Goal: Information Seeking & Learning: Understand process/instructions

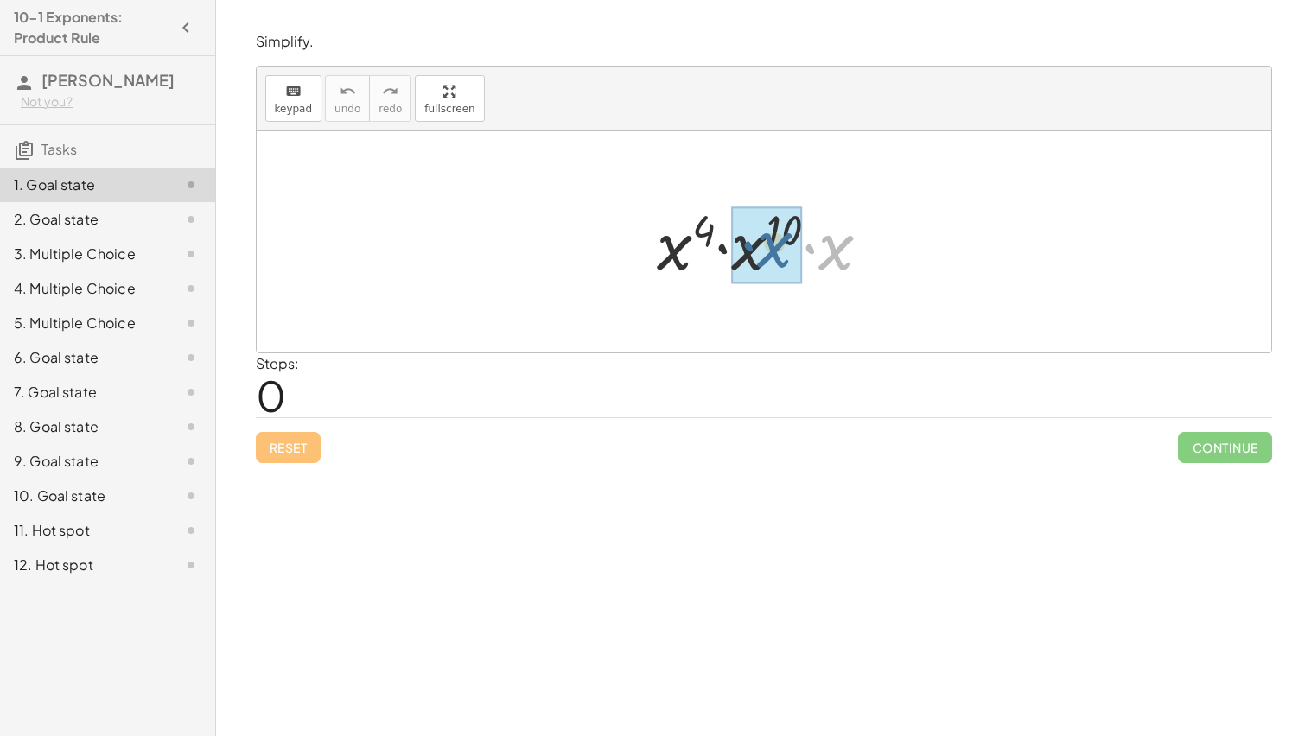
drag, startPoint x: 830, startPoint y: 256, endPoint x: 762, endPoint y: 252, distance: 68.3
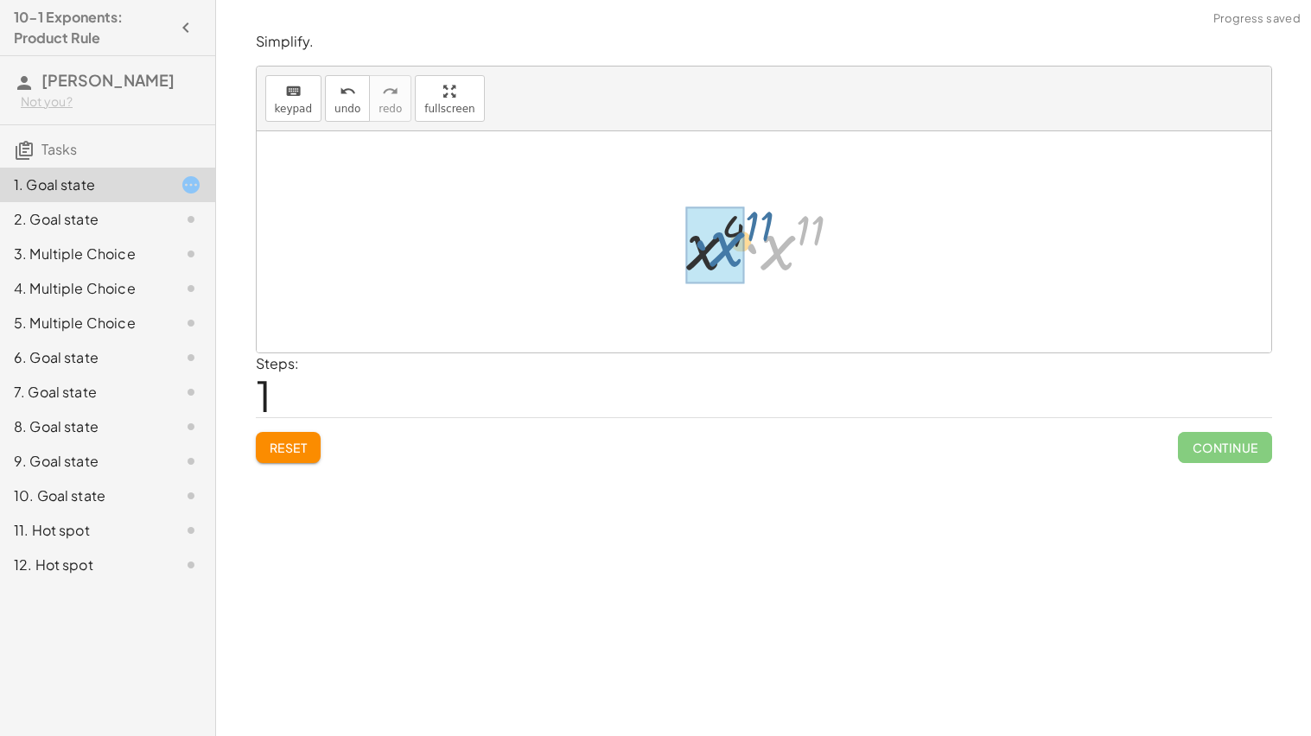
drag, startPoint x: 762, startPoint y: 252, endPoint x: 708, endPoint y: 250, distance: 54.5
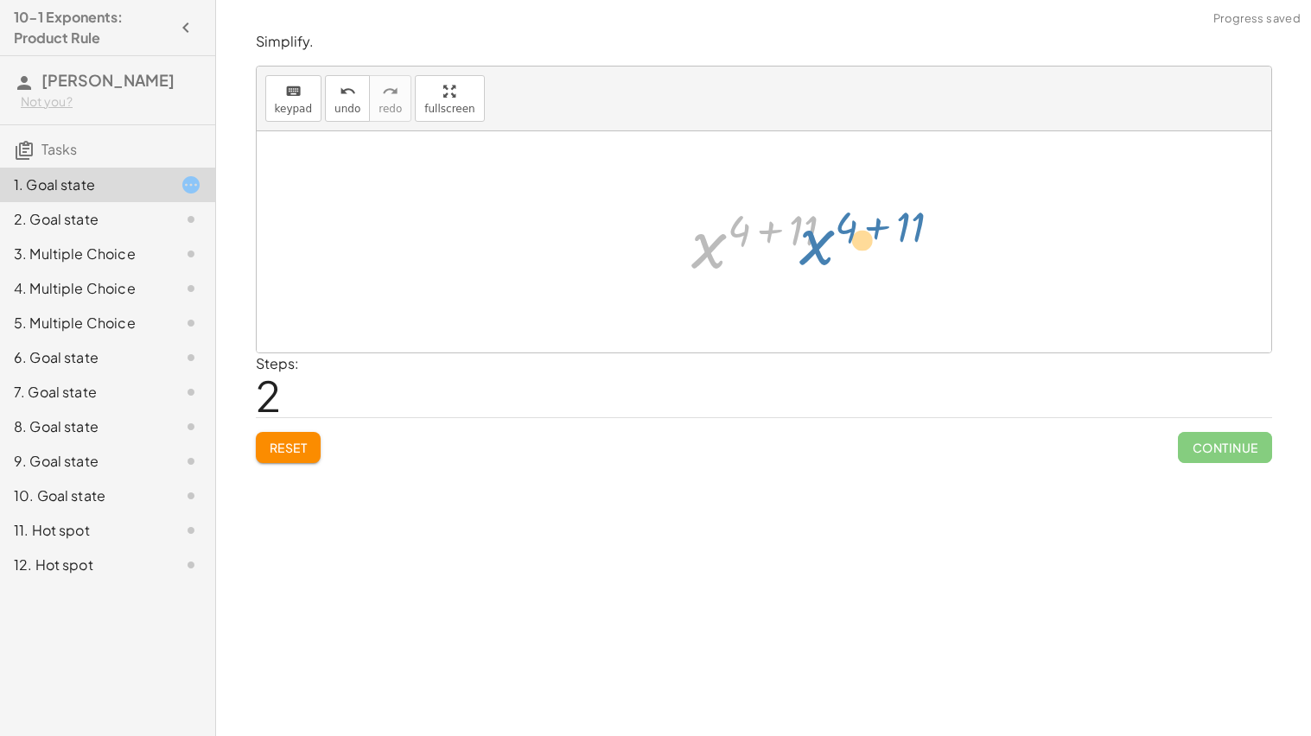
drag, startPoint x: 708, startPoint y: 250, endPoint x: 827, endPoint y: 246, distance: 119.3
click at [827, 246] on div at bounding box center [770, 243] width 174 height 86
click at [285, 442] on span "Reset" at bounding box center [289, 448] width 38 height 16
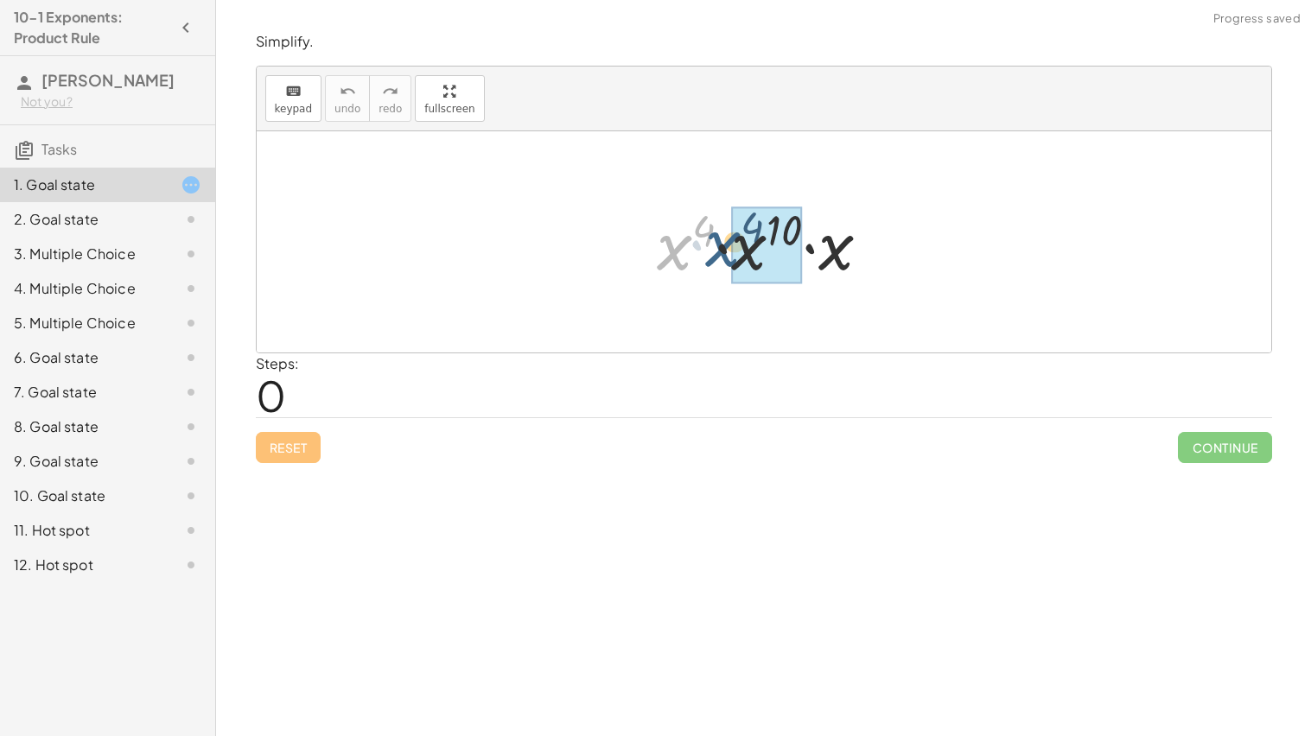
drag, startPoint x: 662, startPoint y: 262, endPoint x: 724, endPoint y: 258, distance: 62.3
click at [724, 258] on div at bounding box center [770, 242] width 245 height 89
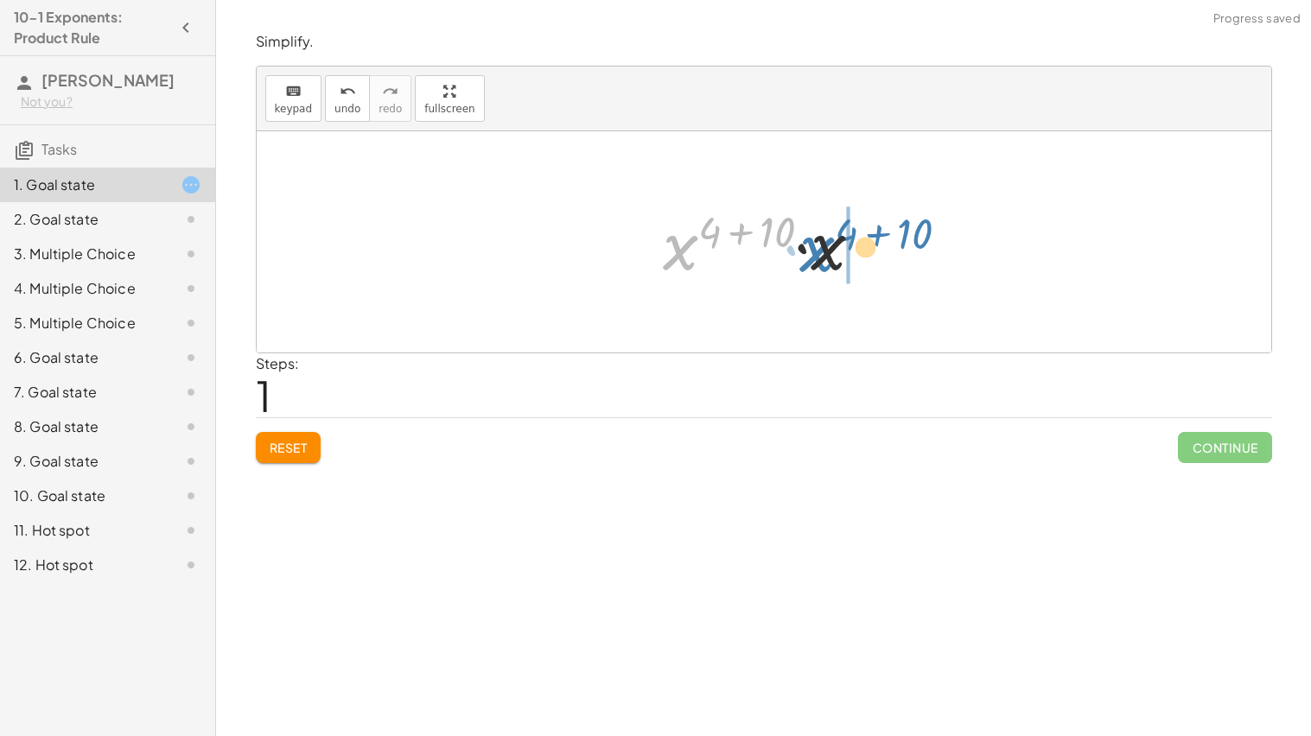
drag, startPoint x: 676, startPoint y: 256, endPoint x: 816, endPoint y: 259, distance: 139.1
click at [816, 259] on div at bounding box center [770, 242] width 232 height 89
drag, startPoint x: 727, startPoint y: 251, endPoint x: 696, endPoint y: 251, distance: 31.1
click at [696, 251] on div at bounding box center [770, 242] width 215 height 89
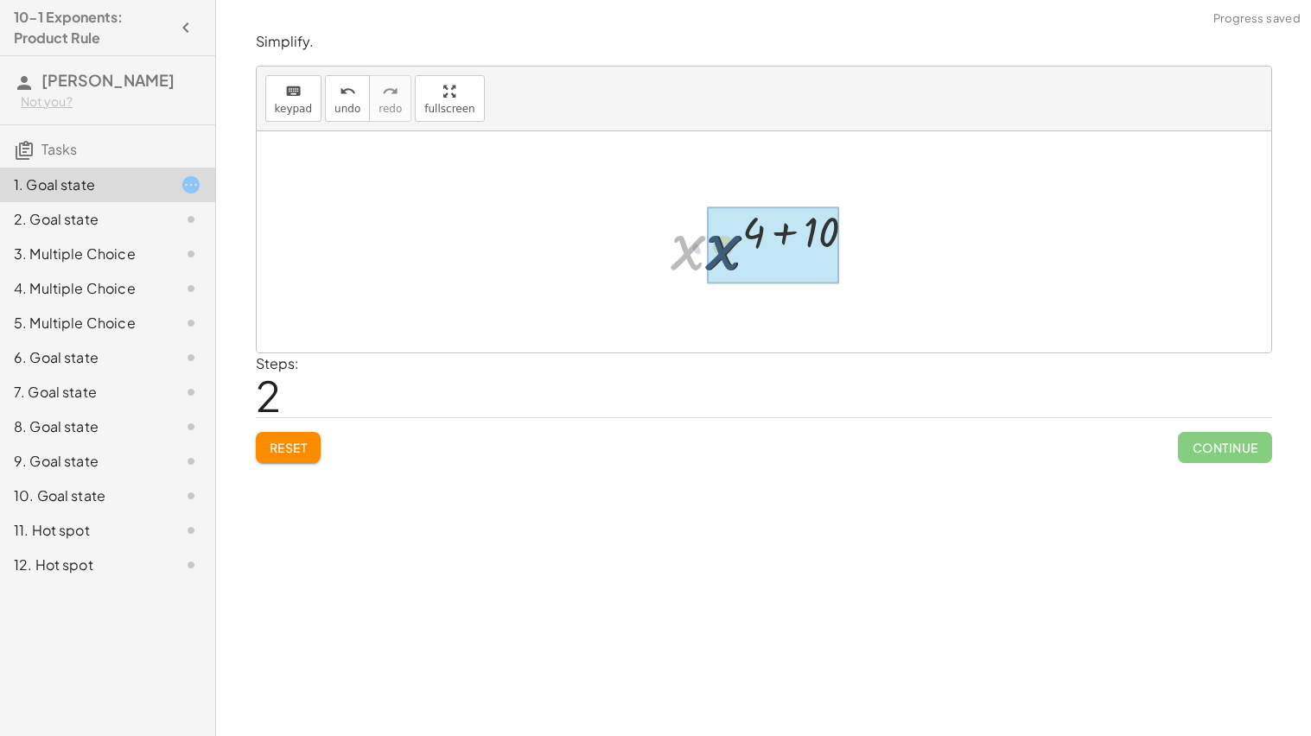
drag, startPoint x: 678, startPoint y: 257, endPoint x: 713, endPoint y: 257, distance: 34.6
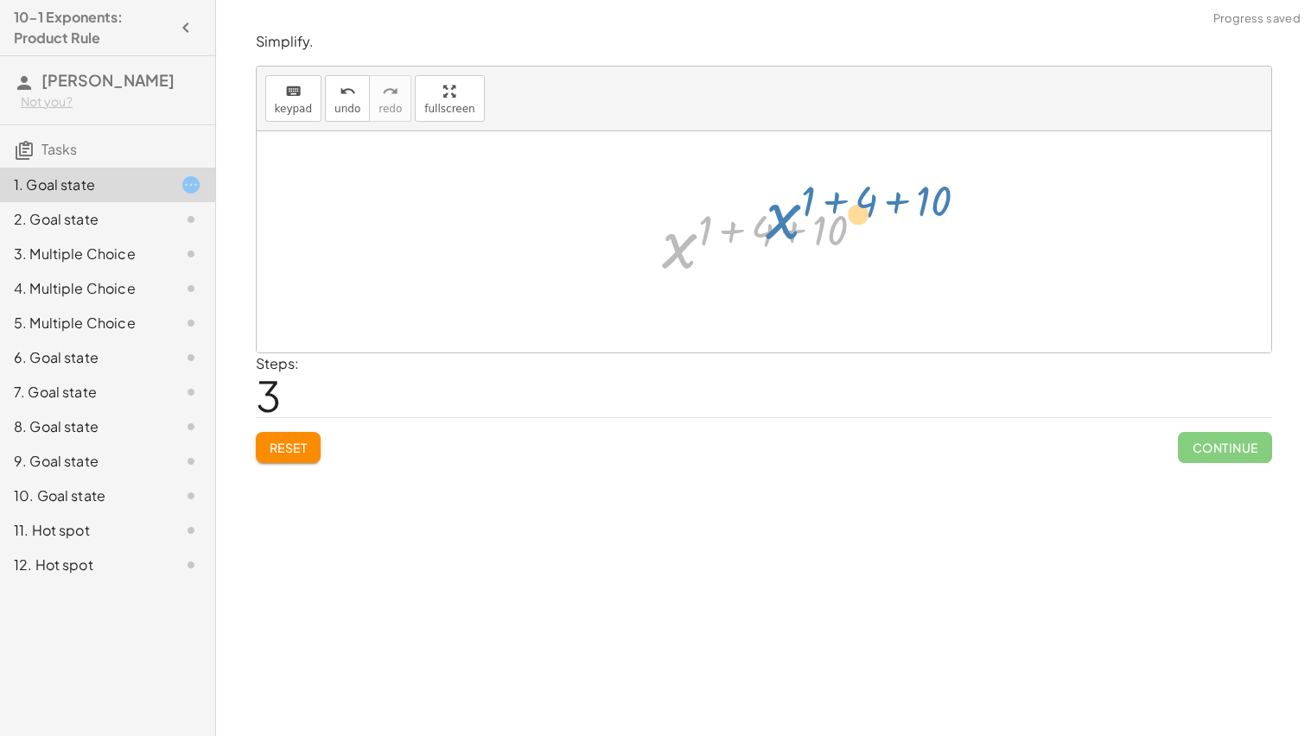
drag, startPoint x: 661, startPoint y: 258, endPoint x: 765, endPoint y: 229, distance: 108.6
click at [765, 229] on div at bounding box center [770, 243] width 232 height 86
drag, startPoint x: 764, startPoint y: 229, endPoint x: 696, endPoint y: 254, distance: 72.7
click at [696, 254] on div at bounding box center [770, 243] width 232 height 86
drag, startPoint x: 798, startPoint y: 238, endPoint x: 707, endPoint y: 268, distance: 96.4
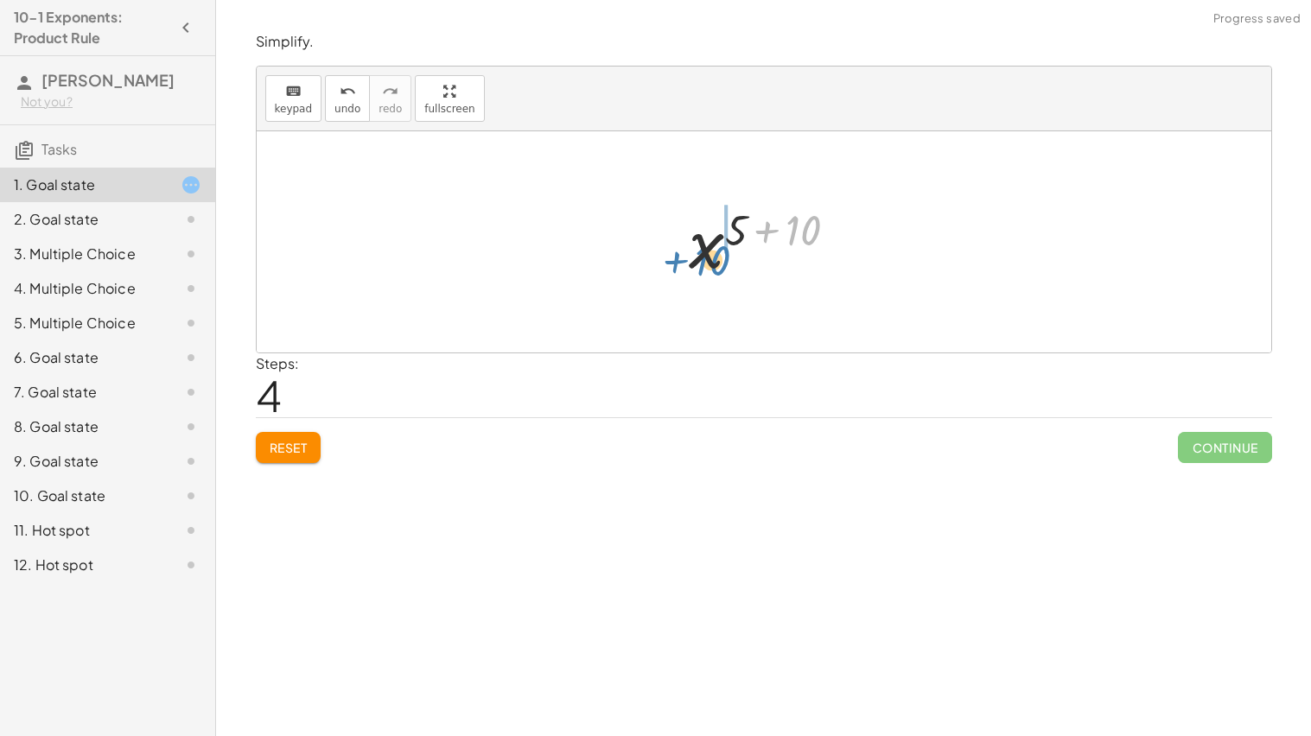
click at [707, 268] on div at bounding box center [770, 243] width 179 height 86
drag, startPoint x: 702, startPoint y: 252, endPoint x: 746, endPoint y: 228, distance: 51.0
click at [746, 228] on div at bounding box center [770, 243] width 179 height 86
drag, startPoint x: 748, startPoint y: 229, endPoint x: 715, endPoint y: 249, distance: 38.4
click at [715, 249] on div at bounding box center [770, 243] width 179 height 86
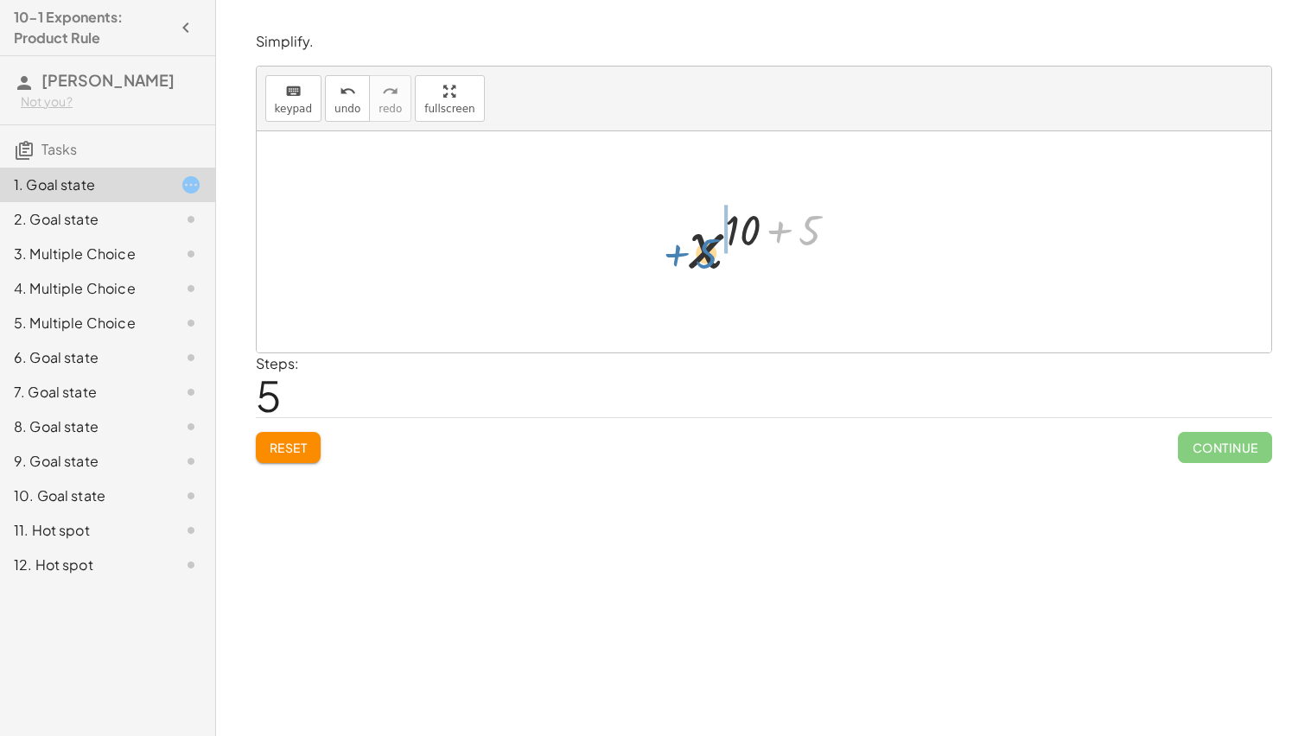
drag, startPoint x: 824, startPoint y: 245, endPoint x: 717, endPoint y: 270, distance: 109.8
click at [717, 270] on div at bounding box center [770, 243] width 179 height 86
click at [281, 455] on span "Reset" at bounding box center [289, 448] width 38 height 16
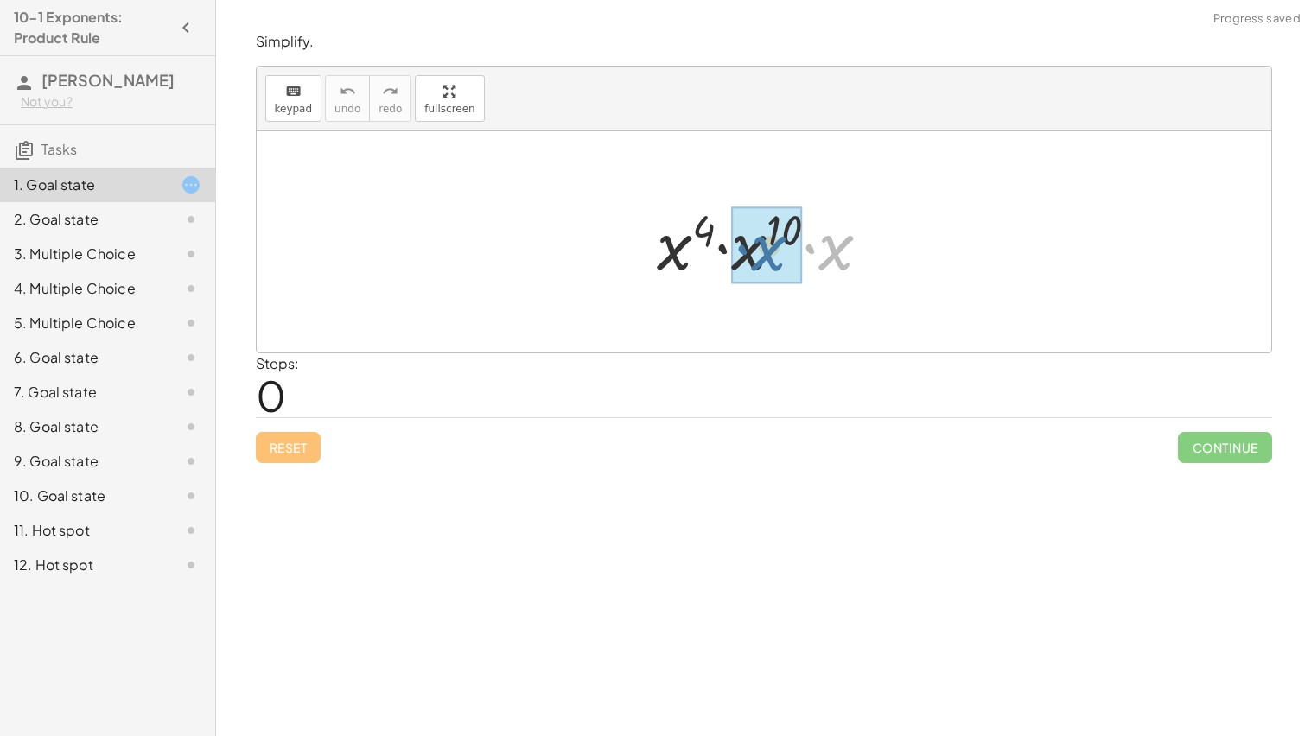
drag, startPoint x: 823, startPoint y: 244, endPoint x: 748, endPoint y: 245, distance: 75.2
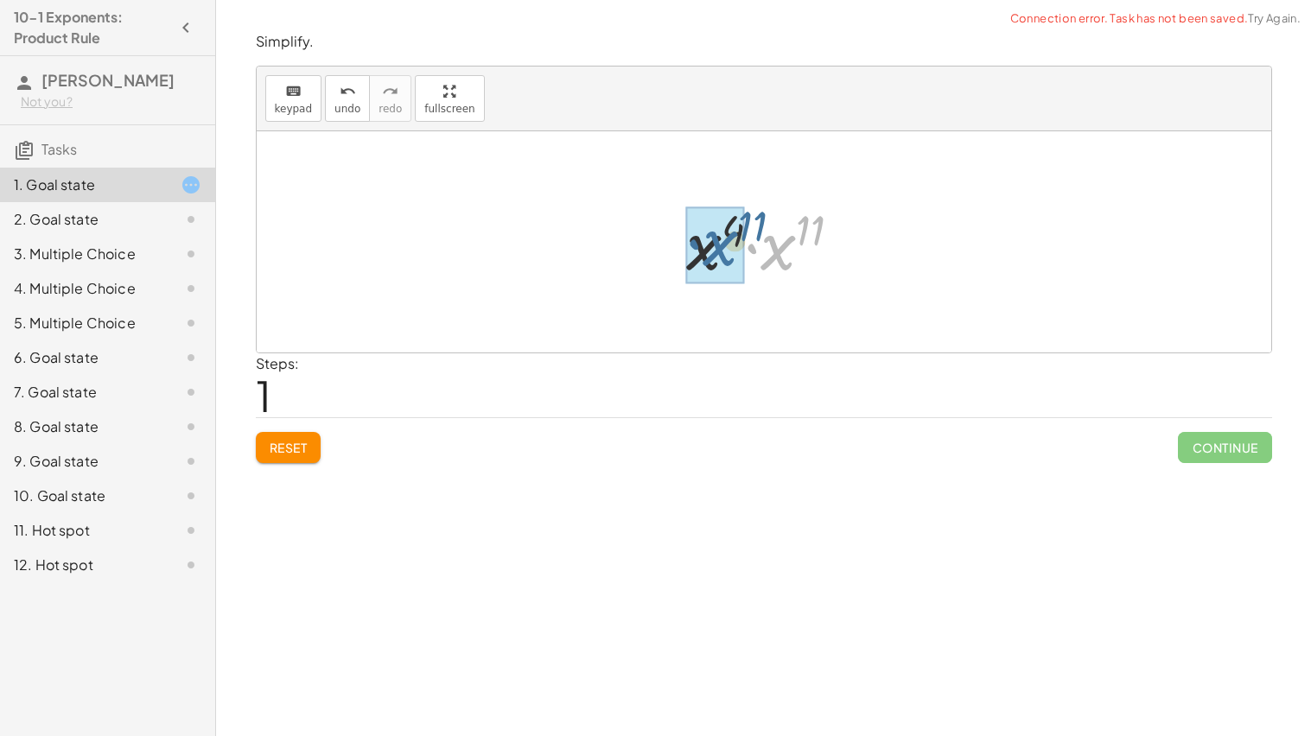
drag, startPoint x: 773, startPoint y: 249, endPoint x: 709, endPoint y: 245, distance: 64.0
drag, startPoint x: 709, startPoint y: 245, endPoint x: 727, endPoint y: 235, distance: 20.2
click at [727, 235] on div at bounding box center [770, 243] width 174 height 86
drag, startPoint x: 740, startPoint y: 225, endPoint x: 709, endPoint y: 251, distance: 39.8
click at [709, 251] on div at bounding box center [770, 243] width 174 height 86
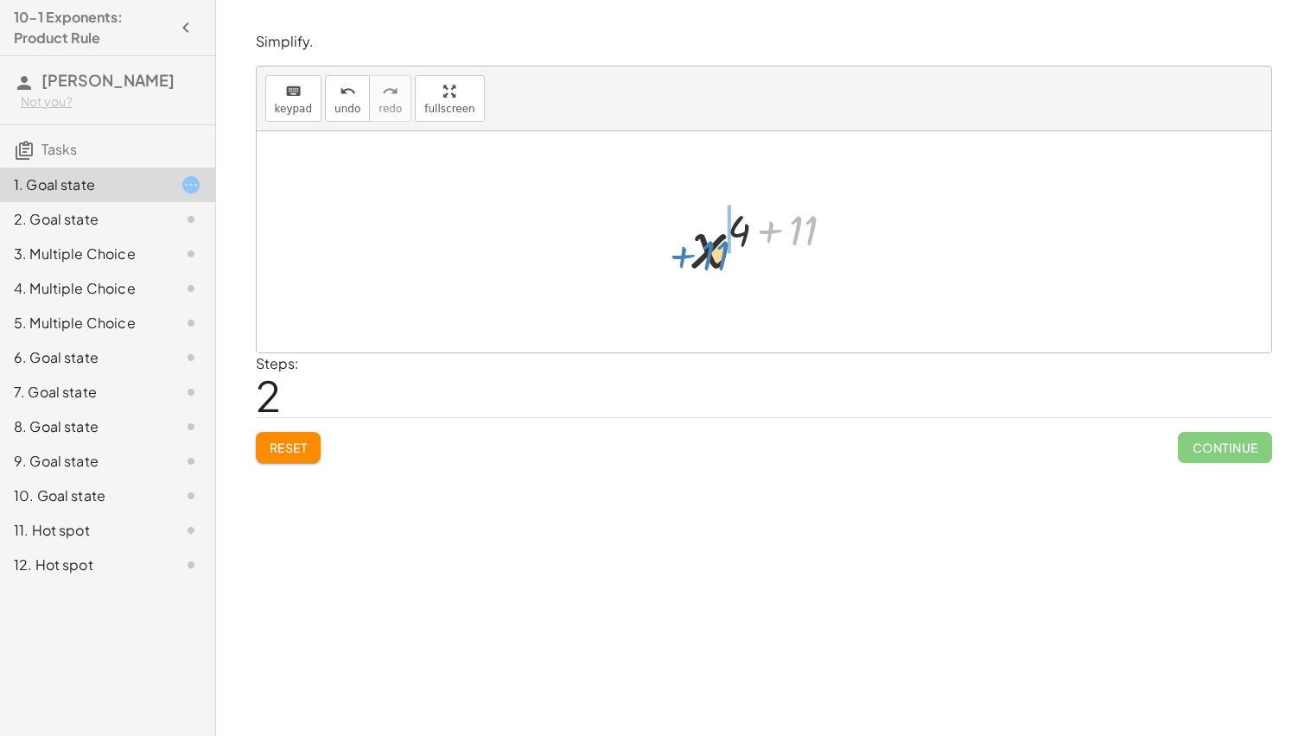
drag, startPoint x: 796, startPoint y: 232, endPoint x: 703, endPoint y: 258, distance: 96.2
click at [703, 258] on div at bounding box center [770, 243] width 174 height 86
click at [284, 454] on span "Reset" at bounding box center [289, 448] width 38 height 16
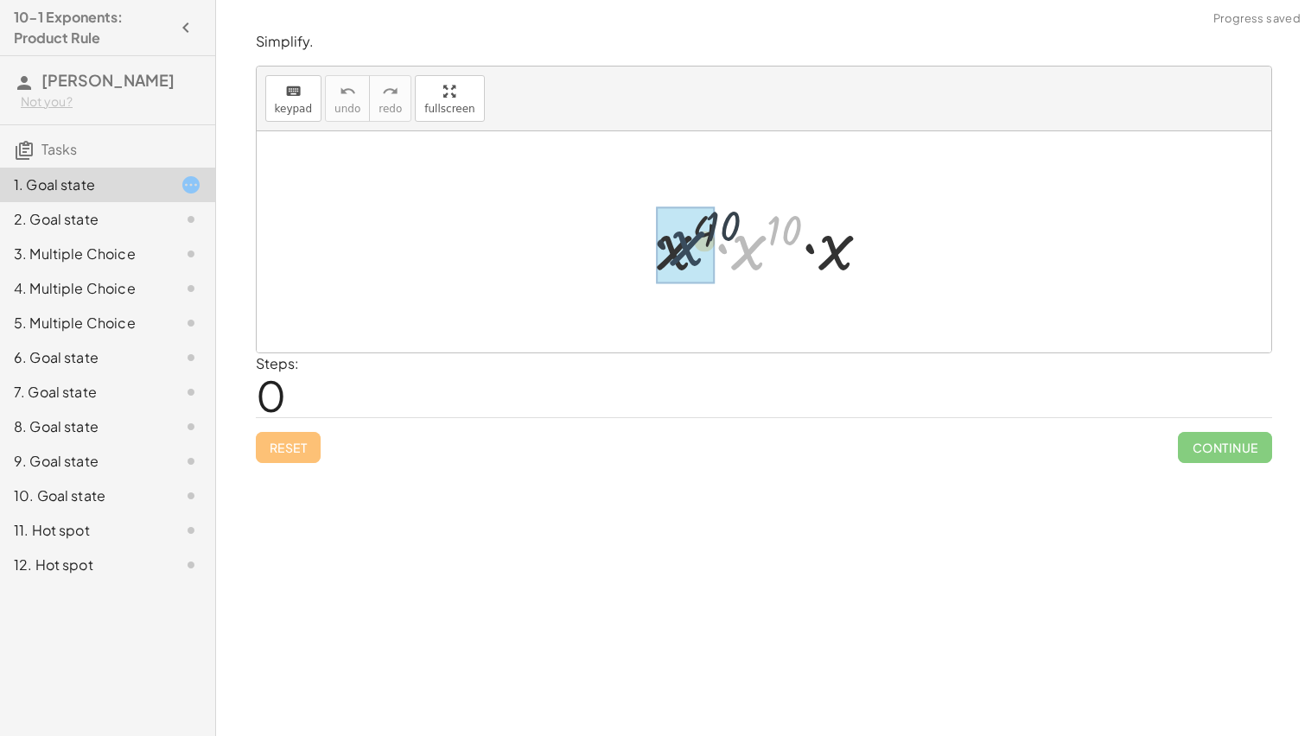
drag, startPoint x: 744, startPoint y: 254, endPoint x: 679, endPoint y: 250, distance: 64.9
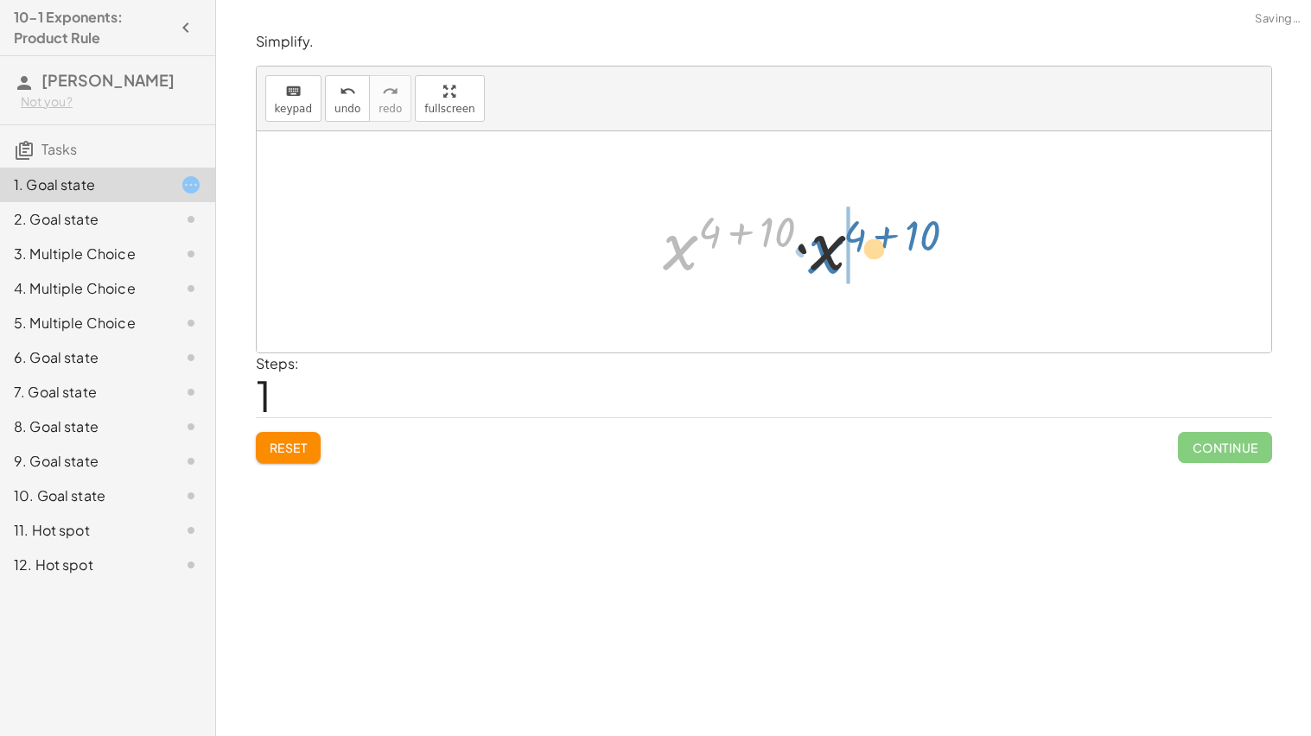
drag, startPoint x: 679, startPoint y: 250, endPoint x: 827, endPoint y: 253, distance: 147.8
click at [827, 253] on div at bounding box center [770, 242] width 232 height 89
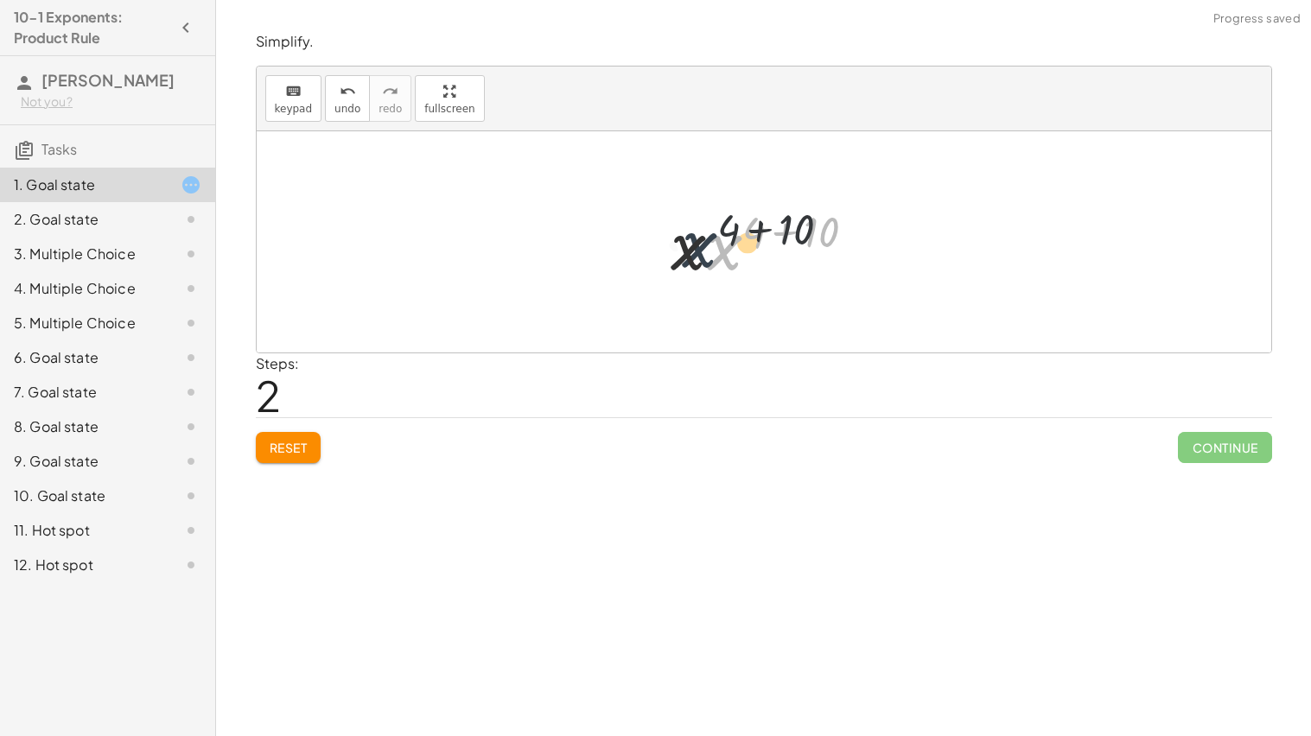
drag, startPoint x: 725, startPoint y: 249, endPoint x: 693, endPoint y: 246, distance: 32.1
click at [693, 246] on div at bounding box center [770, 242] width 215 height 89
click at [289, 456] on button "Reset" at bounding box center [289, 447] width 66 height 31
click at [289, 456] on div "Reset Continue" at bounding box center [764, 440] width 1016 height 46
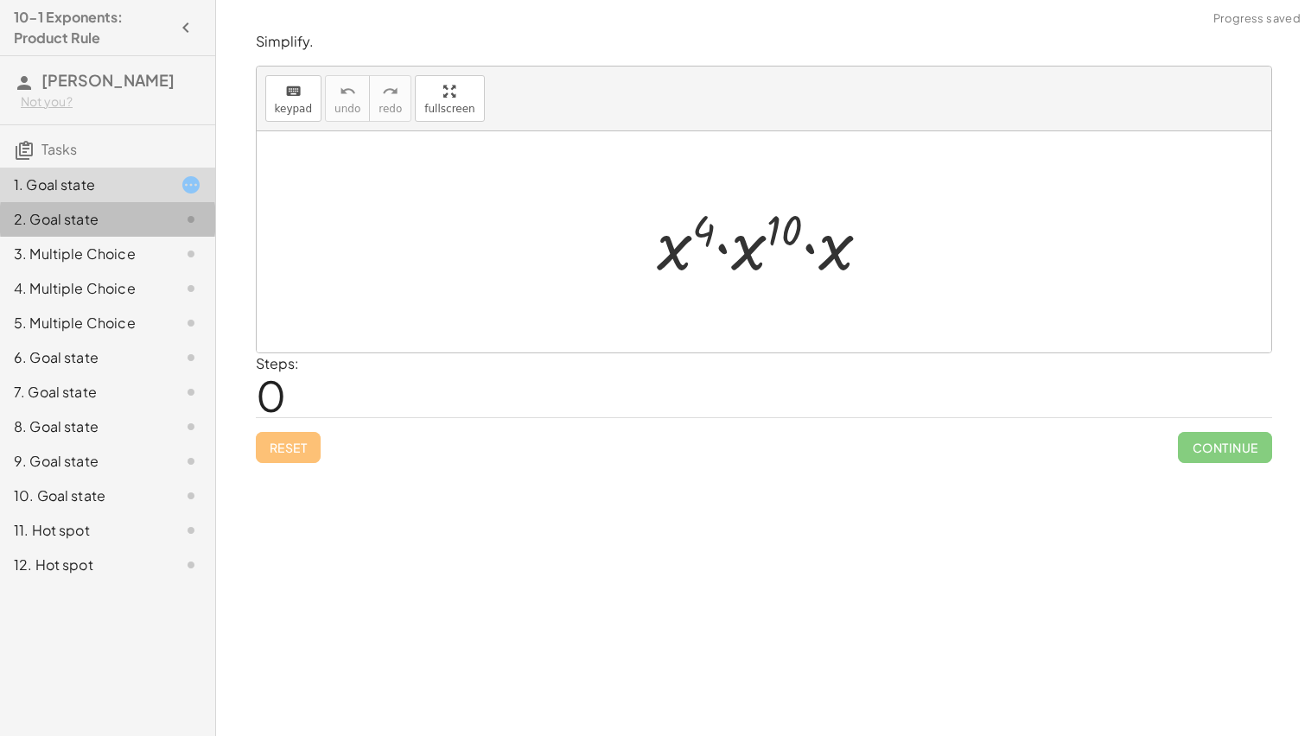
click at [122, 223] on div "2. Goal state" at bounding box center [83, 219] width 139 height 21
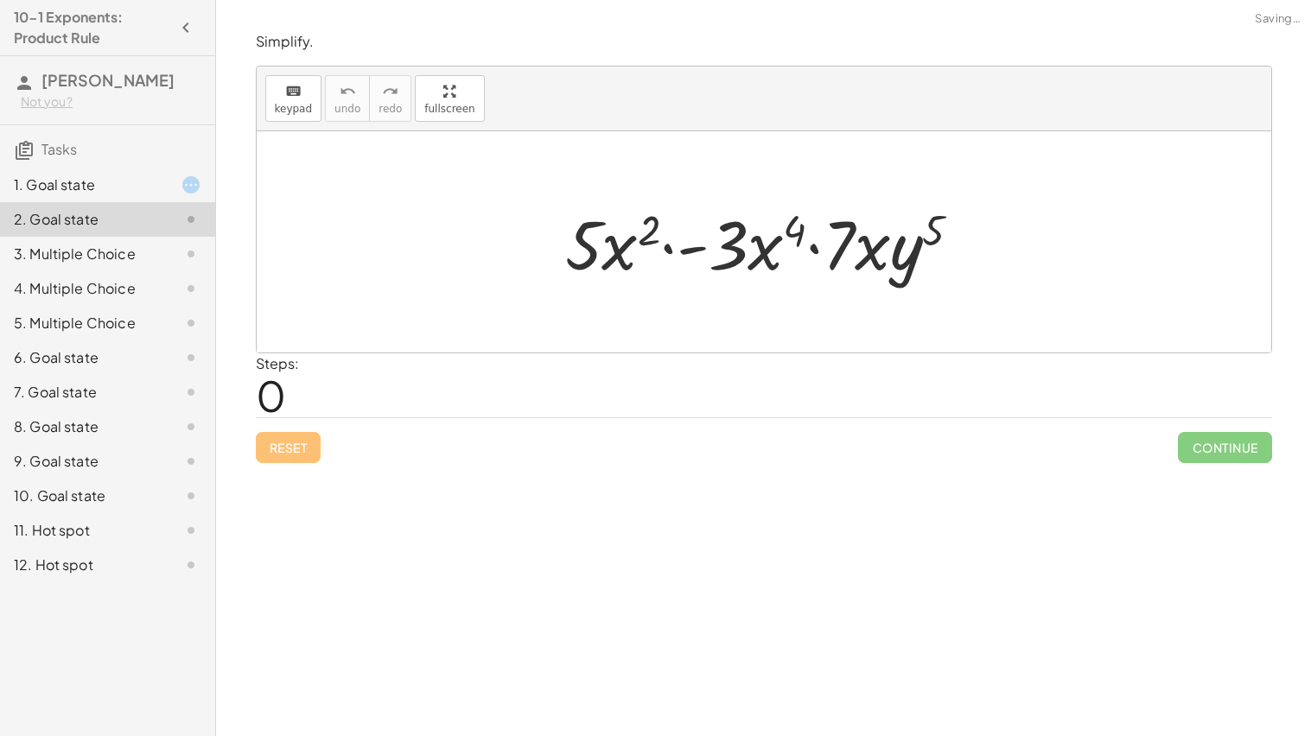
click at [121, 250] on div "3. Multiple Choice" at bounding box center [83, 254] width 139 height 21
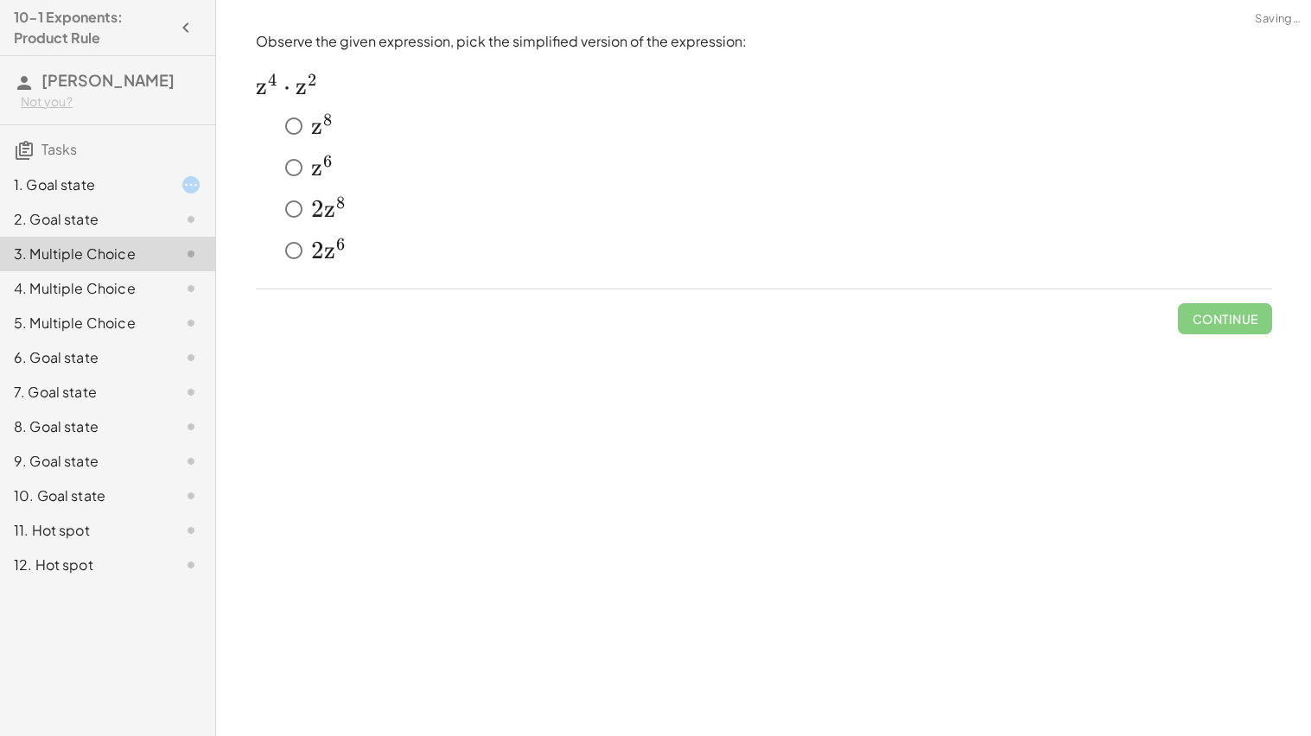
click at [115, 223] on div "2. Goal state" at bounding box center [83, 219] width 139 height 21
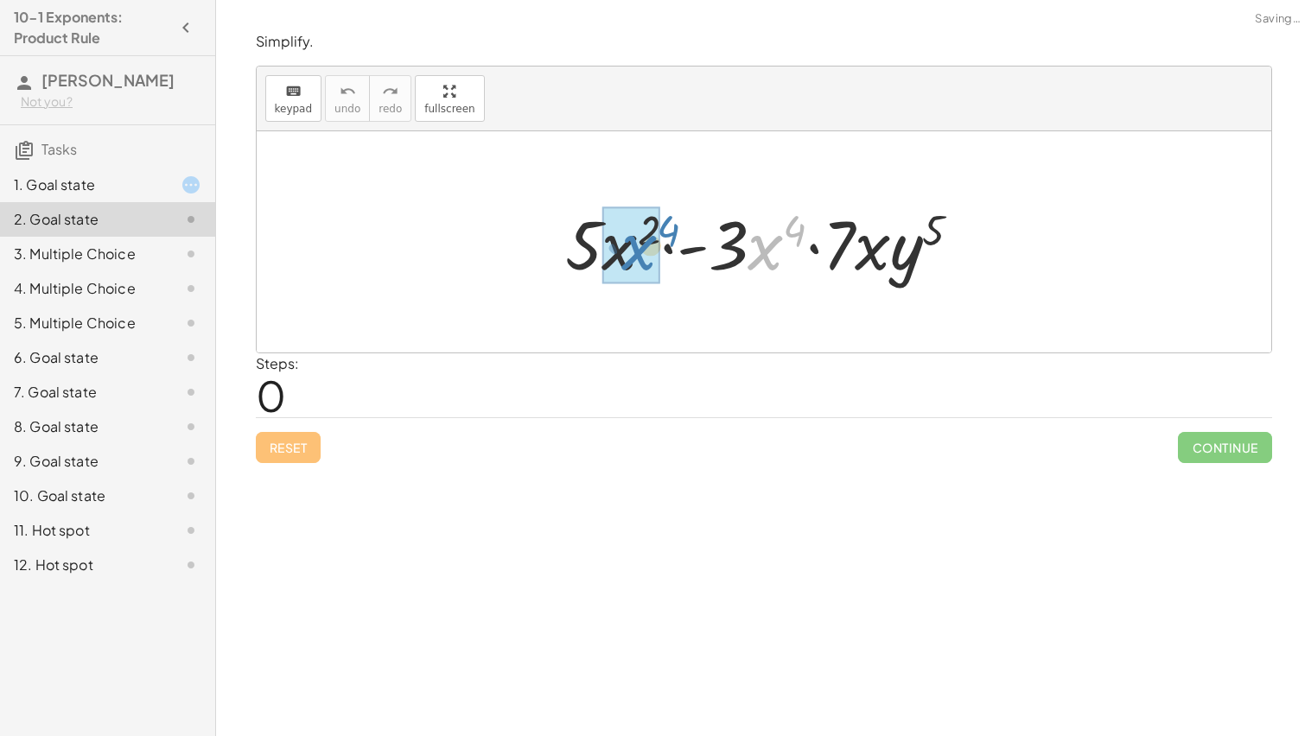
drag, startPoint x: 775, startPoint y: 246, endPoint x: 646, endPoint y: 246, distance: 128.7
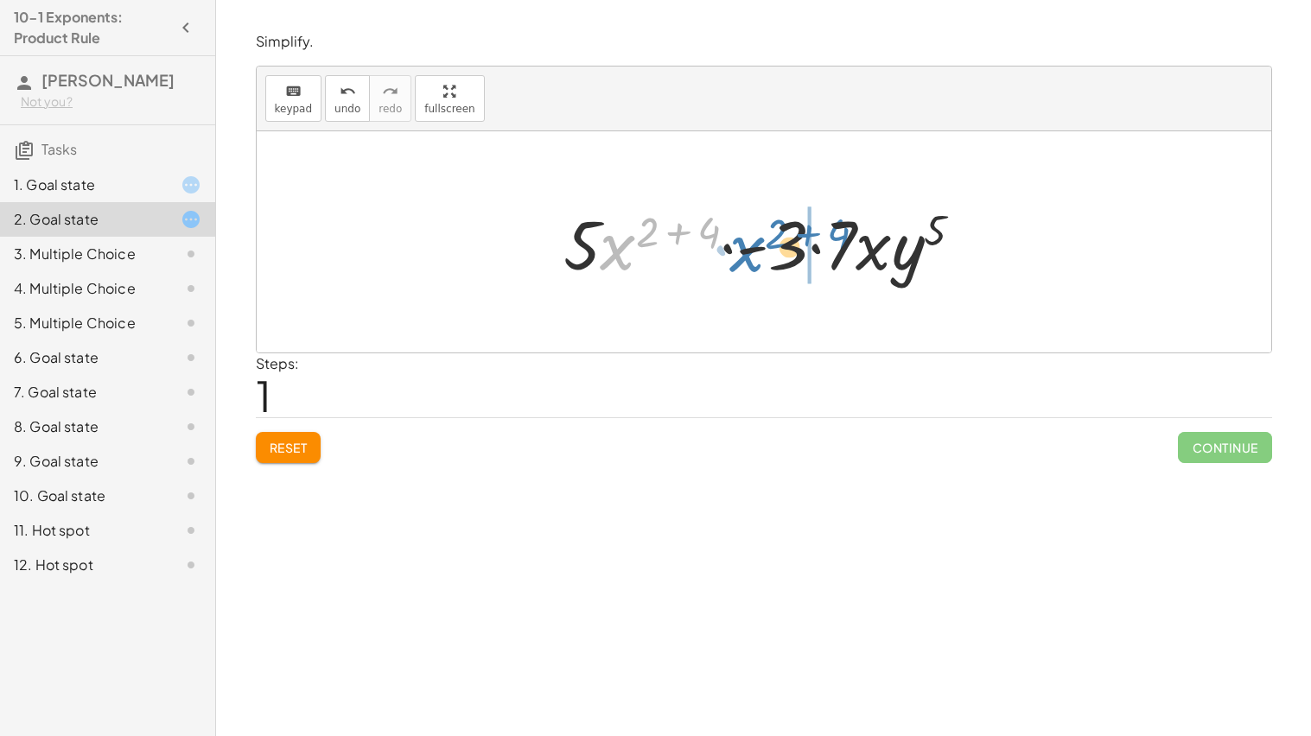
drag, startPoint x: 618, startPoint y: 250, endPoint x: 752, endPoint y: 251, distance: 133.9
click at [752, 251] on div at bounding box center [770, 242] width 430 height 89
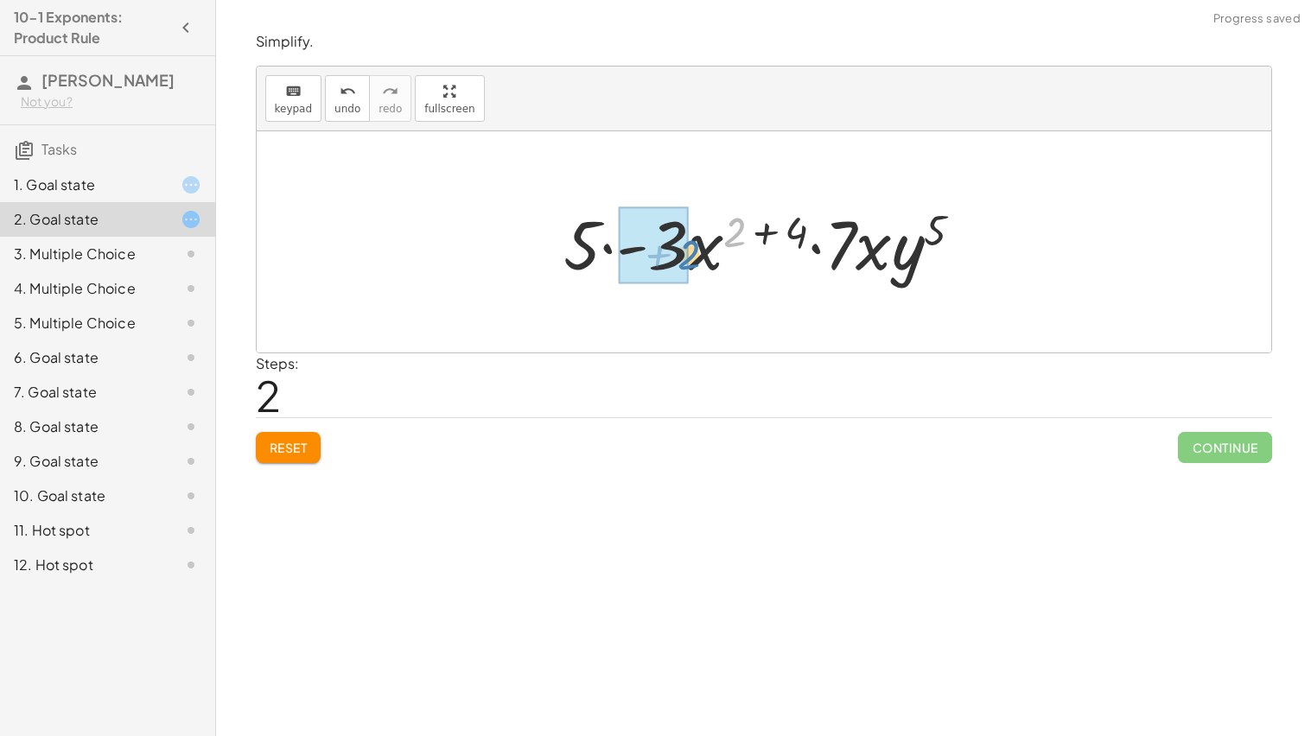
drag, startPoint x: 744, startPoint y: 235, endPoint x: 699, endPoint y: 257, distance: 49.8
click at [699, 257] on div at bounding box center [770, 242] width 430 height 89
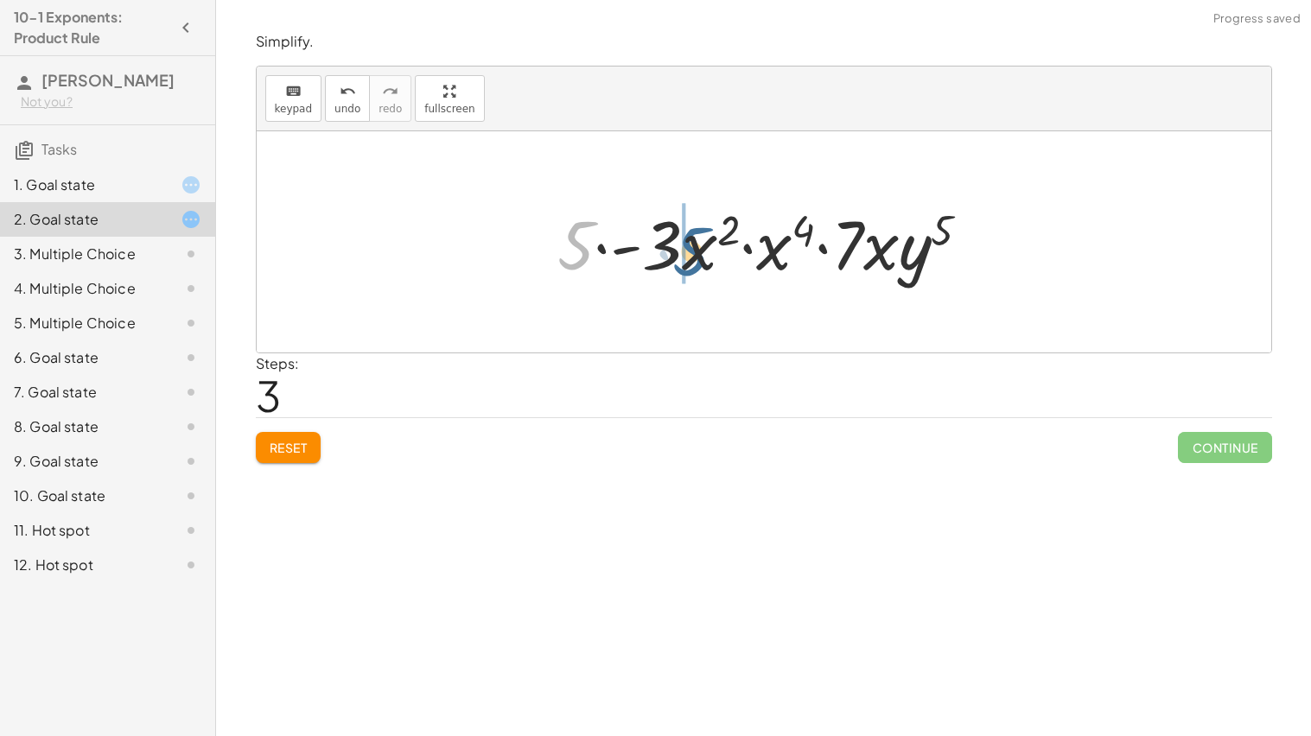
drag, startPoint x: 585, startPoint y: 251, endPoint x: 702, endPoint y: 257, distance: 117.6
click at [702, 257] on div at bounding box center [771, 242] width 444 height 89
drag, startPoint x: 616, startPoint y: 245, endPoint x: 672, endPoint y: 245, distance: 56.2
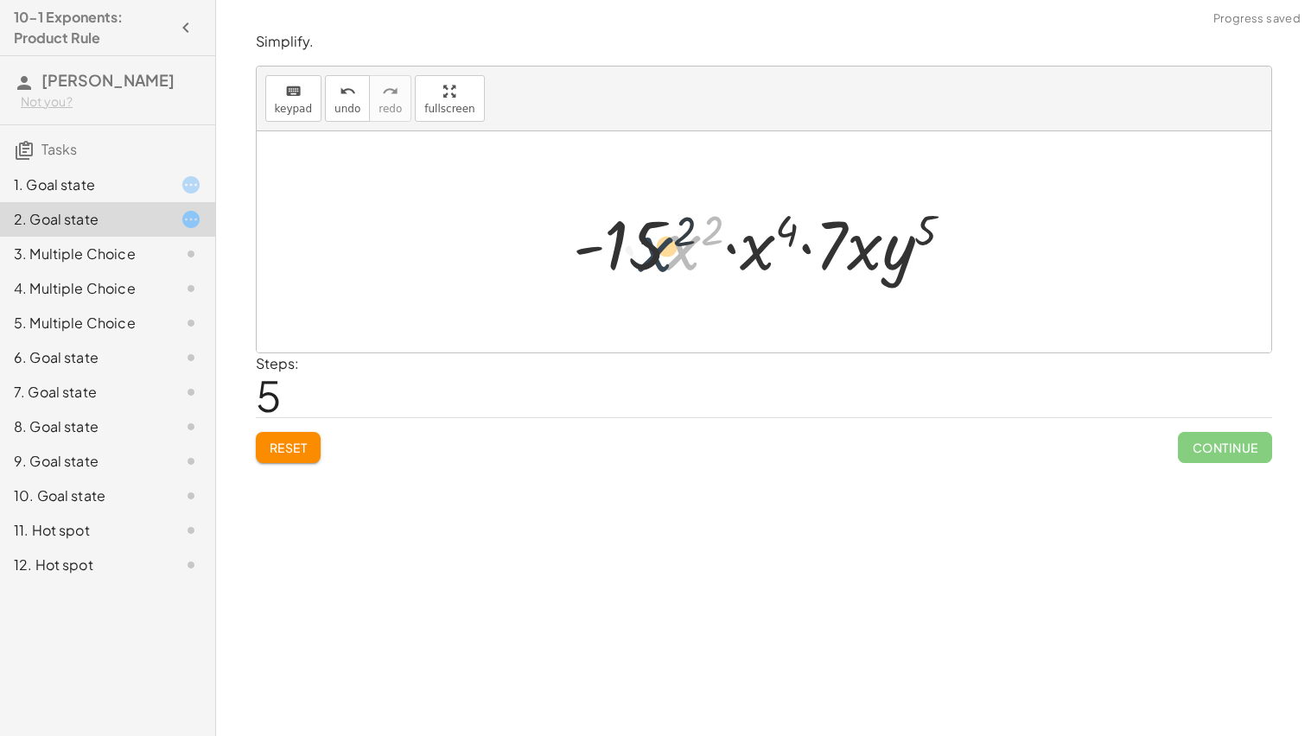
drag, startPoint x: 677, startPoint y: 251, endPoint x: 643, endPoint y: 253, distance: 34.6
click at [643, 253] on div at bounding box center [770, 242] width 412 height 89
drag, startPoint x: 602, startPoint y: 250, endPoint x: 737, endPoint y: 234, distance: 135.7
click at [737, 234] on div at bounding box center [770, 242] width 412 height 89
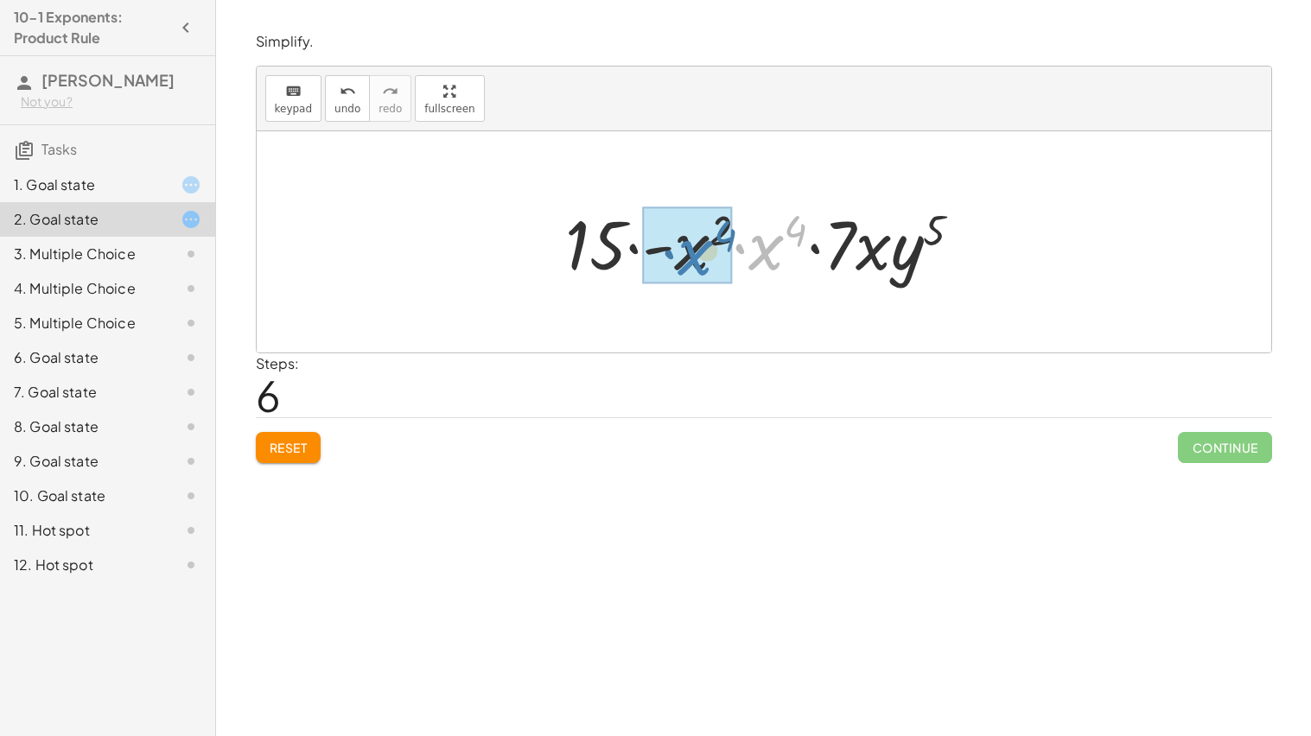
drag, startPoint x: 759, startPoint y: 253, endPoint x: 689, endPoint y: 258, distance: 71.0
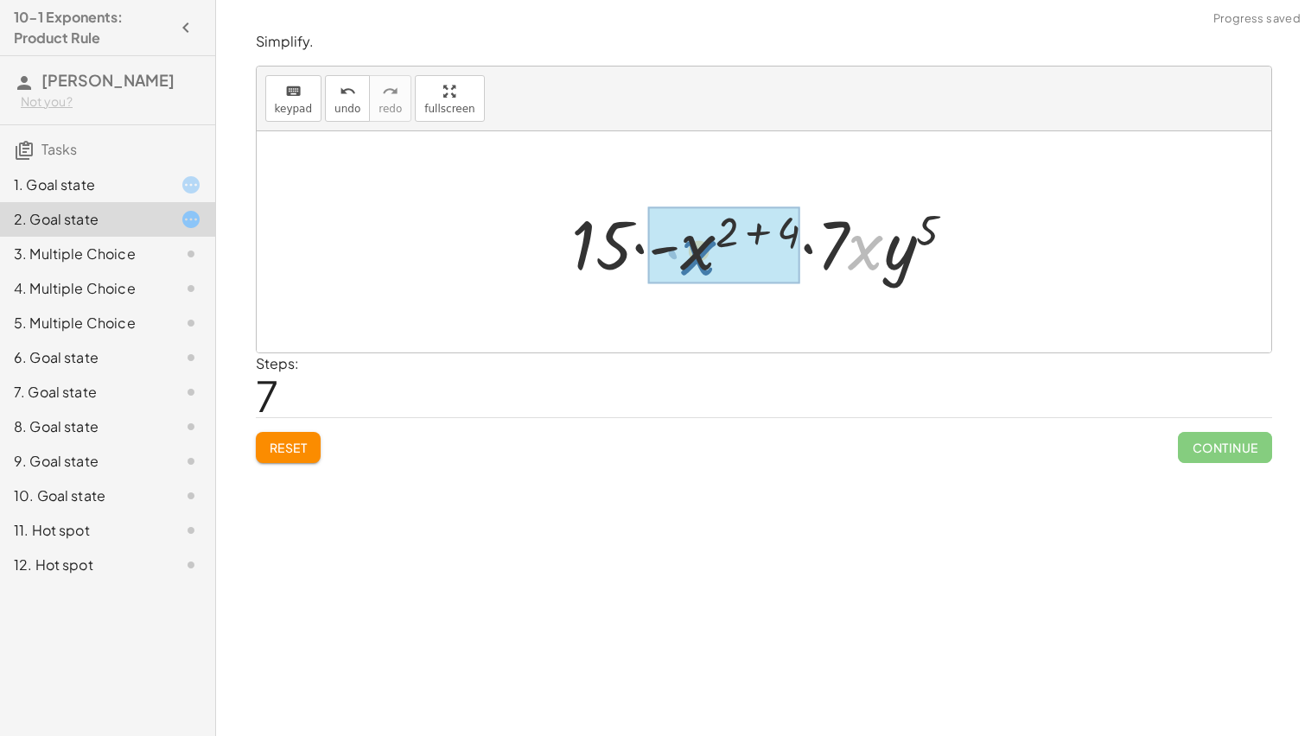
drag, startPoint x: 854, startPoint y: 231, endPoint x: 682, endPoint y: 235, distance: 172.0
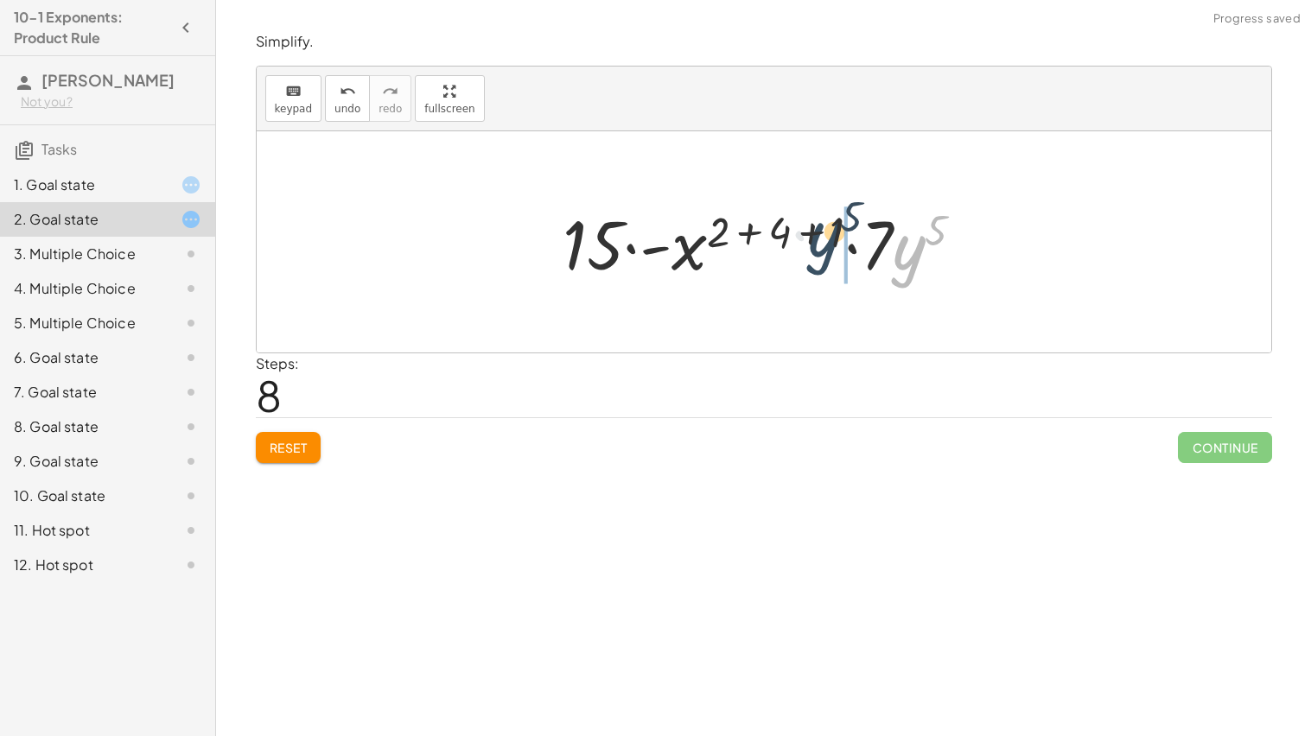
drag, startPoint x: 896, startPoint y: 252, endPoint x: 805, endPoint y: 238, distance: 91.8
click at [805, 238] on div at bounding box center [770, 242] width 433 height 89
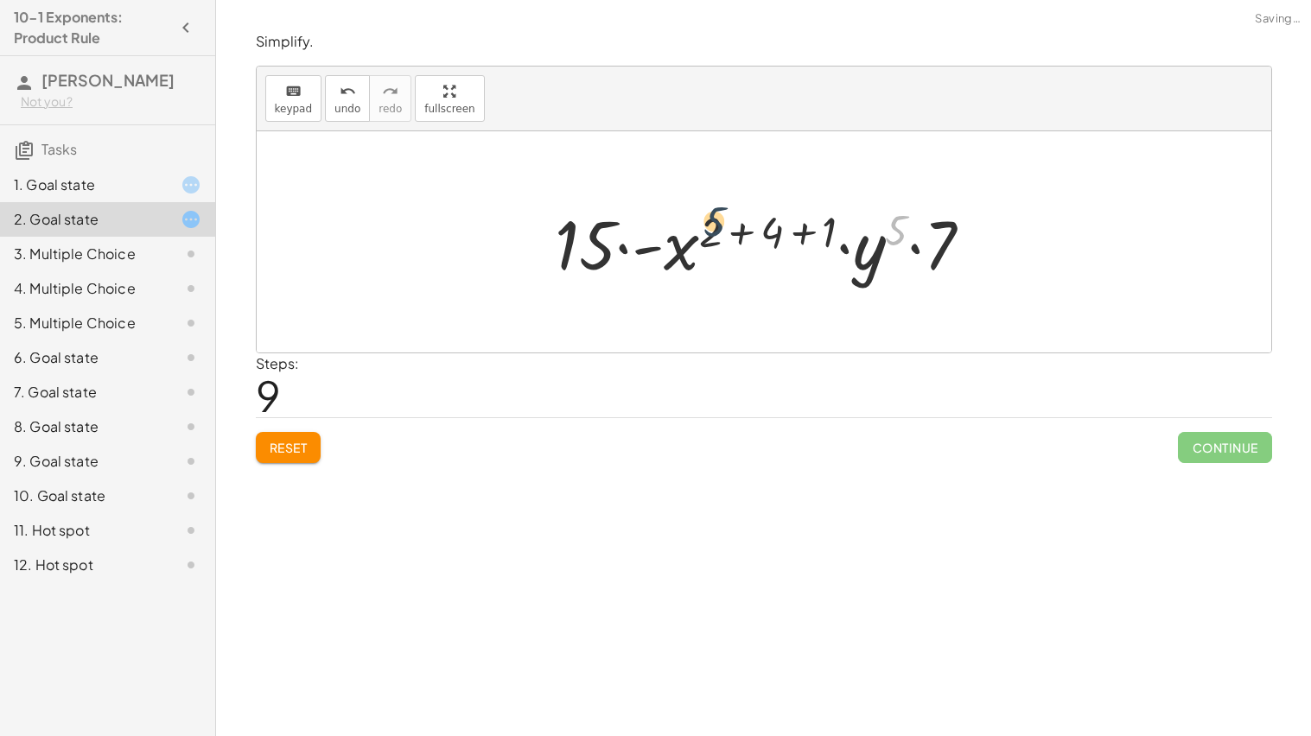
drag, startPoint x: 894, startPoint y: 238, endPoint x: 710, endPoint y: 230, distance: 184.2
click at [710, 230] on div at bounding box center [770, 242] width 449 height 89
drag, startPoint x: 931, startPoint y: 250, endPoint x: 796, endPoint y: 234, distance: 136.5
click at [796, 234] on div at bounding box center [770, 242] width 449 height 89
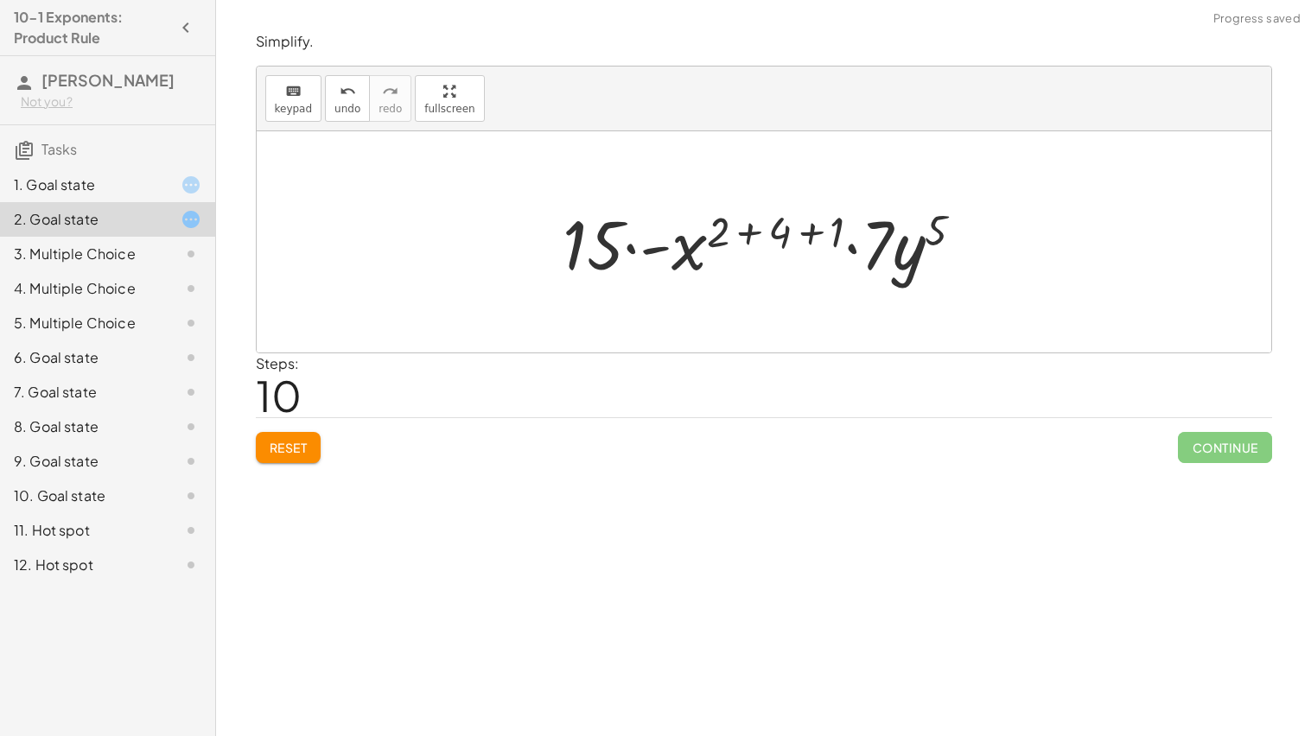
click at [295, 453] on span "Reset" at bounding box center [289, 448] width 38 height 16
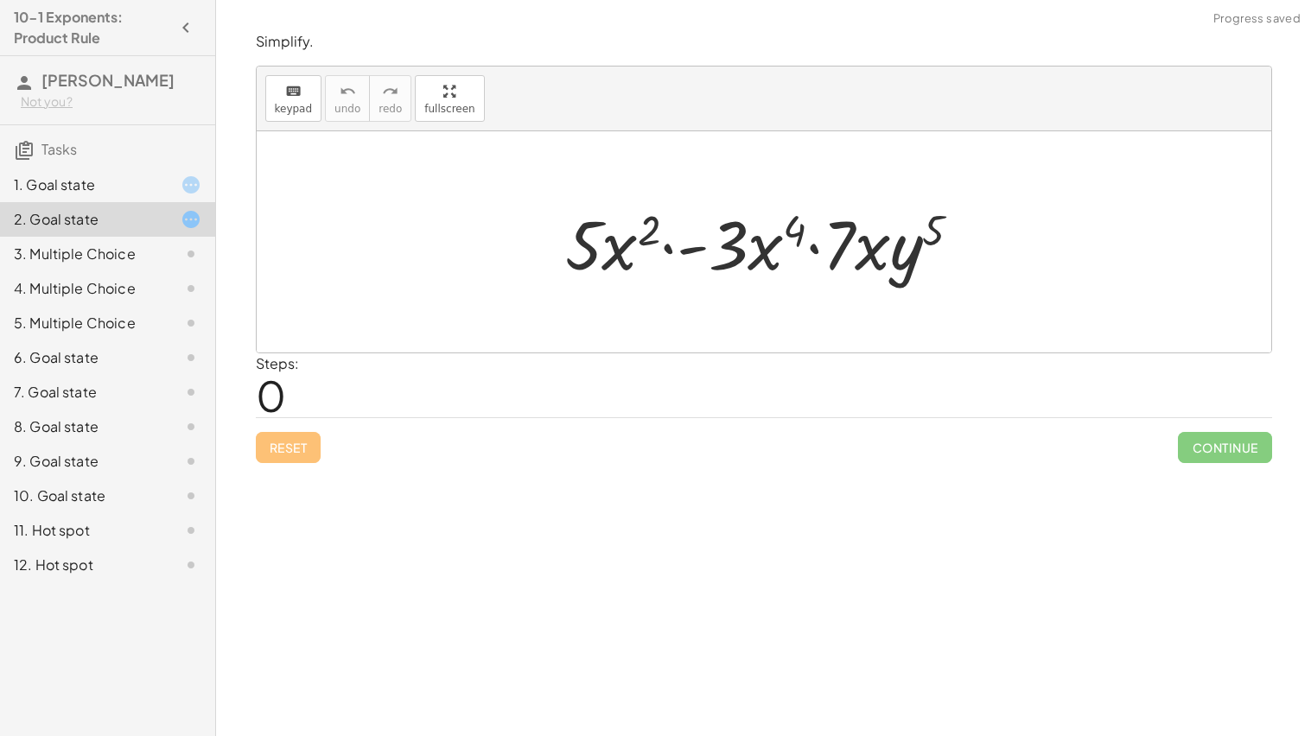
click at [95, 306] on div "3. Multiple Choice" at bounding box center [107, 323] width 215 height 35
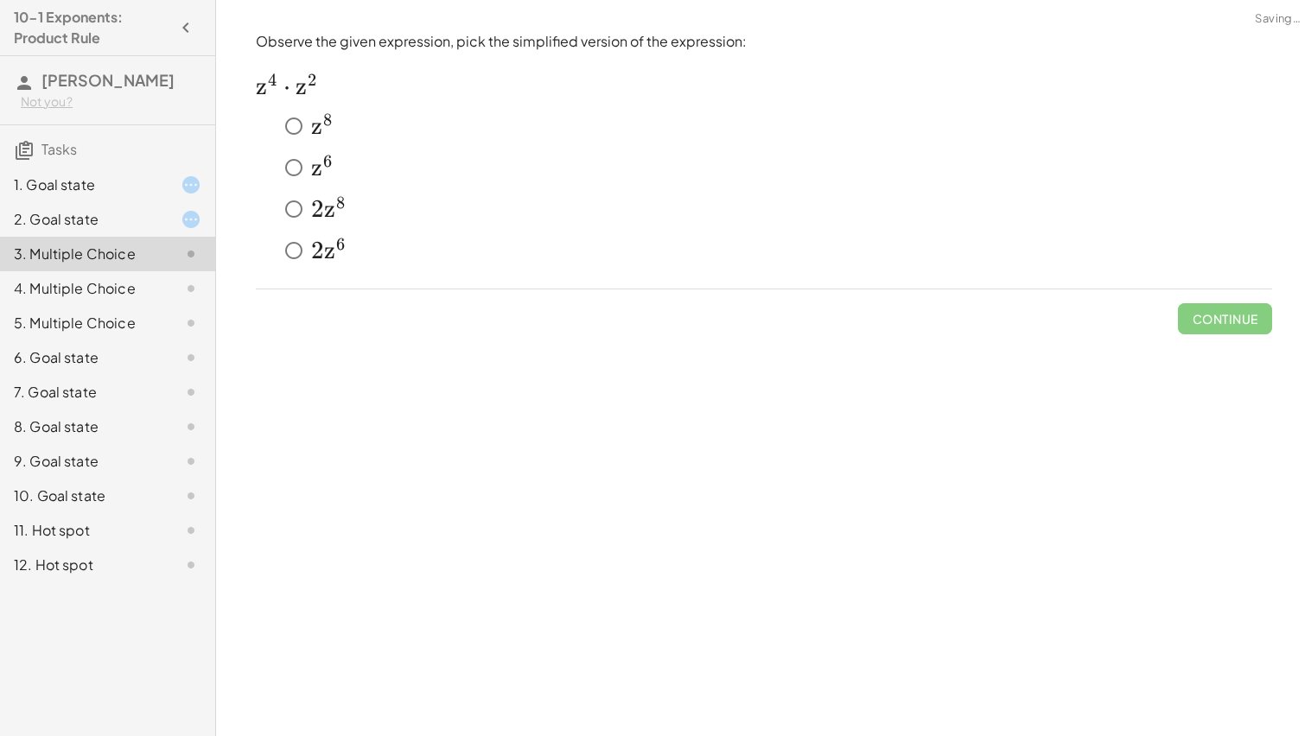
click at [81, 183] on div "1. Goal state" at bounding box center [83, 185] width 139 height 21
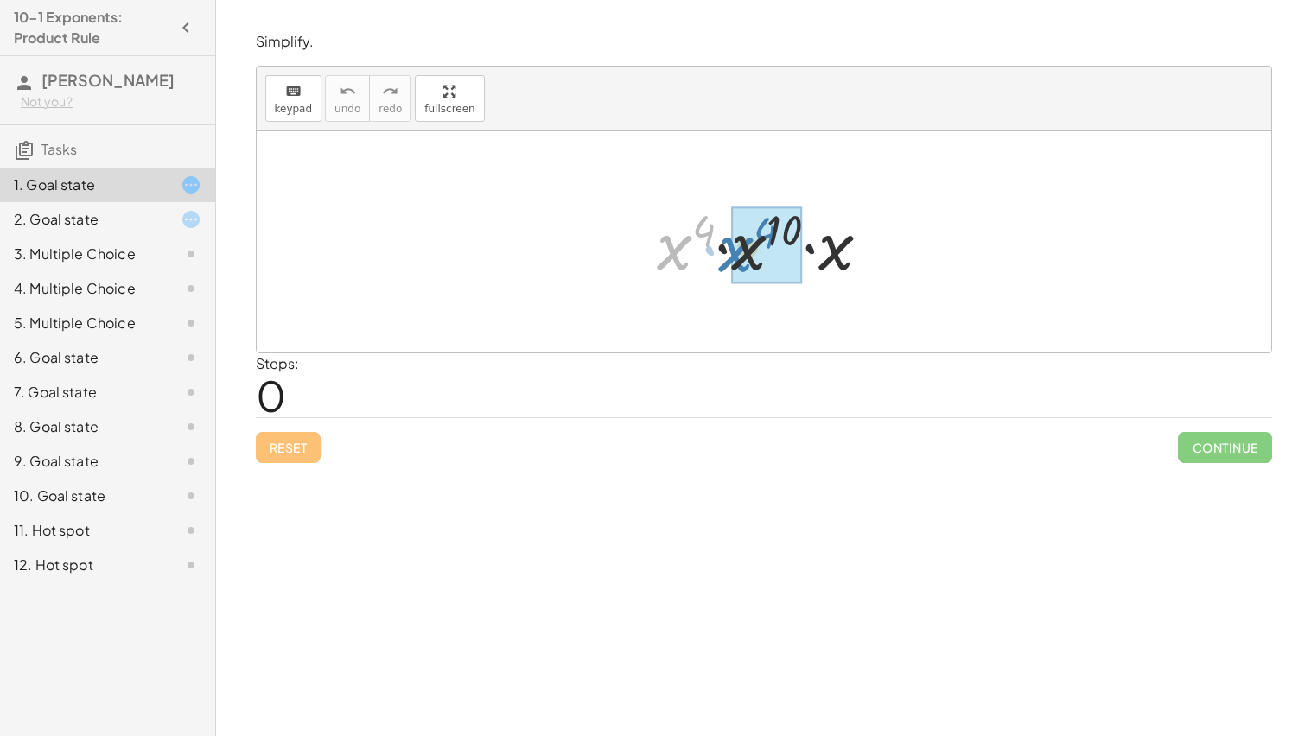
drag, startPoint x: 670, startPoint y: 251, endPoint x: 734, endPoint y: 252, distance: 63.1
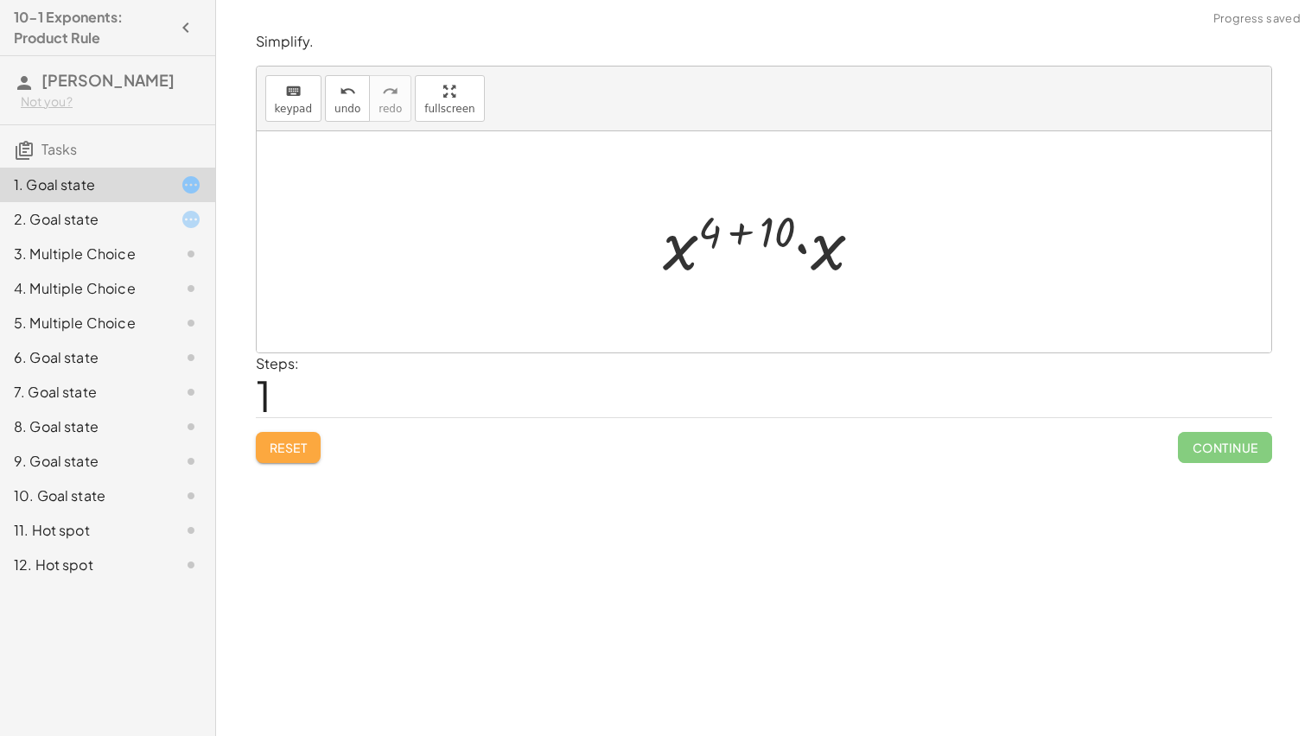
click at [307, 460] on button "Reset" at bounding box center [289, 447] width 66 height 31
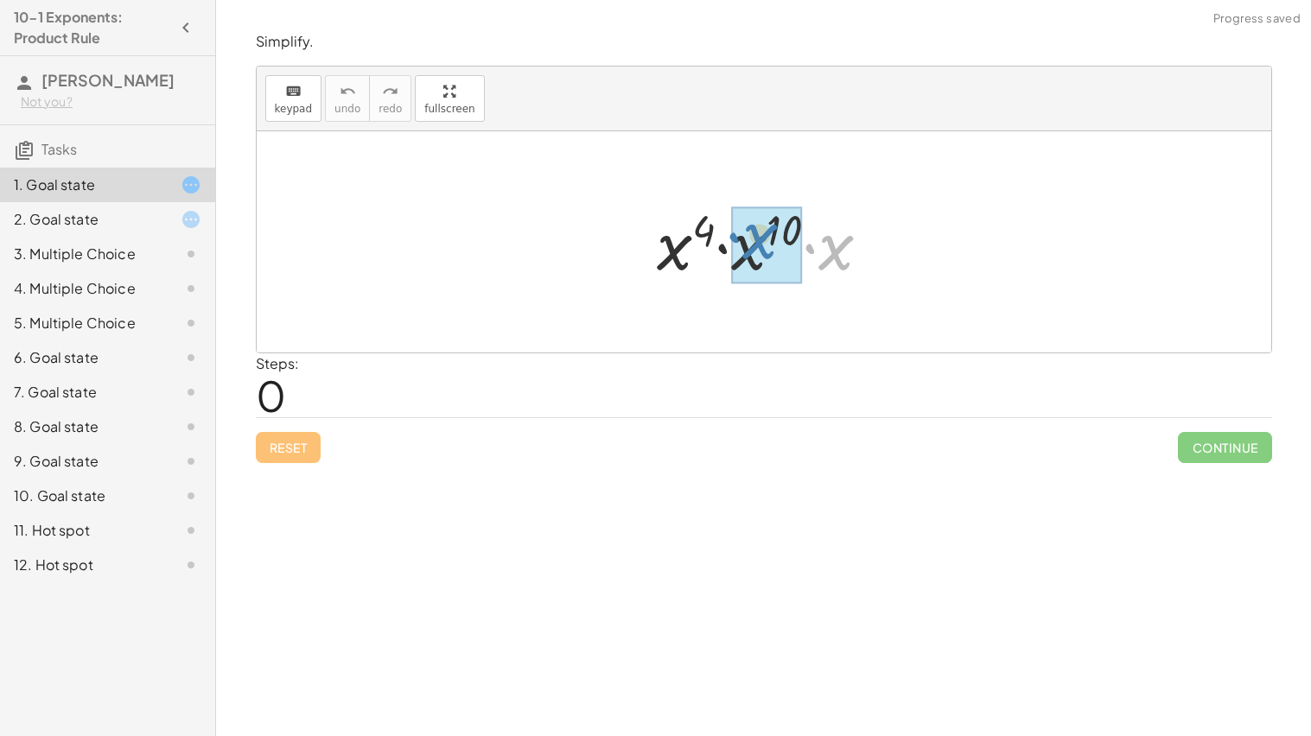
drag, startPoint x: 829, startPoint y: 259, endPoint x: 753, endPoint y: 251, distance: 76.4
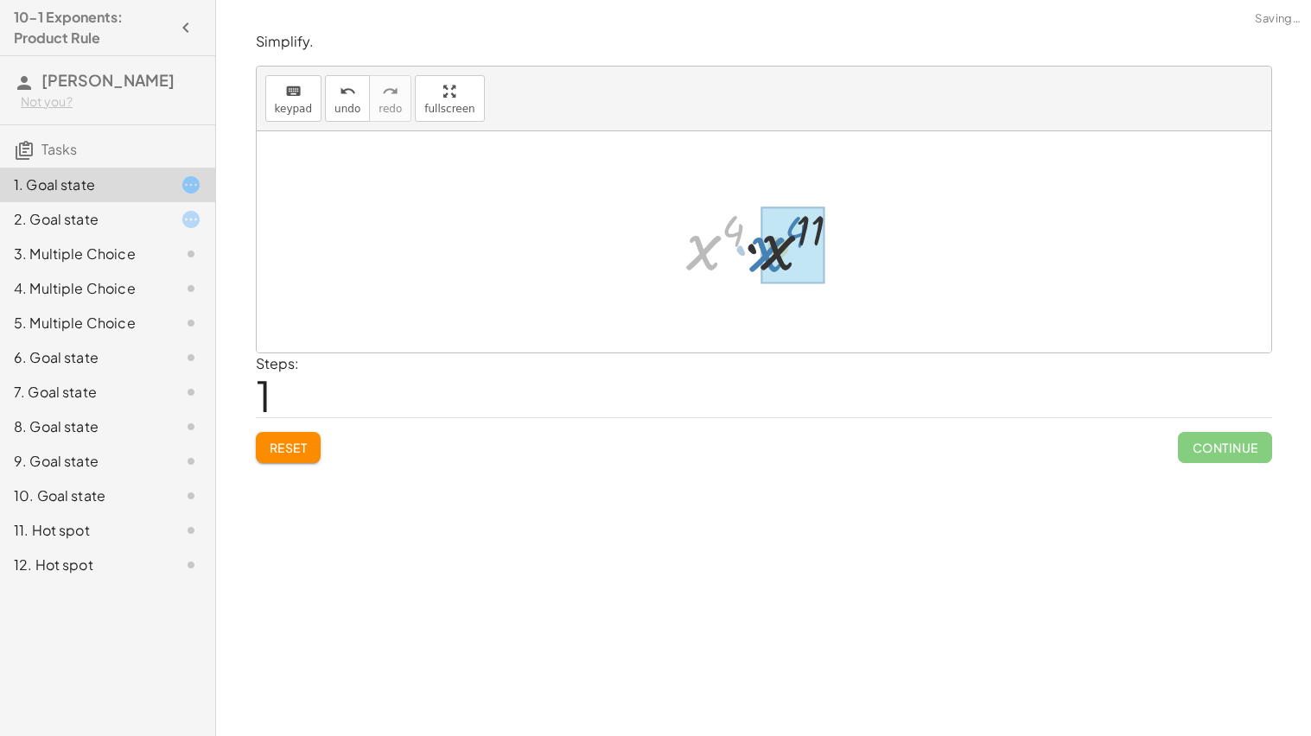
drag, startPoint x: 707, startPoint y: 254, endPoint x: 784, endPoint y: 257, distance: 77.0
drag, startPoint x: 795, startPoint y: 239, endPoint x: 734, endPoint y: 245, distance: 61.6
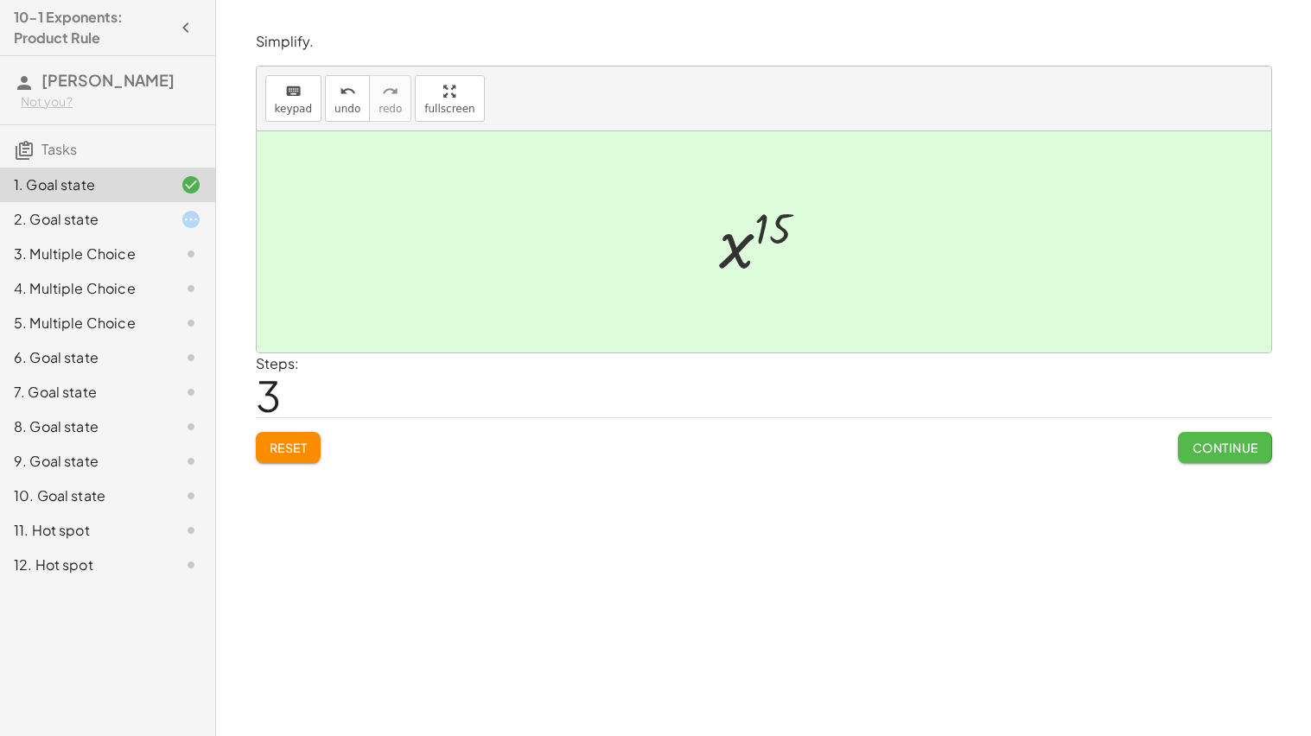
click at [1205, 440] on span "Continue" at bounding box center [1224, 448] width 66 height 16
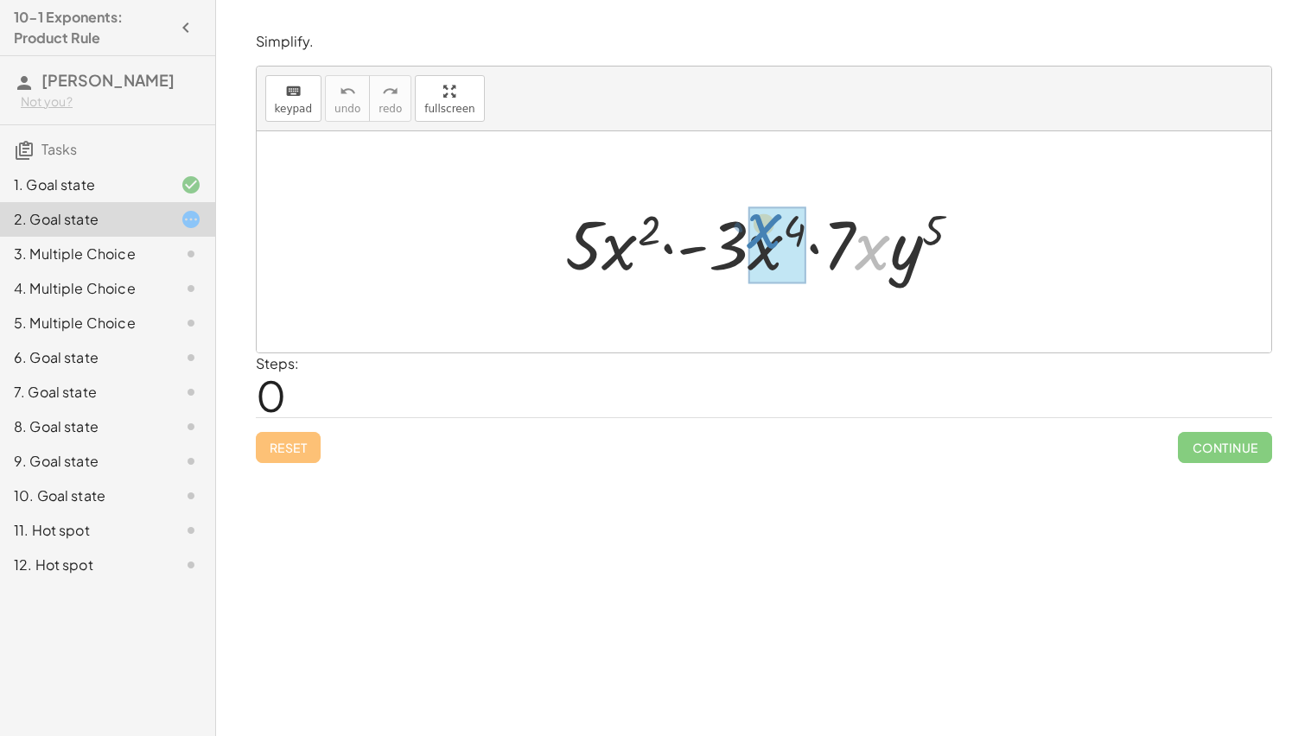
drag, startPoint x: 880, startPoint y: 261, endPoint x: 773, endPoint y: 240, distance: 109.1
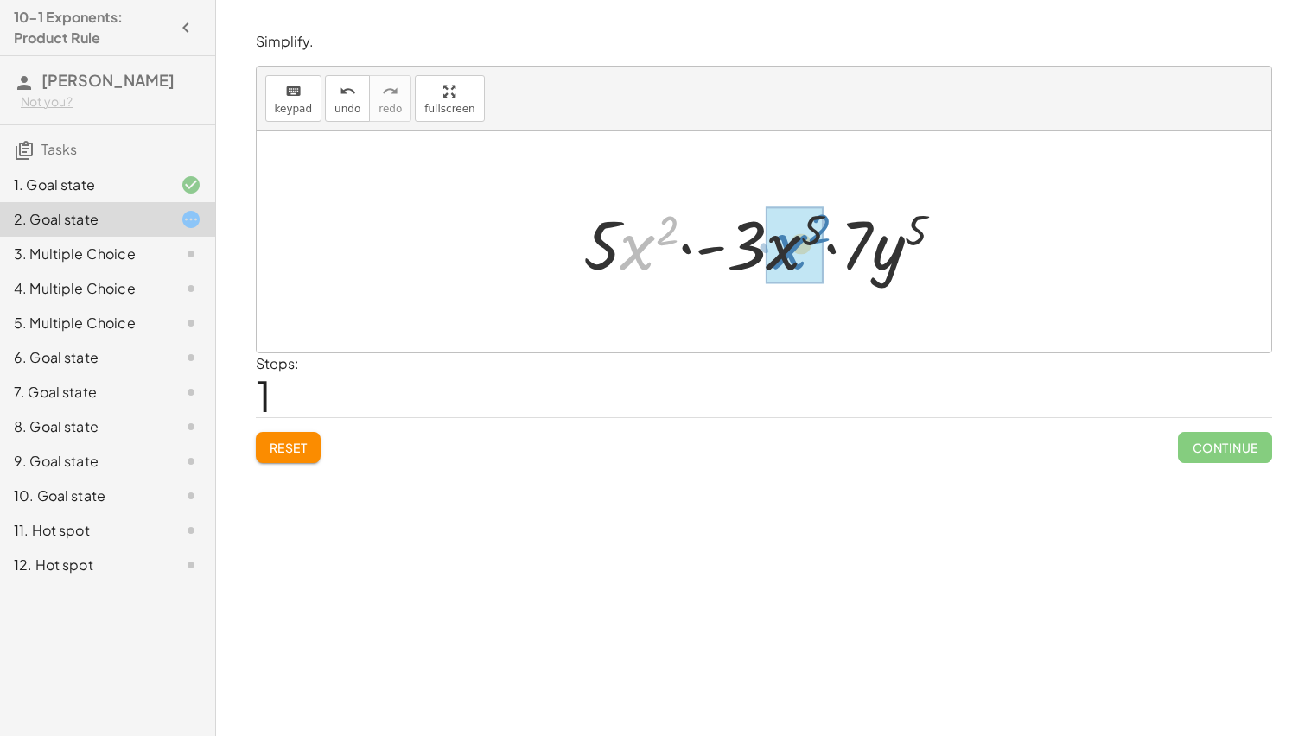
drag, startPoint x: 636, startPoint y: 247, endPoint x: 788, endPoint y: 245, distance: 152.1
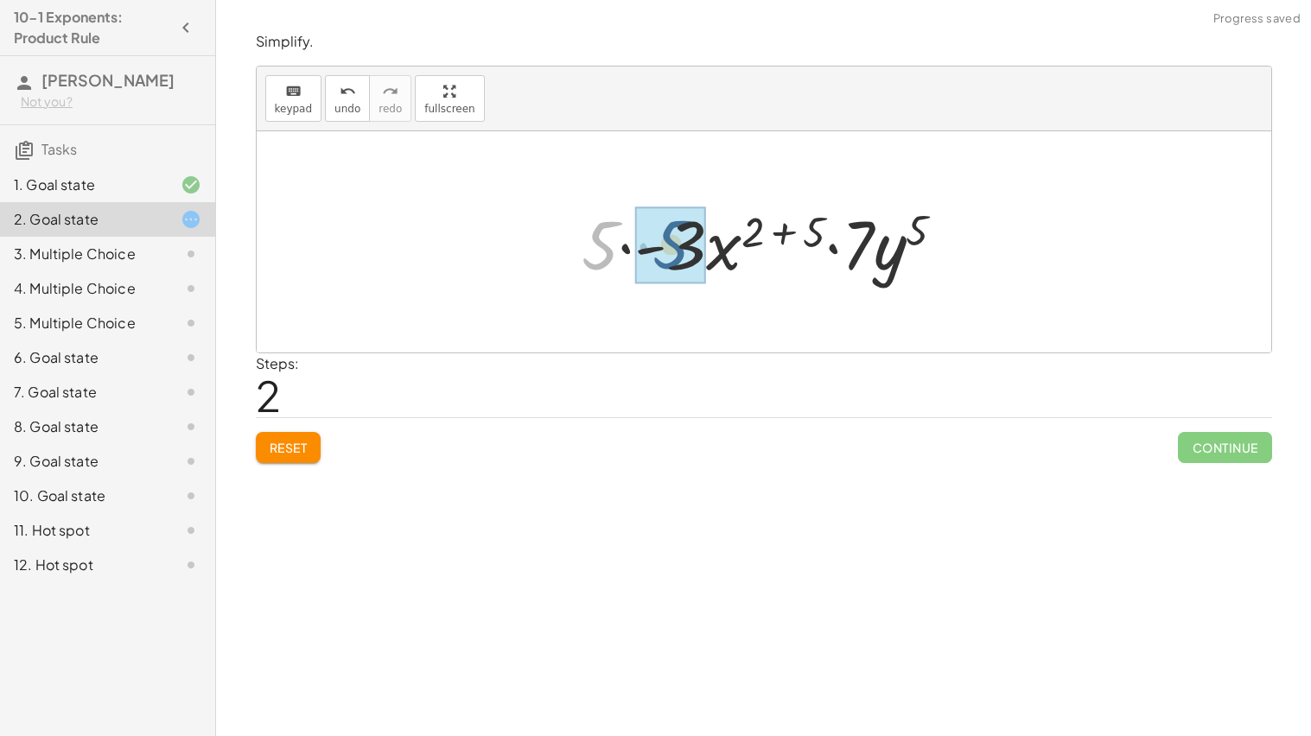
drag, startPoint x: 601, startPoint y: 243, endPoint x: 689, endPoint y: 241, distance: 87.3
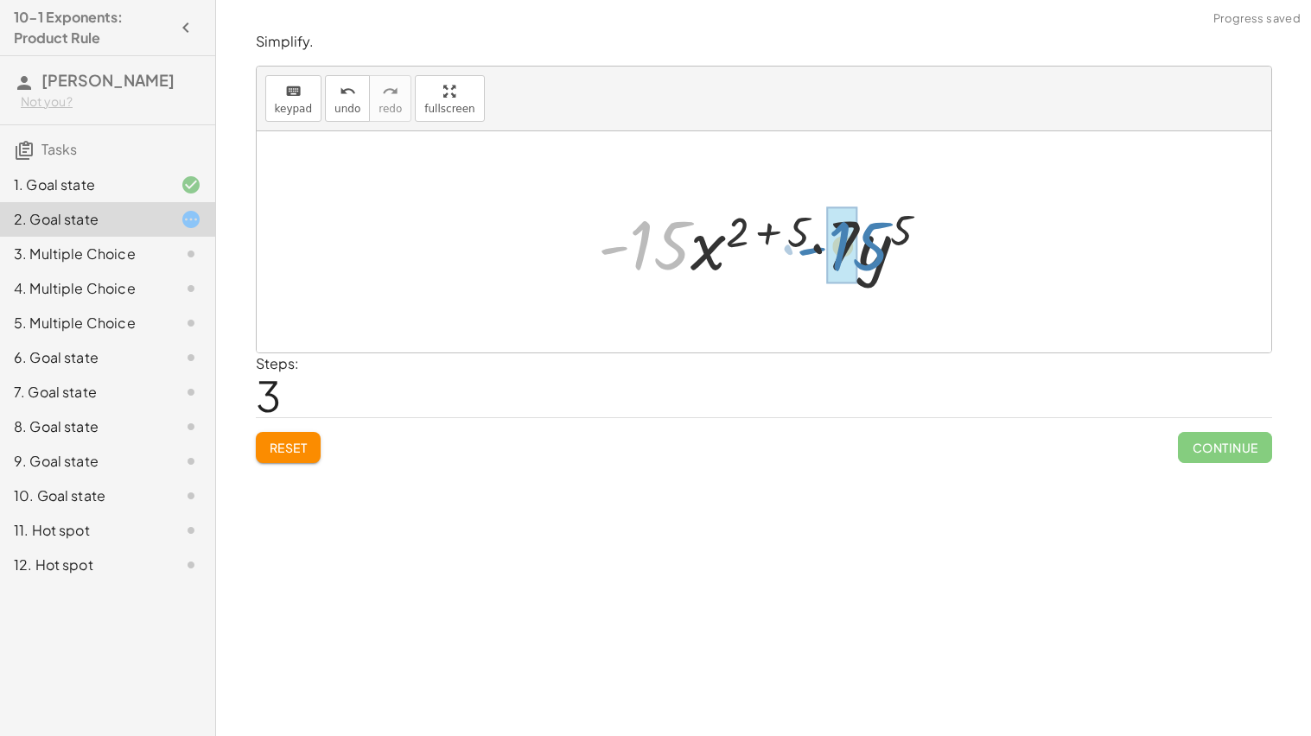
drag, startPoint x: 651, startPoint y: 242, endPoint x: 850, endPoint y: 242, distance: 199.6
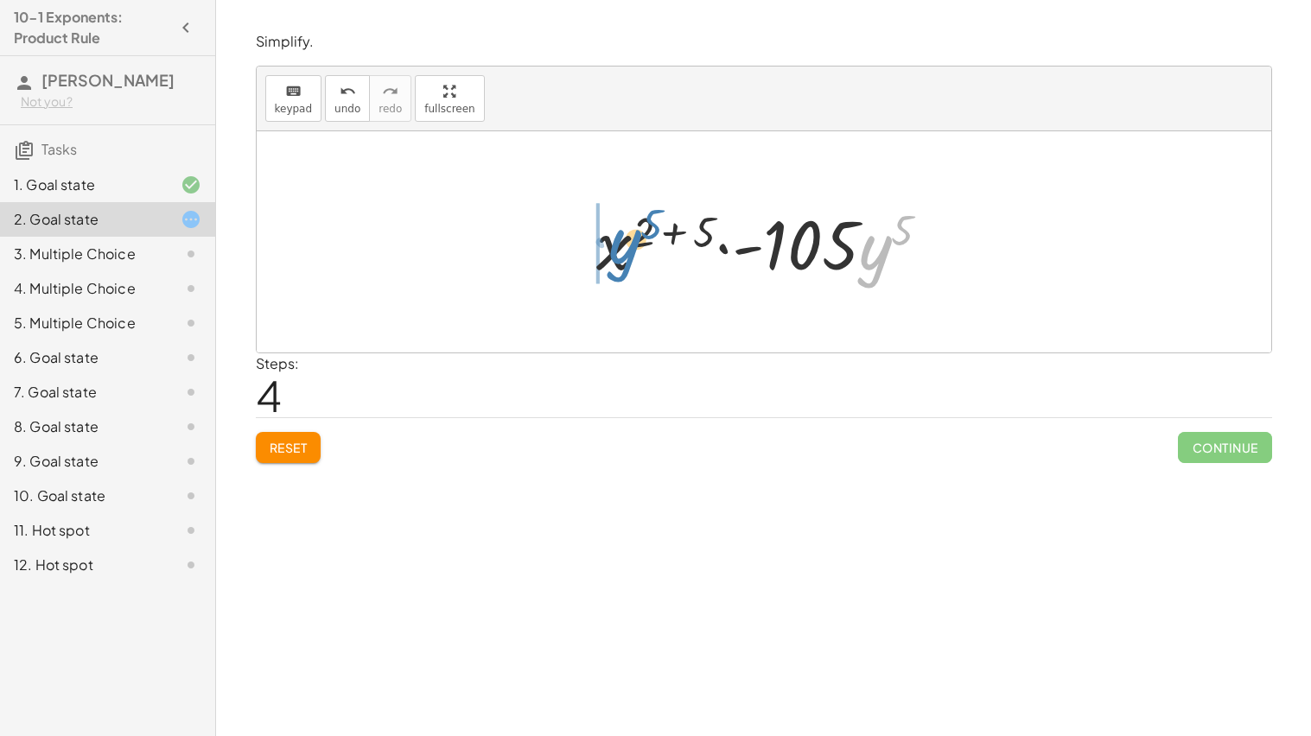
drag, startPoint x: 874, startPoint y: 257, endPoint x: 619, endPoint y: 255, distance: 255.7
click at [619, 255] on div at bounding box center [770, 242] width 365 height 89
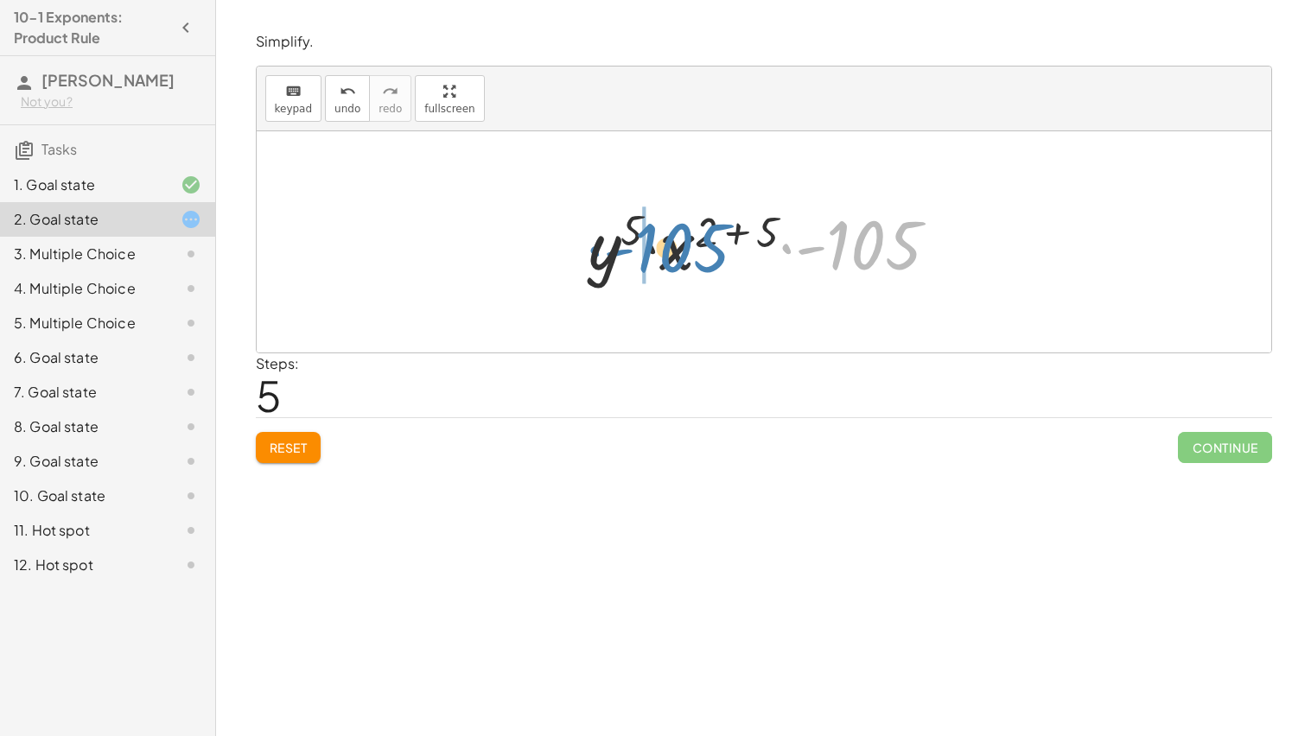
drag, startPoint x: 848, startPoint y: 244, endPoint x: 656, endPoint y: 246, distance: 191.8
click at [656, 246] on div at bounding box center [771, 242] width 382 height 89
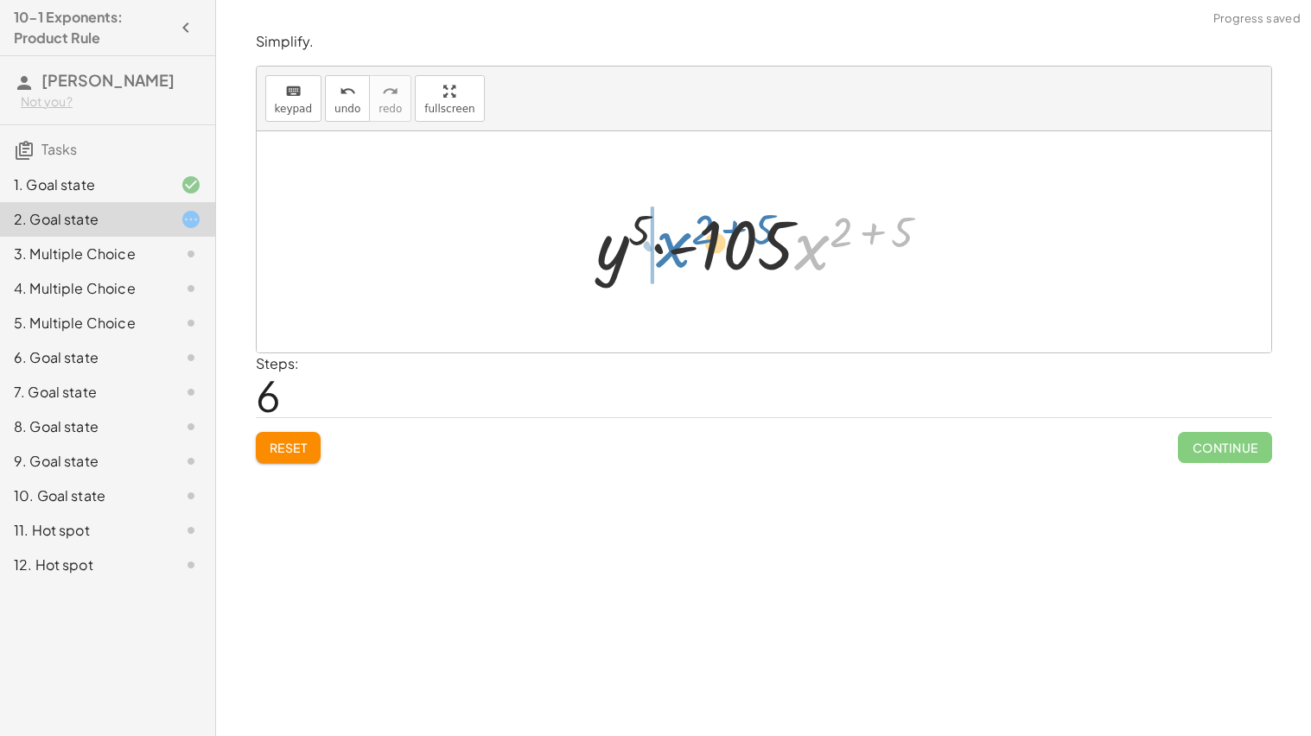
drag, startPoint x: 813, startPoint y: 253, endPoint x: 676, endPoint y: 251, distance: 136.5
click at [676, 251] on div at bounding box center [770, 242] width 365 height 89
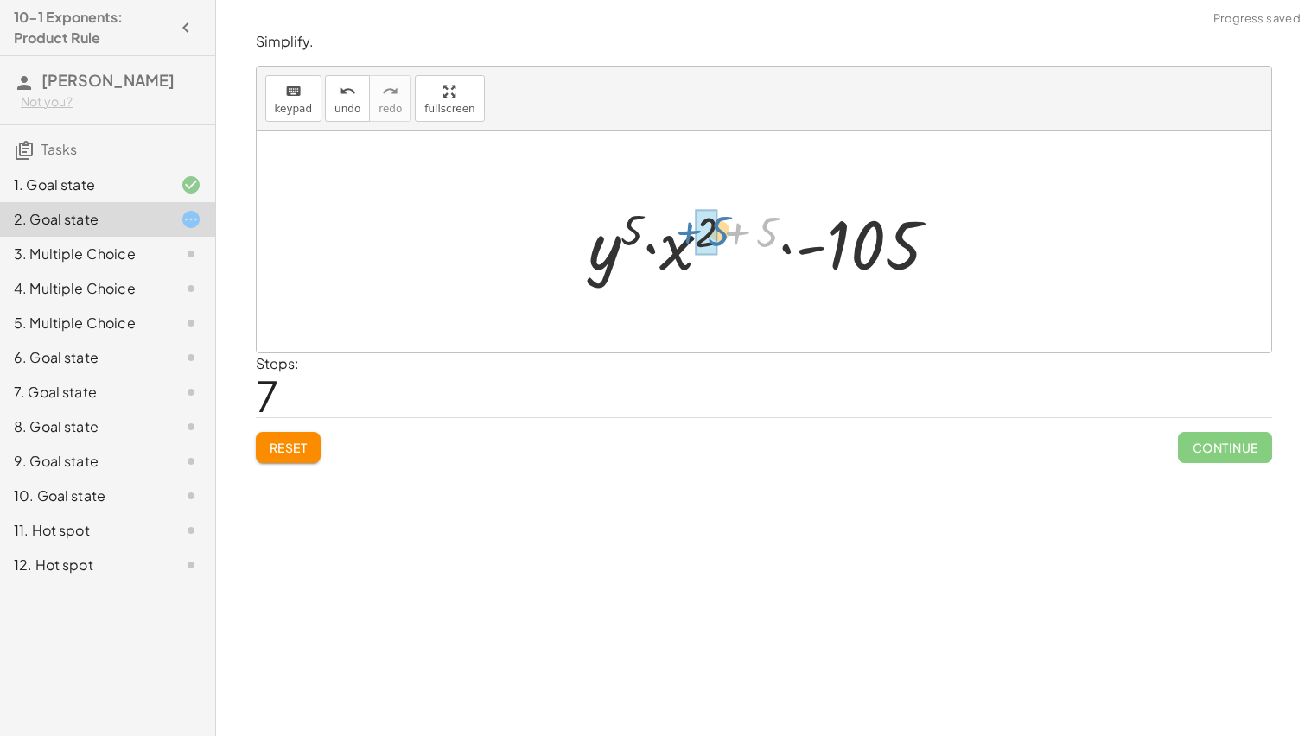
drag, startPoint x: 767, startPoint y: 232, endPoint x: 716, endPoint y: 232, distance: 51.0
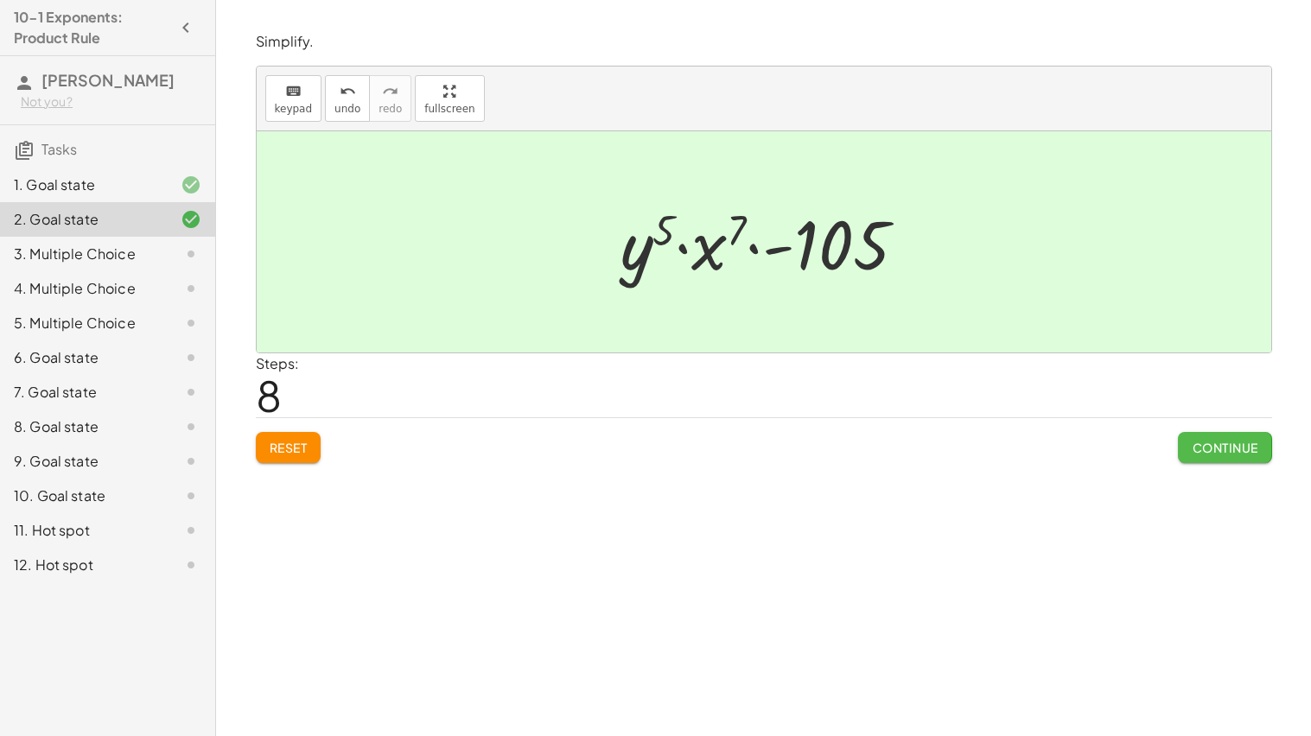
click at [1185, 456] on button "Continue" at bounding box center [1224, 447] width 93 height 31
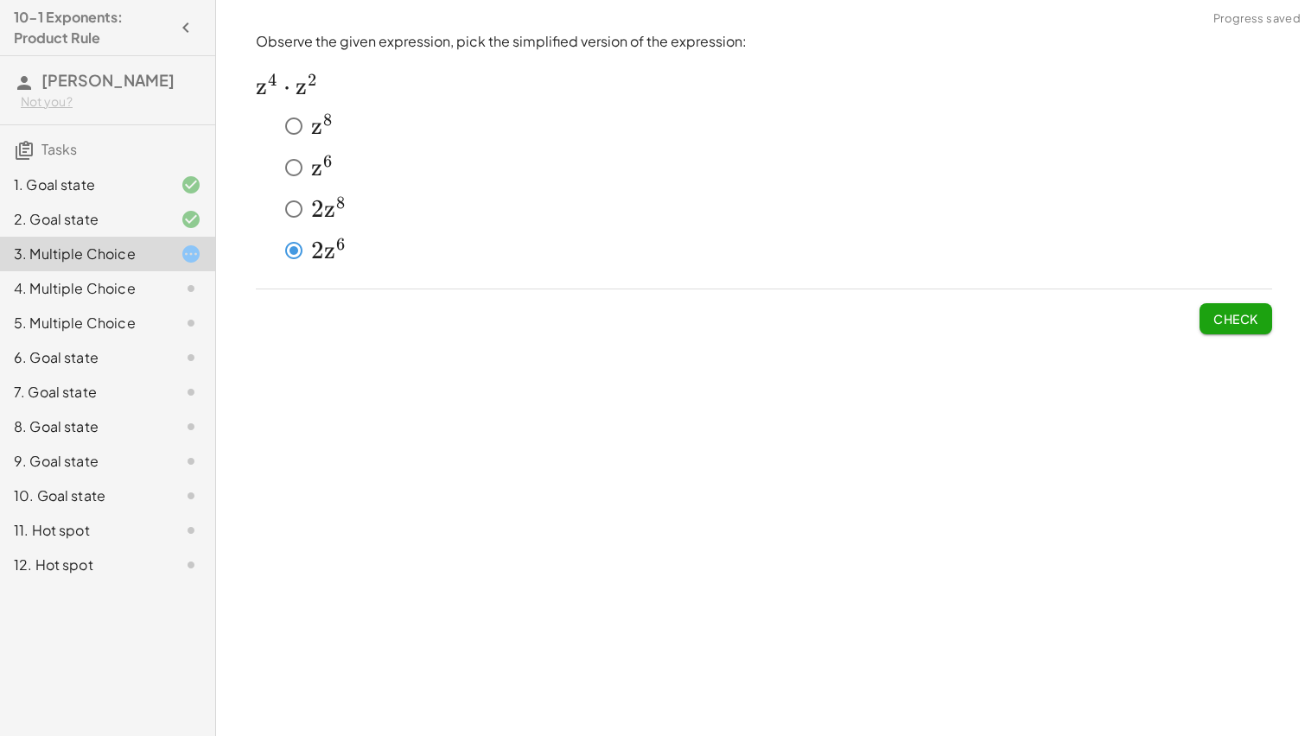
click at [1218, 321] on span "Check" at bounding box center [1235, 319] width 45 height 16
click at [1263, 316] on button "Check" at bounding box center [1235, 318] width 73 height 31
click at [1235, 316] on span "Check" at bounding box center [1235, 319] width 45 height 16
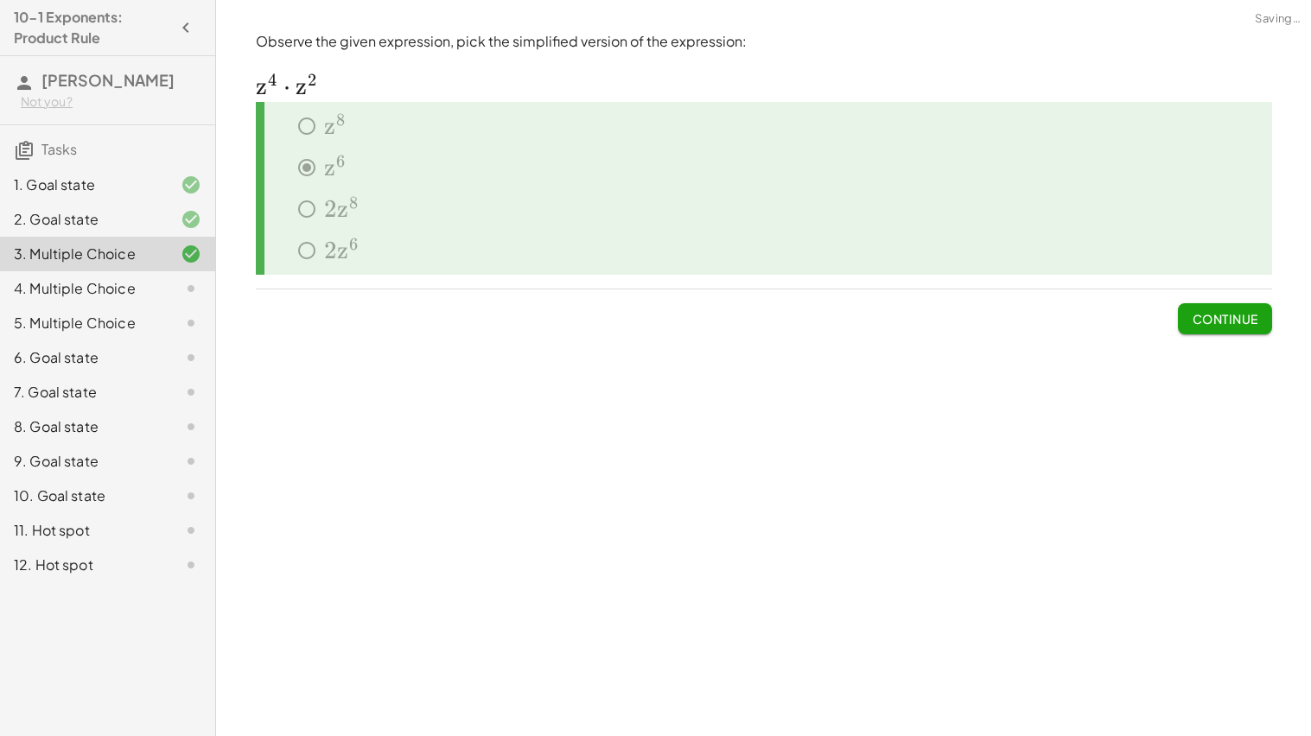
click at [1235, 321] on span "Continue" at bounding box center [1224, 319] width 66 height 16
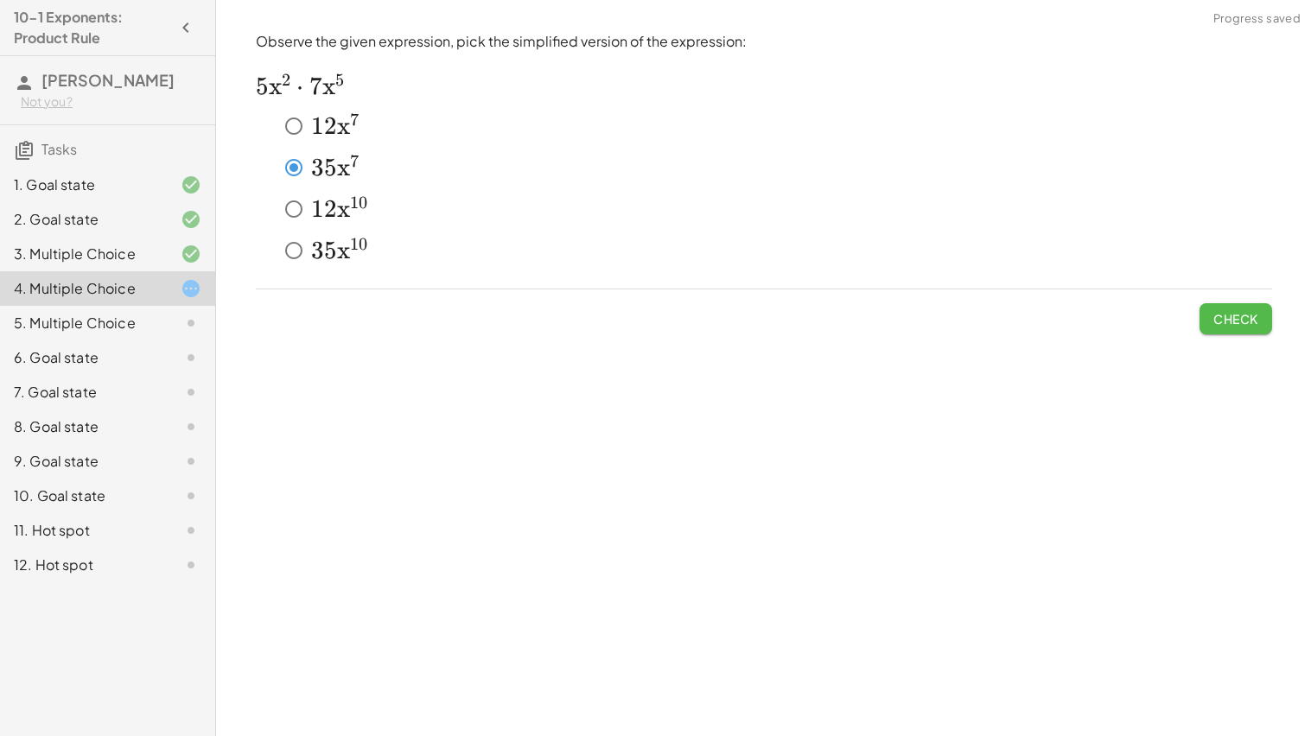
click at [1225, 321] on span "Check" at bounding box center [1235, 319] width 45 height 16
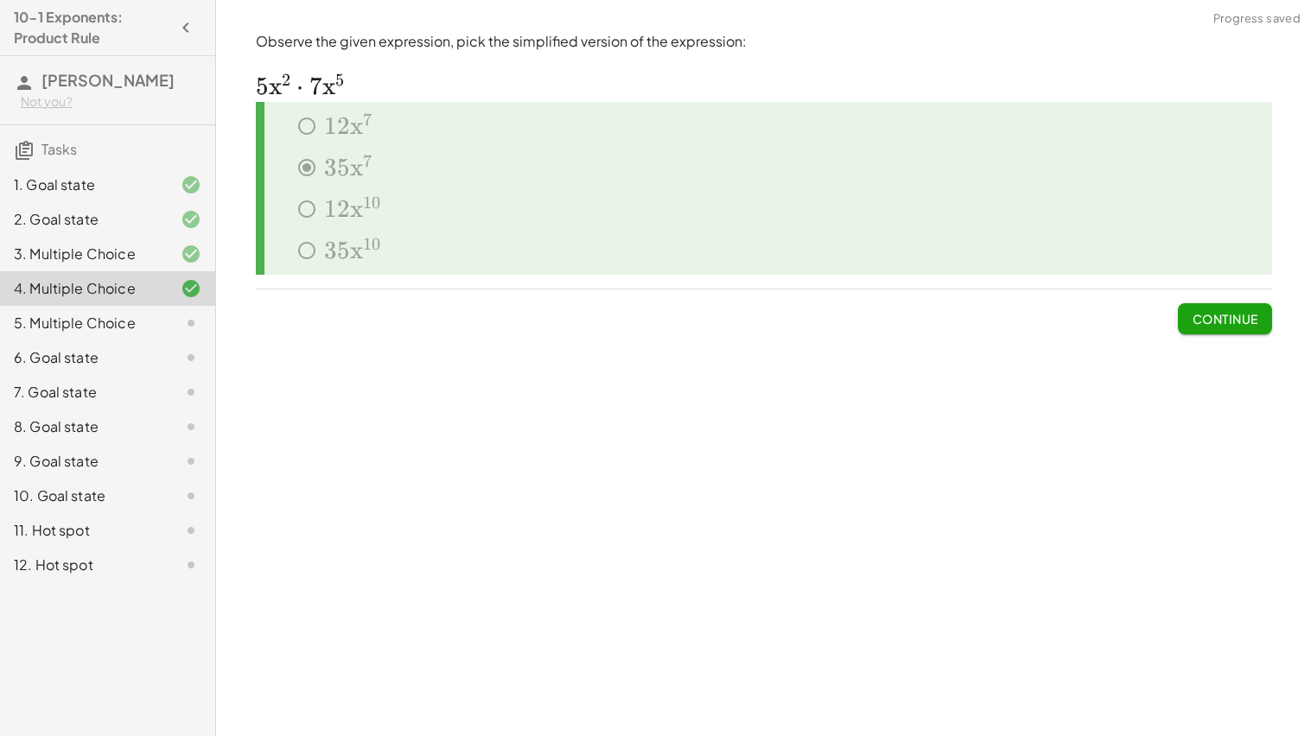
click at [1239, 314] on span "Continue" at bounding box center [1224, 319] width 66 height 16
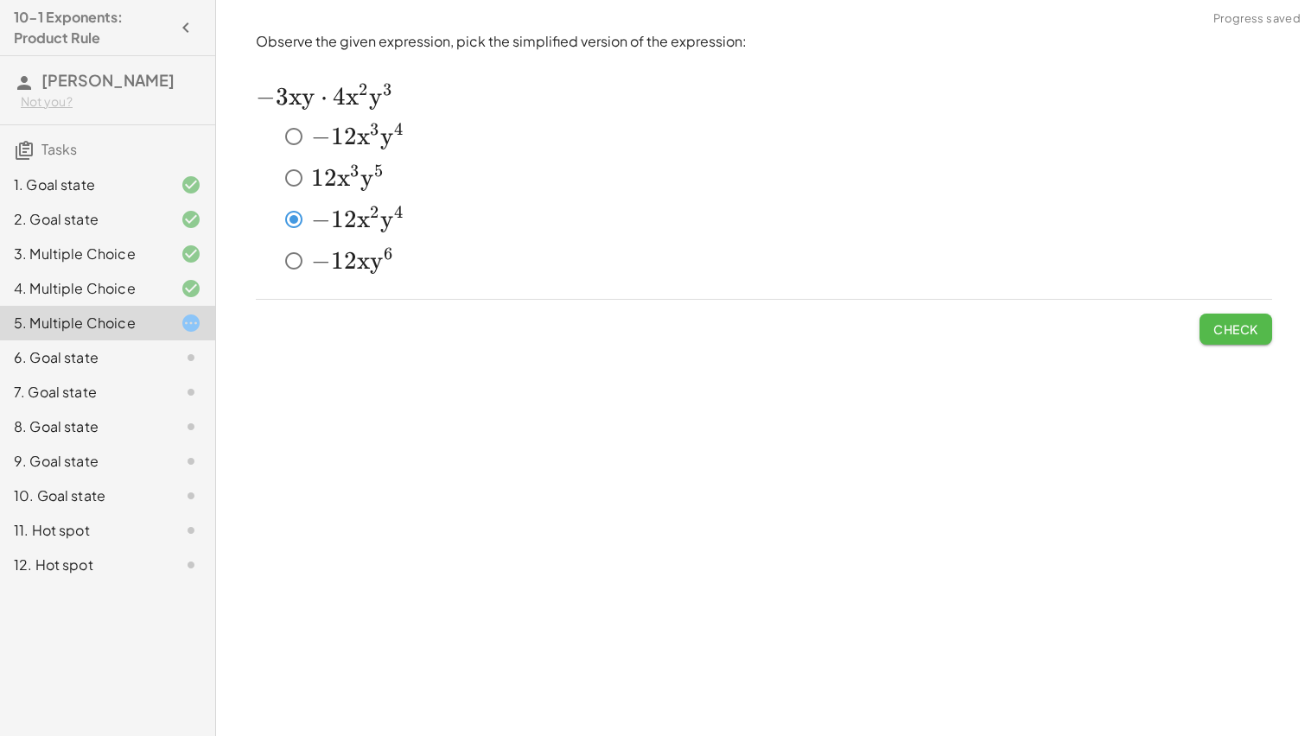
click at [1248, 339] on button "Check" at bounding box center [1235, 329] width 73 height 31
click at [1223, 323] on span "Check" at bounding box center [1235, 329] width 45 height 16
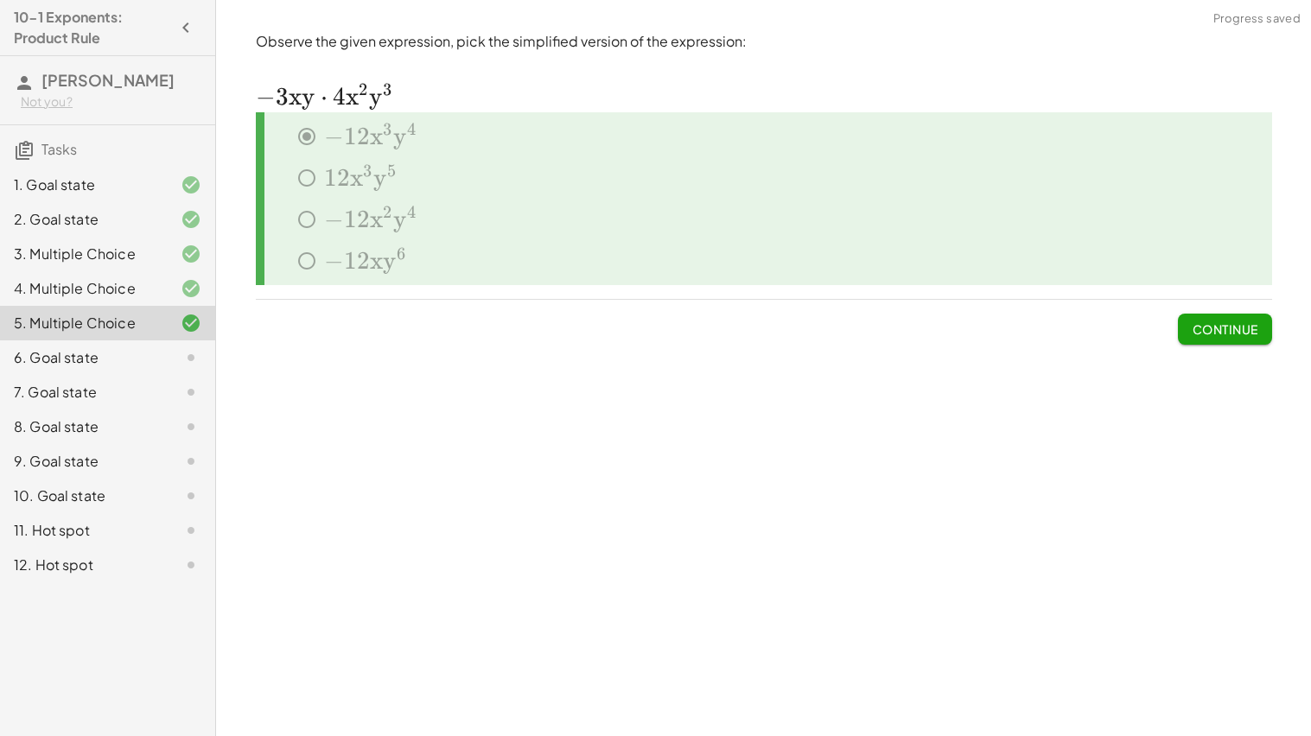
click at [1223, 326] on span "Continue" at bounding box center [1224, 329] width 66 height 16
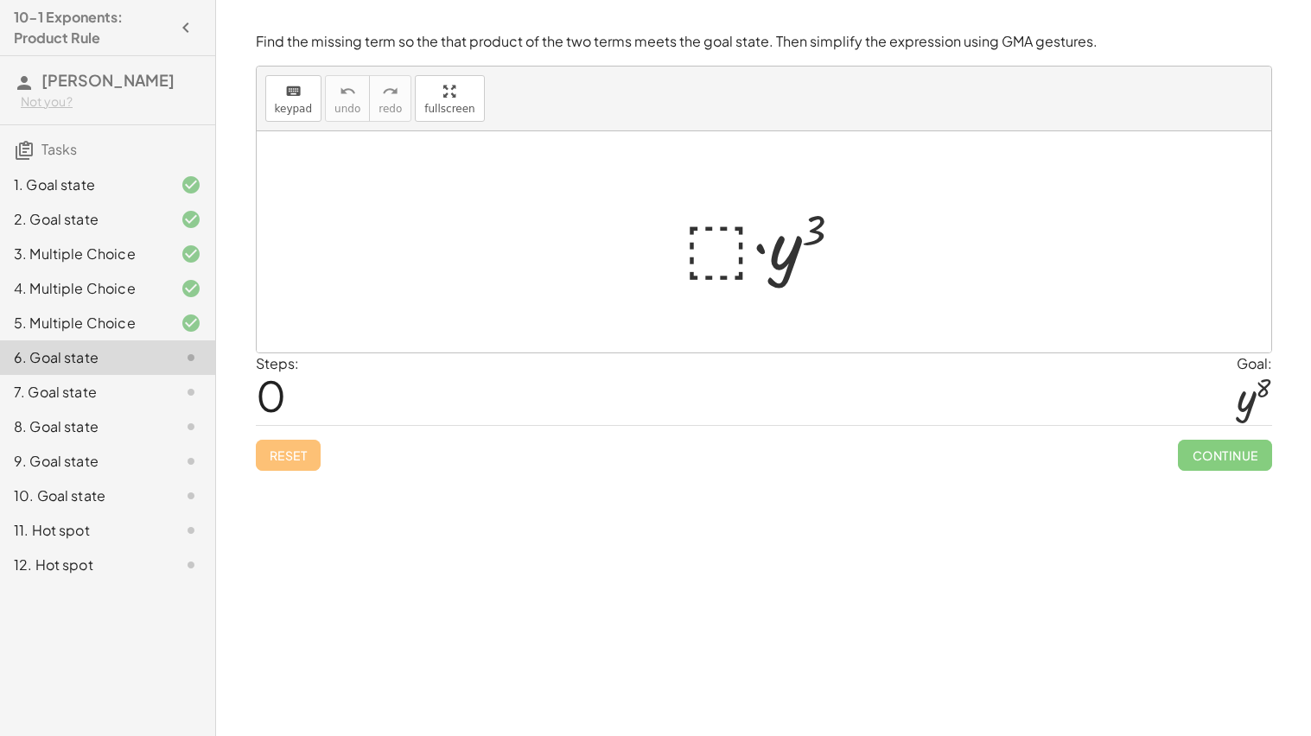
click at [727, 241] on div at bounding box center [770, 242] width 189 height 89
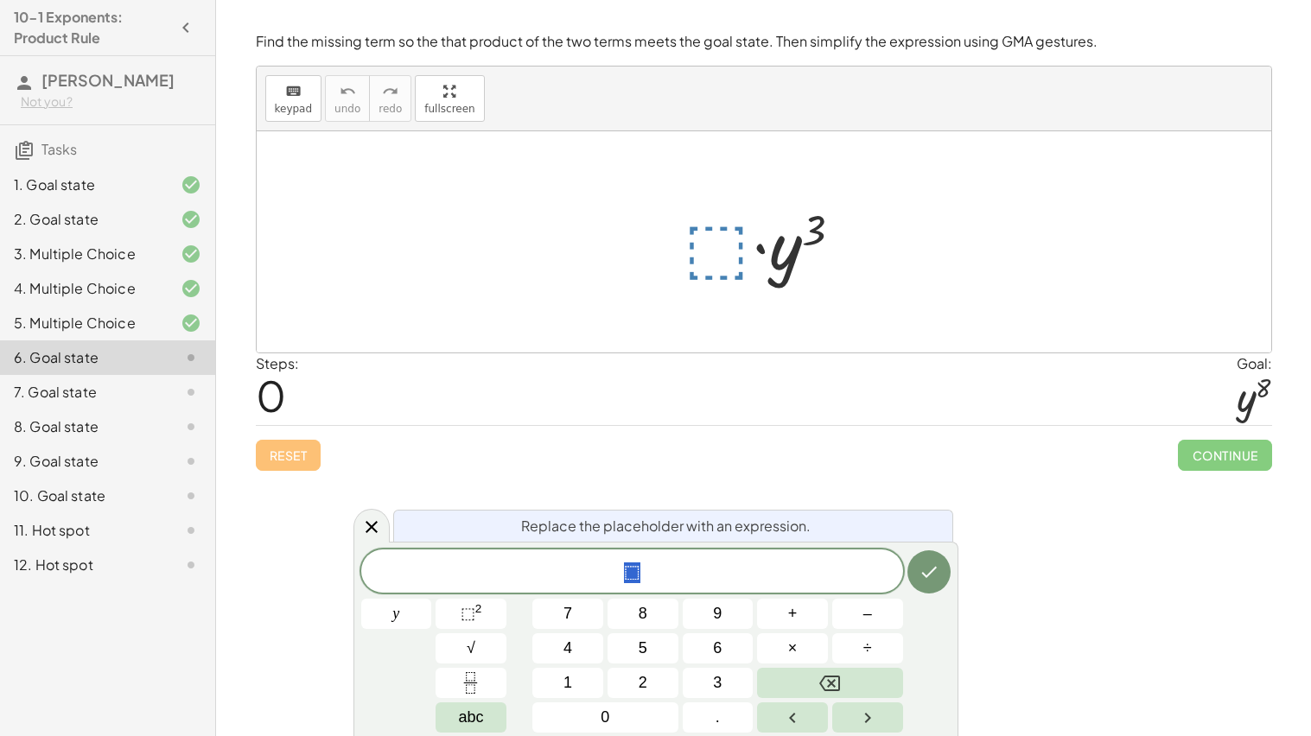
click at [706, 569] on span "⬚" at bounding box center [632, 573] width 542 height 24
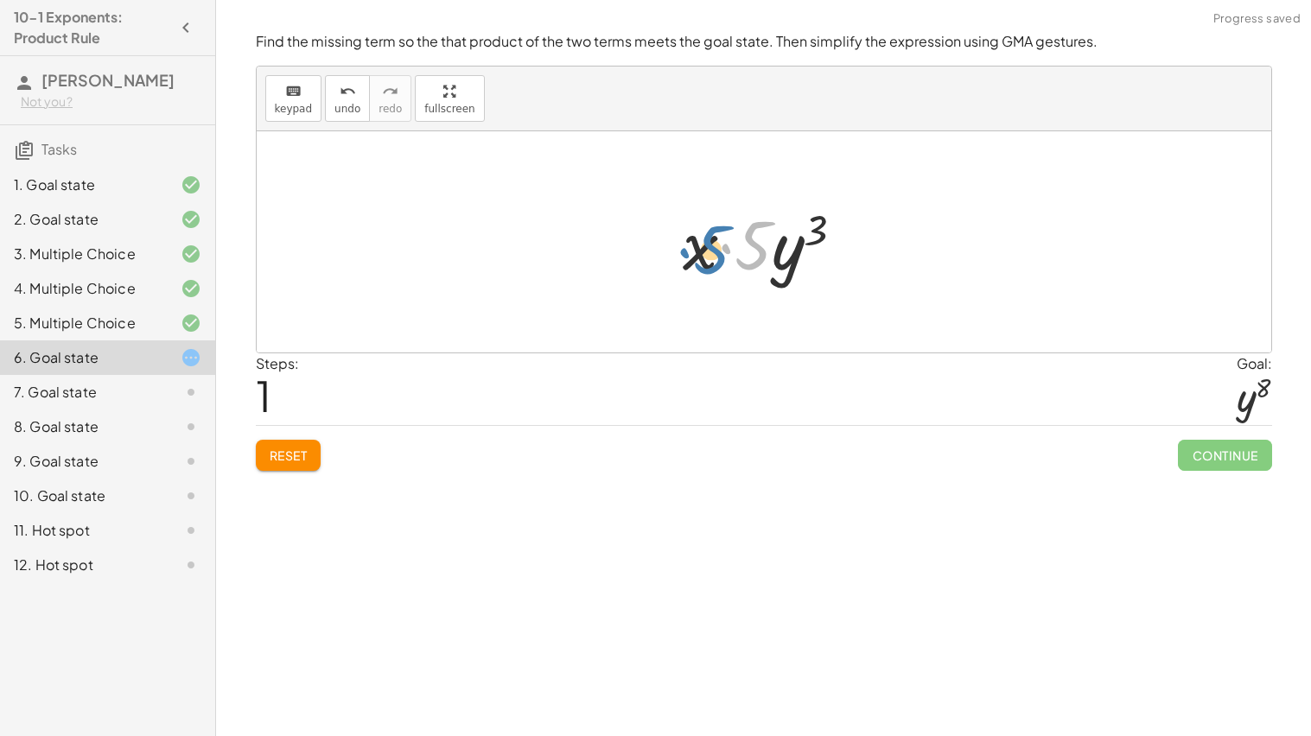
drag, startPoint x: 752, startPoint y: 244, endPoint x: 710, endPoint y: 248, distance: 41.7
click at [710, 248] on div at bounding box center [770, 242] width 193 height 89
drag, startPoint x: 788, startPoint y: 256, endPoint x: 712, endPoint y: 254, distance: 76.1
click at [712, 254] on div at bounding box center [770, 242] width 193 height 89
drag, startPoint x: 771, startPoint y: 238, endPoint x: 823, endPoint y: 264, distance: 58.3
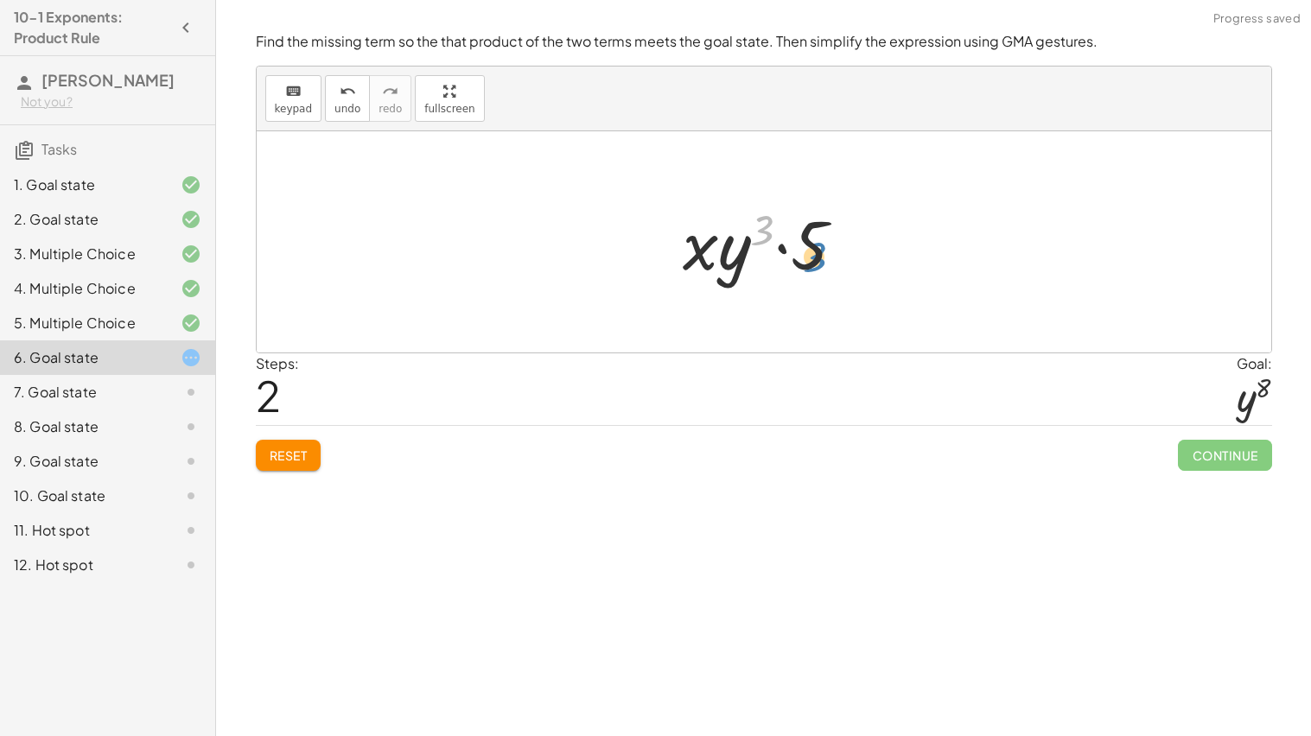
click at [823, 264] on div at bounding box center [770, 242] width 193 height 89
drag, startPoint x: 762, startPoint y: 229, endPoint x: 829, endPoint y: 256, distance: 72.5
click at [829, 256] on div at bounding box center [770, 242] width 193 height 89
drag, startPoint x: 810, startPoint y: 247, endPoint x: 774, endPoint y: 222, distance: 44.1
click at [774, 222] on div at bounding box center [770, 242] width 193 height 89
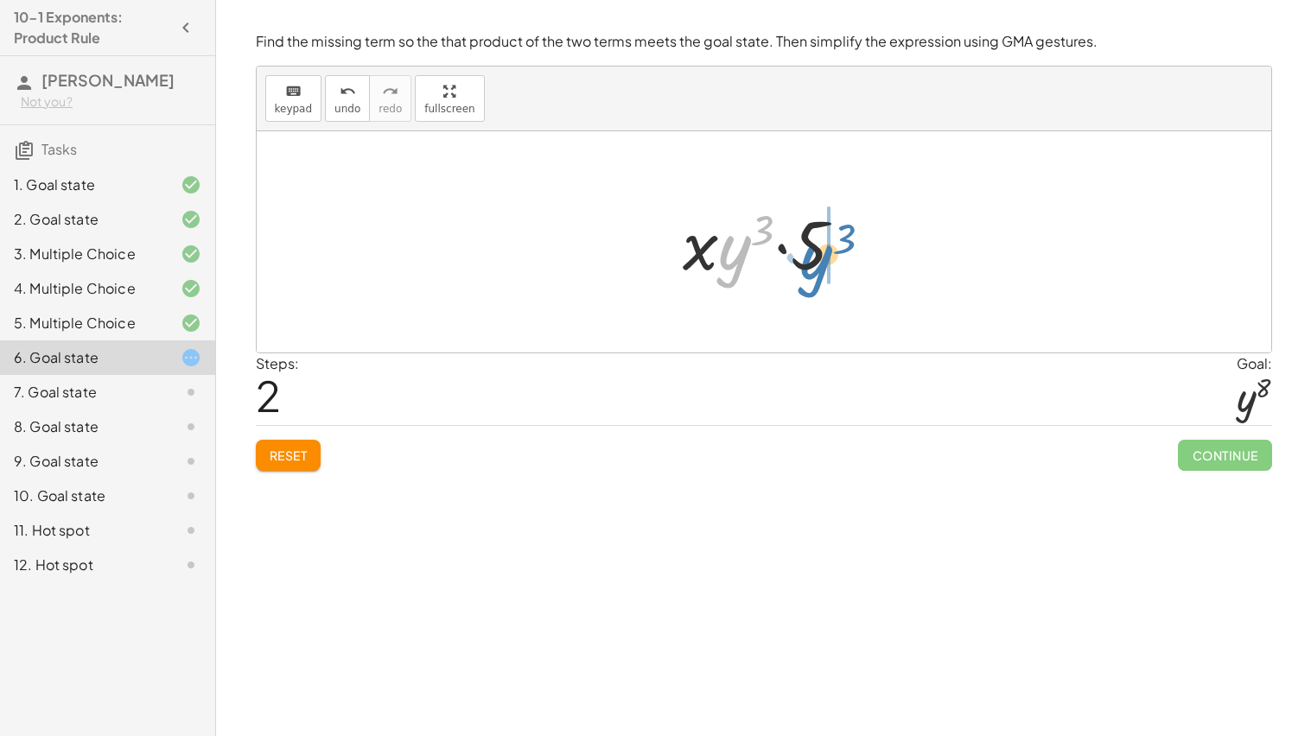
drag, startPoint x: 720, startPoint y: 248, endPoint x: 799, endPoint y: 254, distance: 79.7
click at [799, 254] on div at bounding box center [770, 242] width 193 height 89
drag, startPoint x: 693, startPoint y: 246, endPoint x: 757, endPoint y: 243, distance: 64.0
click at [757, 243] on div at bounding box center [770, 242] width 193 height 89
click at [295, 449] on span "Reset" at bounding box center [289, 456] width 38 height 16
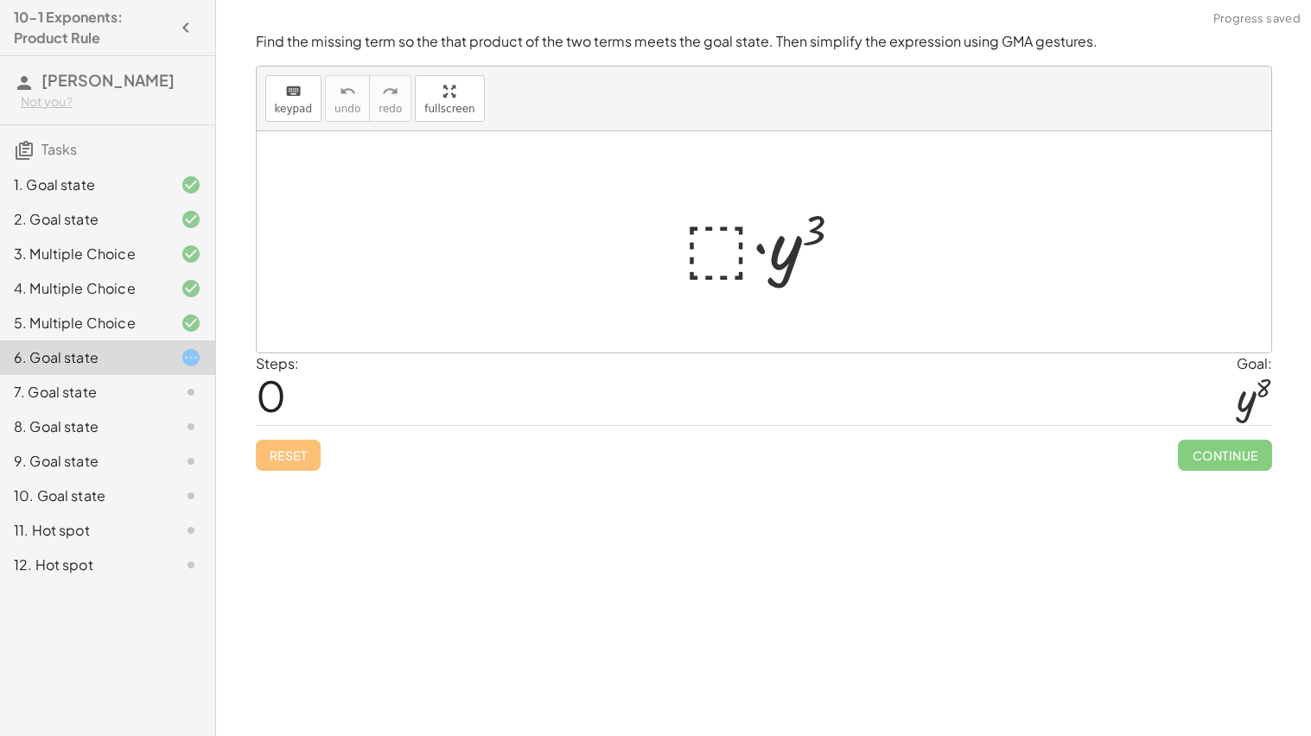
click at [745, 245] on div at bounding box center [770, 242] width 189 height 89
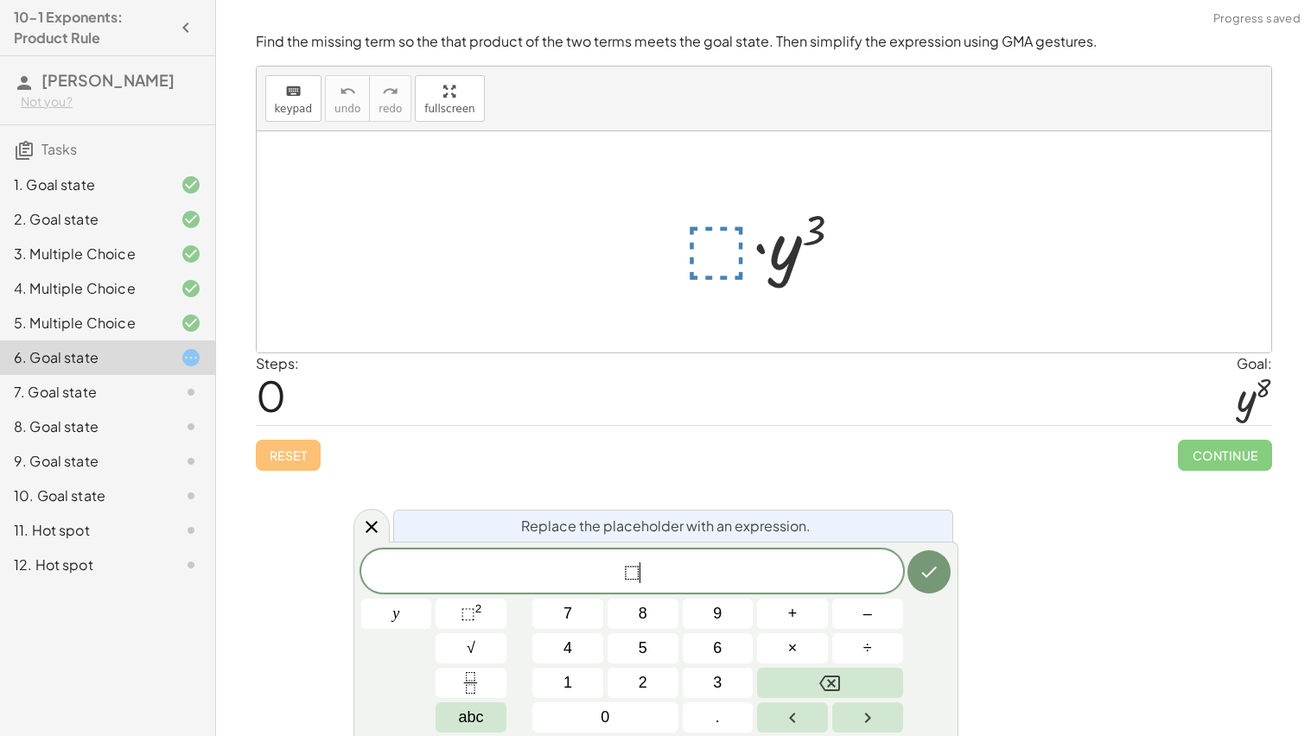
click at [715, 569] on span "⬚ ​" at bounding box center [632, 573] width 542 height 24
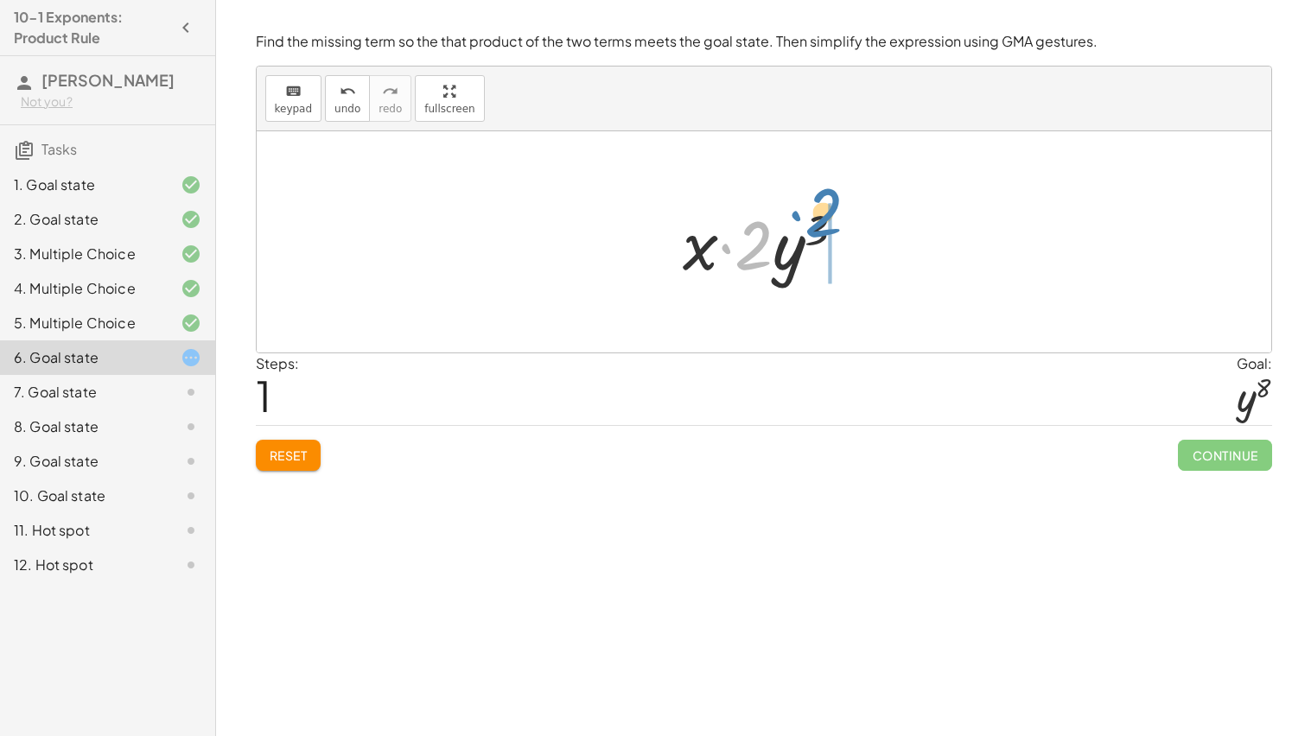
drag, startPoint x: 755, startPoint y: 219, endPoint x: 825, endPoint y: 187, distance: 77.3
click at [825, 187] on div "· ⬚ · y 3 · 2 · y 3 · x · 2" at bounding box center [764, 241] width 1014 height 221
drag, startPoint x: 770, startPoint y: 236, endPoint x: 819, endPoint y: 251, distance: 51.4
click at [819, 251] on div at bounding box center [771, 242] width 194 height 89
drag, startPoint x: 727, startPoint y: 256, endPoint x: 703, endPoint y: 262, distance: 24.1
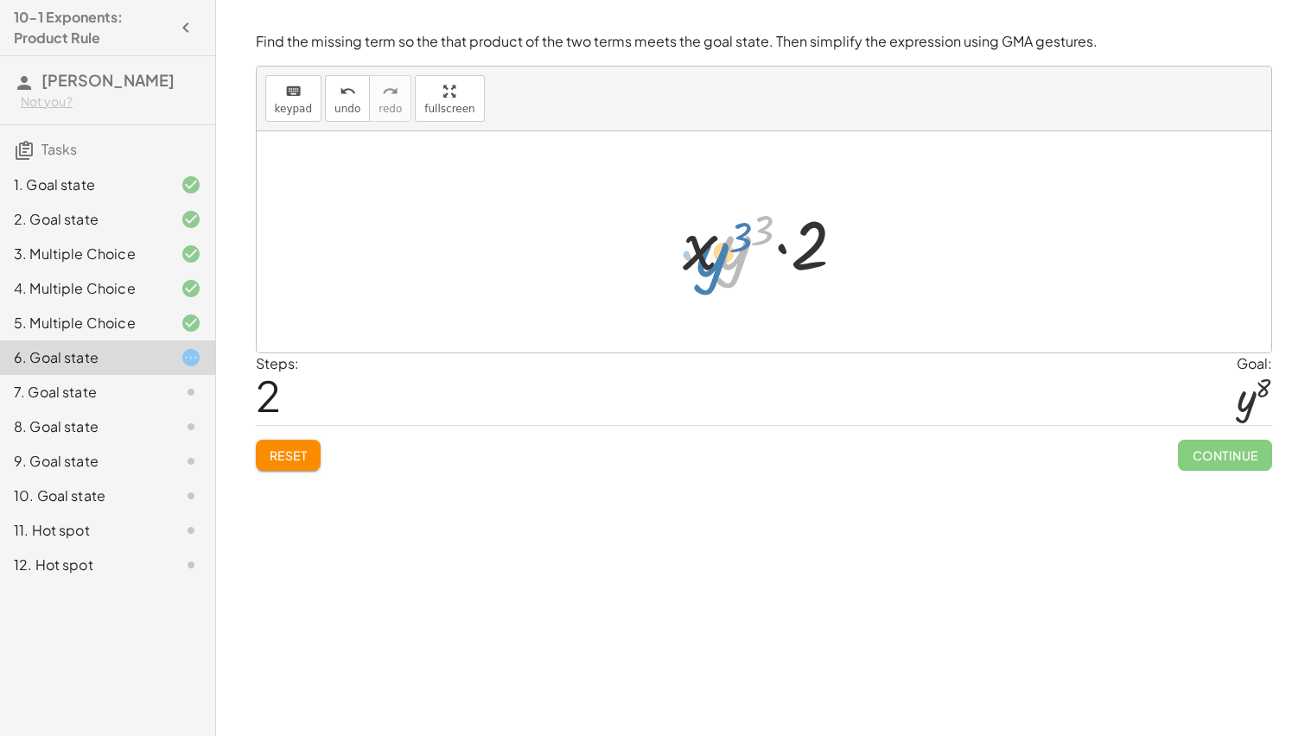
click at [703, 262] on div at bounding box center [771, 242] width 194 height 89
drag, startPoint x: 699, startPoint y: 259, endPoint x: 813, endPoint y: 264, distance: 114.2
click at [813, 264] on div at bounding box center [771, 242] width 194 height 89
click at [270, 451] on span "Reset" at bounding box center [289, 456] width 38 height 16
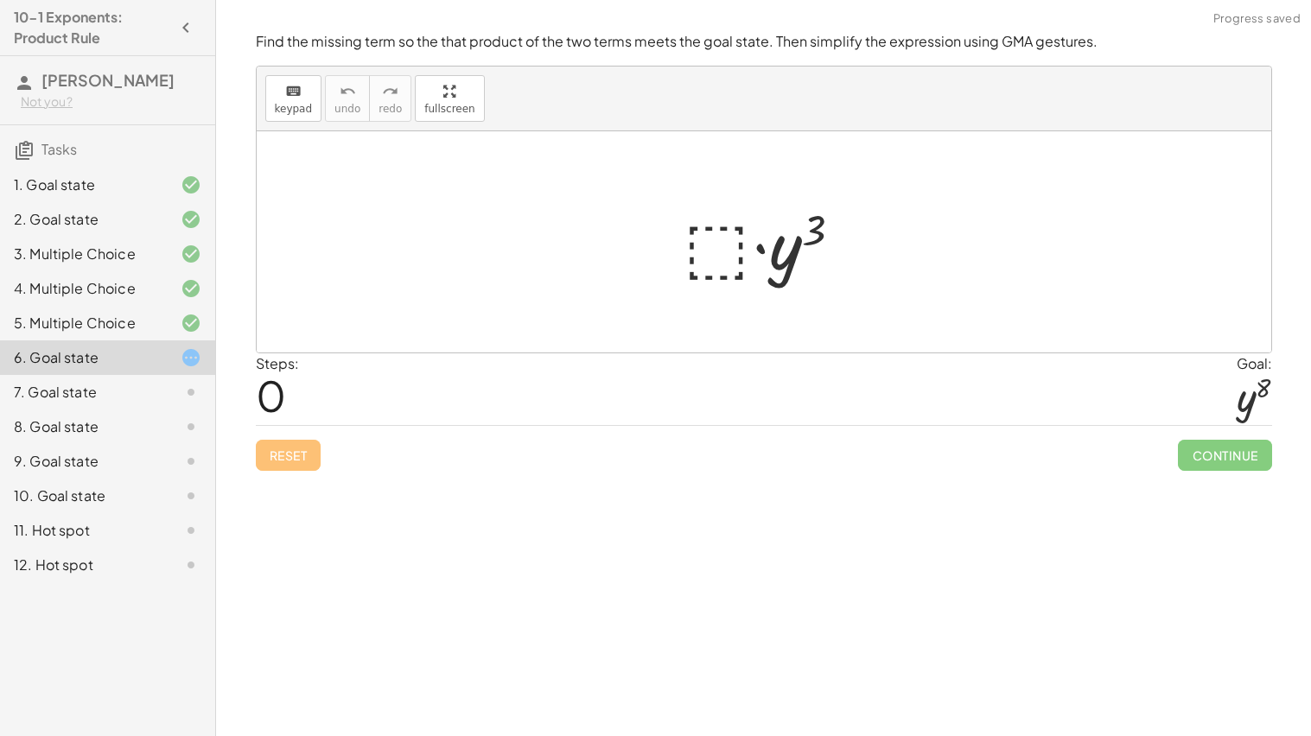
click at [708, 252] on div at bounding box center [770, 242] width 189 height 89
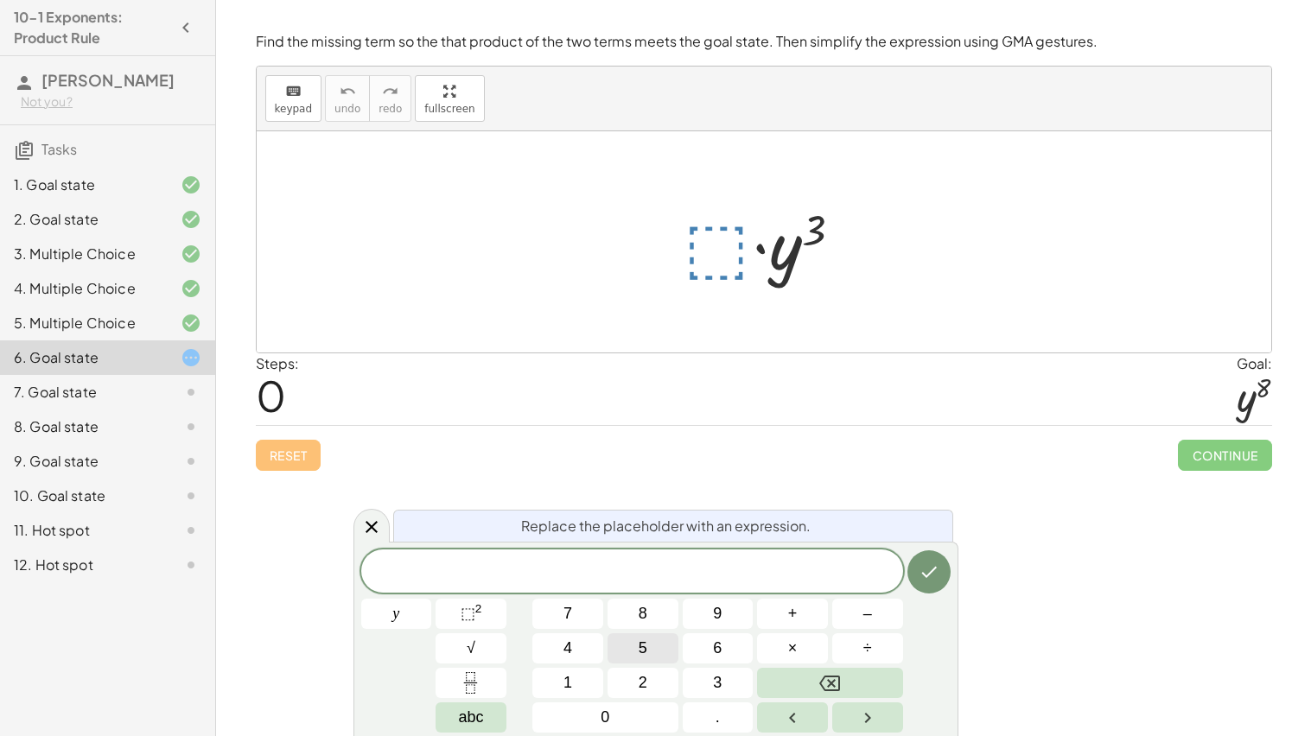
click at [648, 649] on button "5" at bounding box center [642, 648] width 71 height 30
click at [915, 580] on button "Done" at bounding box center [928, 571] width 43 height 43
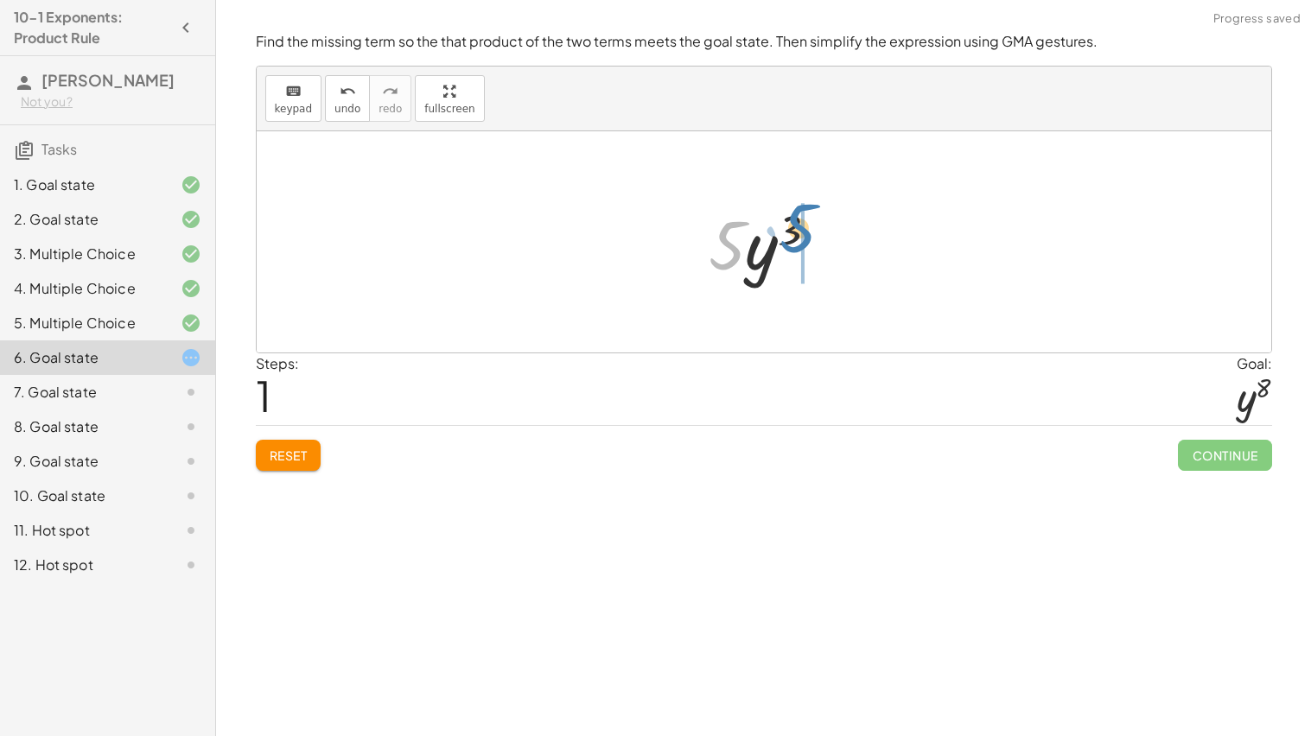
drag, startPoint x: 734, startPoint y: 251, endPoint x: 805, endPoint y: 233, distance: 73.8
click at [805, 233] on div at bounding box center [770, 242] width 141 height 89
drag, startPoint x: 711, startPoint y: 259, endPoint x: 784, endPoint y: 258, distance: 72.6
click at [784, 258] on div at bounding box center [770, 242] width 157 height 89
click at [732, 241] on div at bounding box center [770, 242] width 141 height 89
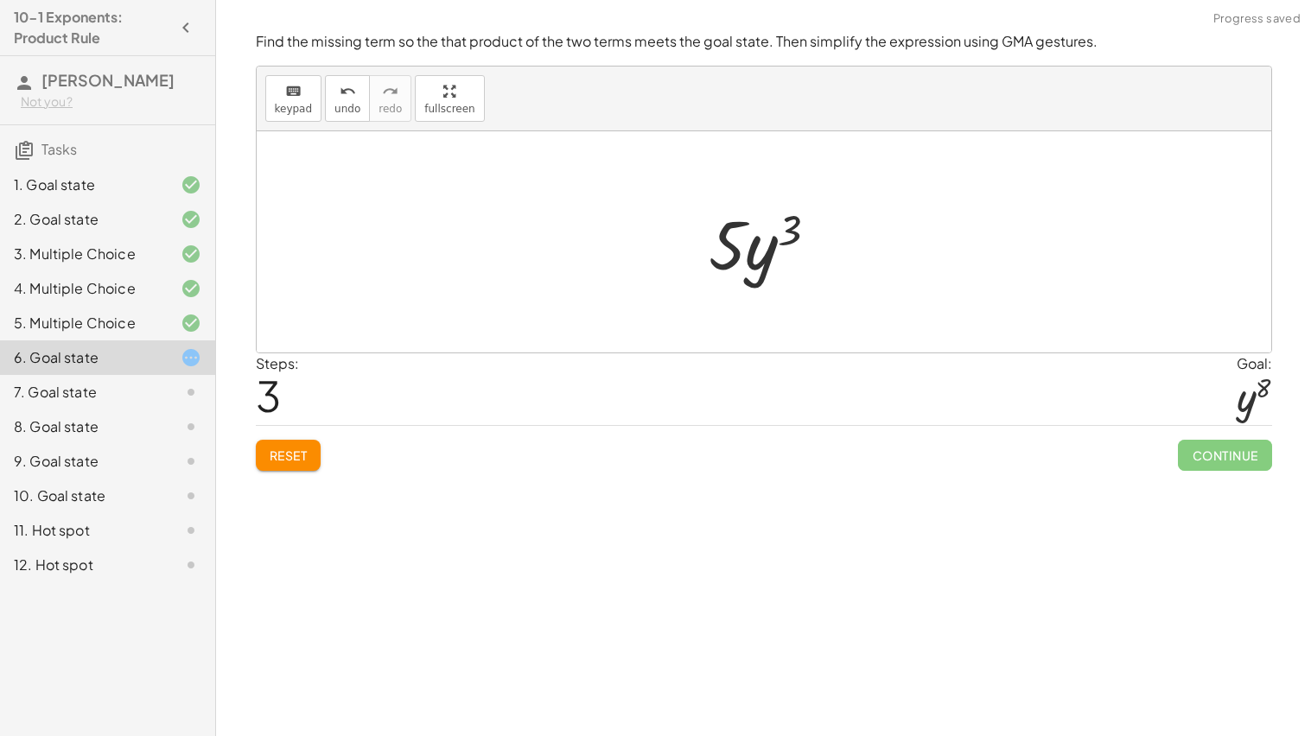
click at [272, 448] on span "Reset" at bounding box center [289, 456] width 38 height 16
click at [725, 257] on div at bounding box center [770, 242] width 189 height 89
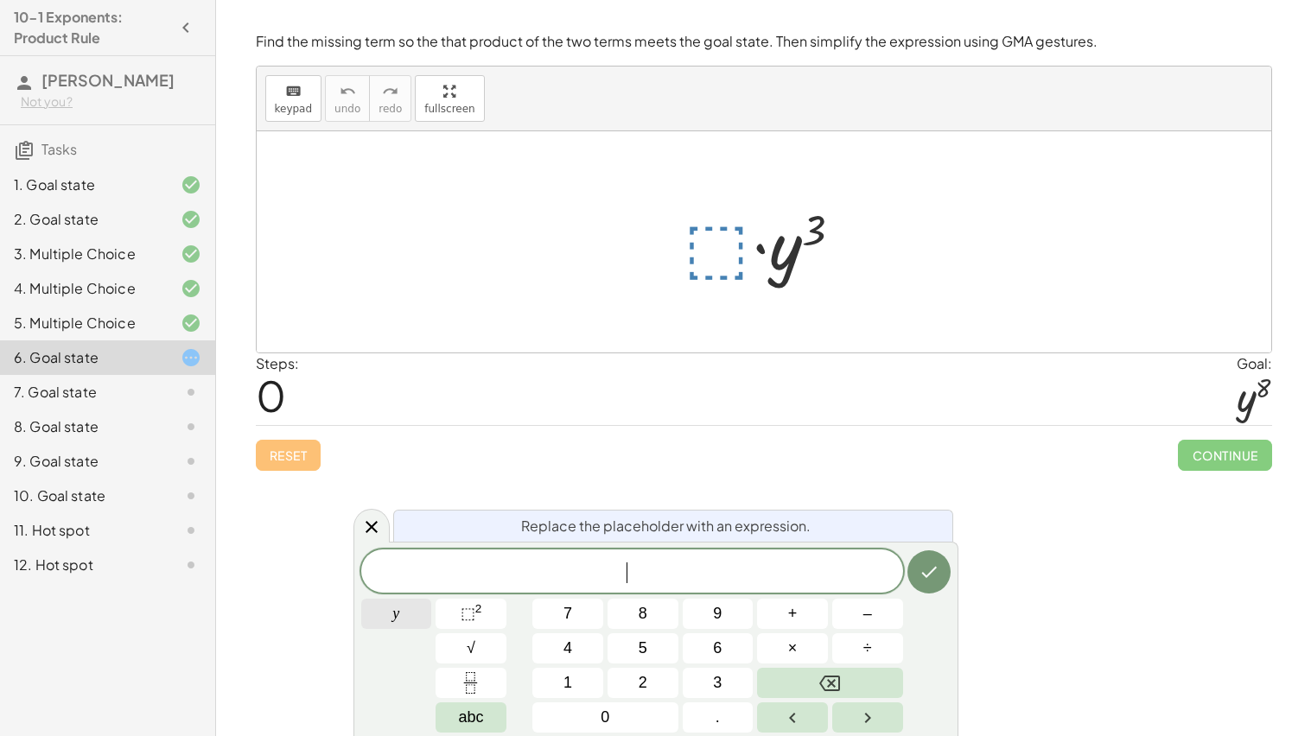
click at [397, 619] on span "y" at bounding box center [395, 613] width 7 height 23
click at [641, 640] on span "5" at bounding box center [642, 648] width 9 height 23
click at [933, 572] on icon "Done" at bounding box center [928, 572] width 21 height 21
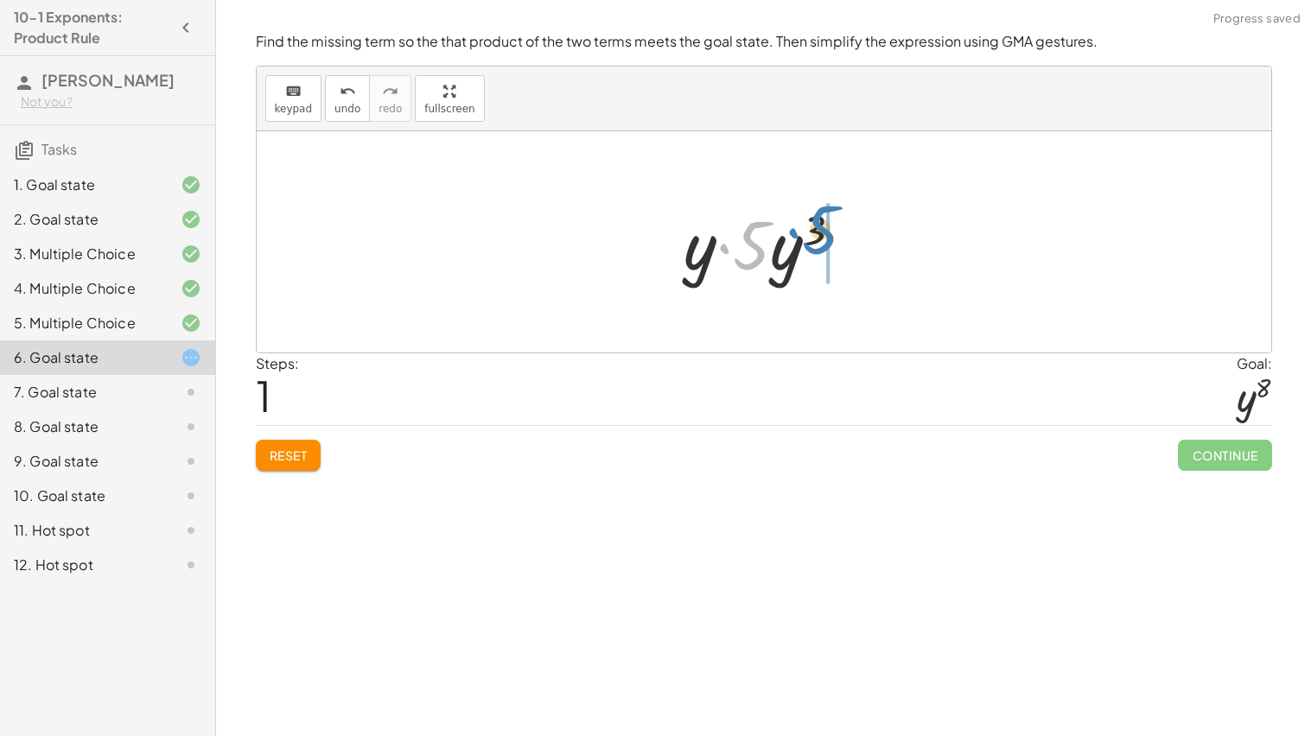
drag, startPoint x: 759, startPoint y: 249, endPoint x: 830, endPoint y: 230, distance: 73.4
click at [830, 230] on div at bounding box center [770, 242] width 189 height 89
drag, startPoint x: 736, startPoint y: 257, endPoint x: 708, endPoint y: 258, distance: 28.6
drag, startPoint x: 746, startPoint y: 223, endPoint x: 801, endPoint y: 238, distance: 56.4
click at [801, 238] on div at bounding box center [770, 242] width 156 height 89
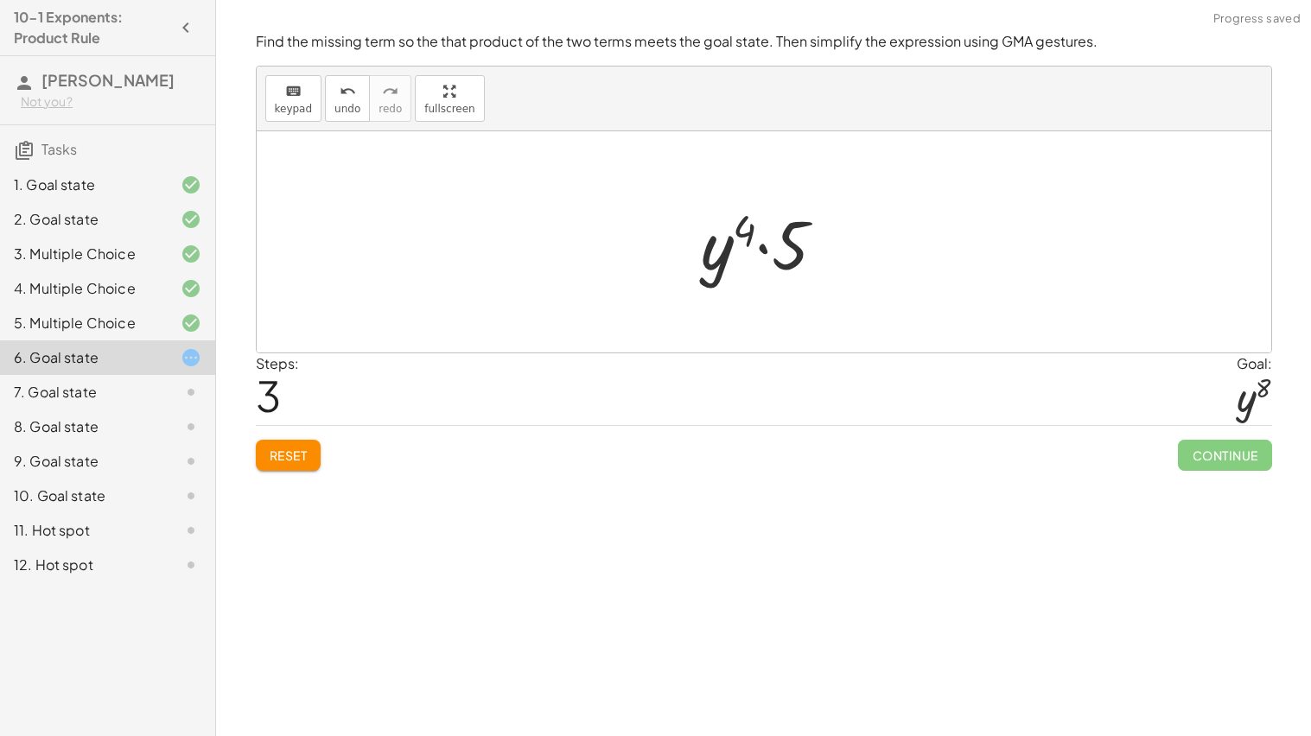
click at [297, 453] on span "Reset" at bounding box center [289, 456] width 38 height 16
click at [700, 257] on div at bounding box center [770, 242] width 189 height 89
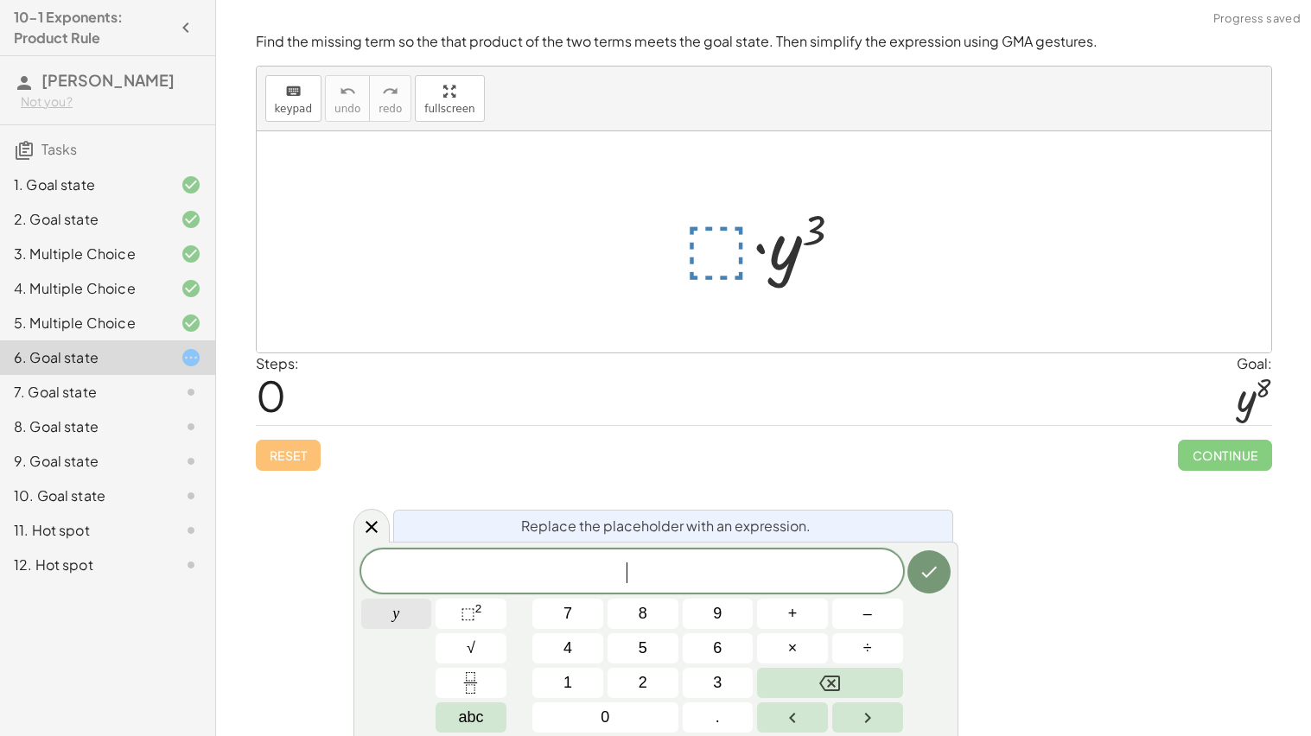
click at [421, 623] on button "y" at bounding box center [396, 614] width 71 height 30
click at [718, 676] on span "3" at bounding box center [717, 682] width 9 height 23
click at [925, 581] on icon "Done" at bounding box center [928, 572] width 21 height 21
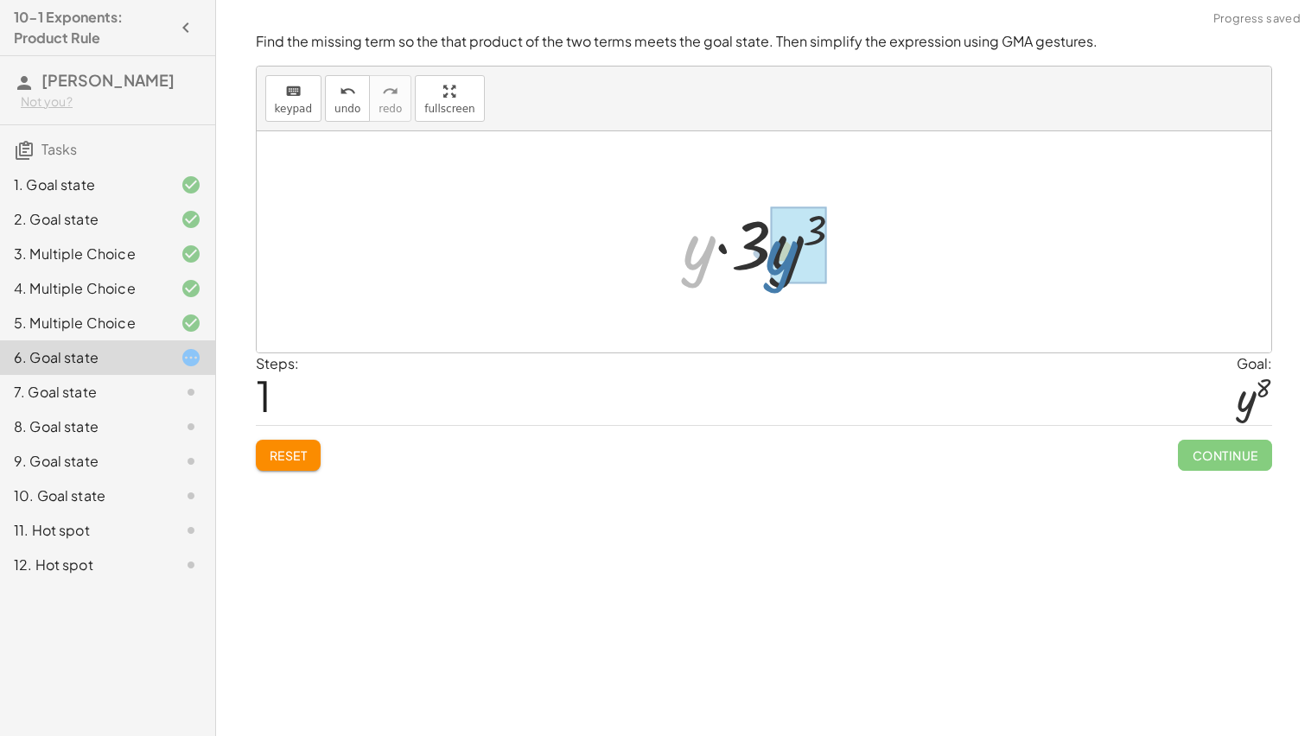
drag, startPoint x: 699, startPoint y: 245, endPoint x: 784, endPoint y: 250, distance: 84.8
drag, startPoint x: 733, startPoint y: 247, endPoint x: 765, endPoint y: 251, distance: 33.0
click at [765, 251] on div at bounding box center [770, 242] width 143 height 89
drag, startPoint x: 733, startPoint y: 249, endPoint x: 795, endPoint y: 229, distance: 65.3
click at [795, 229] on div at bounding box center [770, 242] width 143 height 89
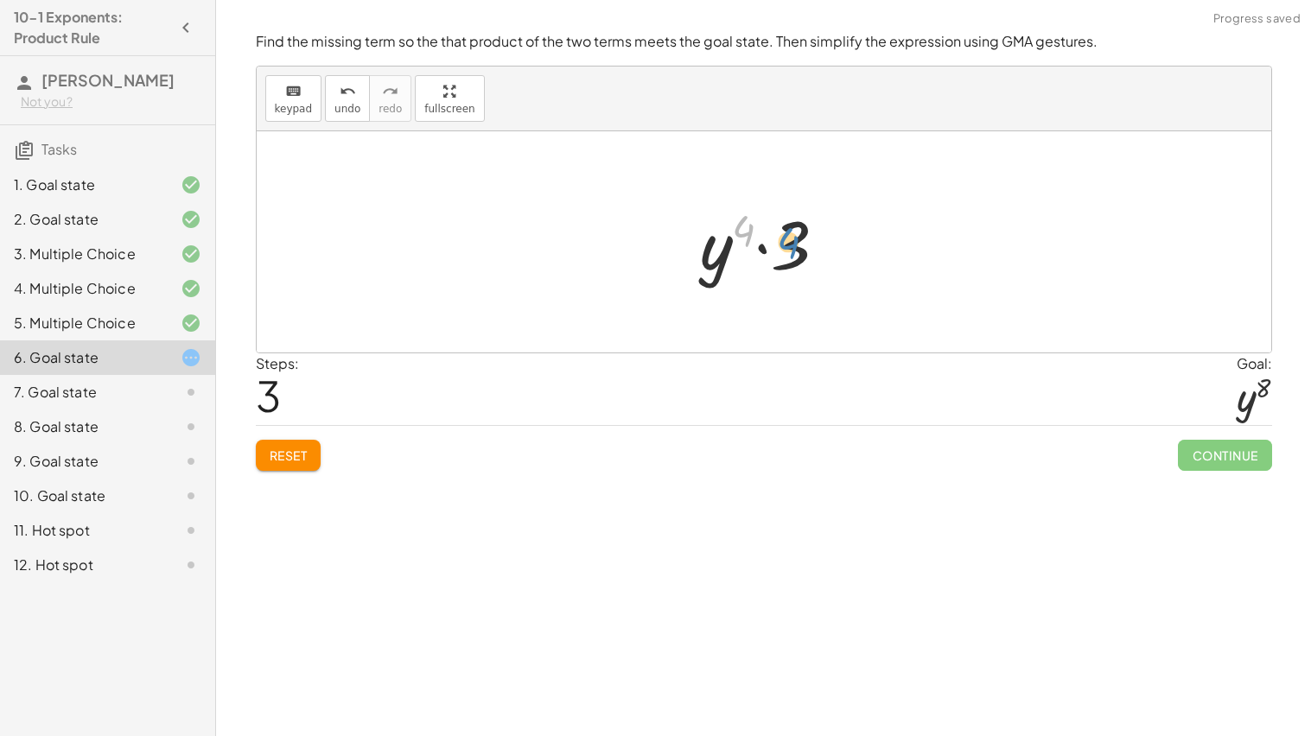
drag, startPoint x: 750, startPoint y: 224, endPoint x: 798, endPoint y: 236, distance: 49.9
click at [798, 236] on div at bounding box center [770, 242] width 159 height 89
drag, startPoint x: 720, startPoint y: 258, endPoint x: 788, endPoint y: 256, distance: 68.3
click at [788, 256] on div at bounding box center [770, 242] width 159 height 89
click at [300, 462] on span "Reset" at bounding box center [289, 456] width 38 height 16
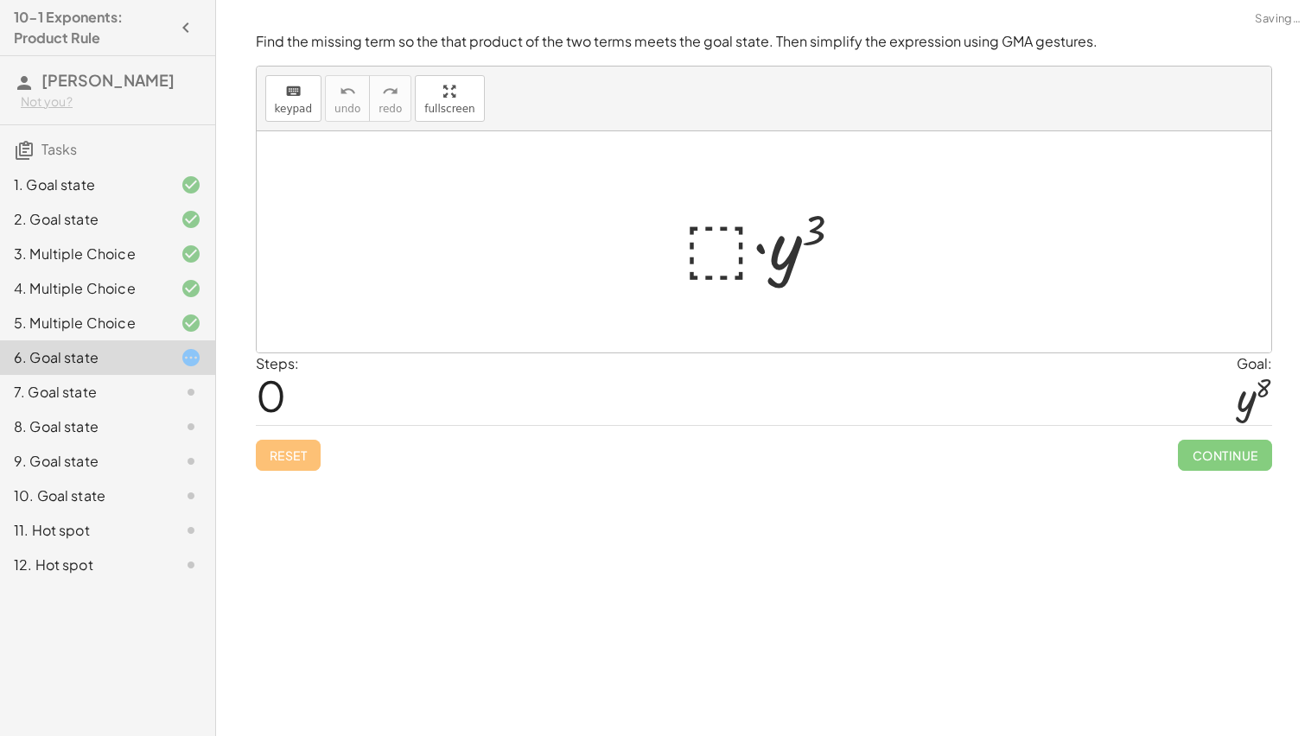
click at [732, 255] on div at bounding box center [770, 242] width 189 height 89
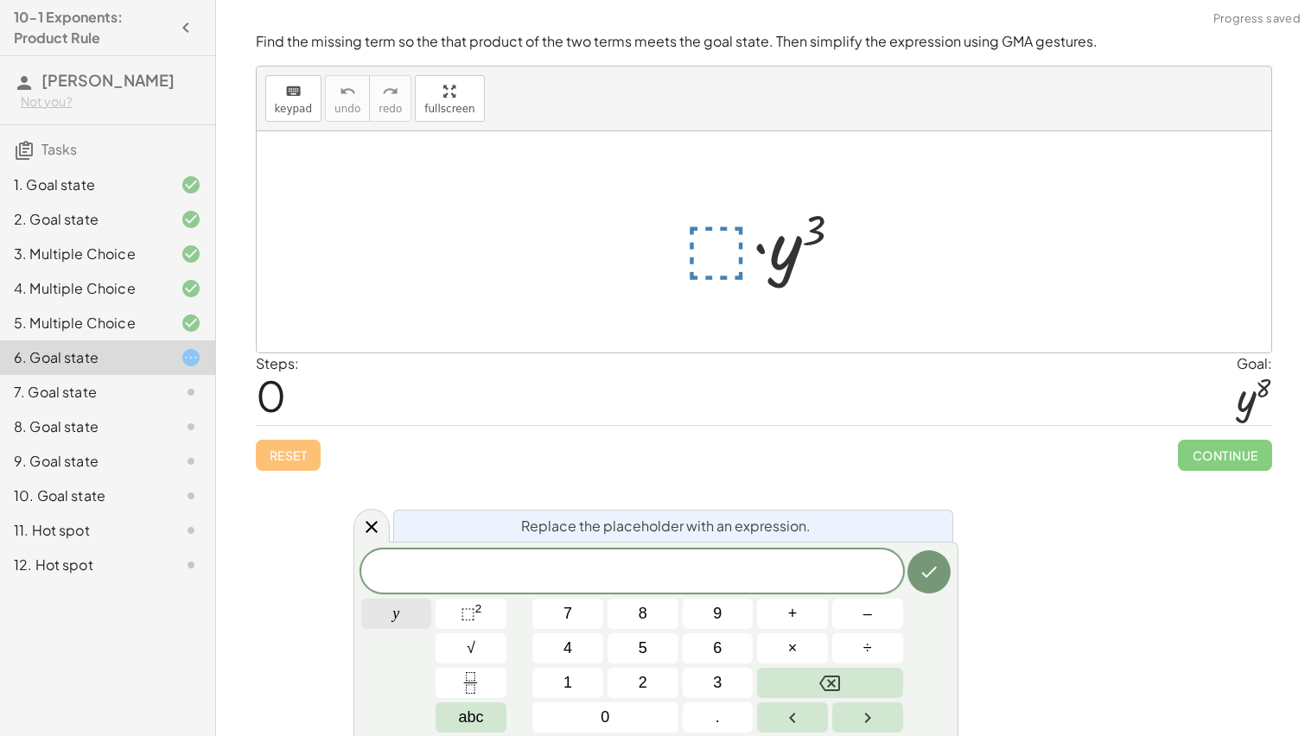
click at [410, 620] on button "y" at bounding box center [396, 614] width 71 height 30
click at [491, 623] on button "⬚ 2" at bounding box center [470, 614] width 71 height 30
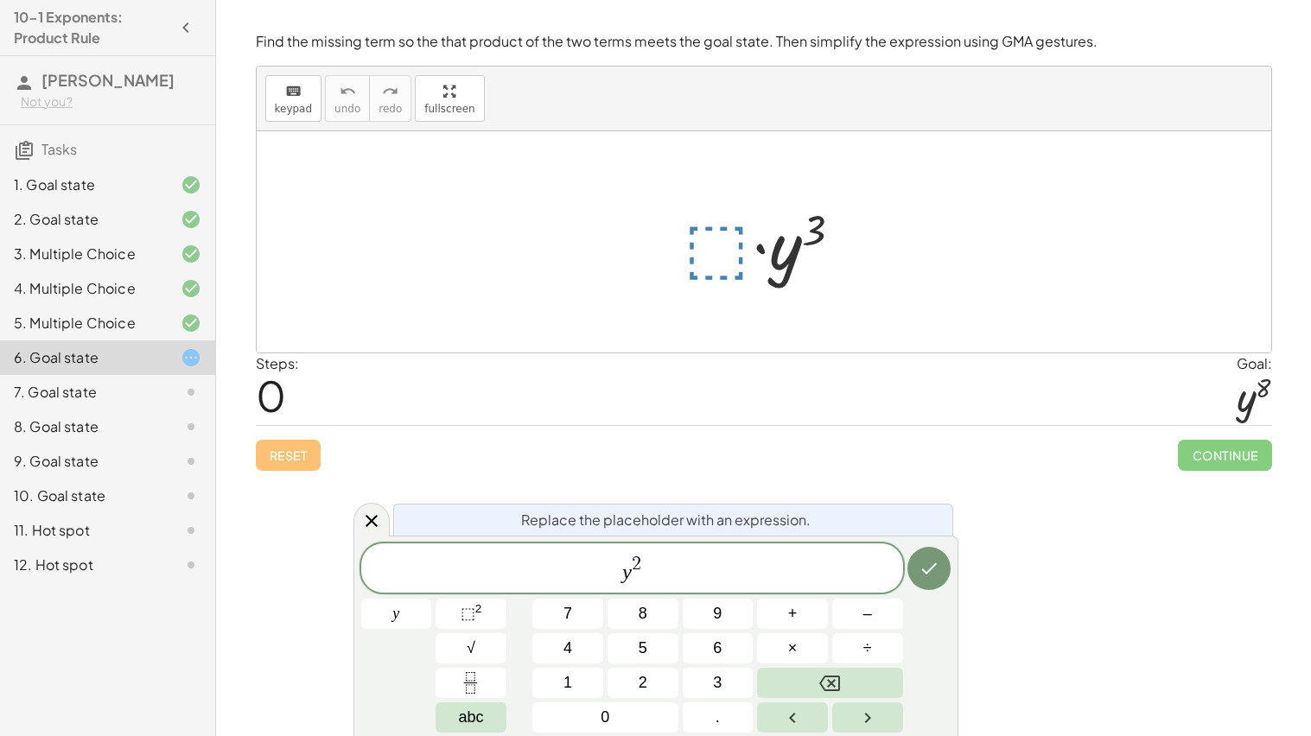
click at [639, 565] on span "2" at bounding box center [637, 565] width 10 height 19
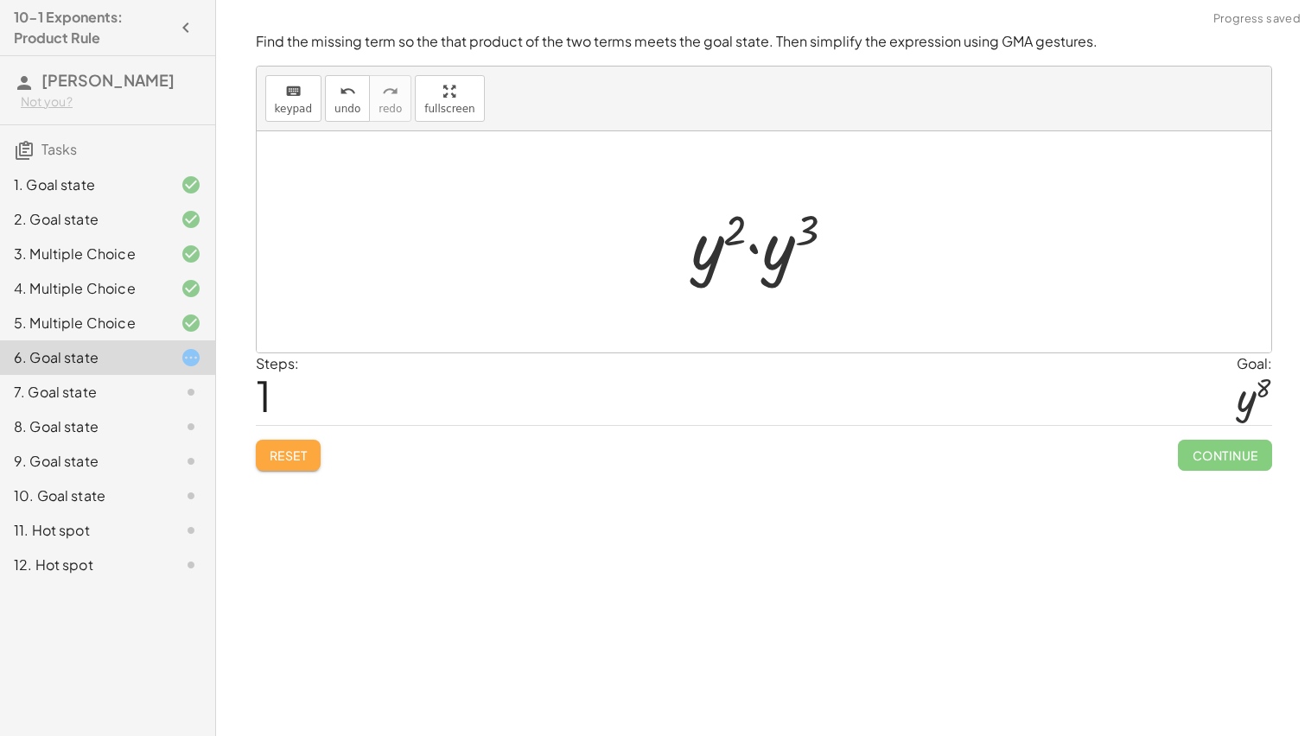
click at [320, 454] on button "Reset" at bounding box center [289, 455] width 66 height 31
click at [696, 225] on div at bounding box center [770, 242] width 189 height 89
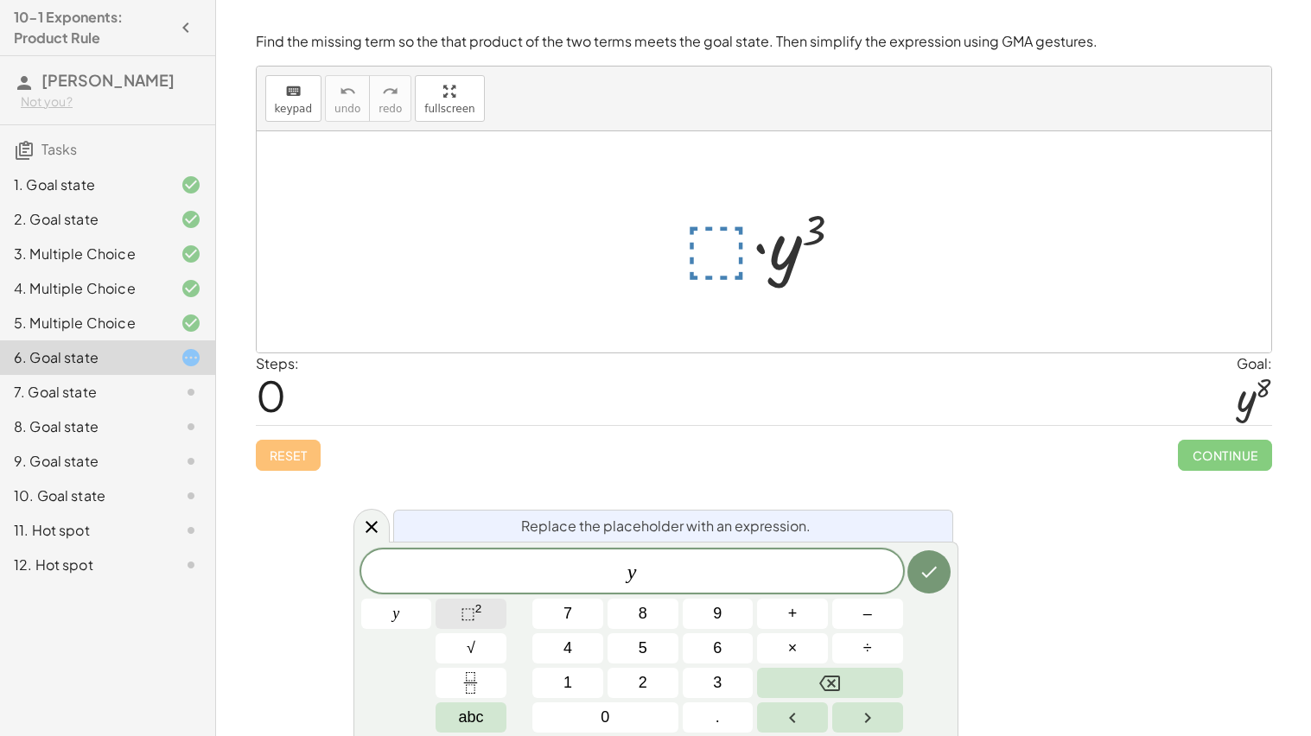
click at [485, 616] on button "⬚ 2" at bounding box center [470, 614] width 71 height 30
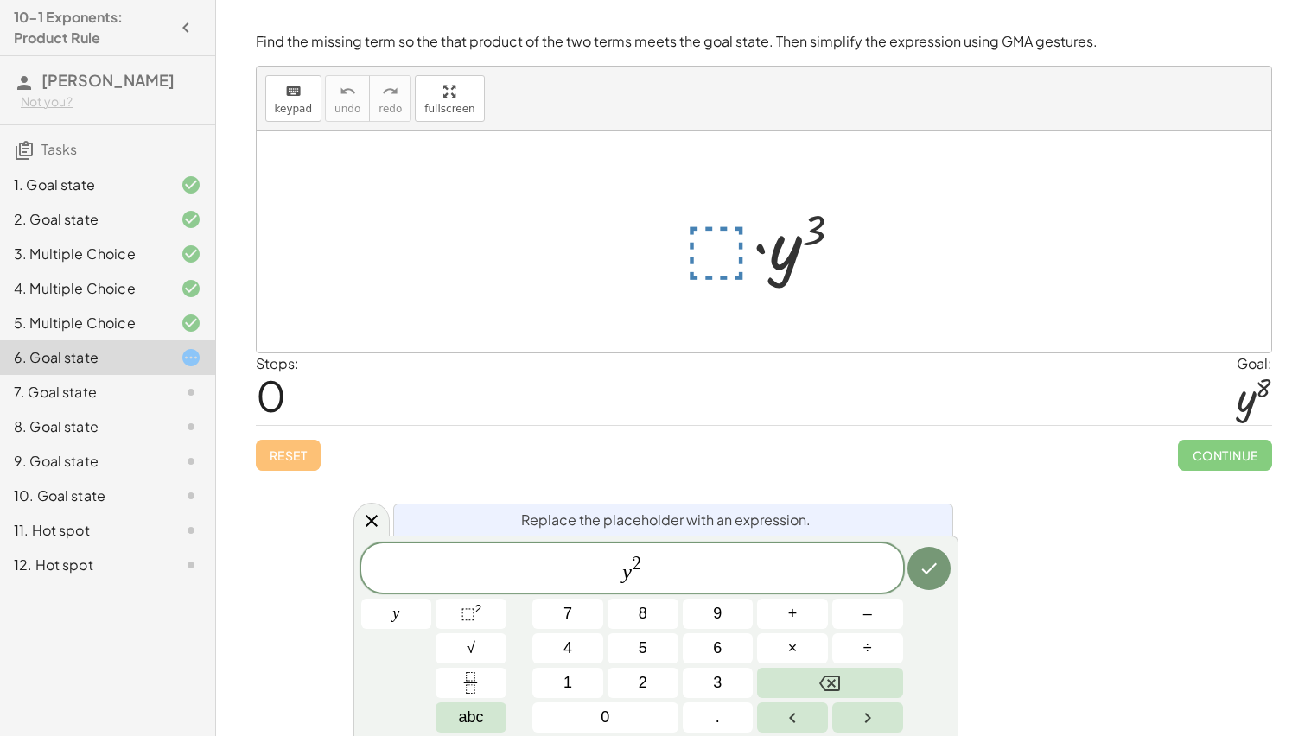
click at [638, 557] on span "2" at bounding box center [637, 565] width 10 height 19
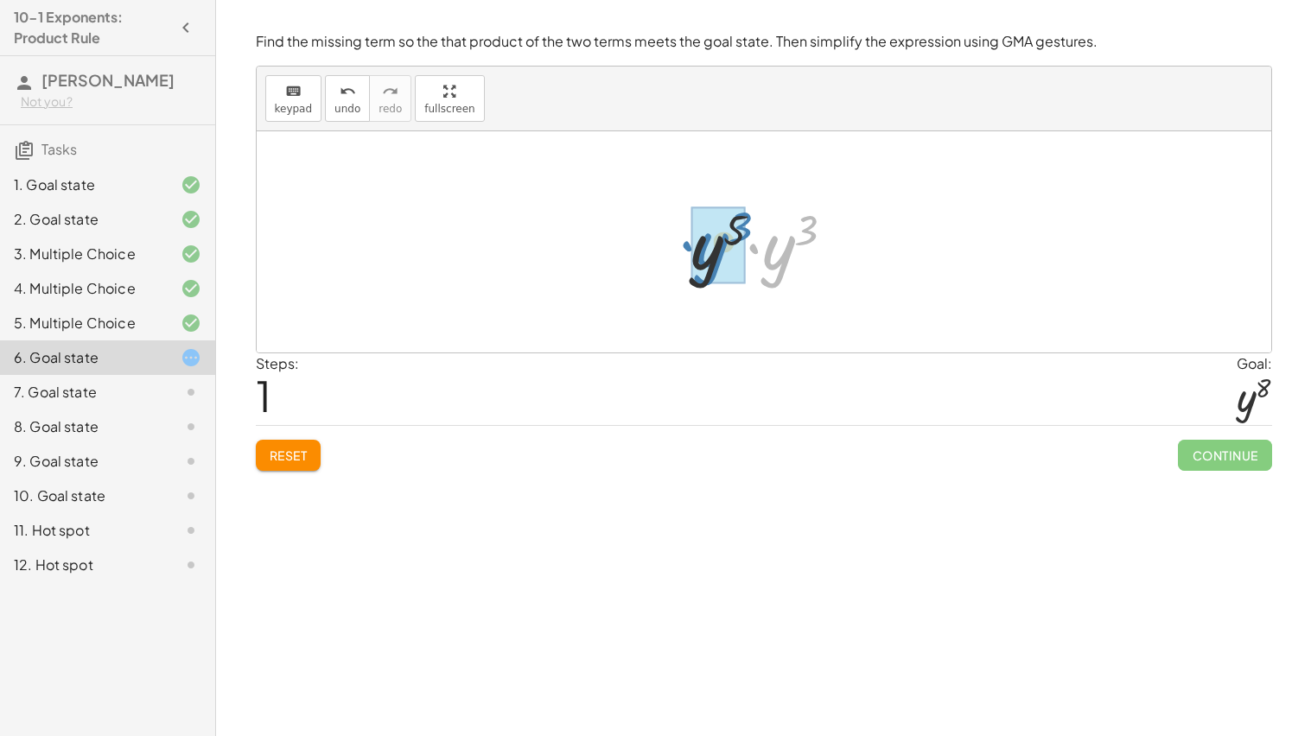
drag, startPoint x: 788, startPoint y: 264, endPoint x: 718, endPoint y: 261, distance: 70.0
drag, startPoint x: 798, startPoint y: 225, endPoint x: 744, endPoint y: 221, distance: 54.6
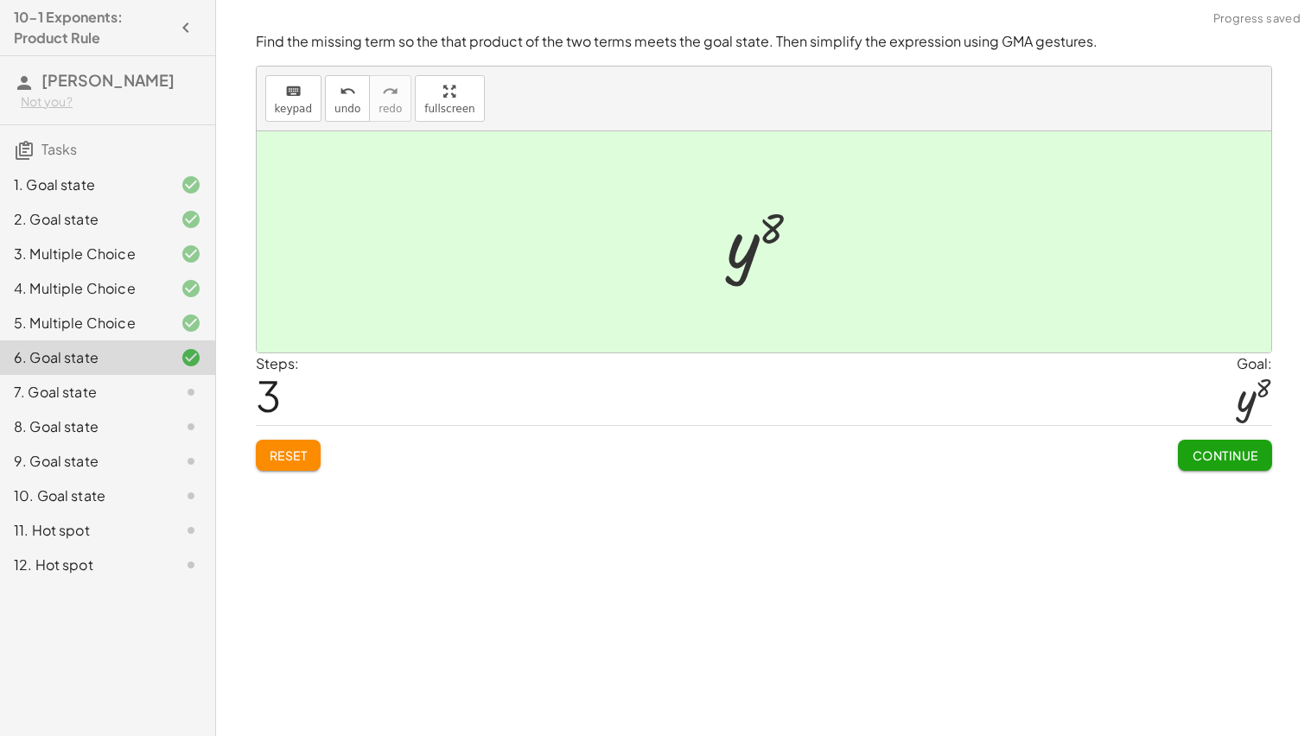
click at [1197, 450] on span "Continue" at bounding box center [1224, 456] width 66 height 16
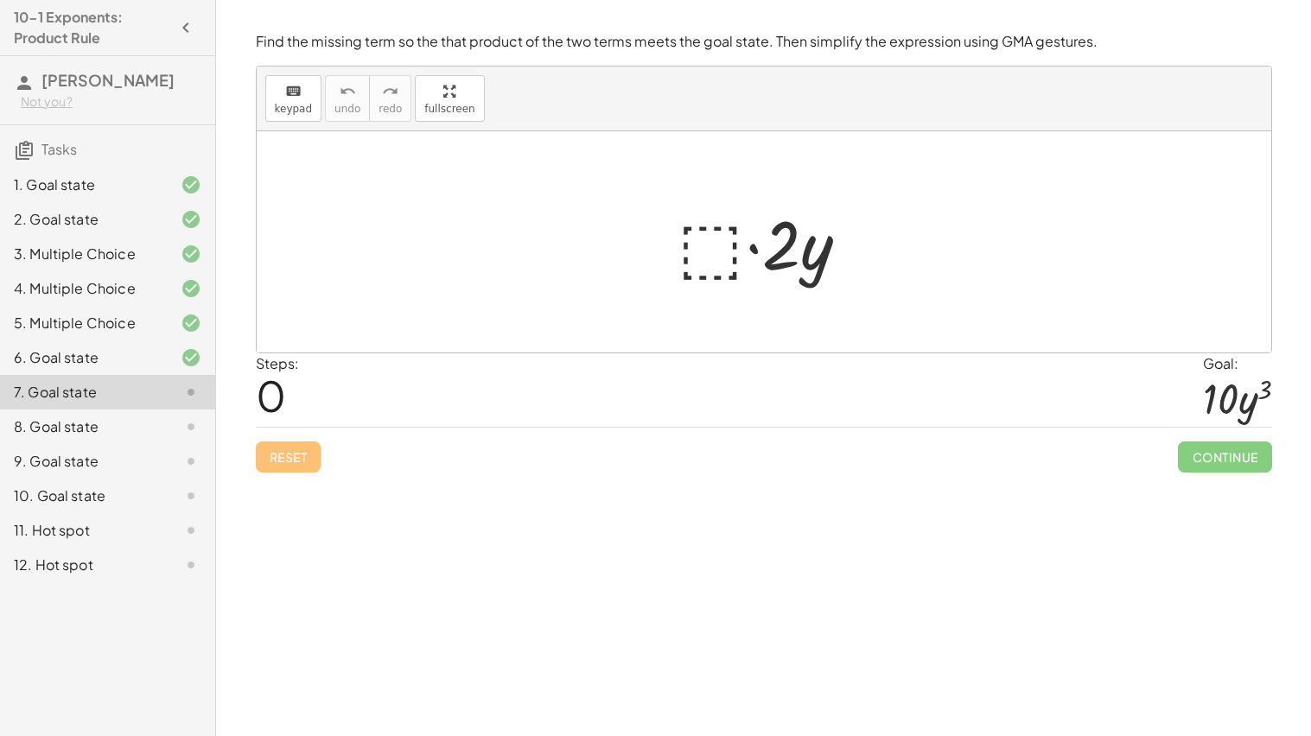
click at [700, 225] on div at bounding box center [770, 242] width 203 height 89
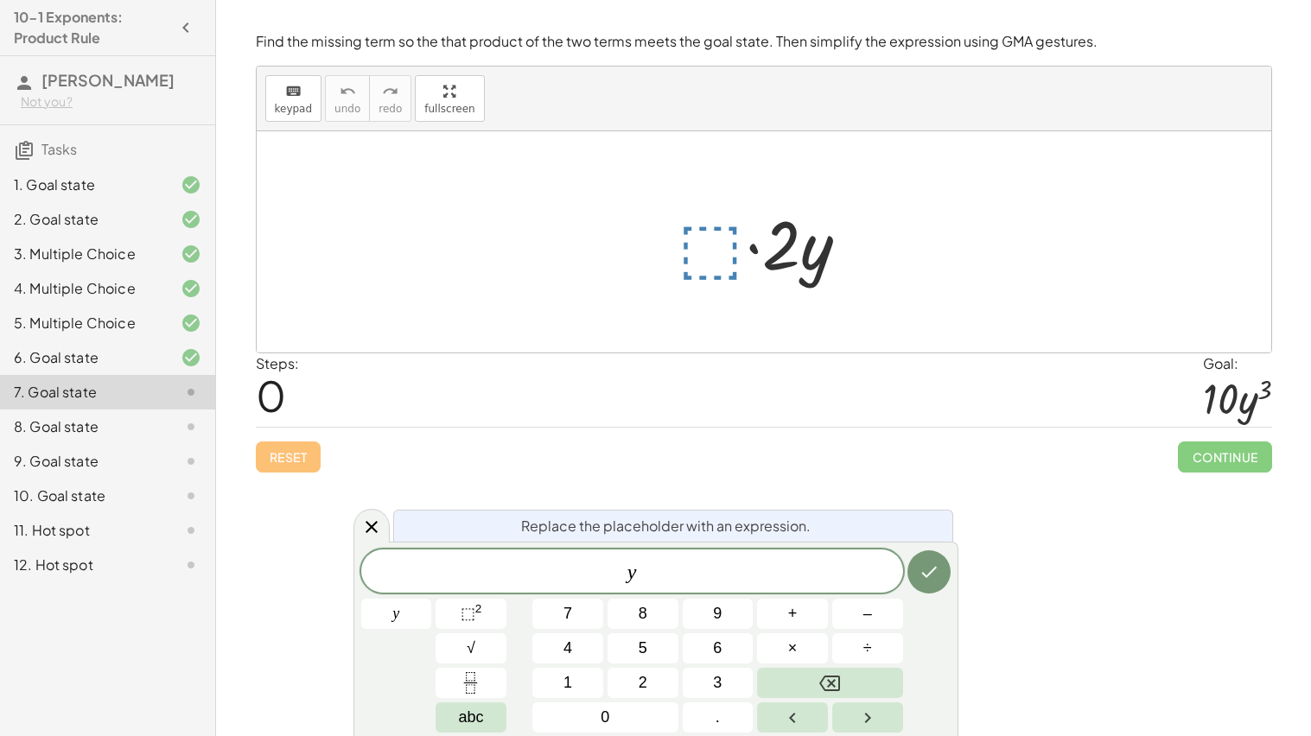
click at [641, 557] on div "y ​" at bounding box center [632, 570] width 542 height 43
click at [463, 601] on button "⬚ 2" at bounding box center [470, 614] width 71 height 30
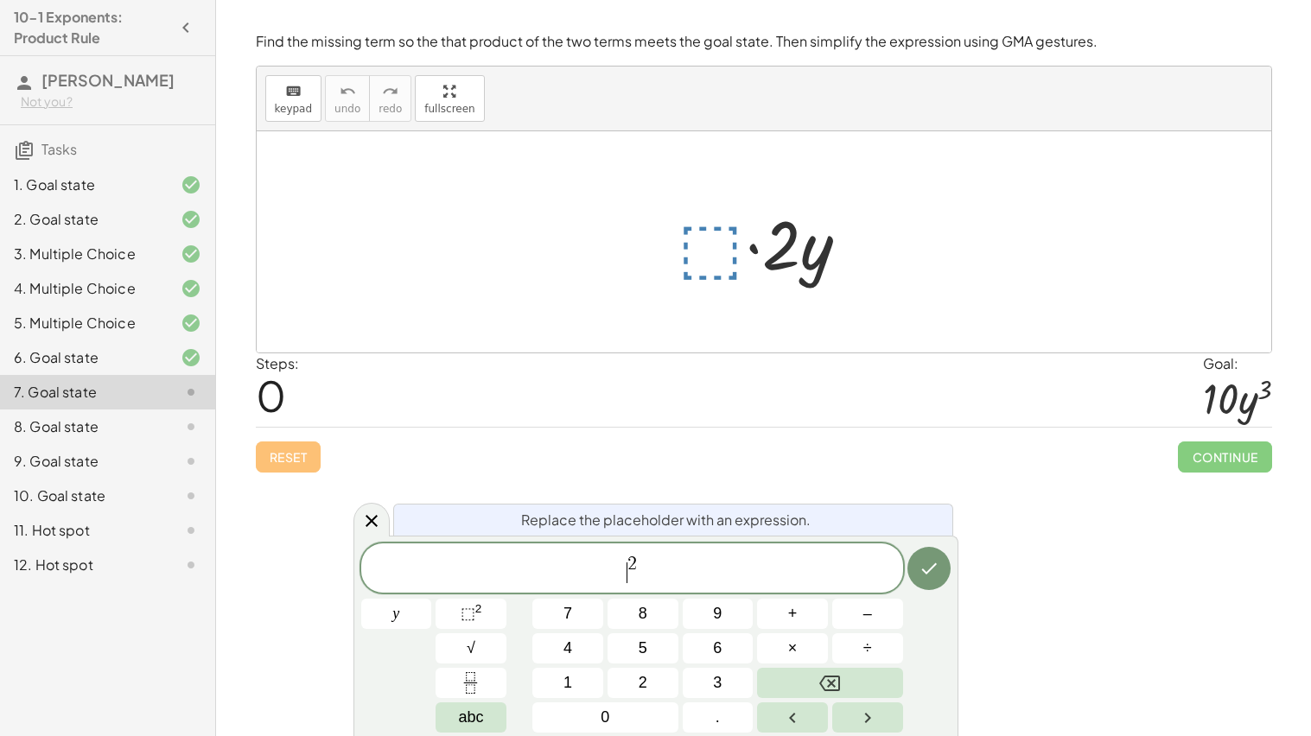
click at [618, 569] on span "​ 2" at bounding box center [632, 569] width 542 height 31
click at [654, 565] on span "y ​ 2" at bounding box center [632, 569] width 542 height 31
click at [651, 559] on span "y 2 ​" at bounding box center [632, 569] width 542 height 31
click at [645, 557] on span "y 2 ​" at bounding box center [632, 569] width 542 height 31
click at [642, 554] on span "y 2 ​" at bounding box center [632, 569] width 542 height 31
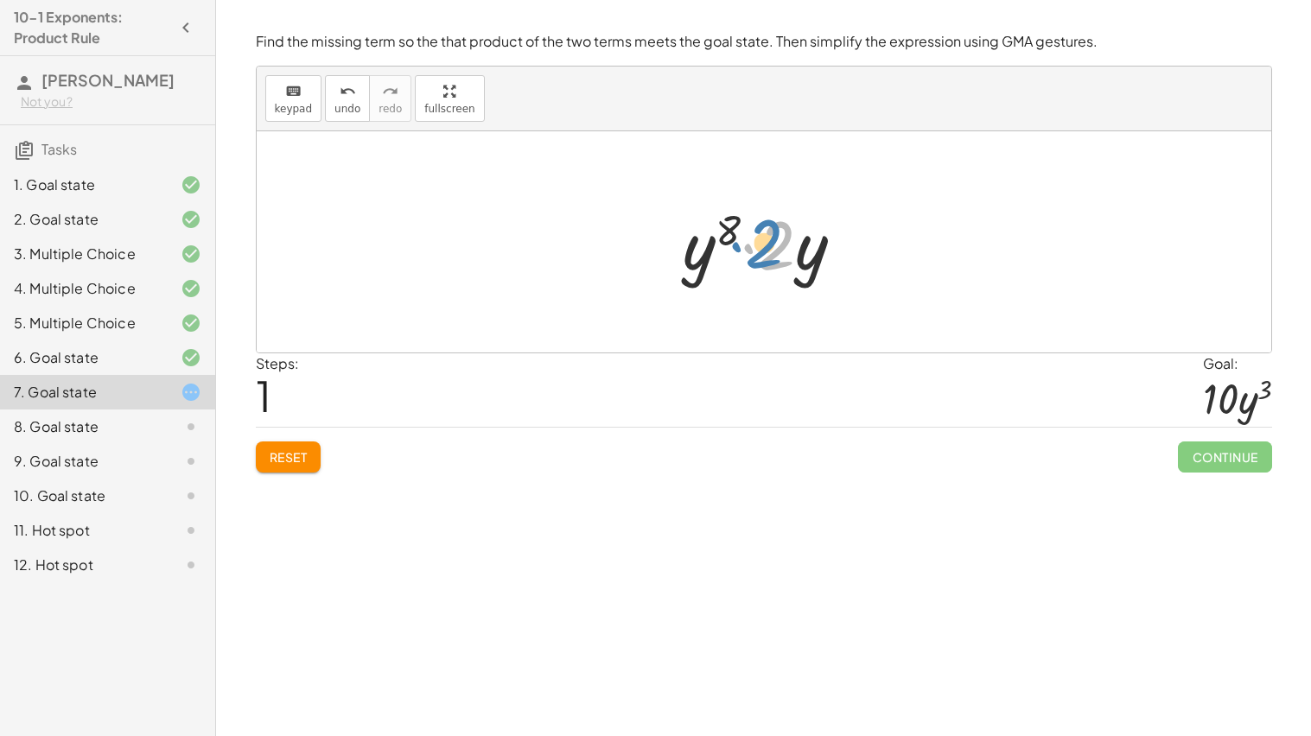
click at [772, 259] on div at bounding box center [771, 242] width 192 height 89
drag, startPoint x: 707, startPoint y: 263, endPoint x: 808, endPoint y: 267, distance: 101.2
drag, startPoint x: 727, startPoint y: 247, endPoint x: 795, endPoint y: 224, distance: 71.3
click at [795, 224] on div at bounding box center [771, 242] width 138 height 89
drag, startPoint x: 791, startPoint y: 257, endPoint x: 753, endPoint y: 234, distance: 44.2
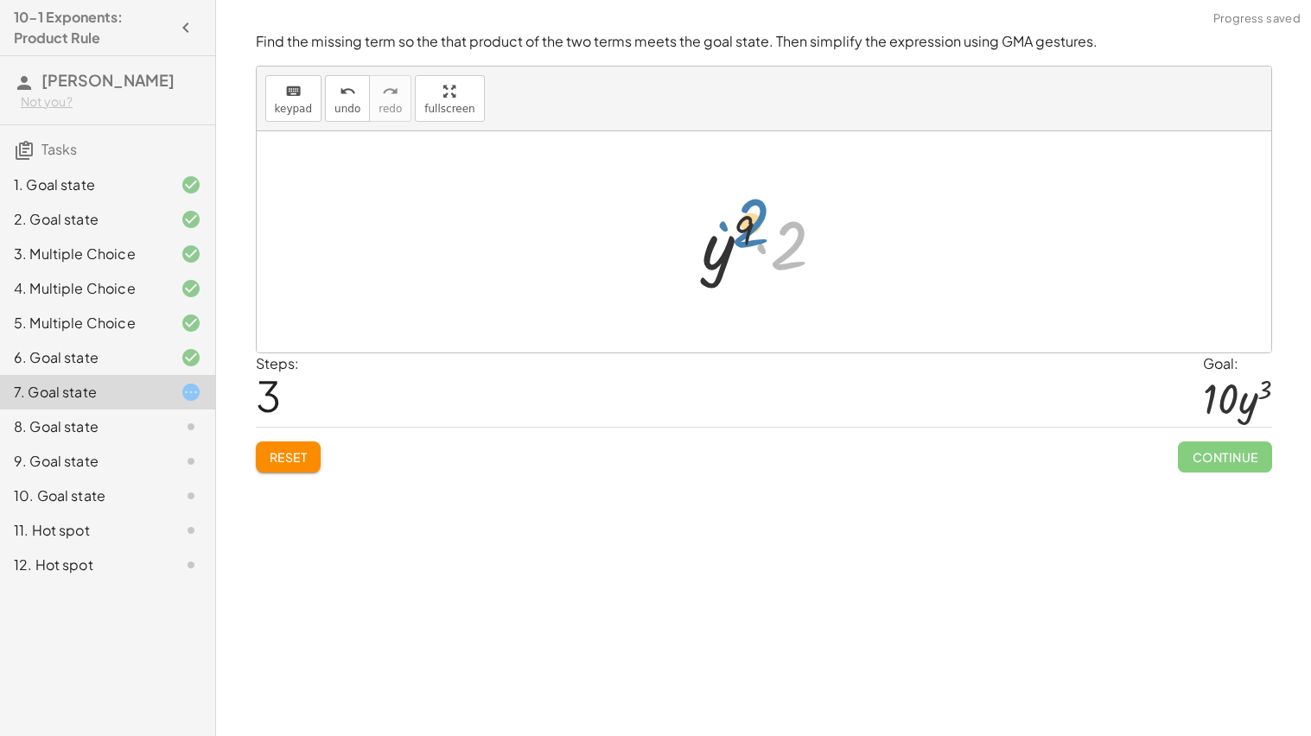
click at [753, 234] on div at bounding box center [770, 242] width 155 height 89
click at [294, 448] on button "Reset" at bounding box center [289, 456] width 66 height 31
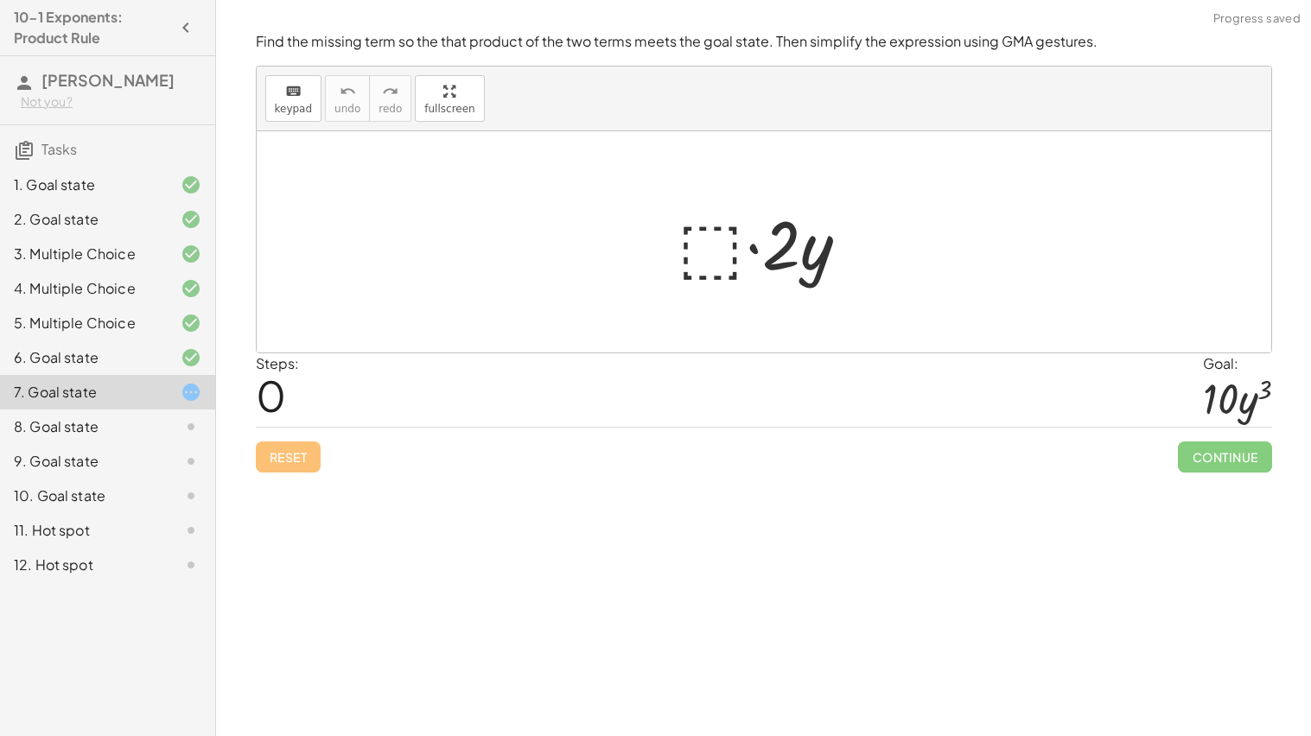
click at [696, 240] on div at bounding box center [770, 242] width 203 height 89
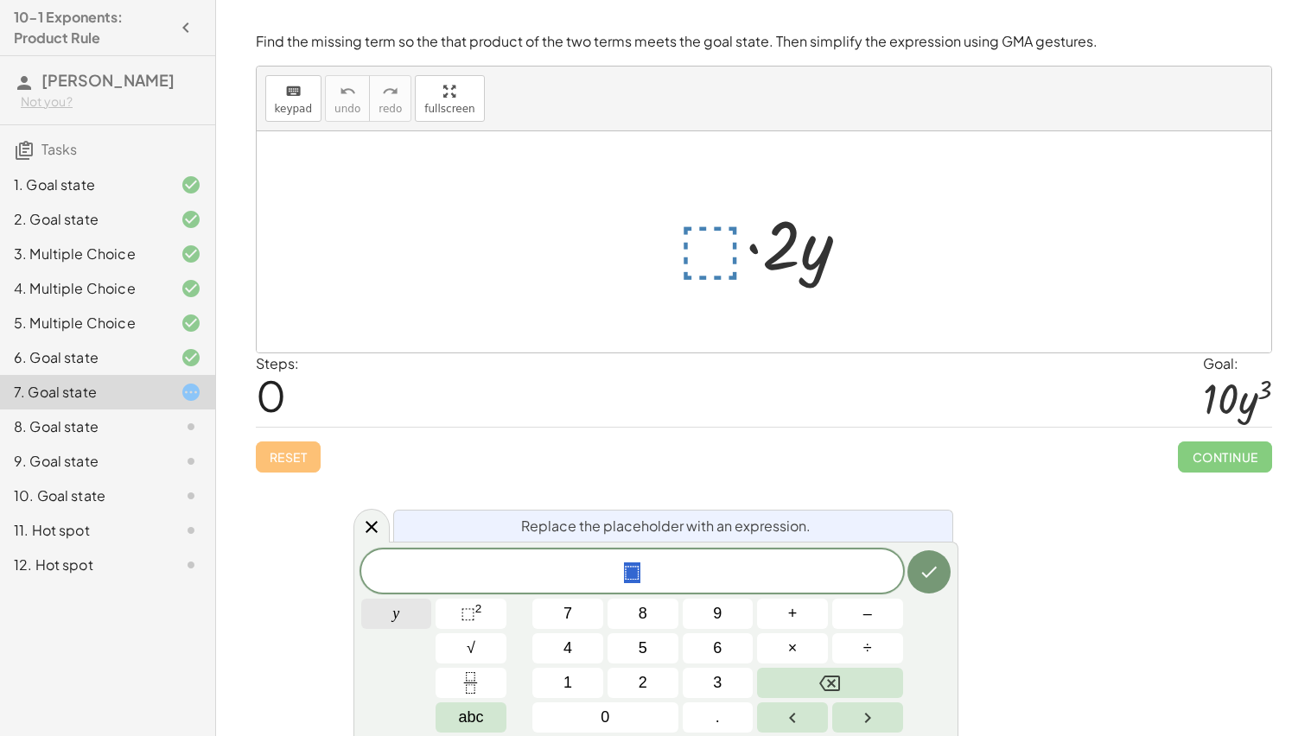
click at [410, 619] on button "y" at bounding box center [396, 614] width 71 height 30
click at [657, 563] on span "y ​" at bounding box center [632, 573] width 542 height 24
click at [645, 550] on div "y ​" at bounding box center [632, 570] width 542 height 43
click at [643, 562] on span "y ​" at bounding box center [632, 573] width 542 height 24
click at [461, 613] on span "⬚" at bounding box center [468, 613] width 15 height 17
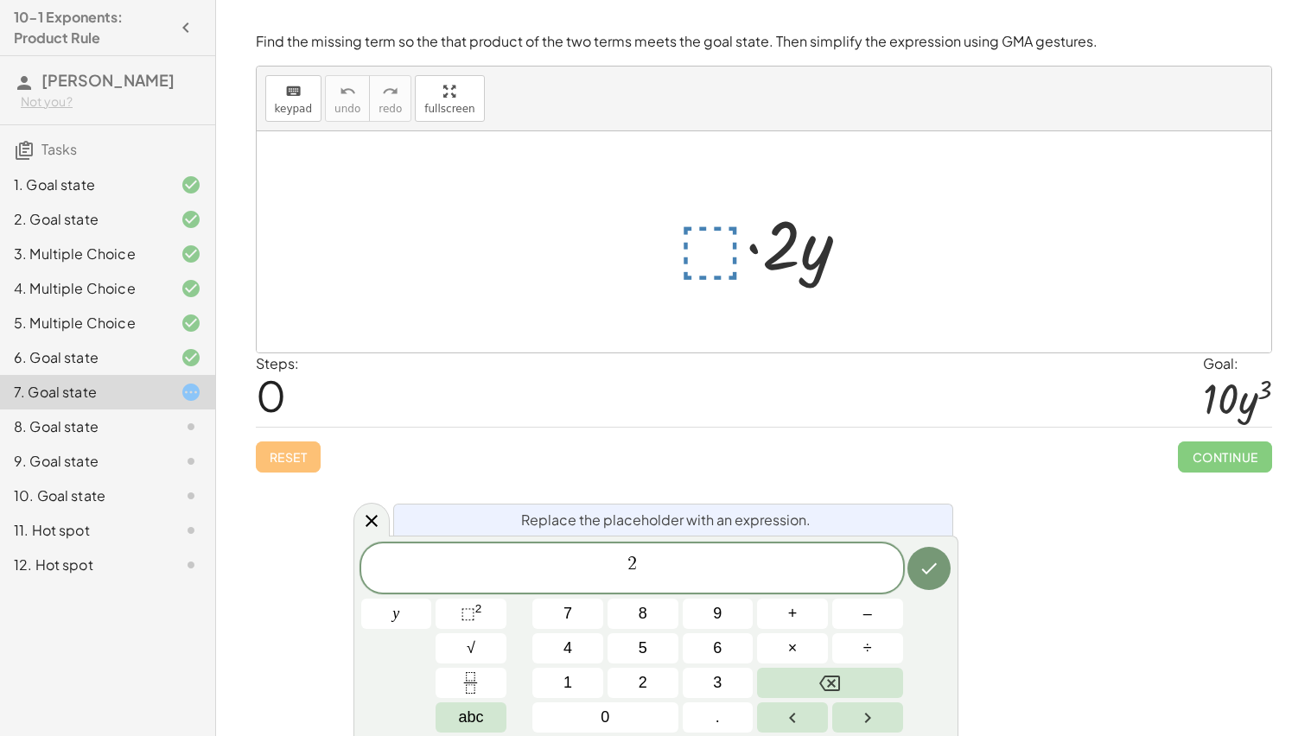
click at [619, 565] on span "2 ​" at bounding box center [632, 569] width 542 height 31
click at [644, 558] on span "y ​ 2" at bounding box center [632, 569] width 542 height 31
click at [642, 558] on span "y 2 ​" at bounding box center [632, 569] width 542 height 31
click at [642, 557] on span "y 2 ​" at bounding box center [632, 569] width 542 height 31
click at [918, 563] on icon "Done" at bounding box center [928, 568] width 21 height 21
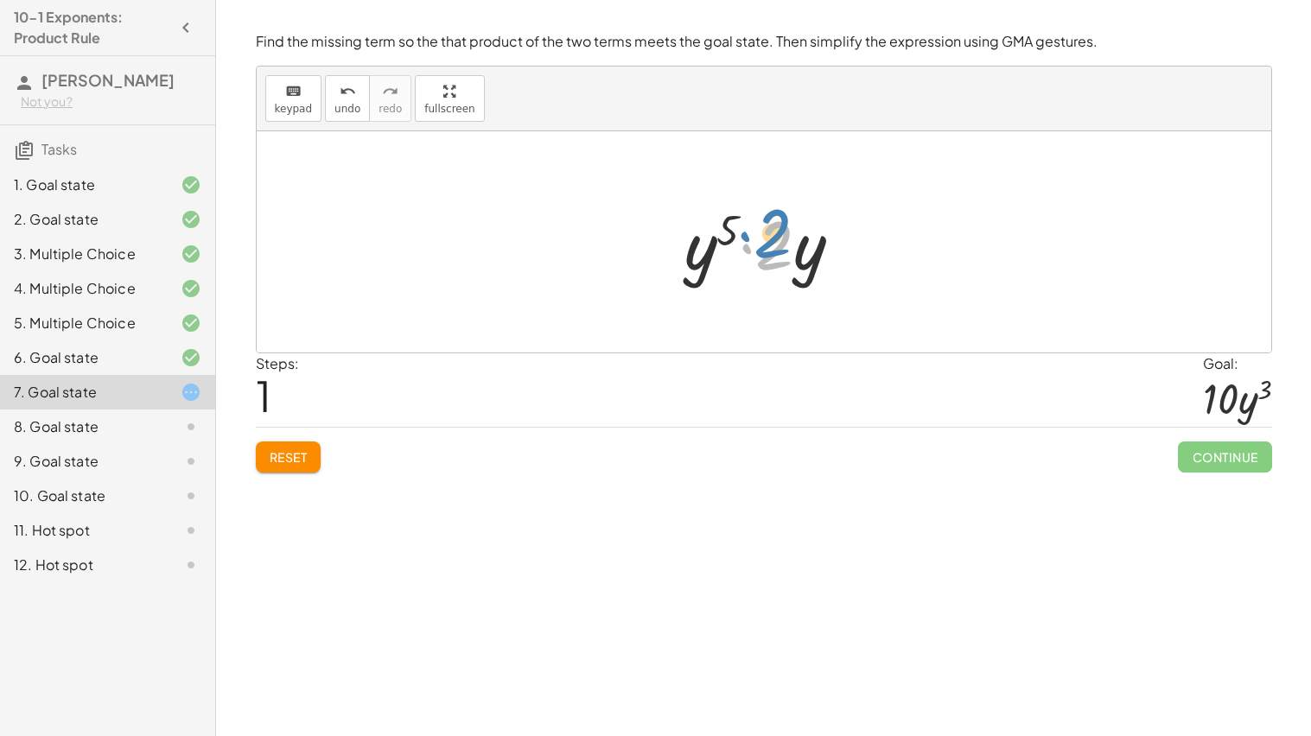
click at [778, 247] on div at bounding box center [770, 242] width 189 height 89
drag, startPoint x: 727, startPoint y: 230, endPoint x: 776, endPoint y: 242, distance: 50.7
click at [776, 242] on div at bounding box center [770, 242] width 189 height 89
drag, startPoint x: 810, startPoint y: 255, endPoint x: 708, endPoint y: 249, distance: 102.1
drag, startPoint x: 784, startPoint y: 260, endPoint x: 765, endPoint y: 248, distance: 23.3
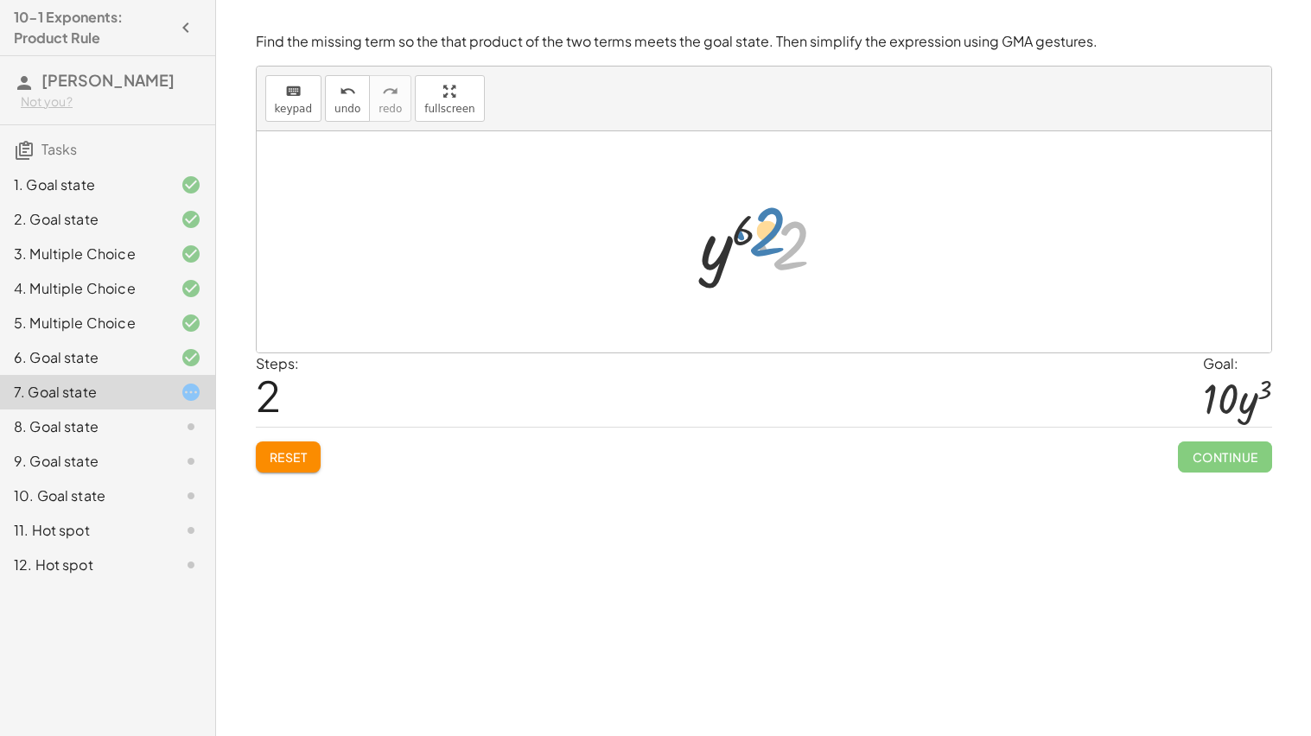
click at [765, 248] on div at bounding box center [769, 242] width 157 height 89
drag, startPoint x: 746, startPoint y: 232, endPoint x: 795, endPoint y: 246, distance: 51.4
click at [795, 246] on div at bounding box center [769, 242] width 157 height 89
click at [270, 465] on span "Reset" at bounding box center [289, 457] width 38 height 16
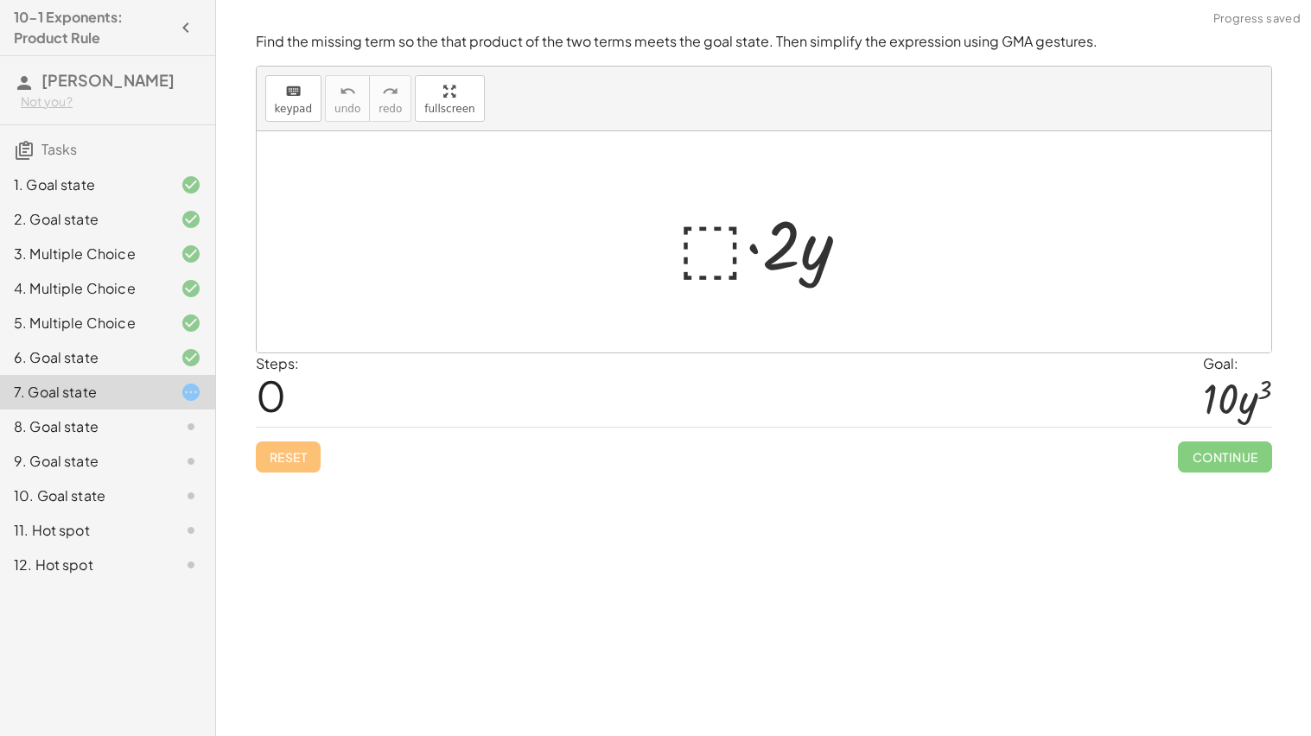
click at [728, 248] on div at bounding box center [770, 242] width 203 height 89
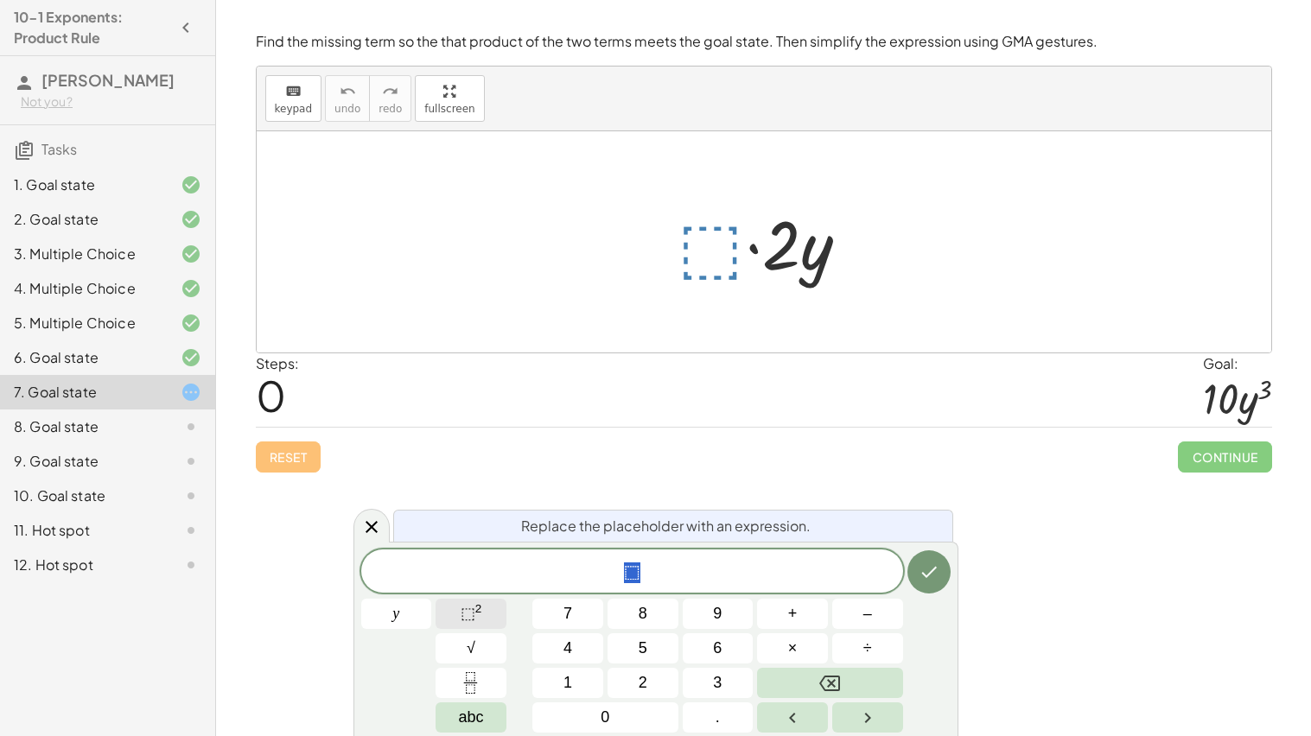
click at [467, 612] on span "⬚" at bounding box center [468, 613] width 15 height 17
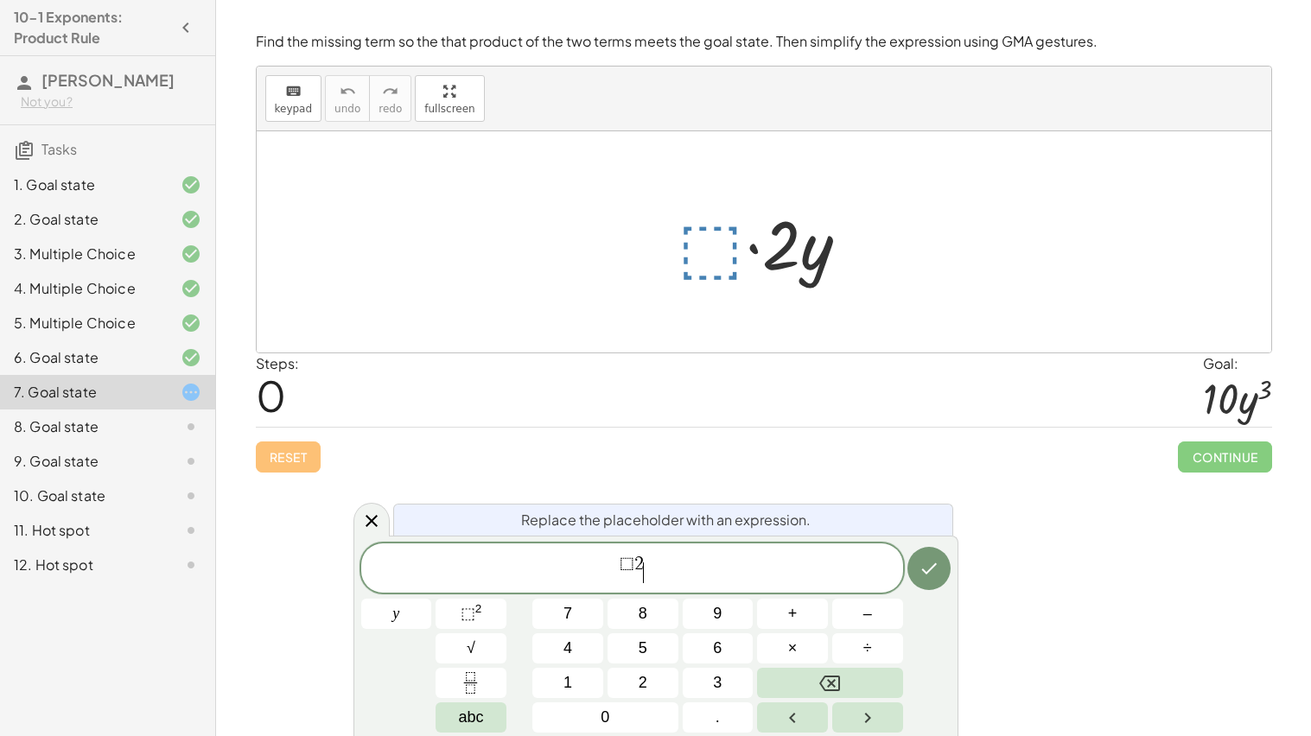
click at [635, 569] on span "2" at bounding box center [639, 564] width 10 height 19
click at [626, 580] on span "​ 2" at bounding box center [632, 569] width 542 height 31
click at [661, 566] on span "y 2 ​" at bounding box center [632, 569] width 542 height 31
click at [34, 421] on div "8. Goal state" at bounding box center [83, 426] width 139 height 21
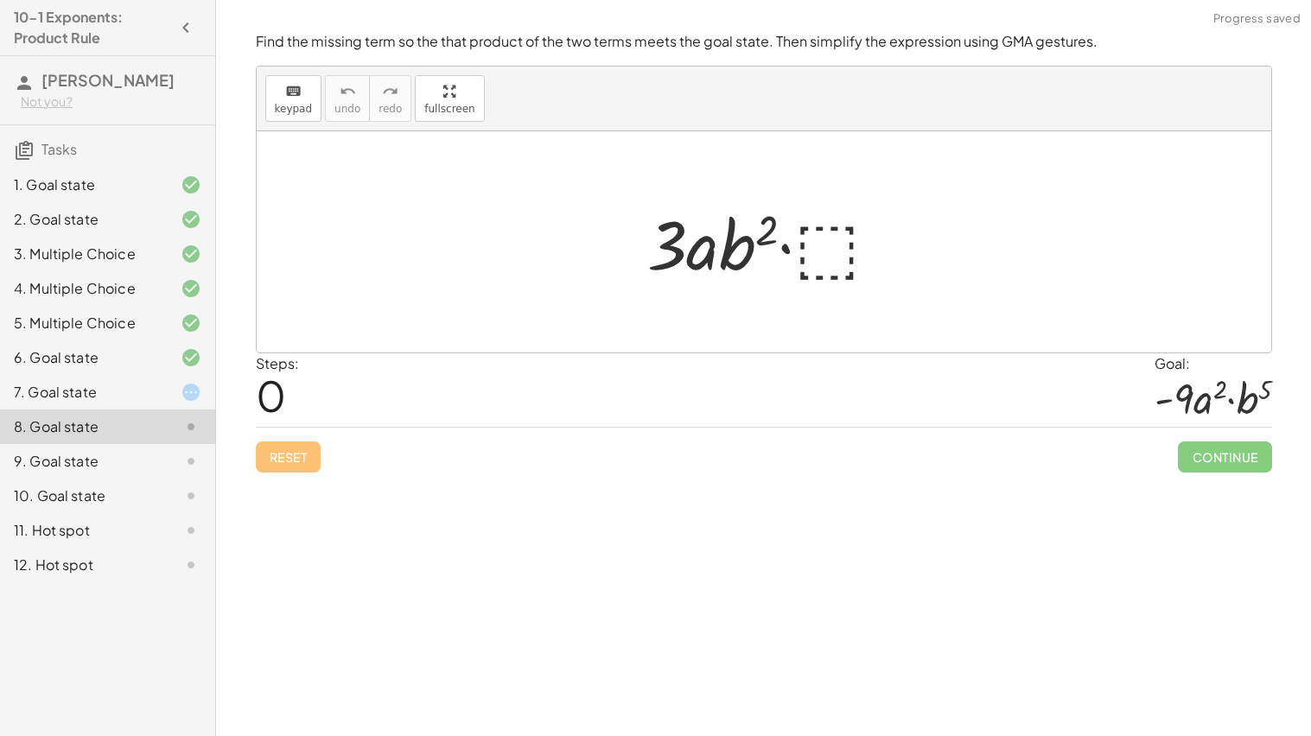
click at [67, 464] on div "9. Goal state" at bounding box center [83, 461] width 139 height 21
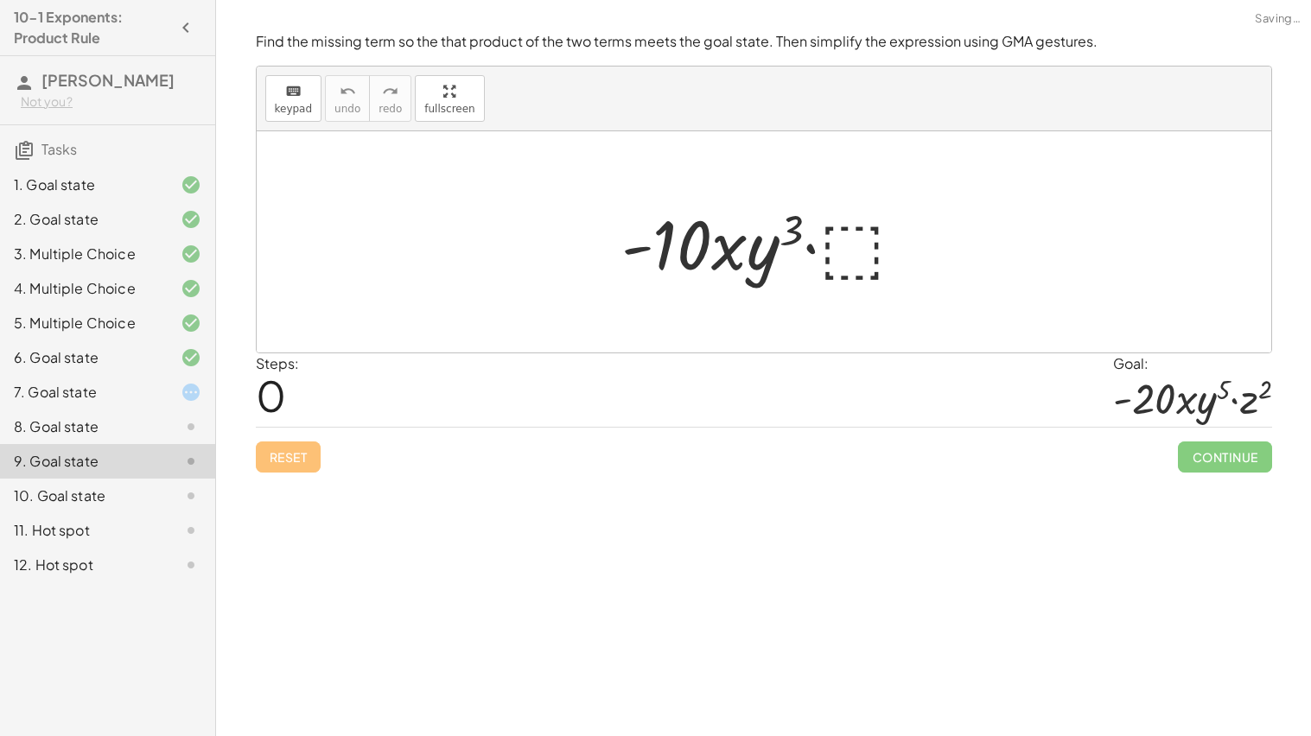
click at [74, 495] on div "10. Goal state" at bounding box center [83, 496] width 139 height 21
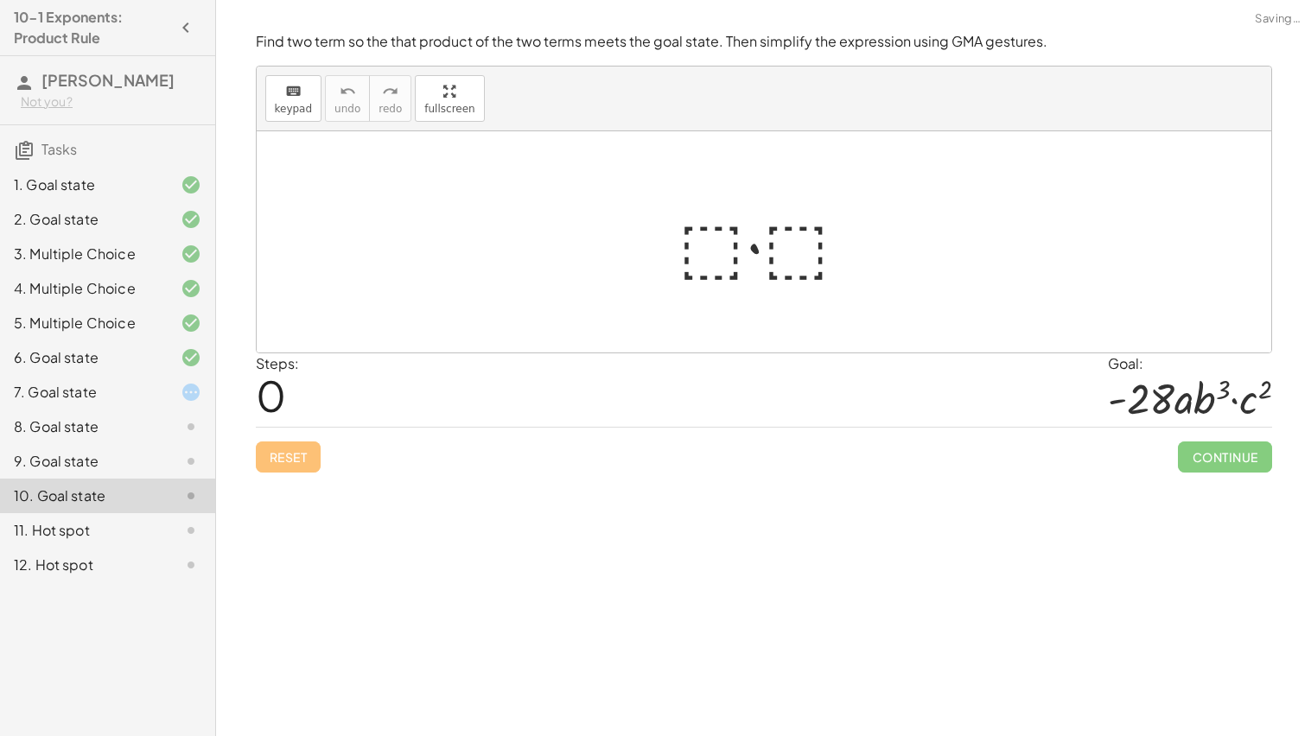
click at [73, 531] on div "11. Hot spot" at bounding box center [83, 530] width 139 height 21
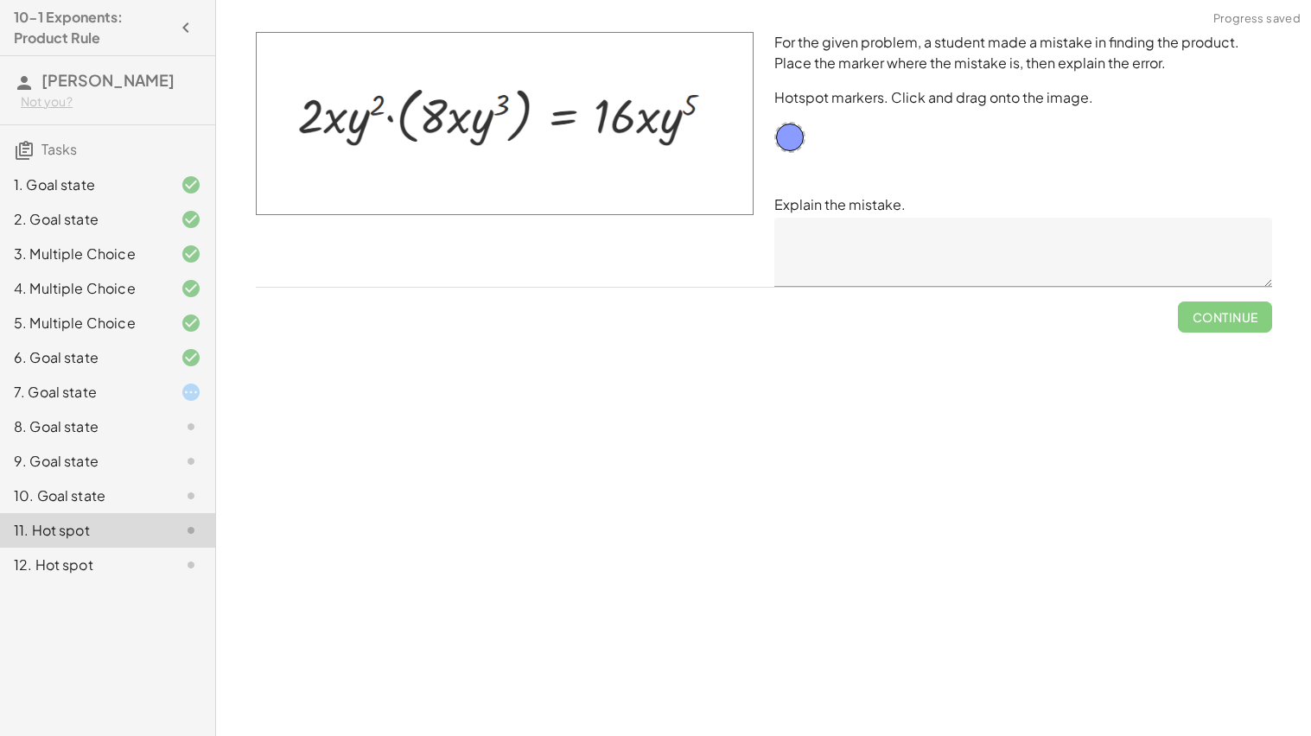
click at [35, 563] on div "12. Hot spot" at bounding box center [83, 565] width 139 height 21
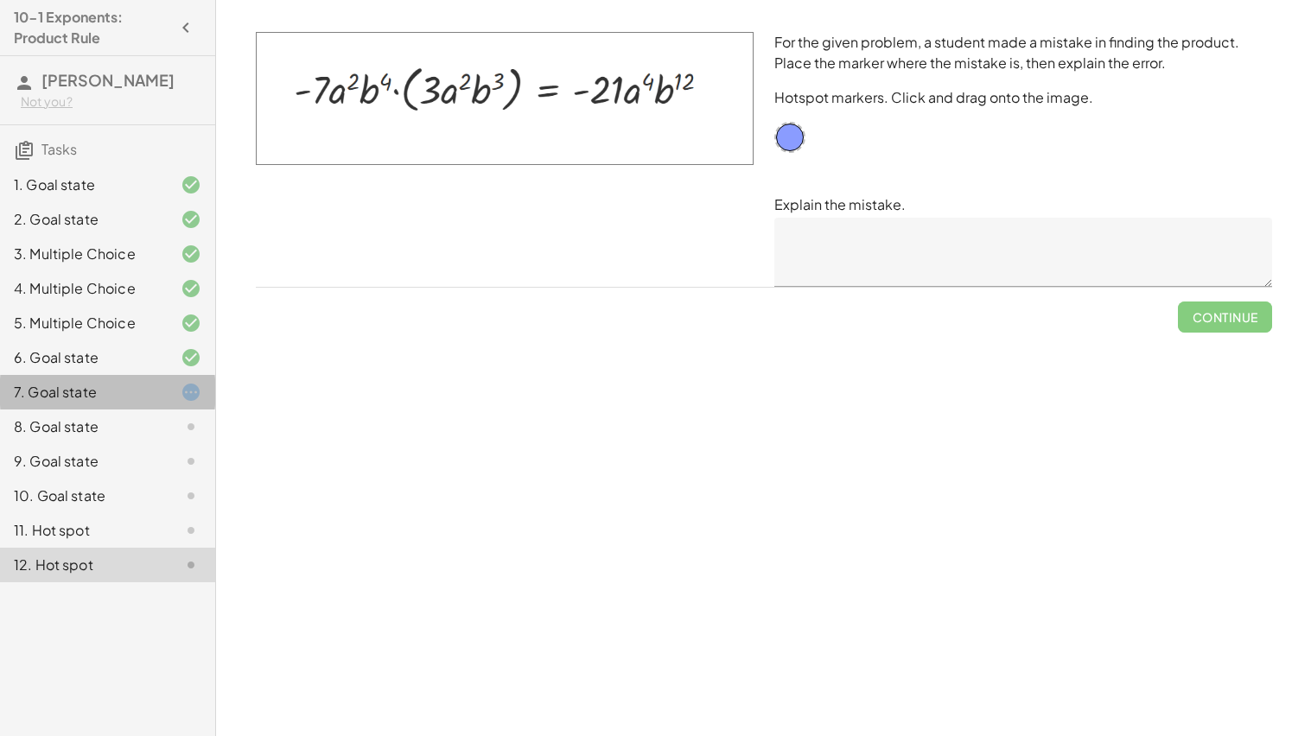
click at [111, 444] on div "7. Goal state" at bounding box center [107, 461] width 215 height 35
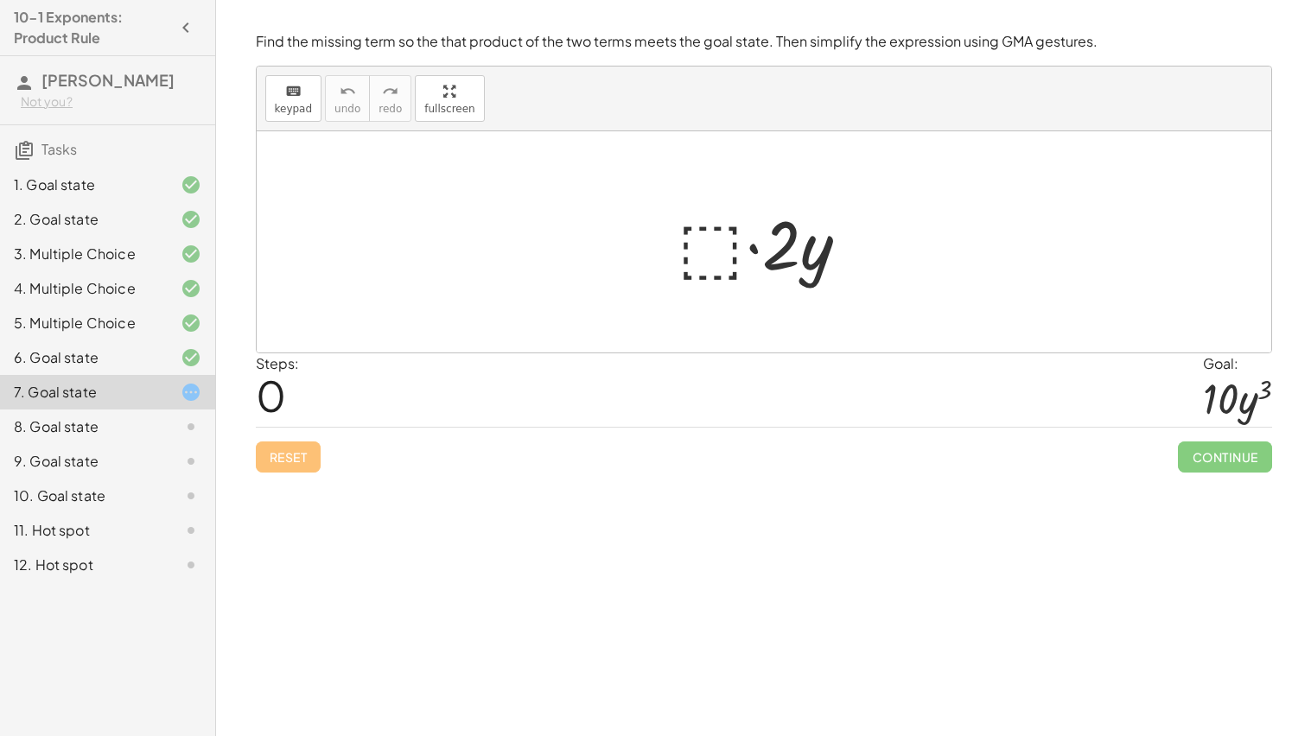
click at [713, 242] on div at bounding box center [770, 242] width 203 height 89
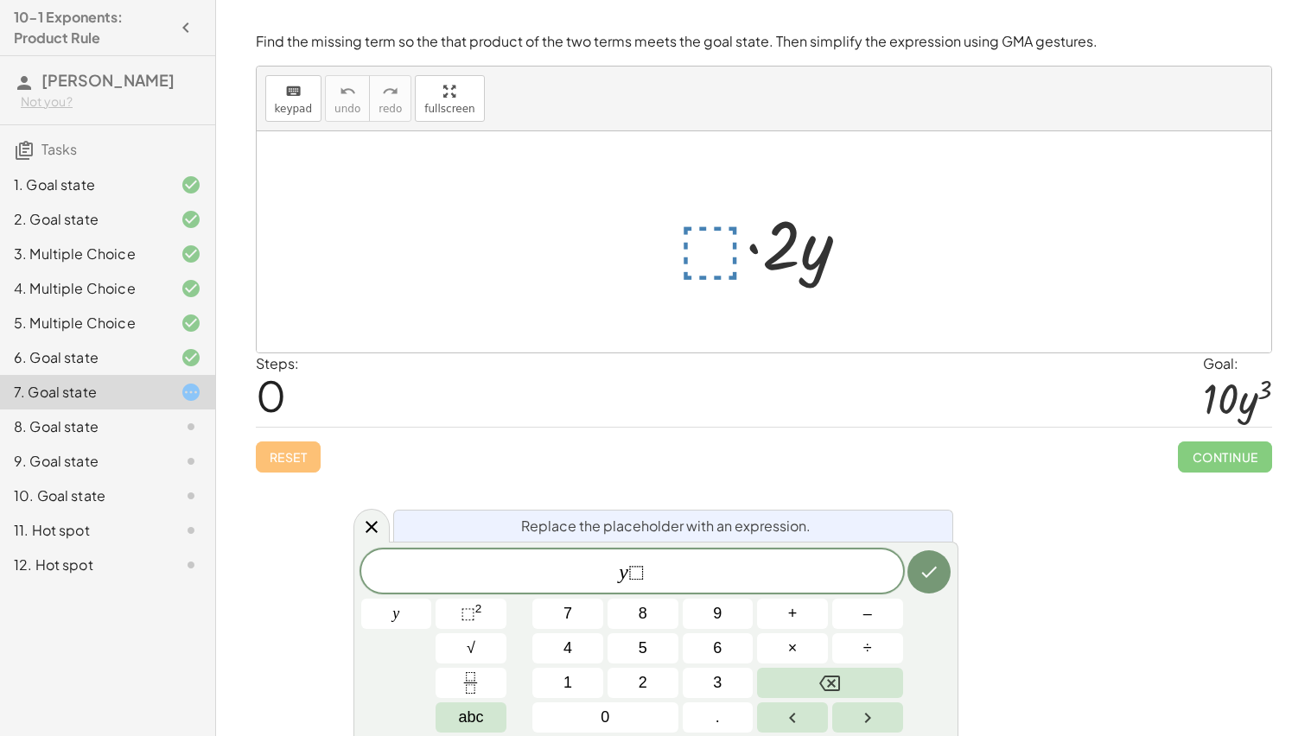
click at [656, 576] on span "y ​ ⬚" at bounding box center [632, 573] width 542 height 24
click at [461, 608] on span "⬚" at bounding box center [468, 613] width 15 height 17
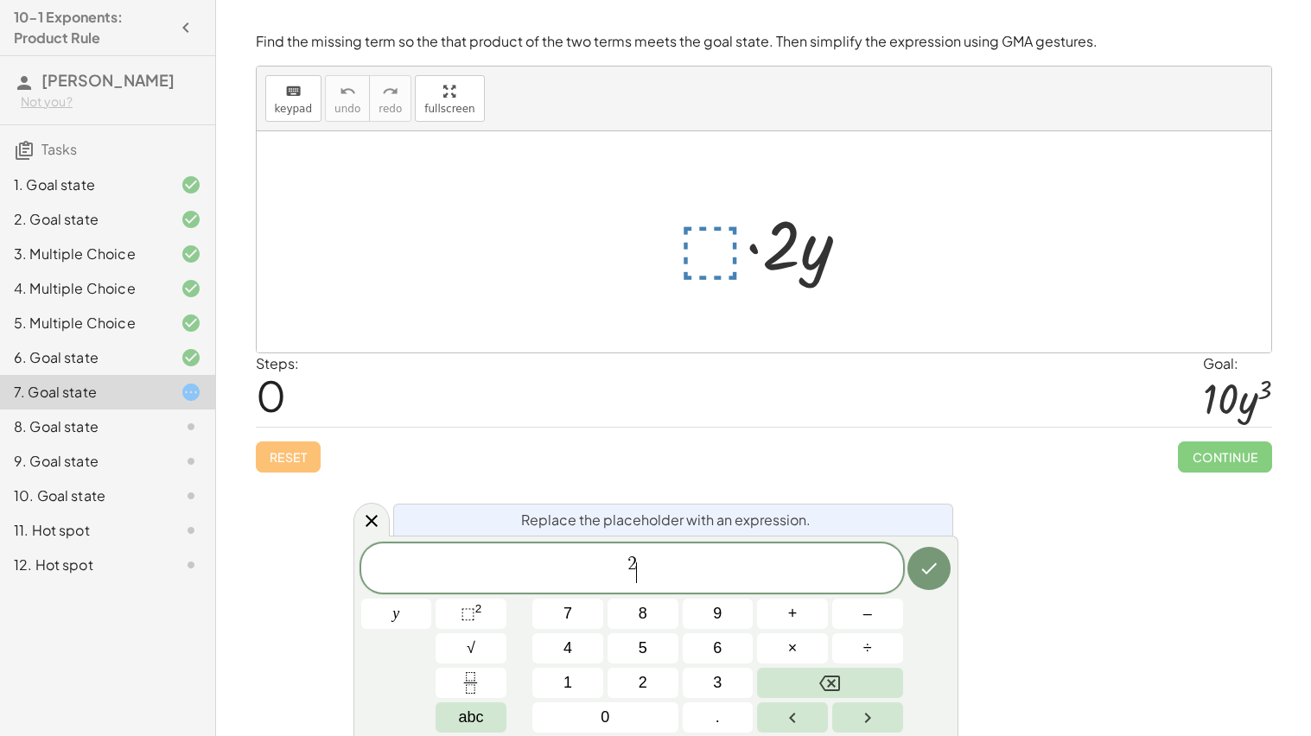
click at [617, 577] on span "2 ​" at bounding box center [632, 569] width 542 height 31
click at [657, 562] on span "y ​ 2" at bounding box center [632, 569] width 542 height 31
click at [651, 556] on span "y 2 ​" at bounding box center [632, 569] width 542 height 31
click at [931, 575] on icon "Done" at bounding box center [928, 568] width 21 height 21
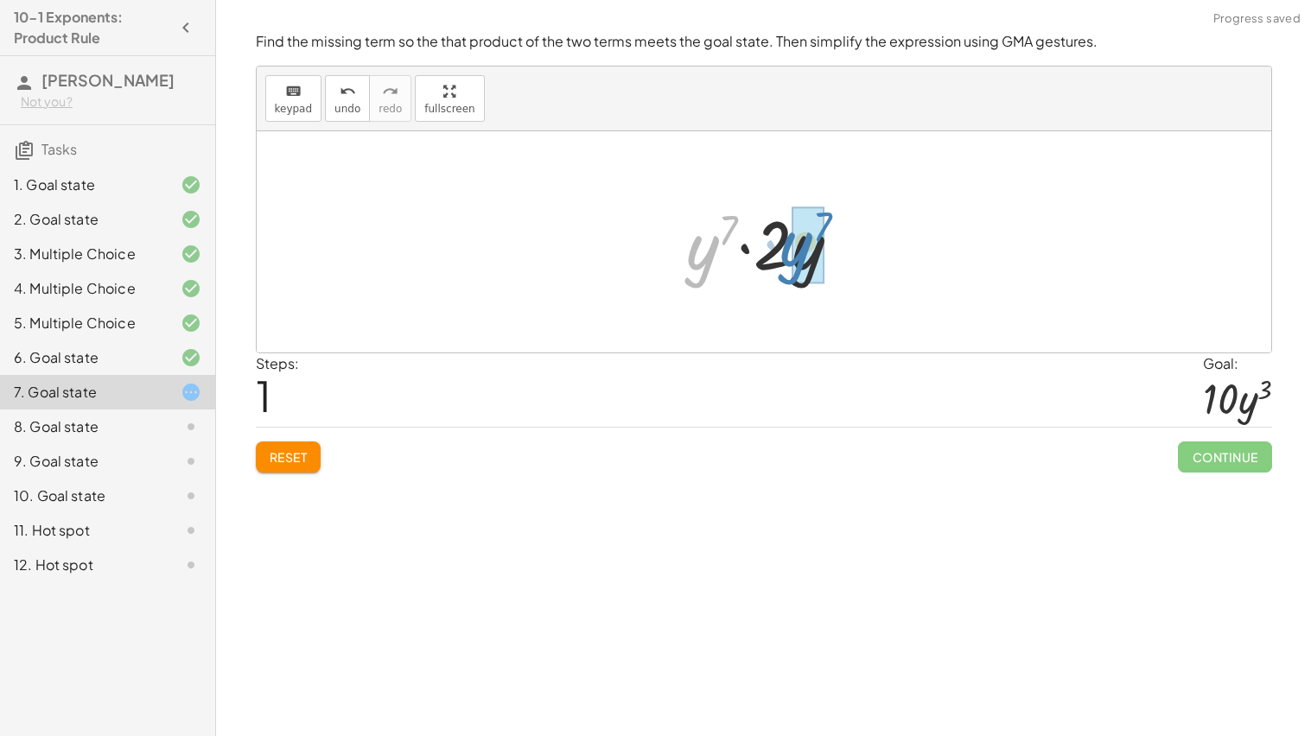
drag, startPoint x: 685, startPoint y: 271, endPoint x: 781, endPoint y: 268, distance: 96.0
click at [781, 268] on div at bounding box center [770, 242] width 186 height 89
drag, startPoint x: 716, startPoint y: 252, endPoint x: 786, endPoint y: 231, distance: 73.2
click at [786, 231] on div at bounding box center [770, 242] width 143 height 89
click at [307, 460] on span "Reset" at bounding box center [289, 457] width 38 height 16
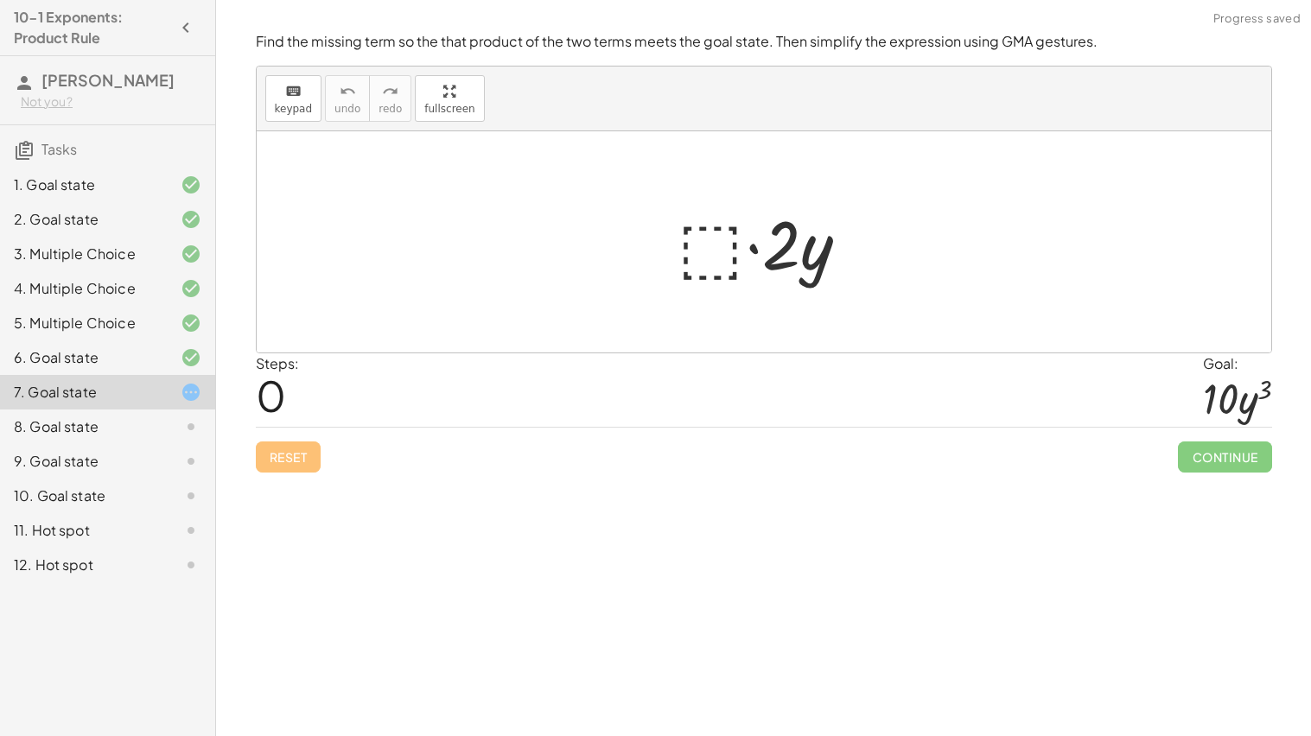
click at [723, 252] on div at bounding box center [770, 242] width 203 height 89
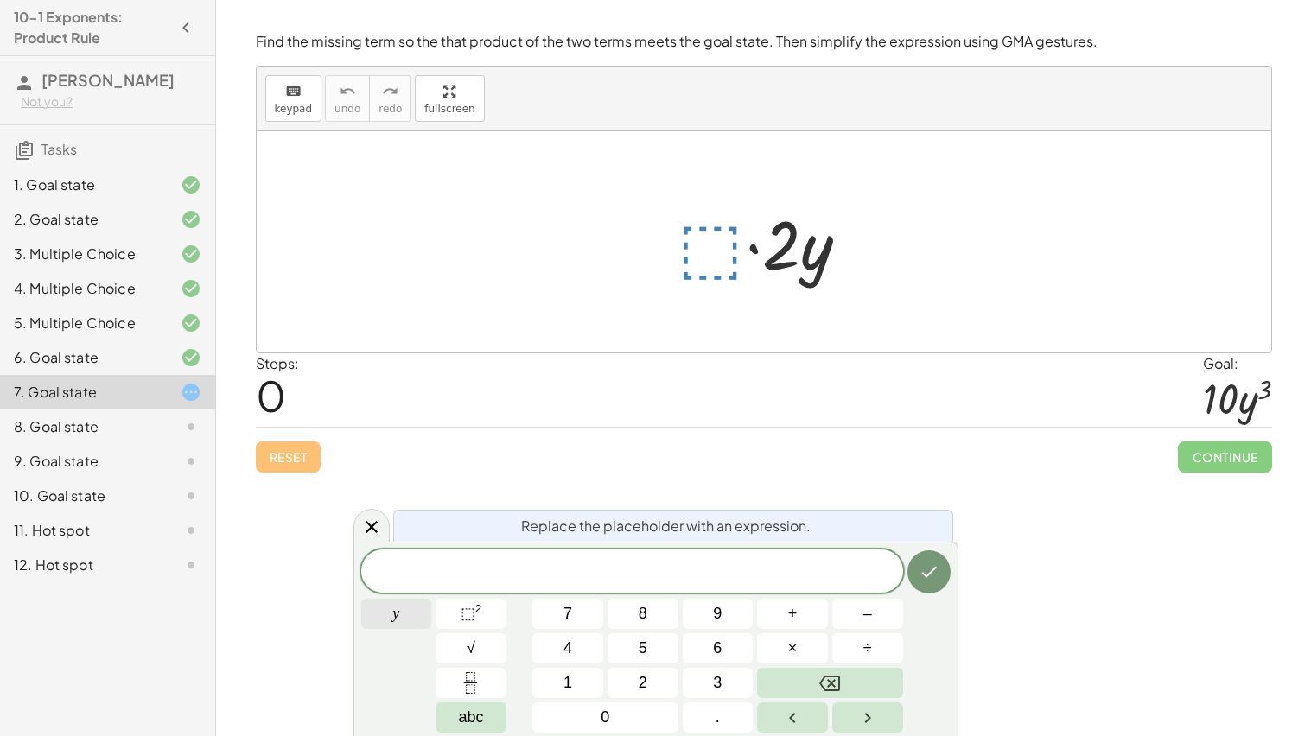
click at [416, 621] on button "y" at bounding box center [396, 614] width 71 height 30
click at [481, 613] on span "⬚ 2" at bounding box center [472, 613] width 22 height 23
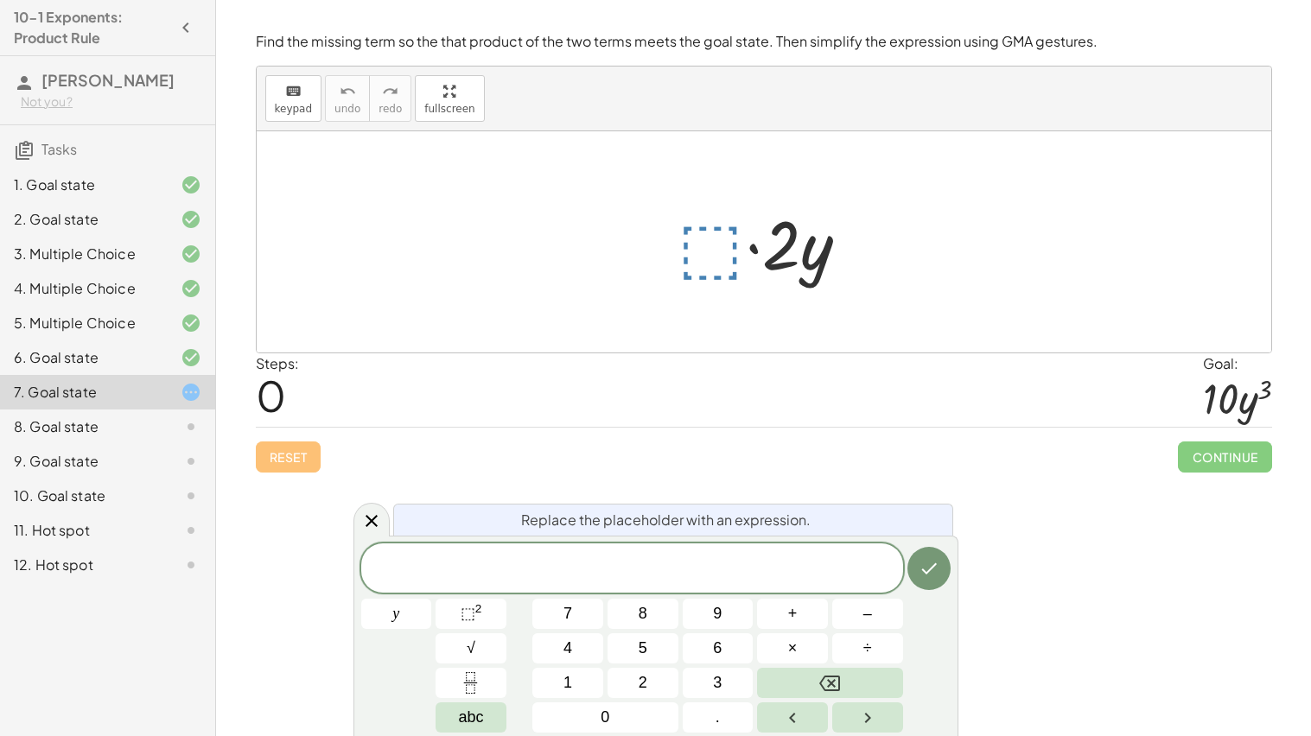
click at [632, 577] on span "​" at bounding box center [632, 569] width 542 height 31
click at [625, 579] on span "​" at bounding box center [632, 569] width 542 height 31
click at [619, 582] on span "​" at bounding box center [632, 569] width 542 height 32
click at [638, 560] on span "​" at bounding box center [636, 565] width 9 height 19
click at [920, 569] on icon "Done" at bounding box center [928, 568] width 21 height 21
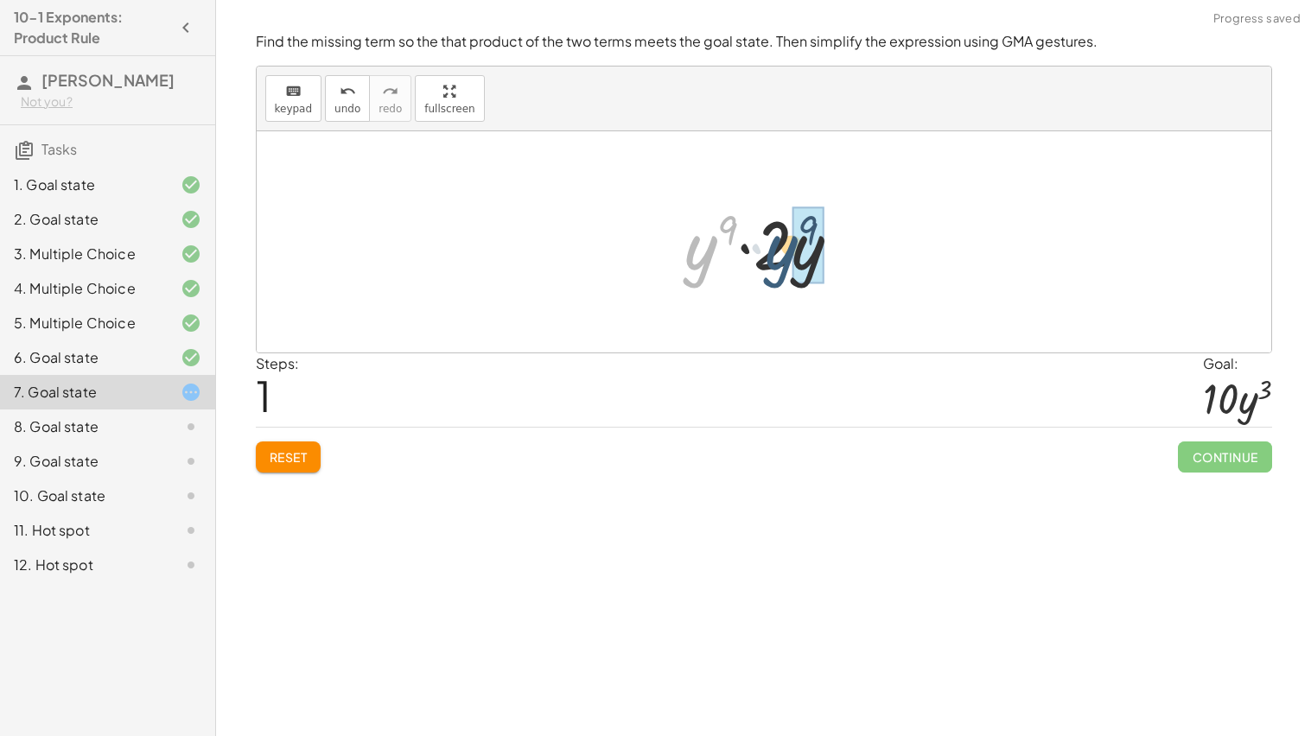
drag, startPoint x: 708, startPoint y: 263, endPoint x: 801, endPoint y: 263, distance: 92.4
drag, startPoint x: 724, startPoint y: 257, endPoint x: 794, endPoint y: 245, distance: 71.0
click at [794, 245] on div at bounding box center [770, 242] width 153 height 89
drag, startPoint x: 740, startPoint y: 222, endPoint x: 640, endPoint y: 277, distance: 113.7
drag, startPoint x: 704, startPoint y: 262, endPoint x: 801, endPoint y: 263, distance: 96.8
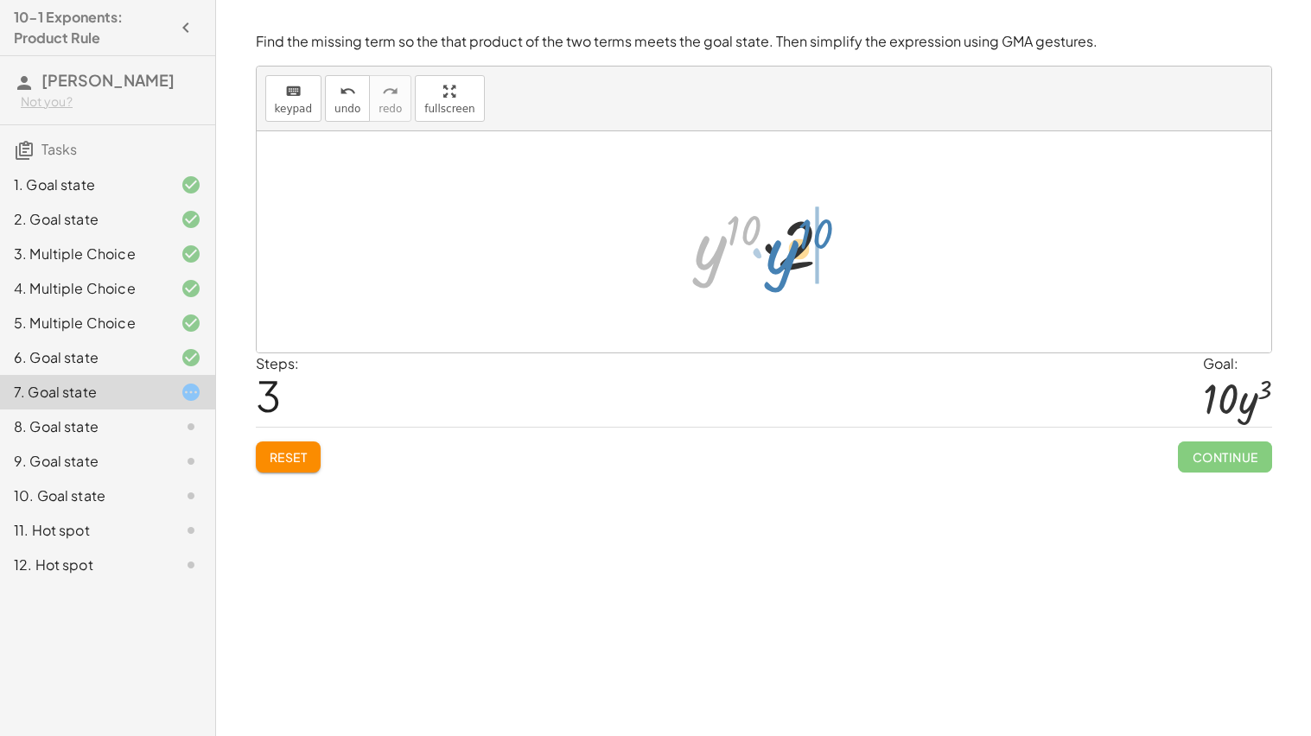
click at [801, 263] on div at bounding box center [769, 242] width 169 height 89
drag, startPoint x: 794, startPoint y: 223, endPoint x: 684, endPoint y: 242, distance: 111.4
drag, startPoint x: 721, startPoint y: 244, endPoint x: 800, endPoint y: 237, distance: 79.8
click at [800, 237] on div at bounding box center [770, 242] width 153 height 89
click at [270, 465] on span "Reset" at bounding box center [289, 457] width 38 height 16
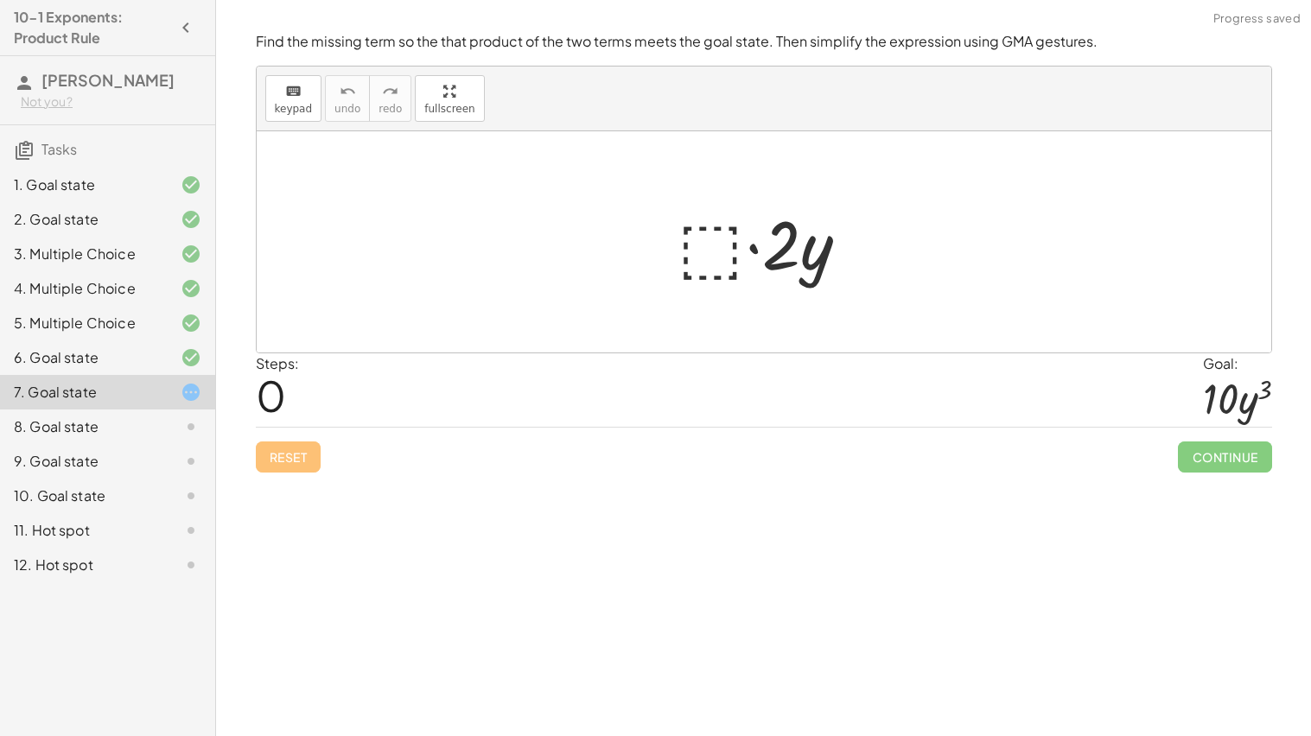
click at [723, 259] on div at bounding box center [770, 242] width 203 height 89
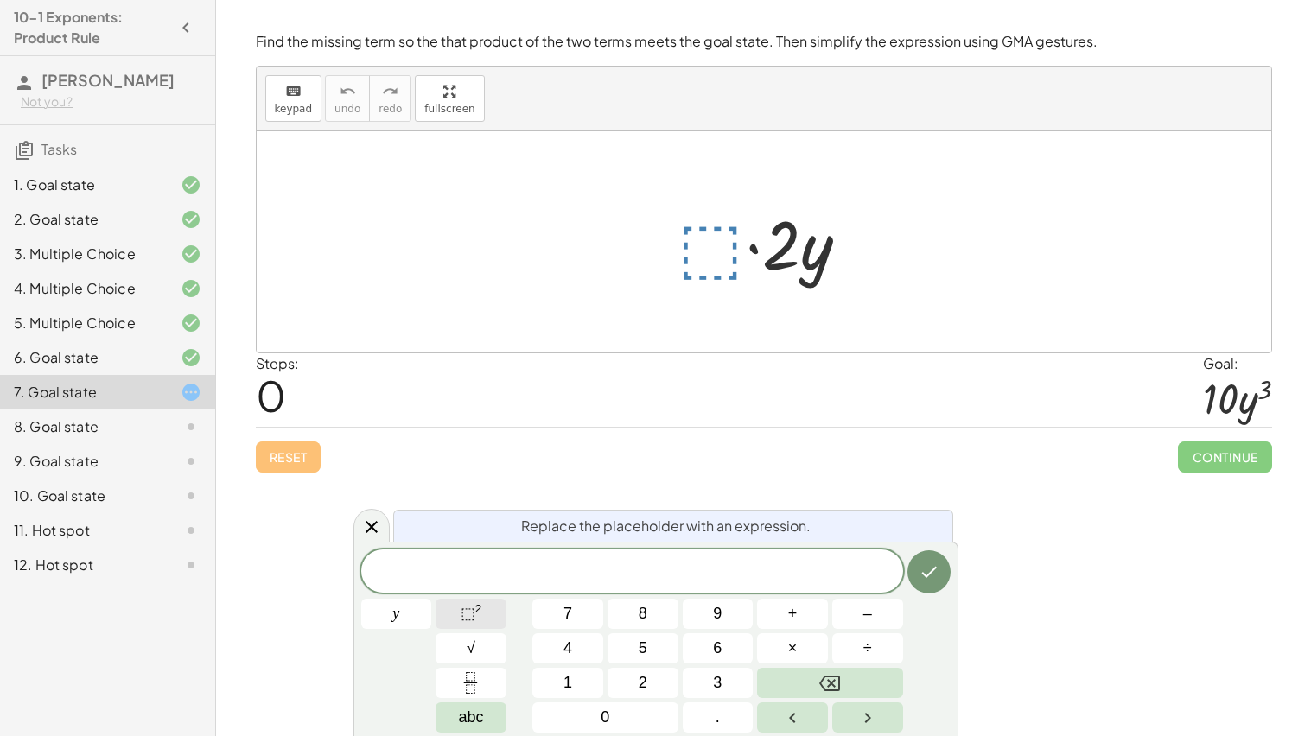
click at [468, 621] on span "⬚" at bounding box center [468, 613] width 15 height 17
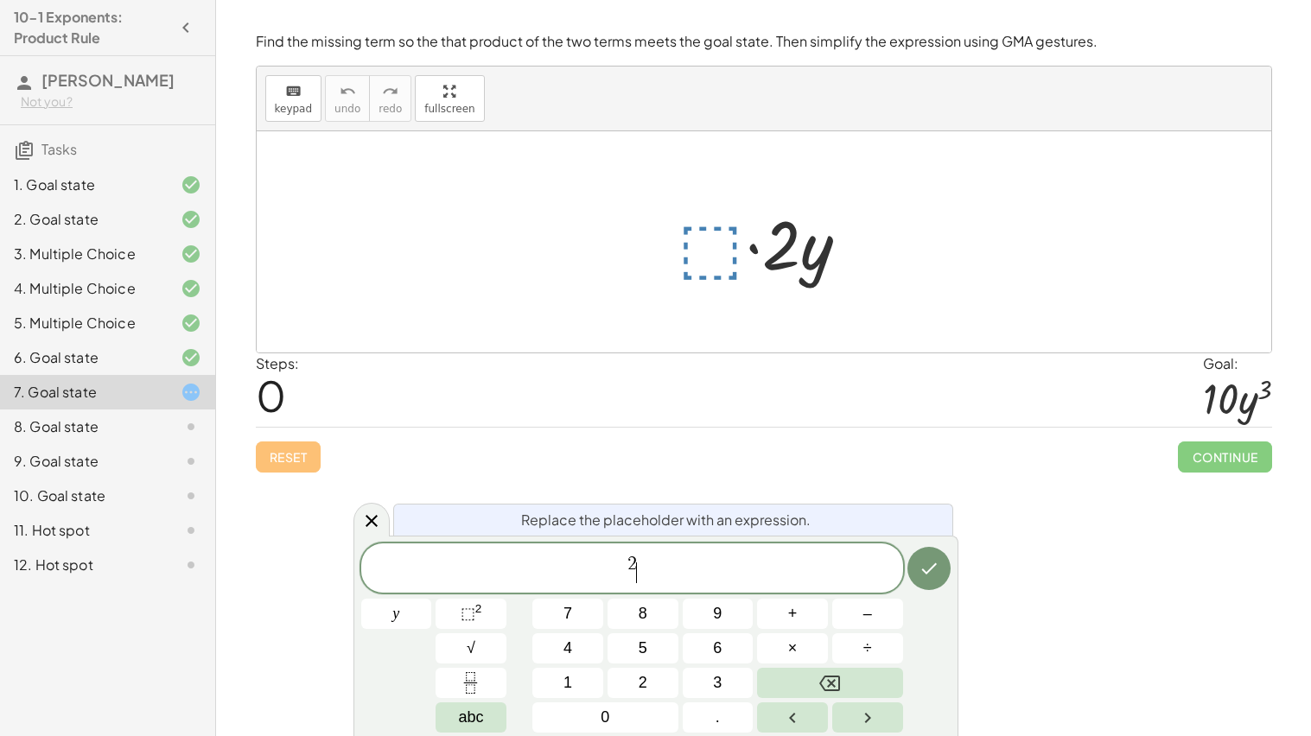
click at [619, 578] on span "2 ​" at bounding box center [632, 569] width 542 height 31
click at [650, 560] on span "y 2 ​" at bounding box center [632, 569] width 542 height 31
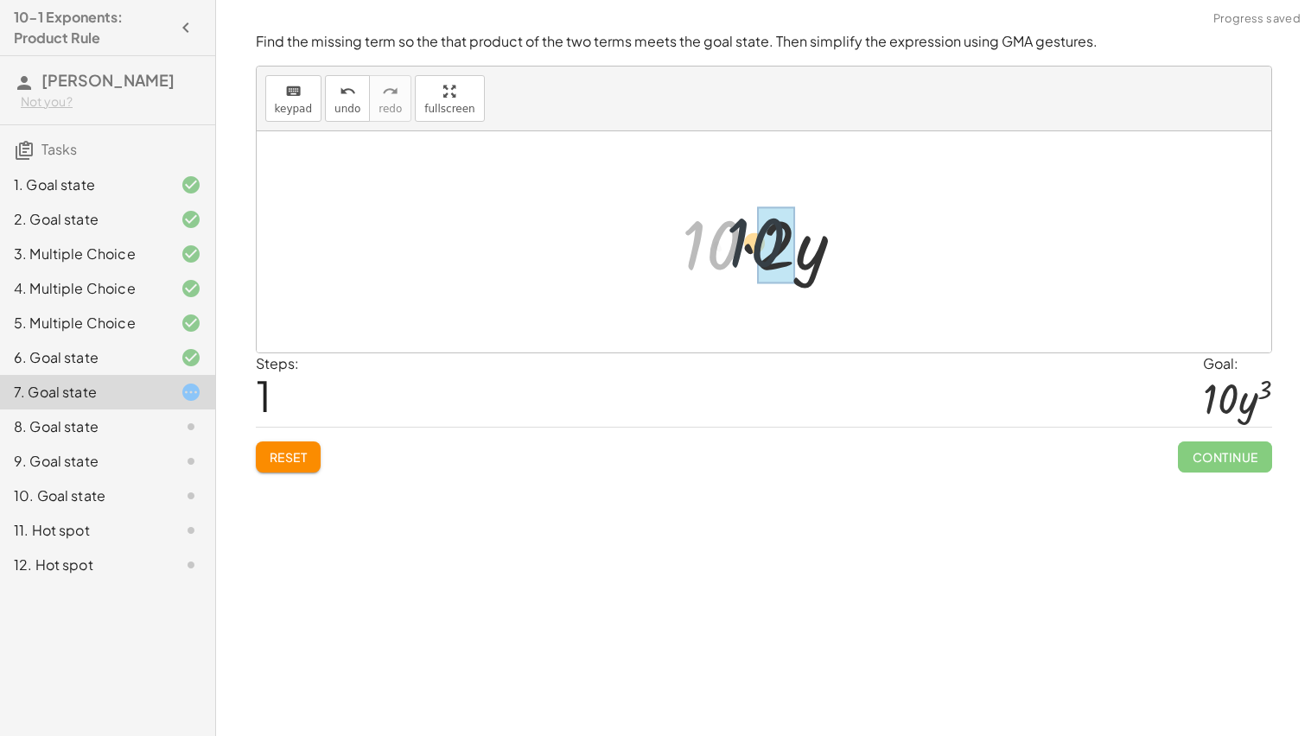
drag, startPoint x: 683, startPoint y: 262, endPoint x: 756, endPoint y: 257, distance: 72.7
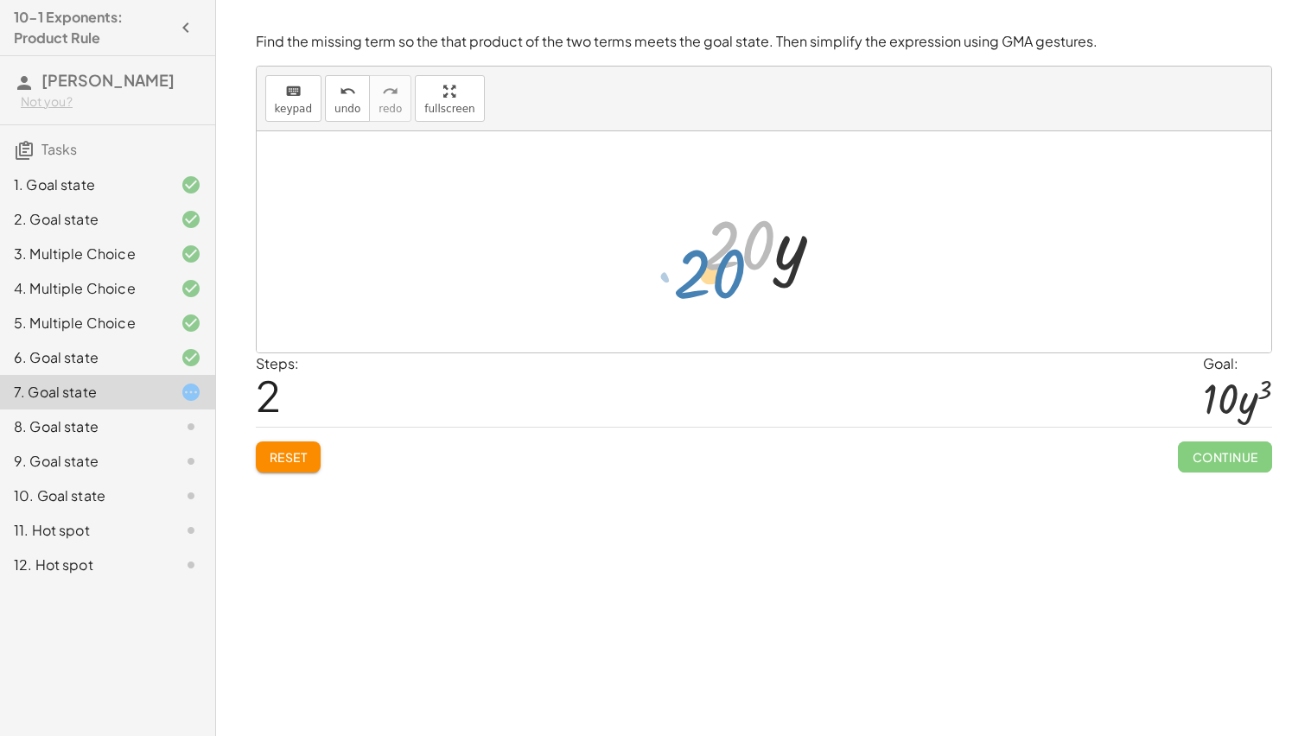
drag, startPoint x: 739, startPoint y: 259, endPoint x: 718, endPoint y: 279, distance: 28.7
click at [718, 279] on div at bounding box center [770, 242] width 152 height 89
click at [342, 105] on span "undo" at bounding box center [347, 109] width 26 height 12
click at [694, 241] on div at bounding box center [770, 242] width 203 height 89
drag, startPoint x: 713, startPoint y: 243, endPoint x: 768, endPoint y: 247, distance: 55.5
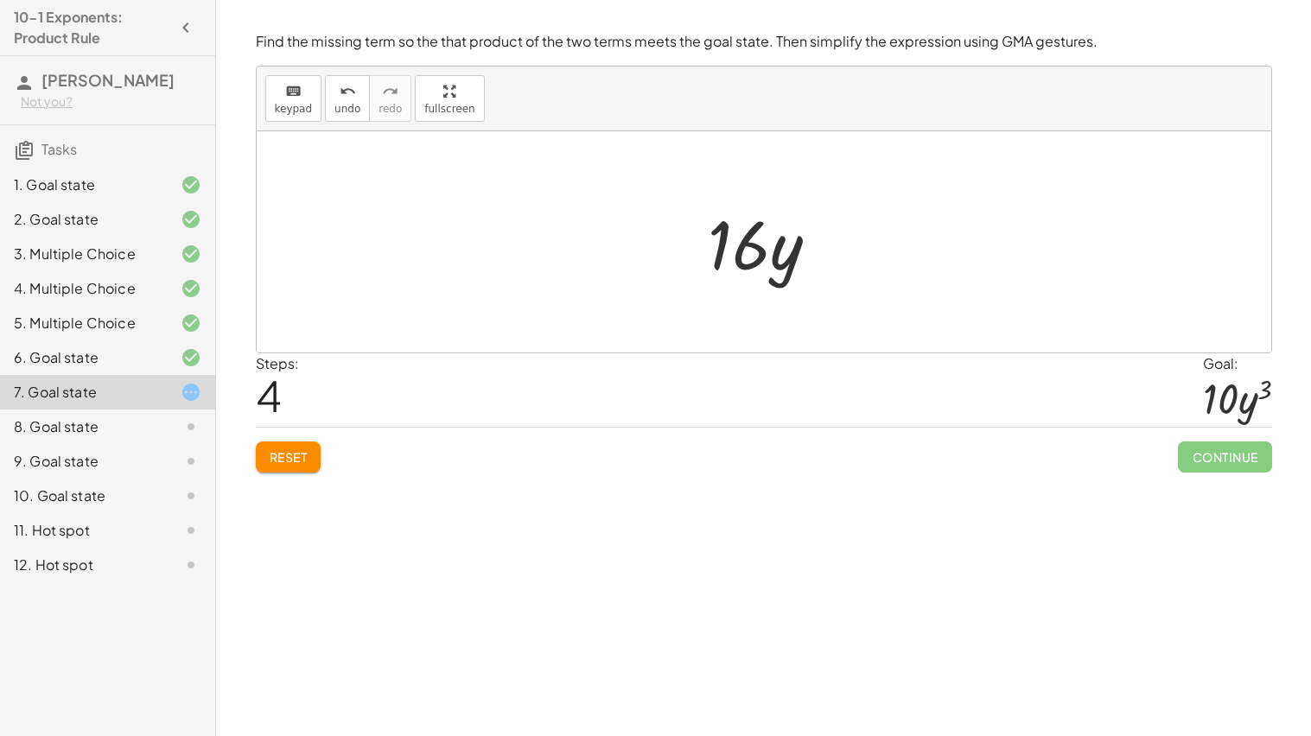
click at [736, 245] on div at bounding box center [770, 242] width 143 height 89
click at [340, 86] on icon "undo" at bounding box center [348, 91] width 16 height 21
click at [687, 233] on div at bounding box center [770, 242] width 203 height 89
drag, startPoint x: 711, startPoint y: 232, endPoint x: 761, endPoint y: 240, distance: 50.7
click at [795, 251] on div at bounding box center [770, 242] width 138 height 89
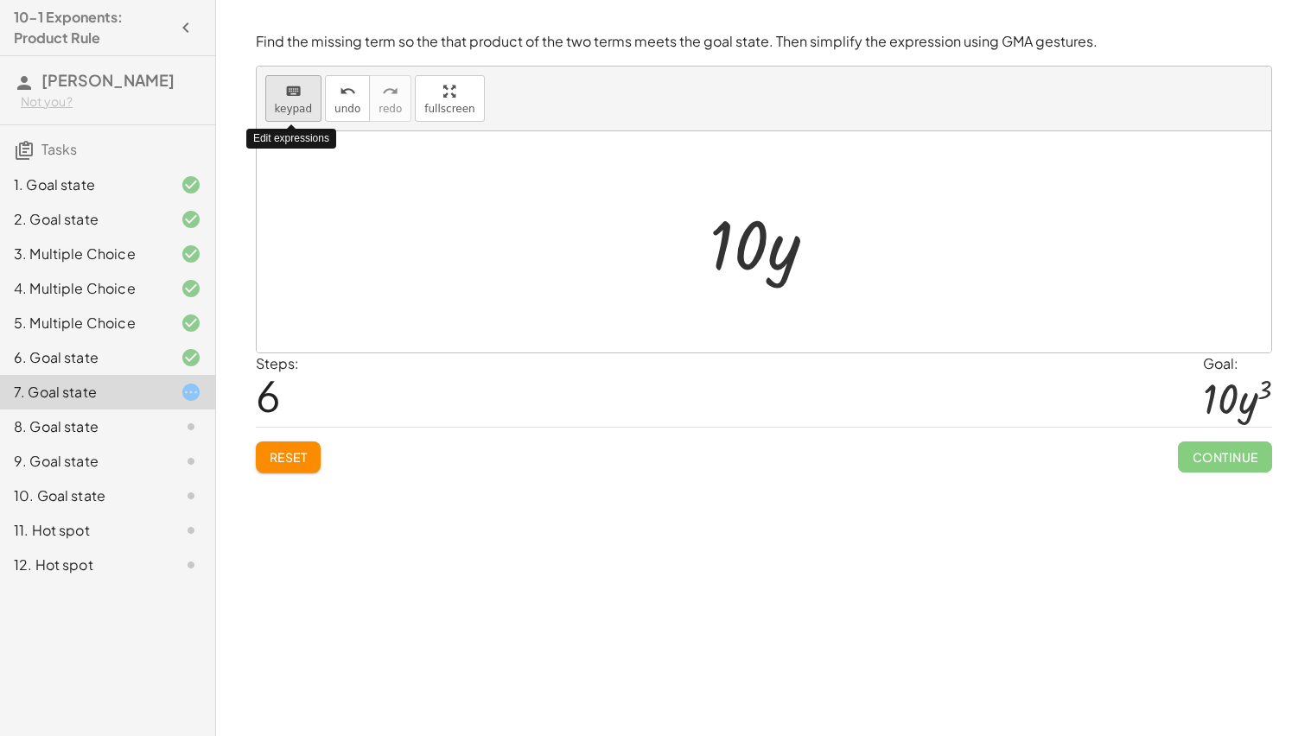
click at [308, 104] on button "keyboard keypad" at bounding box center [293, 98] width 57 height 47
click at [296, 454] on span "Reset" at bounding box center [289, 457] width 38 height 16
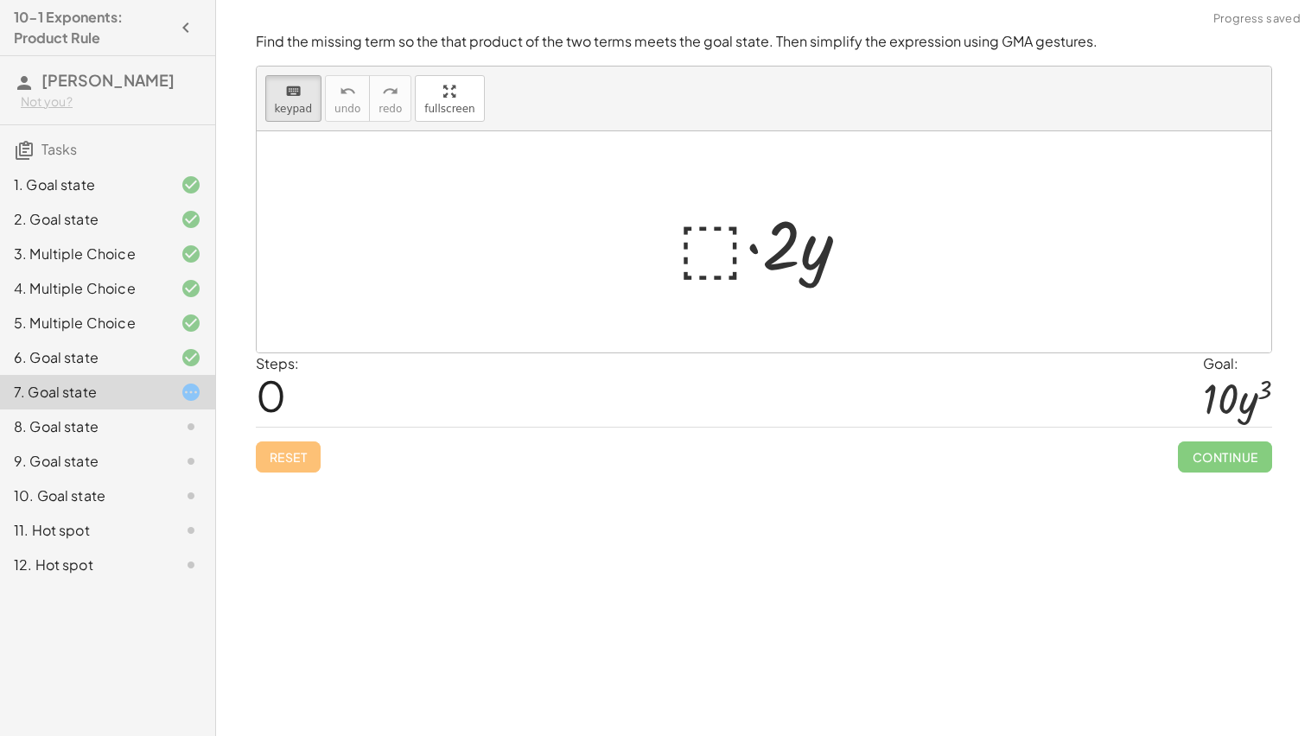
click at [703, 247] on div at bounding box center [770, 242] width 203 height 89
click at [776, 253] on div at bounding box center [773, 245] width 54 height 77
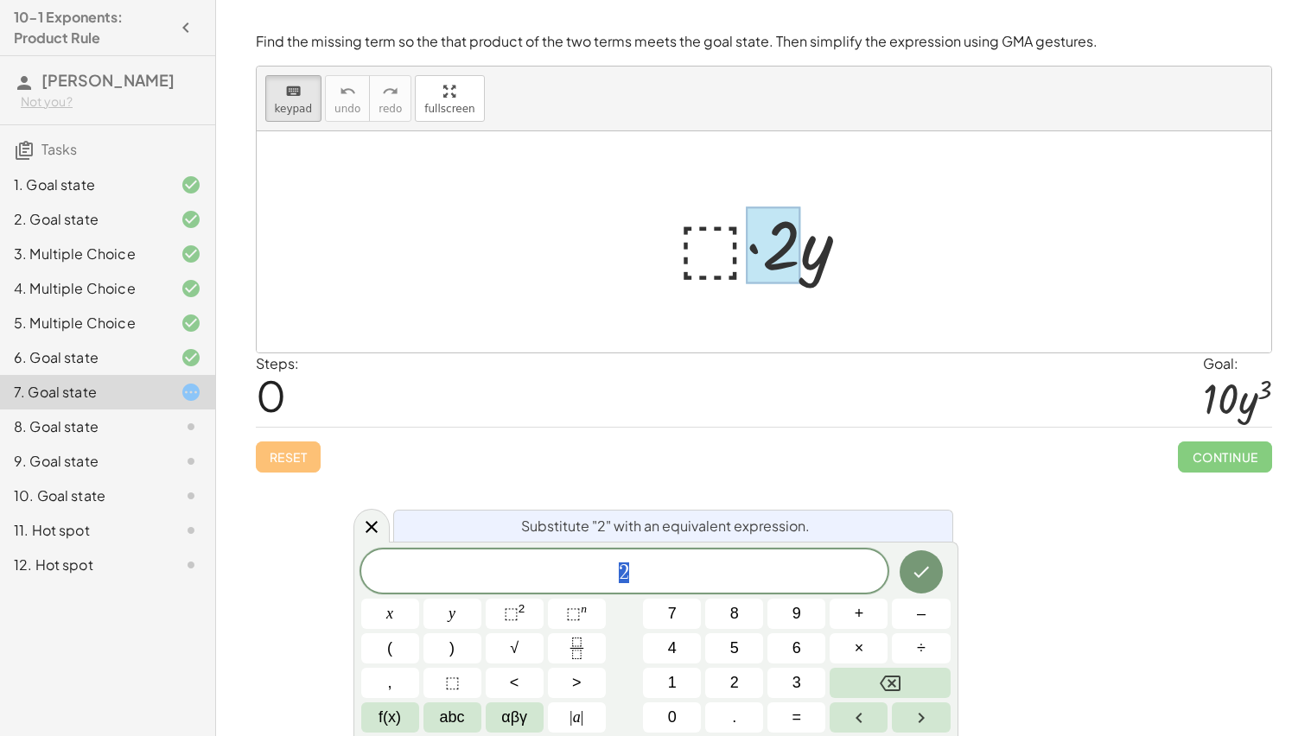
click at [823, 251] on div at bounding box center [770, 242] width 203 height 89
drag, startPoint x: 765, startPoint y: 247, endPoint x: 787, endPoint y: 250, distance: 21.8
click at [787, 250] on div at bounding box center [773, 245] width 54 height 77
click at [683, 563] on span "2 ​" at bounding box center [624, 573] width 527 height 24
click at [505, 614] on span "⬚" at bounding box center [511, 613] width 15 height 17
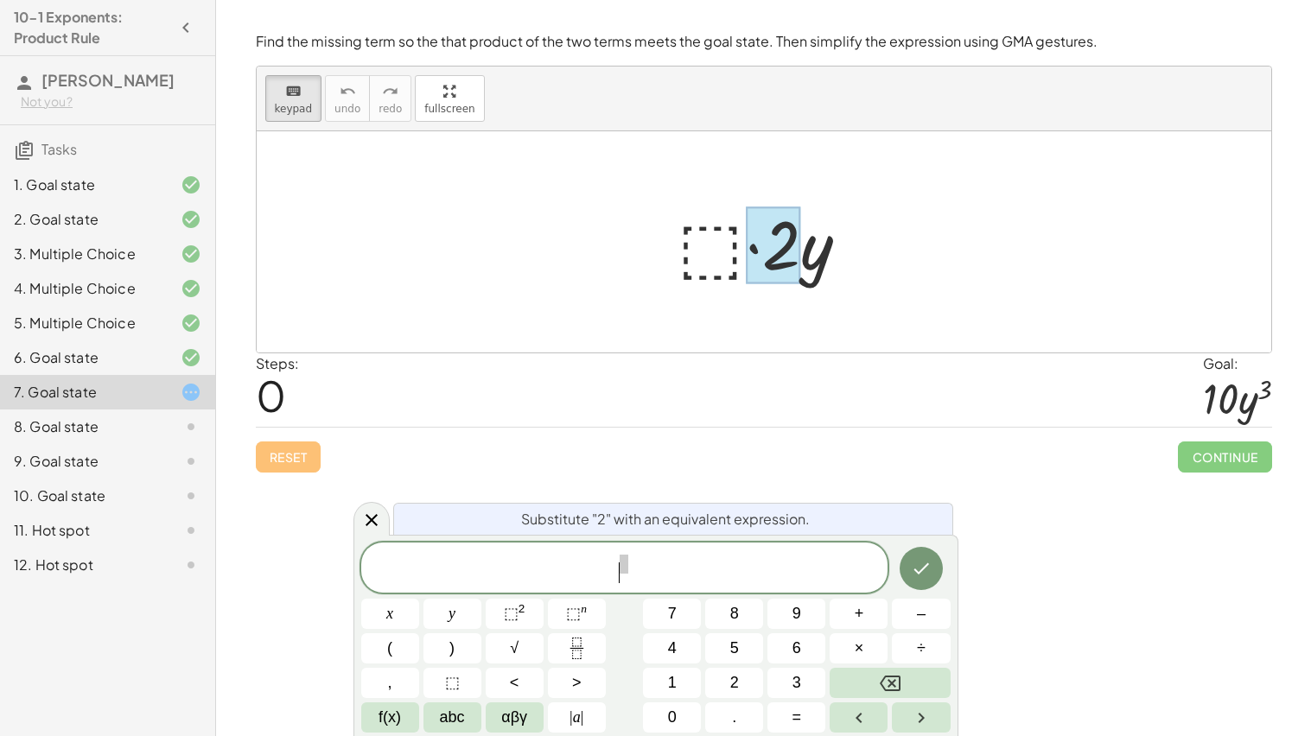
click at [612, 584] on span "​" at bounding box center [624, 569] width 527 height 32
click at [635, 557] on span "y ​" at bounding box center [624, 569] width 527 height 32
click at [628, 553] on span "y ​" at bounding box center [624, 569] width 527 height 32
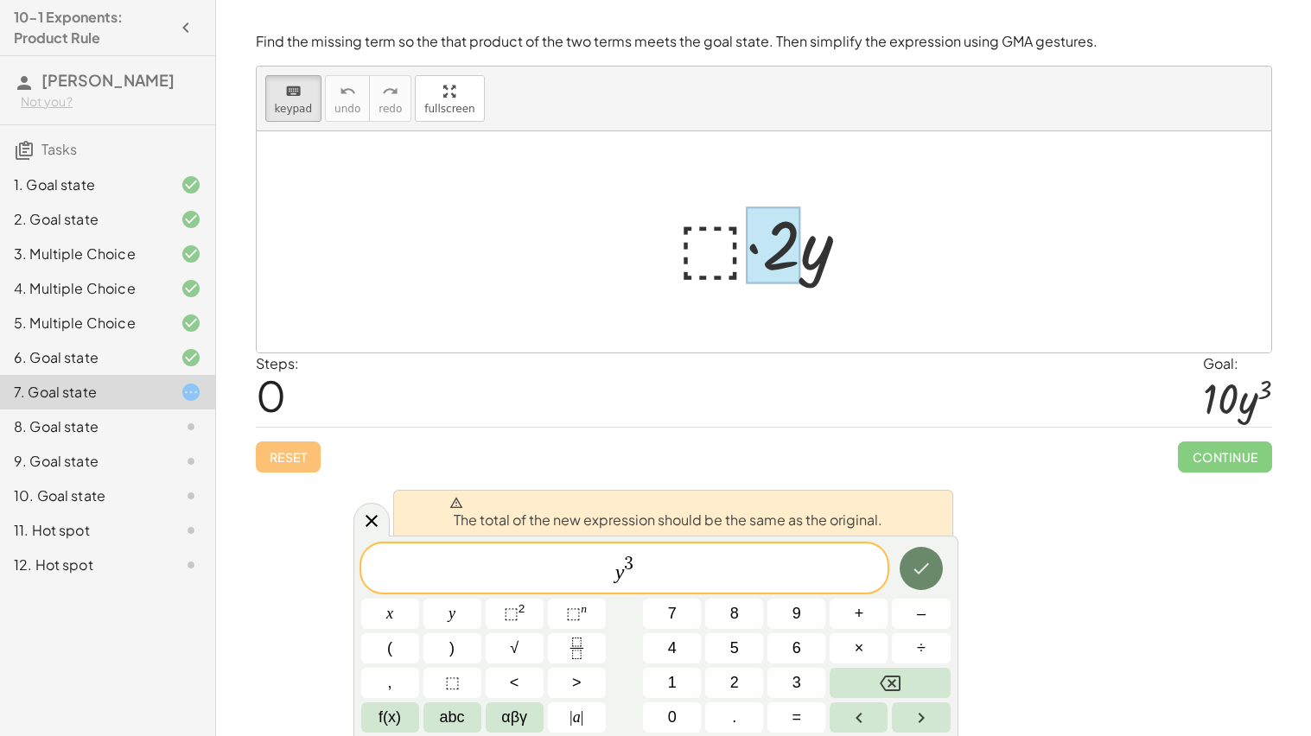
click at [906, 564] on button "Done" at bounding box center [920, 568] width 43 height 43
click at [747, 556] on span "y 3 ​" at bounding box center [624, 569] width 527 height 31
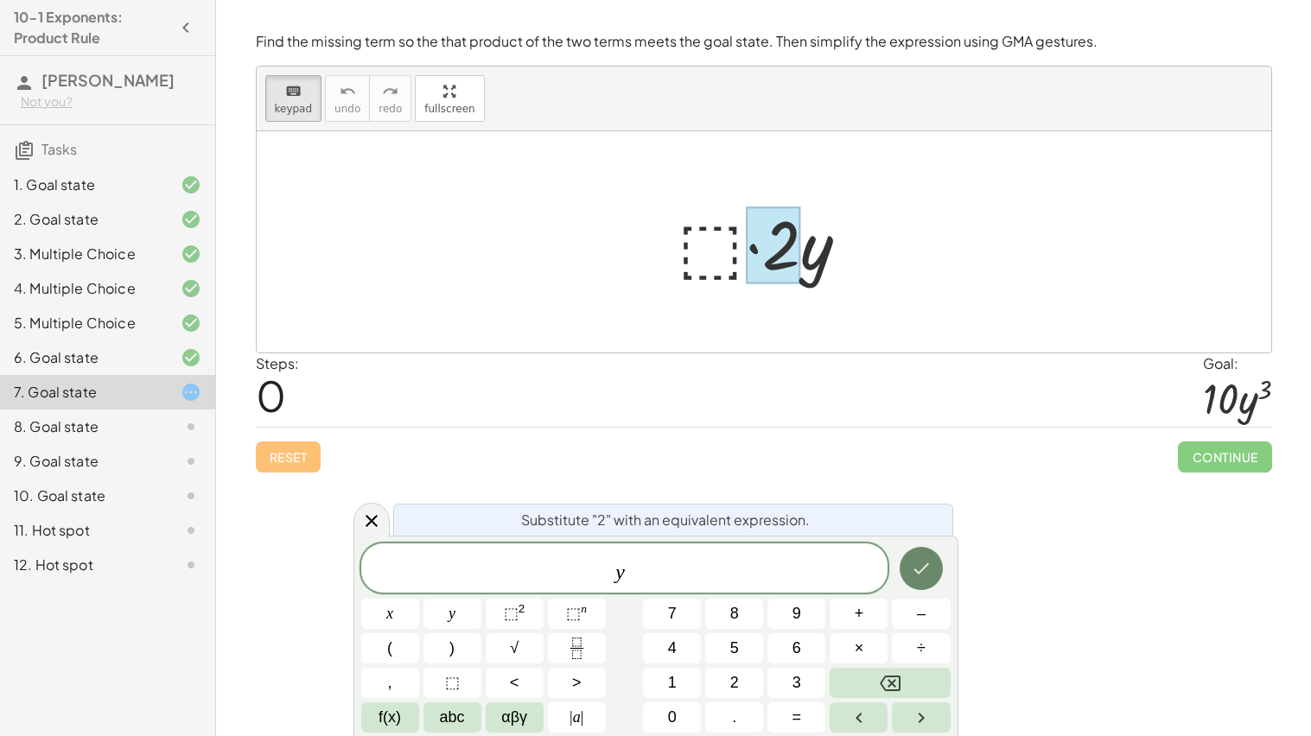
click at [914, 573] on icon "Done" at bounding box center [921, 568] width 21 height 21
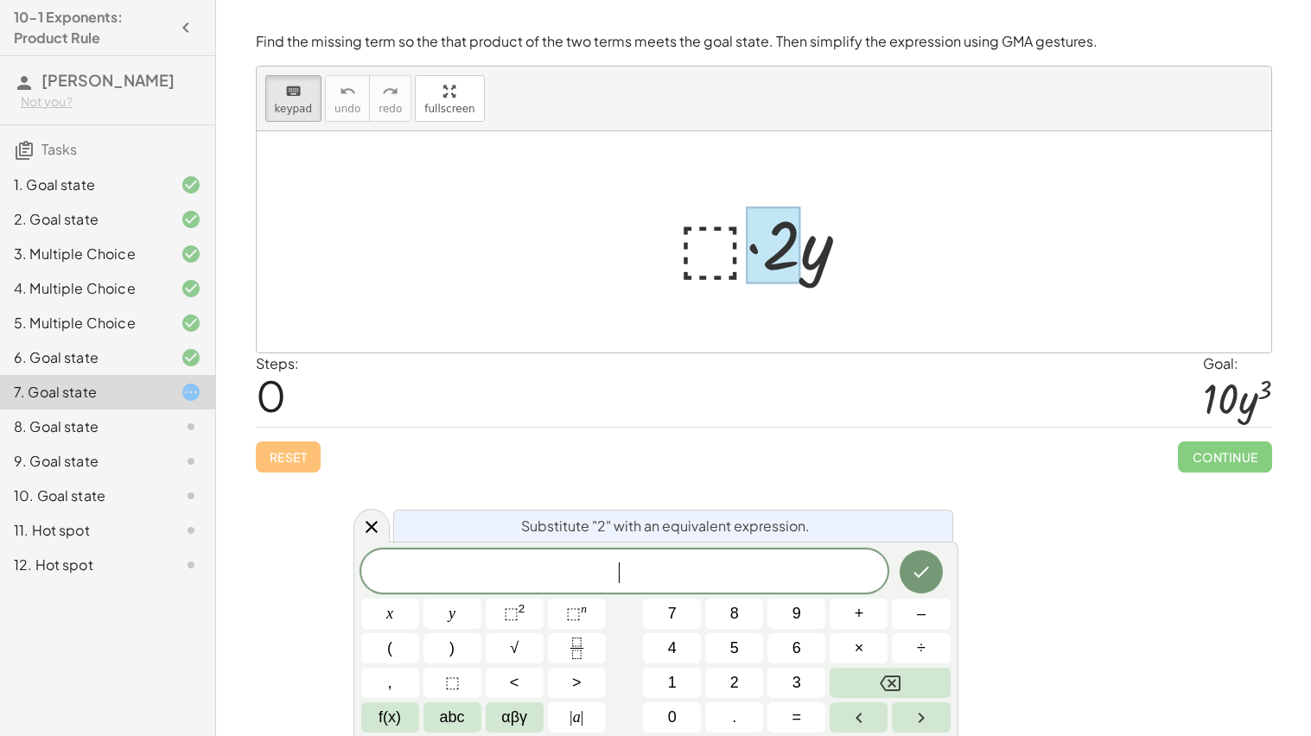
click at [714, 259] on div at bounding box center [770, 242] width 203 height 89
click at [372, 528] on icon at bounding box center [371, 526] width 21 height 21
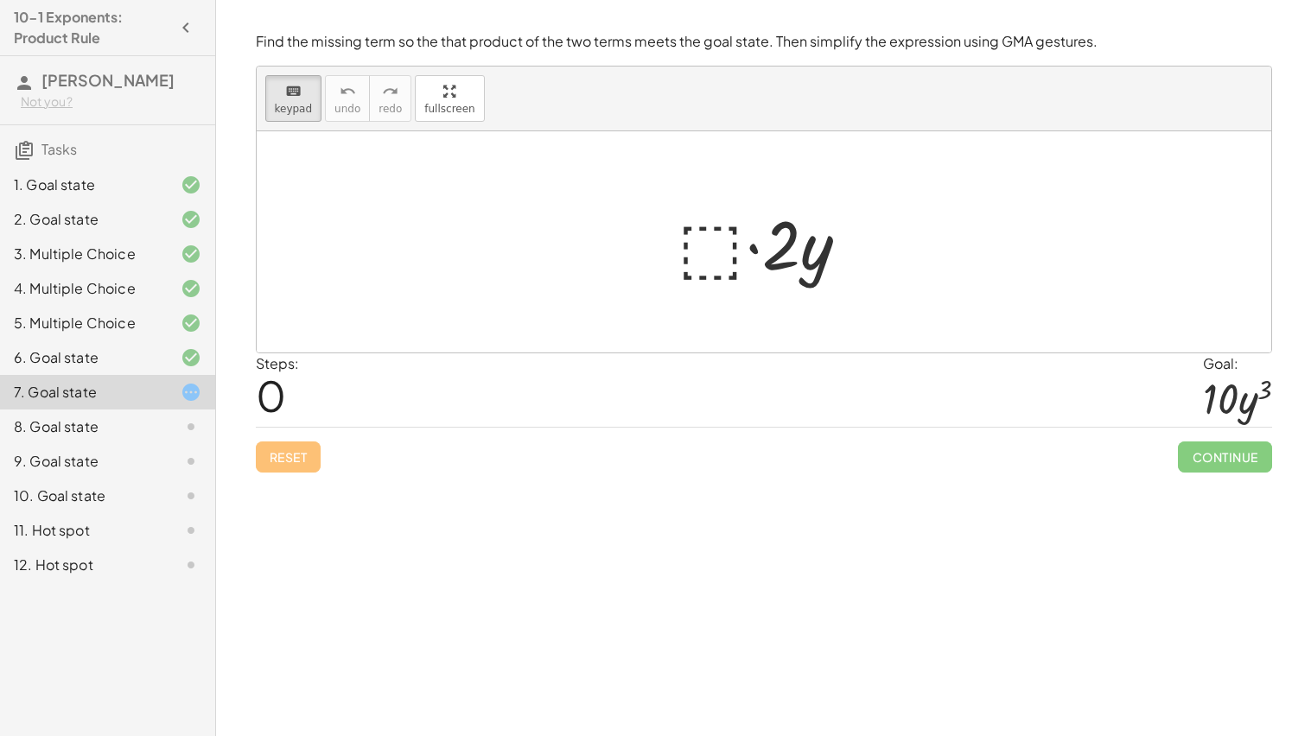
click at [709, 224] on div at bounding box center [770, 242] width 203 height 89
click at [704, 248] on div at bounding box center [770, 242] width 203 height 89
click at [77, 359] on div "6. Goal state" at bounding box center [83, 357] width 139 height 21
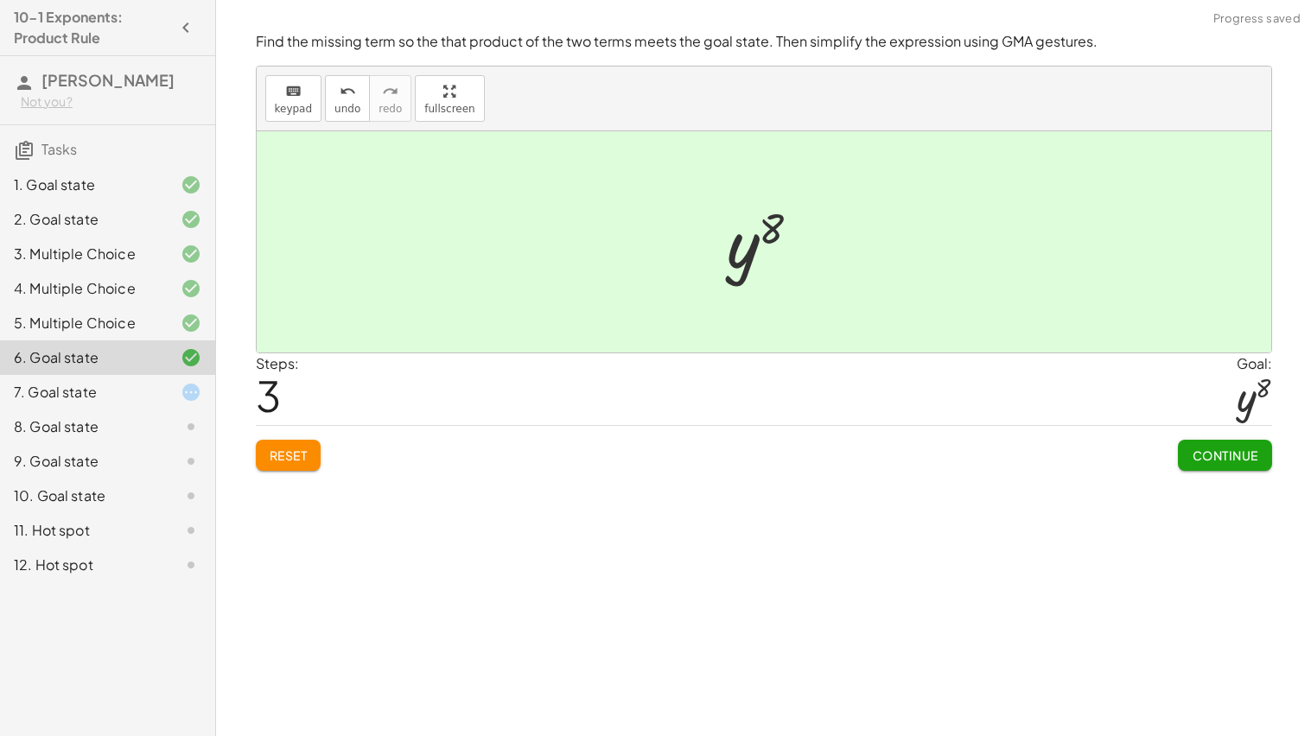
click at [112, 393] on div "7. Goal state" at bounding box center [83, 392] width 139 height 21
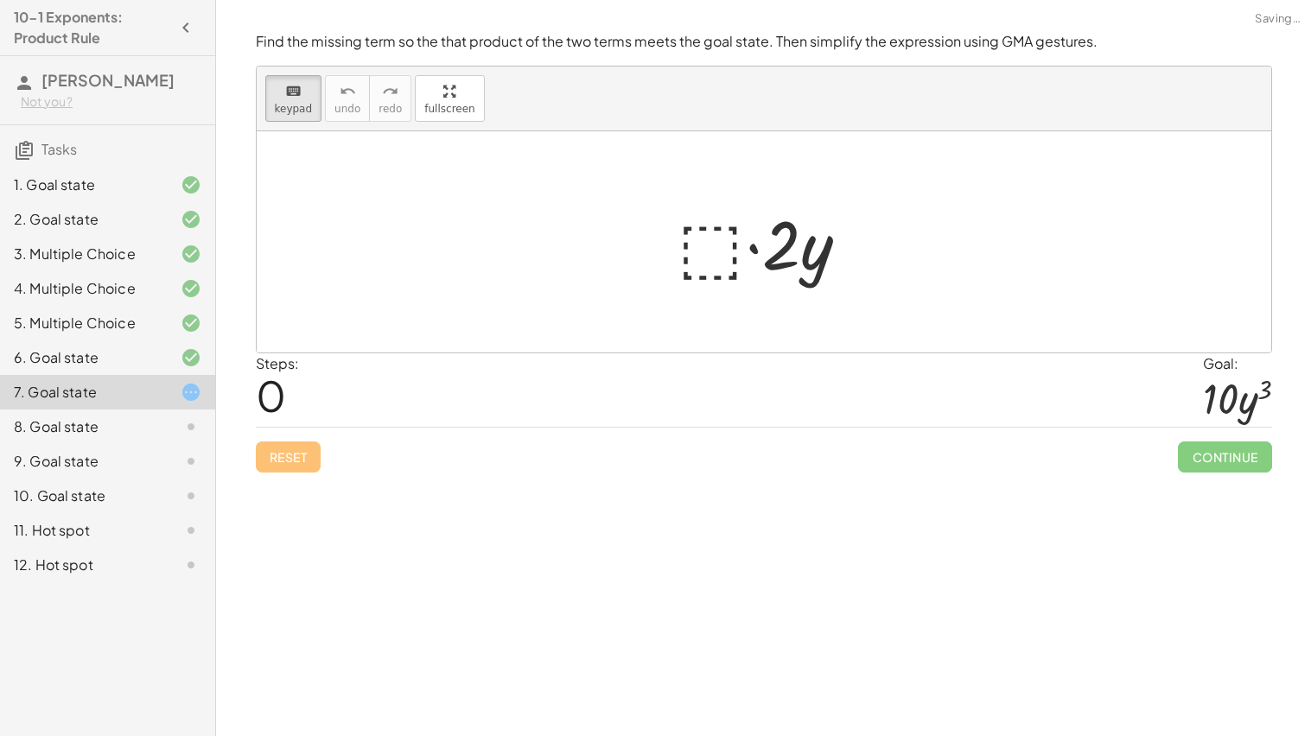
click at [279, 450] on div "Reset Continue" at bounding box center [764, 450] width 1016 height 46
click at [295, 75] on button "keyboard keypad" at bounding box center [293, 98] width 57 height 47
click at [707, 240] on div at bounding box center [770, 242] width 203 height 89
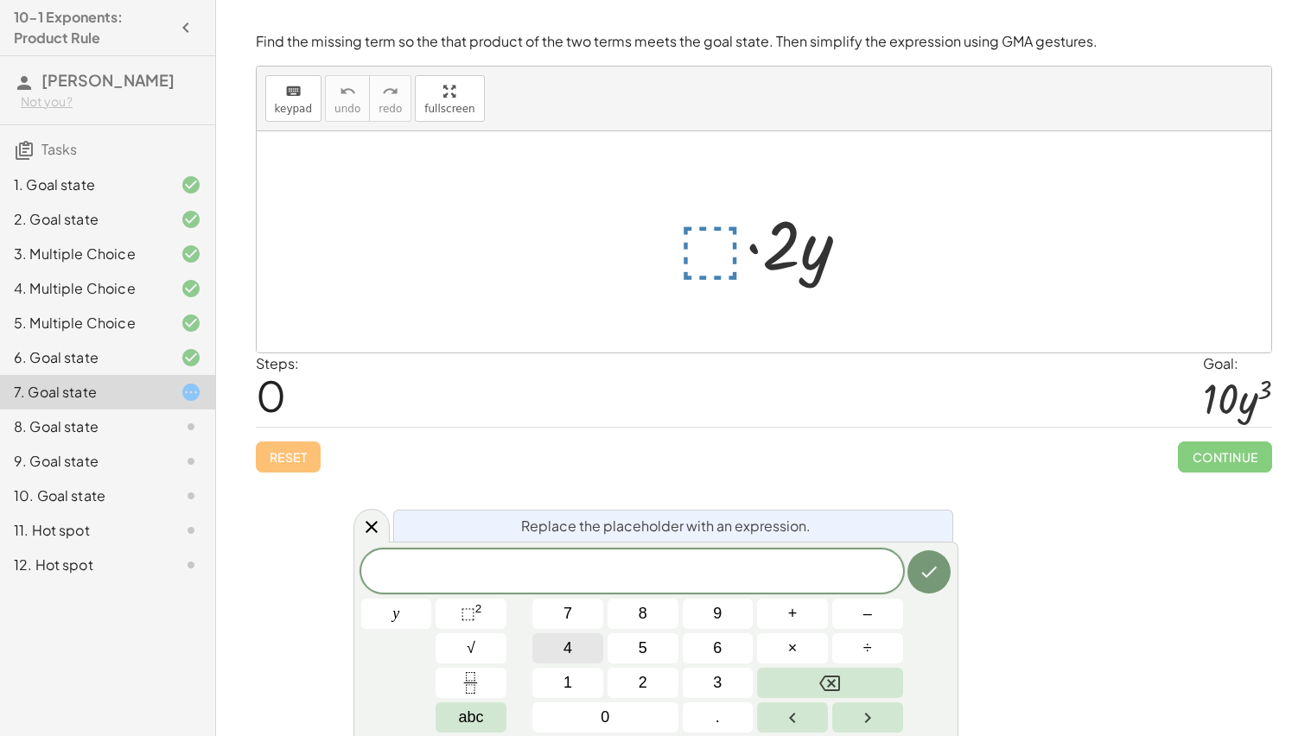
click at [587, 649] on button "4" at bounding box center [567, 648] width 71 height 30
click at [922, 571] on icon "Done" at bounding box center [928, 572] width 21 height 21
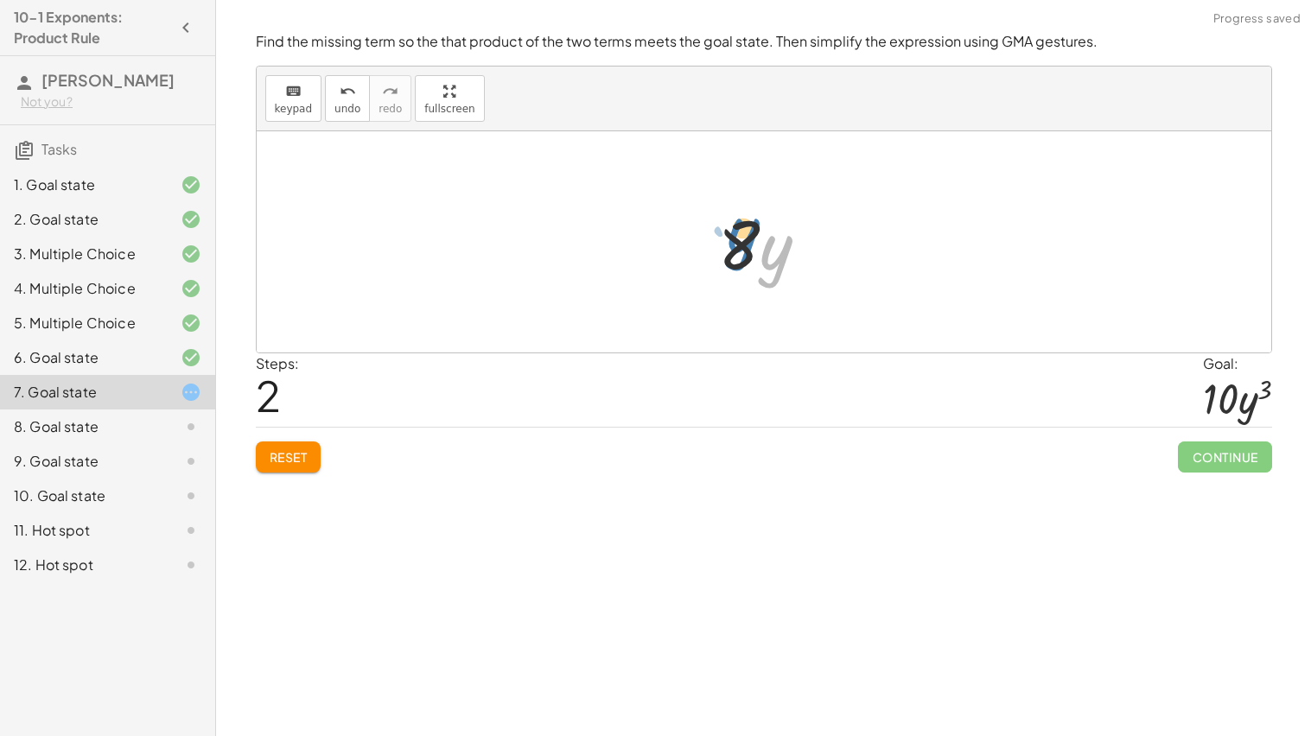
drag, startPoint x: 780, startPoint y: 257, endPoint x: 749, endPoint y: 240, distance: 35.6
click at [749, 240] on div at bounding box center [770, 242] width 122 height 89
click at [297, 455] on span "Reset" at bounding box center [289, 457] width 38 height 16
click at [714, 234] on div at bounding box center [770, 242] width 203 height 89
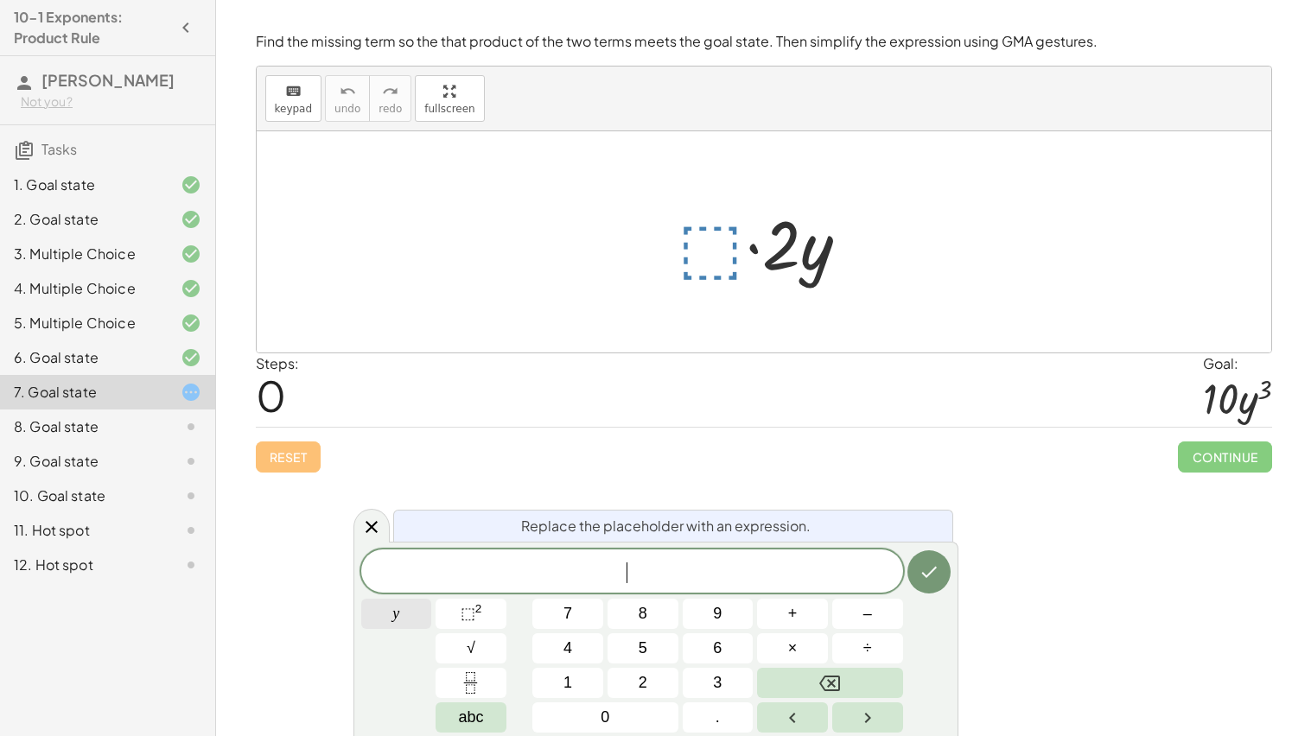
click at [410, 618] on button "y" at bounding box center [396, 614] width 71 height 30
click at [469, 607] on span "⬚" at bounding box center [468, 613] width 15 height 17
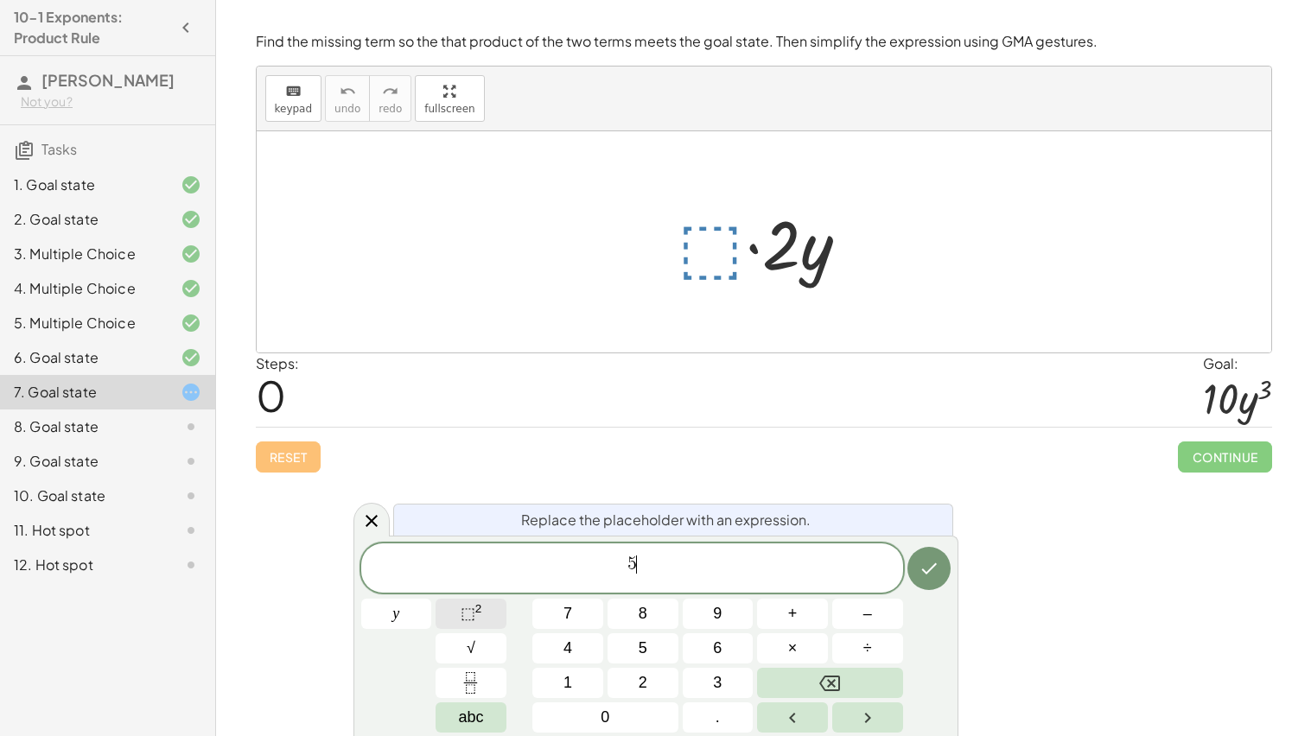
click at [478, 617] on span "⬚ 2" at bounding box center [472, 613] width 22 height 23
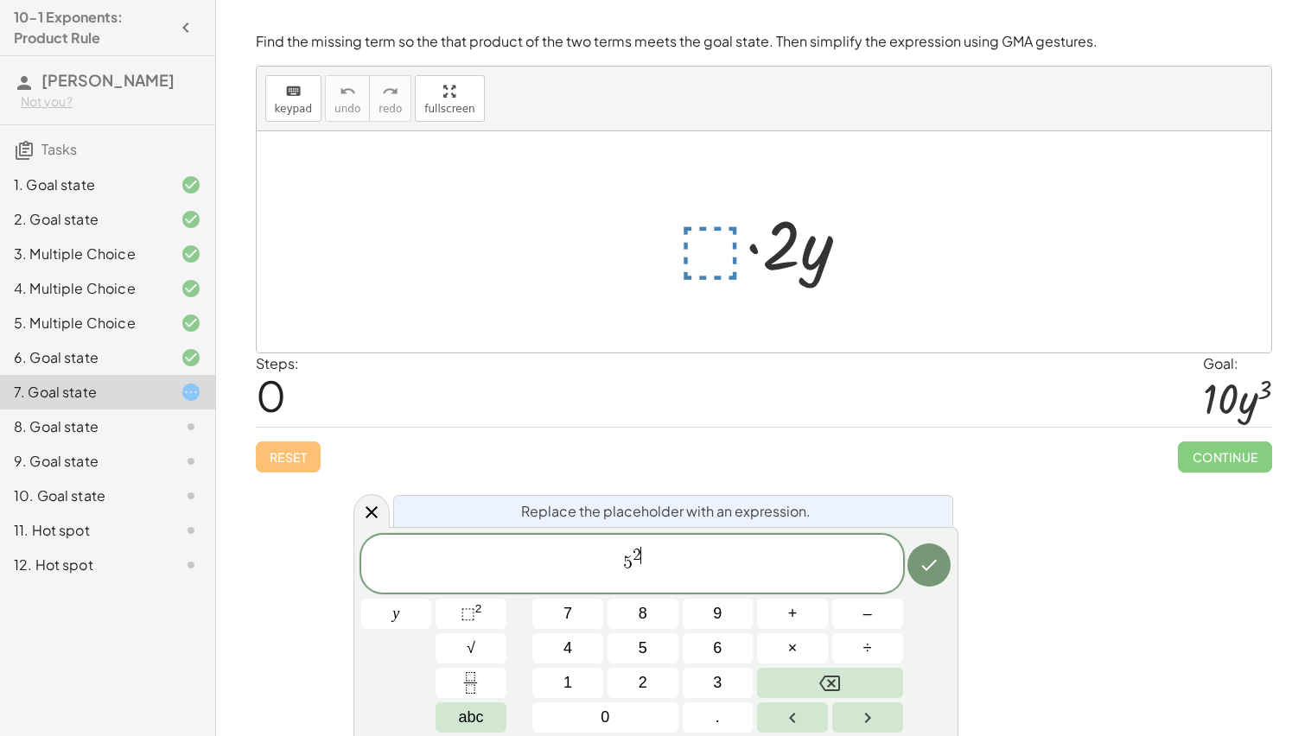
click at [639, 547] on span "2 ​" at bounding box center [636, 555] width 9 height 16
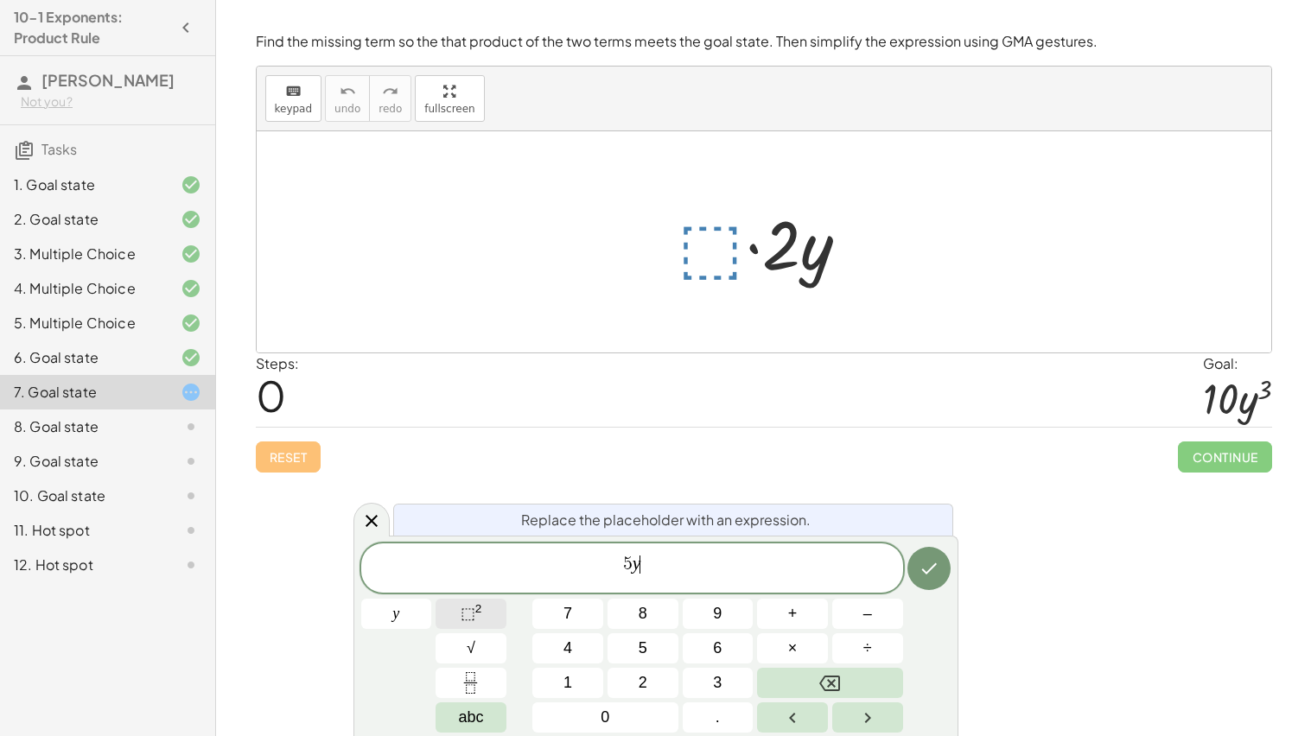
click at [454, 615] on button "⬚ 2" at bounding box center [470, 614] width 71 height 30
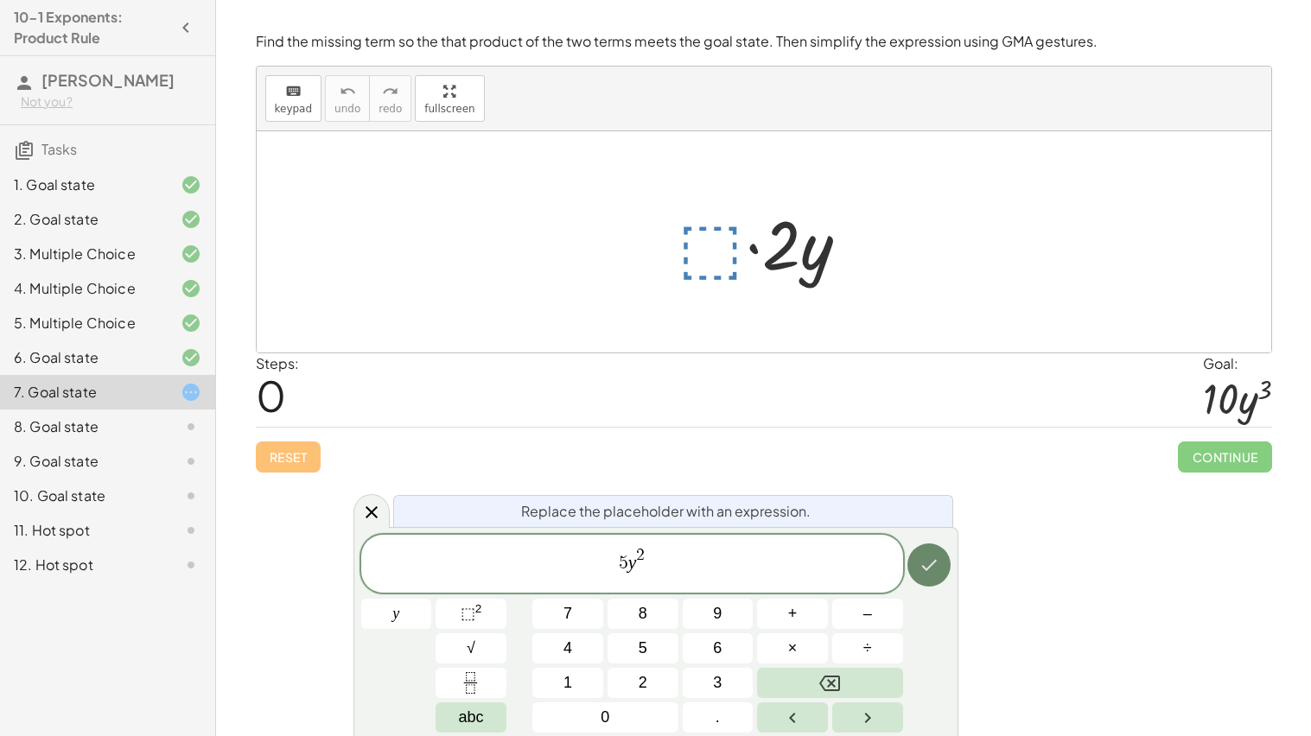
click at [918, 561] on icon "Done" at bounding box center [928, 565] width 21 height 21
click at [922, 568] on icon "Done" at bounding box center [928, 565] width 21 height 21
click at [922, 564] on icon "Done" at bounding box center [928, 565] width 21 height 21
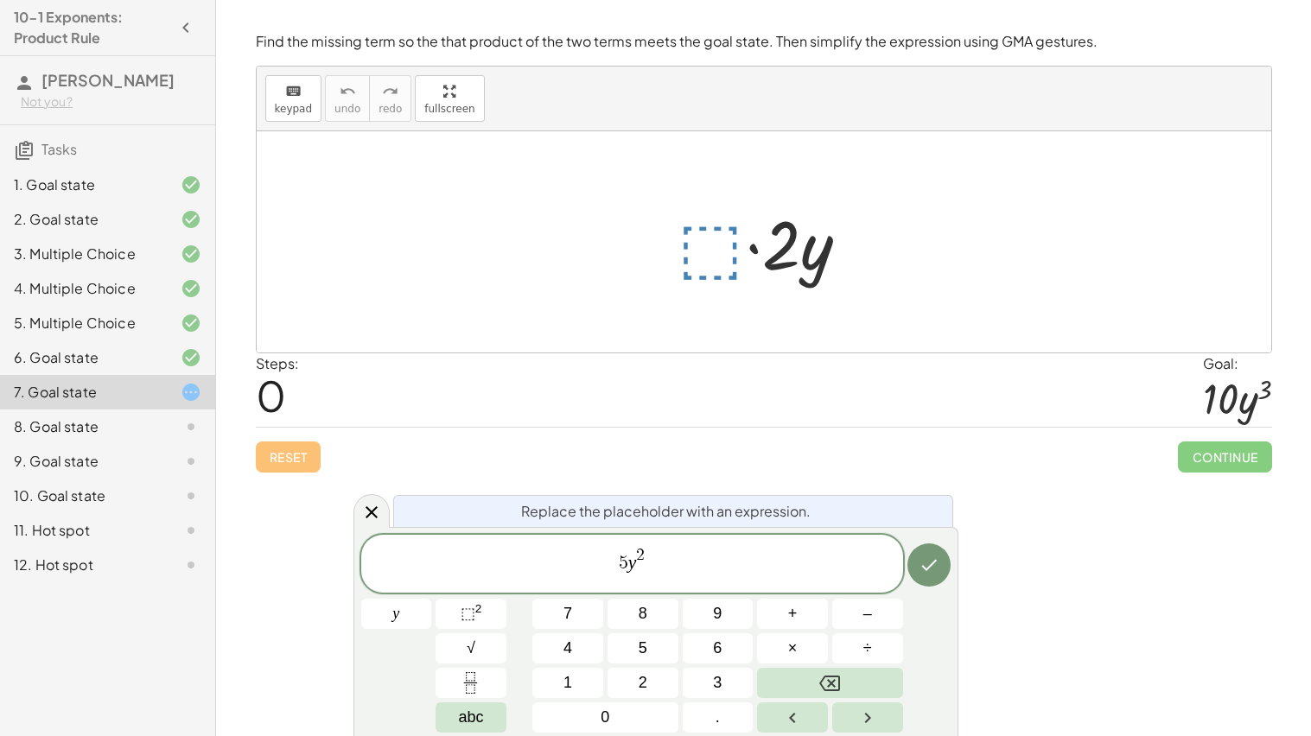
click at [707, 242] on div at bounding box center [770, 242] width 203 height 89
click at [710, 246] on div at bounding box center [770, 242] width 203 height 89
click at [931, 551] on button "Done" at bounding box center [928, 564] width 43 height 43
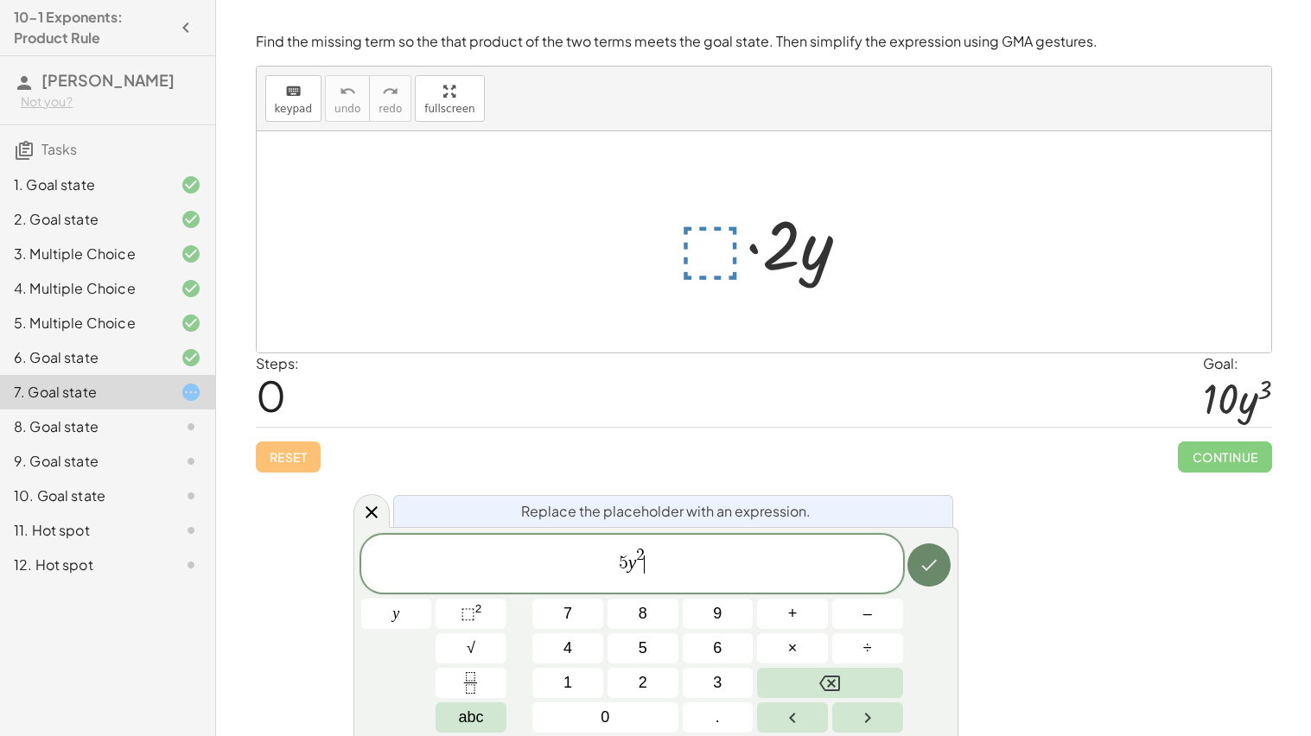
click at [931, 551] on button "Done" at bounding box center [928, 564] width 43 height 43
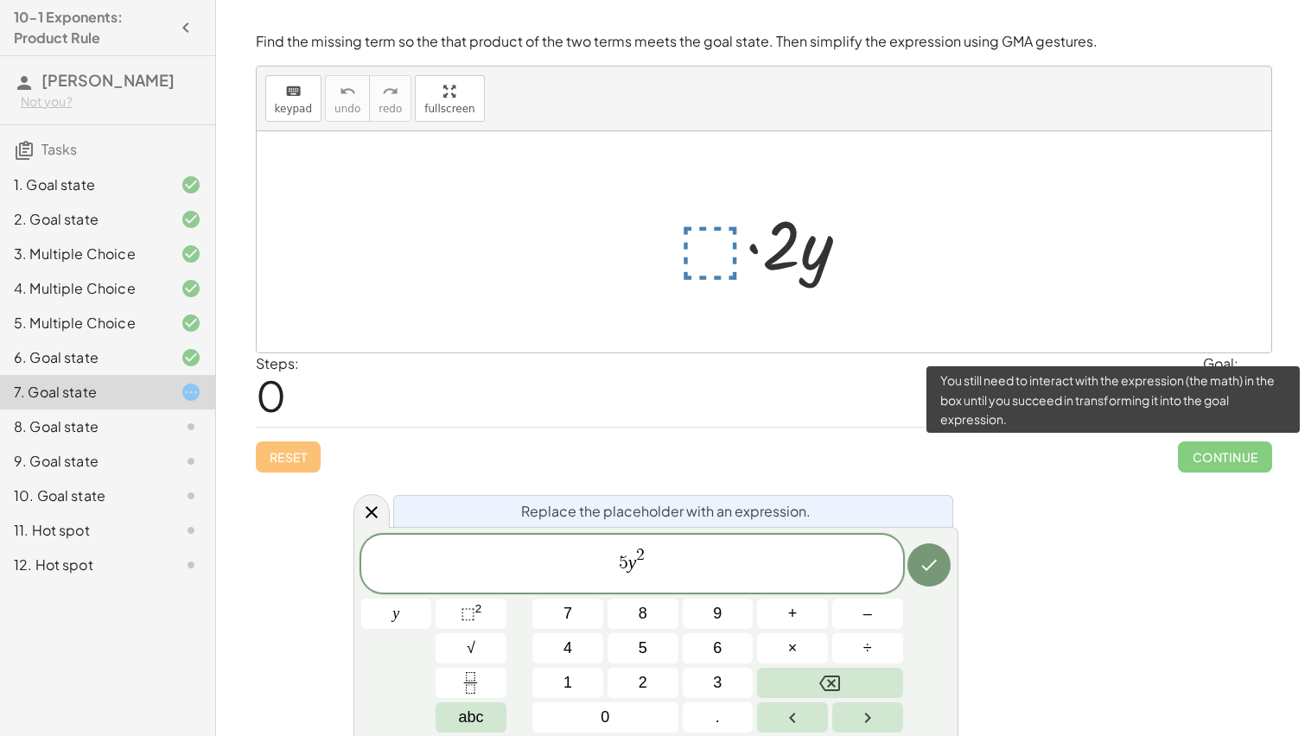
click at [1214, 462] on span "Continue" at bounding box center [1224, 456] width 93 height 31
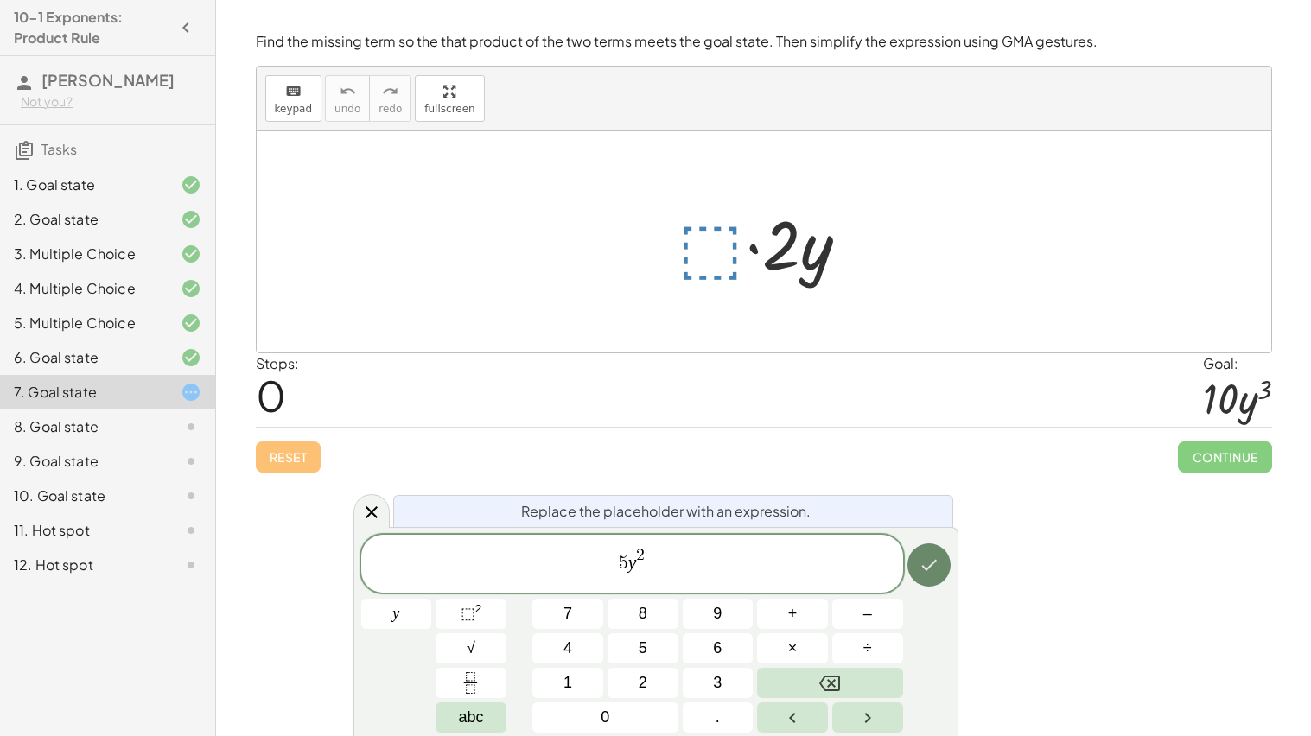
click at [937, 568] on icon "Done" at bounding box center [928, 565] width 21 height 21
click at [199, 367] on icon at bounding box center [191, 357] width 21 height 21
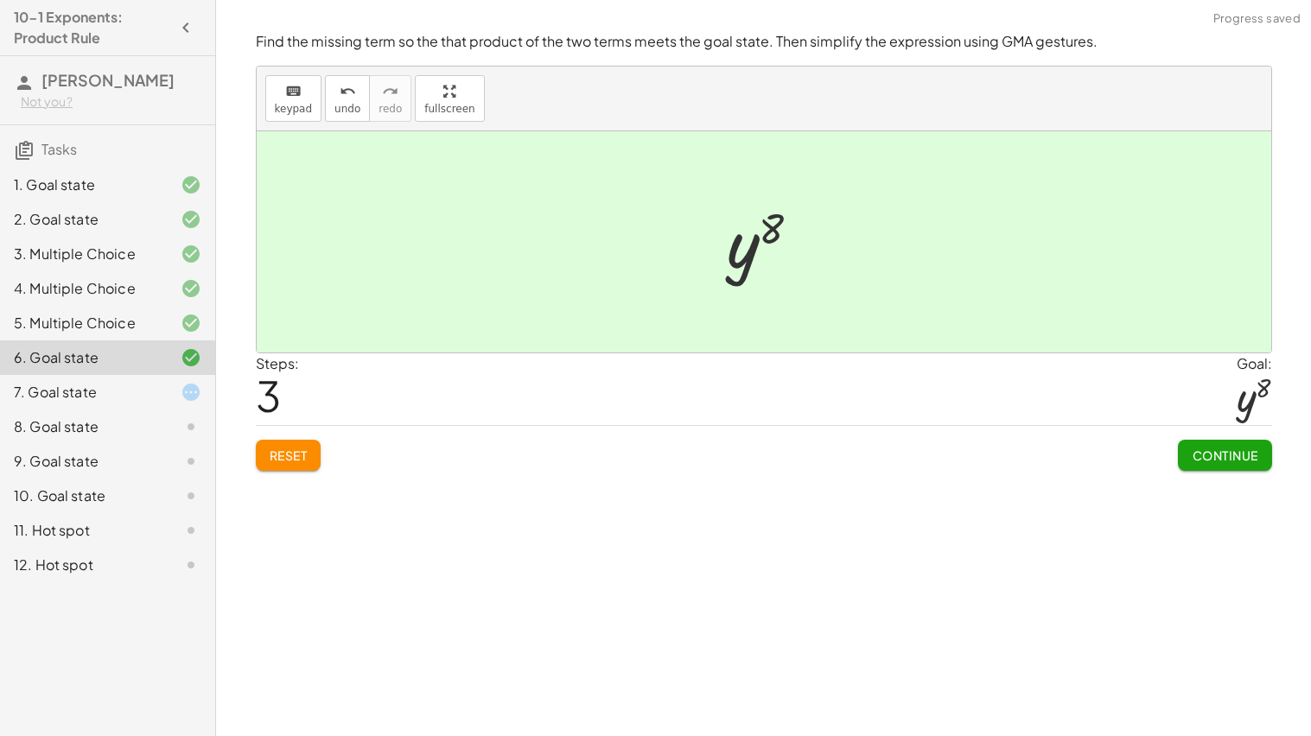
click at [133, 391] on div "7. Goal state" at bounding box center [83, 392] width 139 height 21
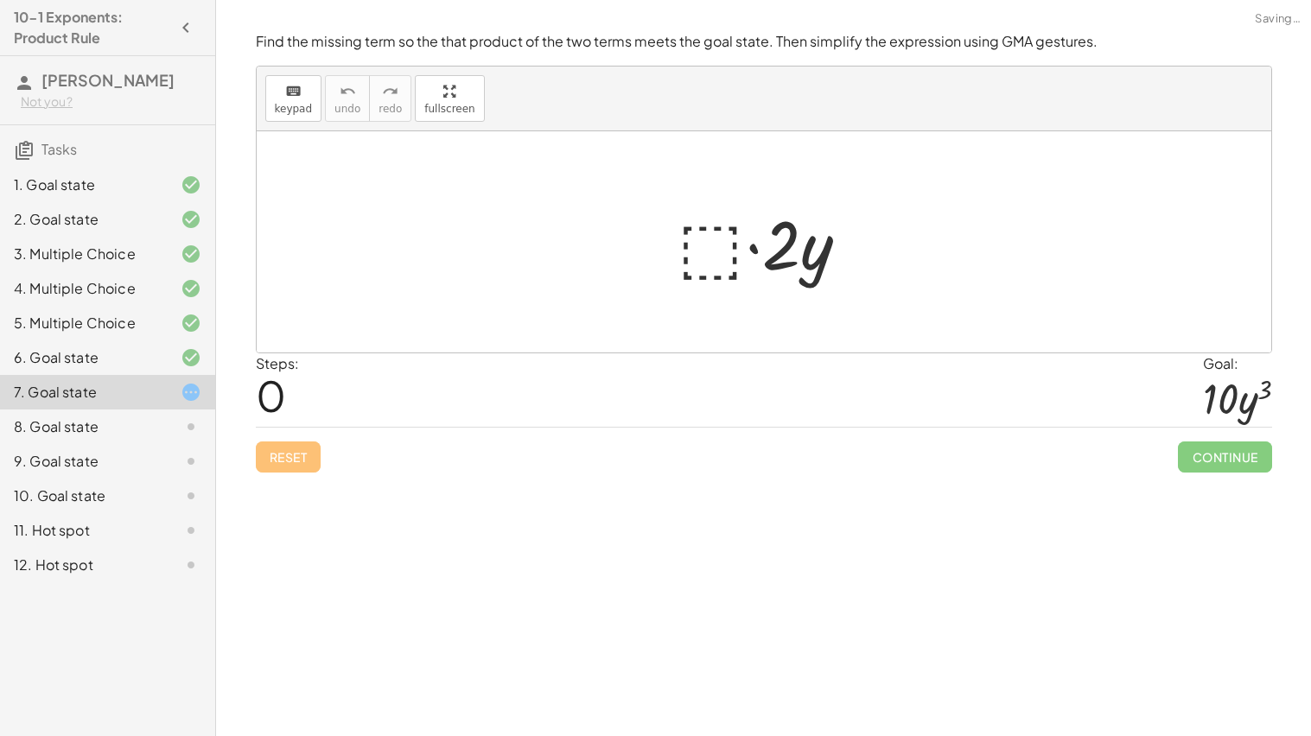
click at [746, 259] on div at bounding box center [770, 242] width 203 height 89
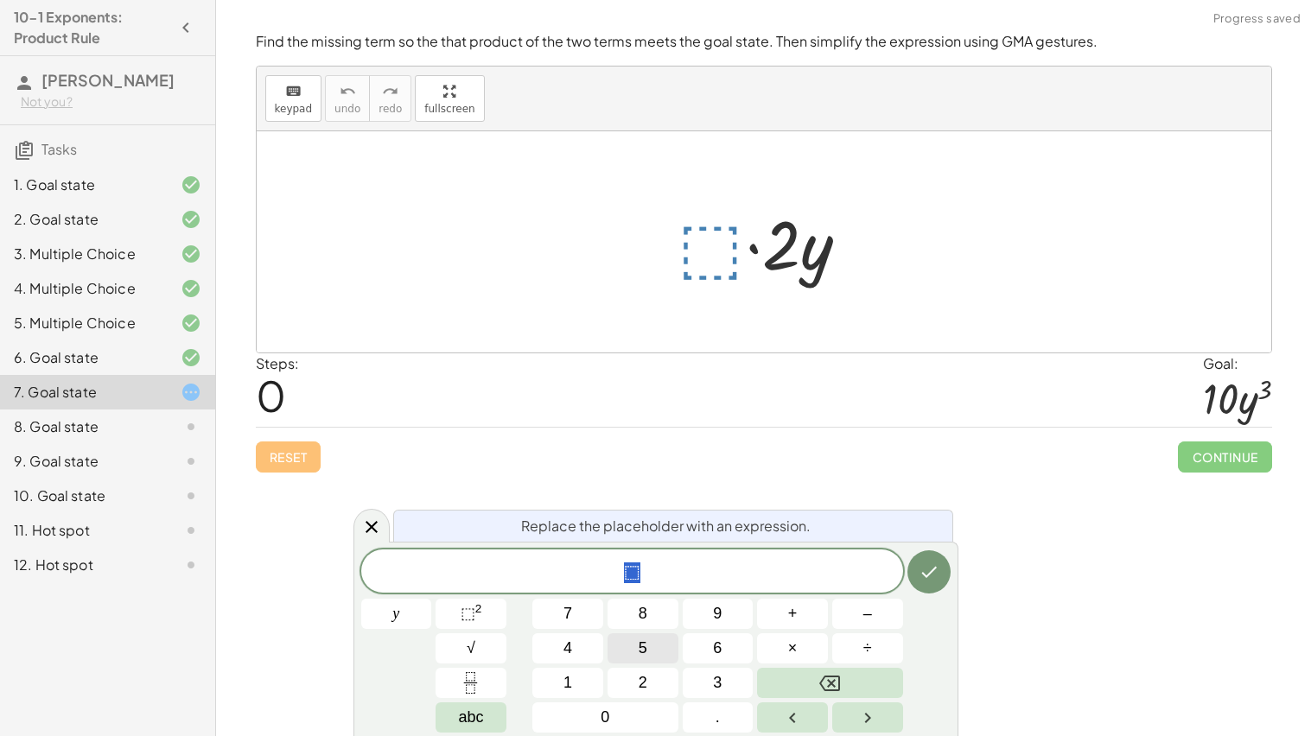
click at [639, 646] on span "5" at bounding box center [642, 648] width 9 height 23
click at [420, 613] on button "y" at bounding box center [396, 614] width 71 height 30
click at [468, 619] on span "⬚" at bounding box center [468, 613] width 15 height 17
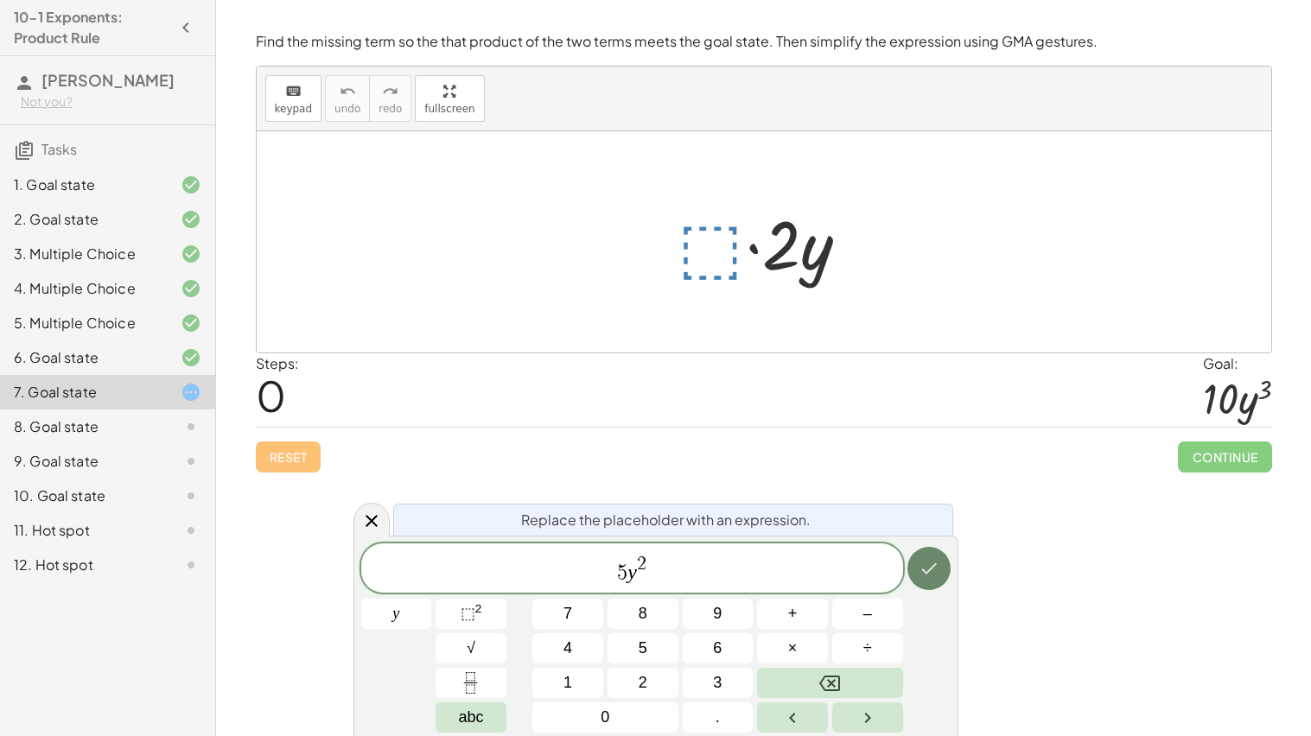
click at [933, 581] on button "Done" at bounding box center [928, 568] width 43 height 43
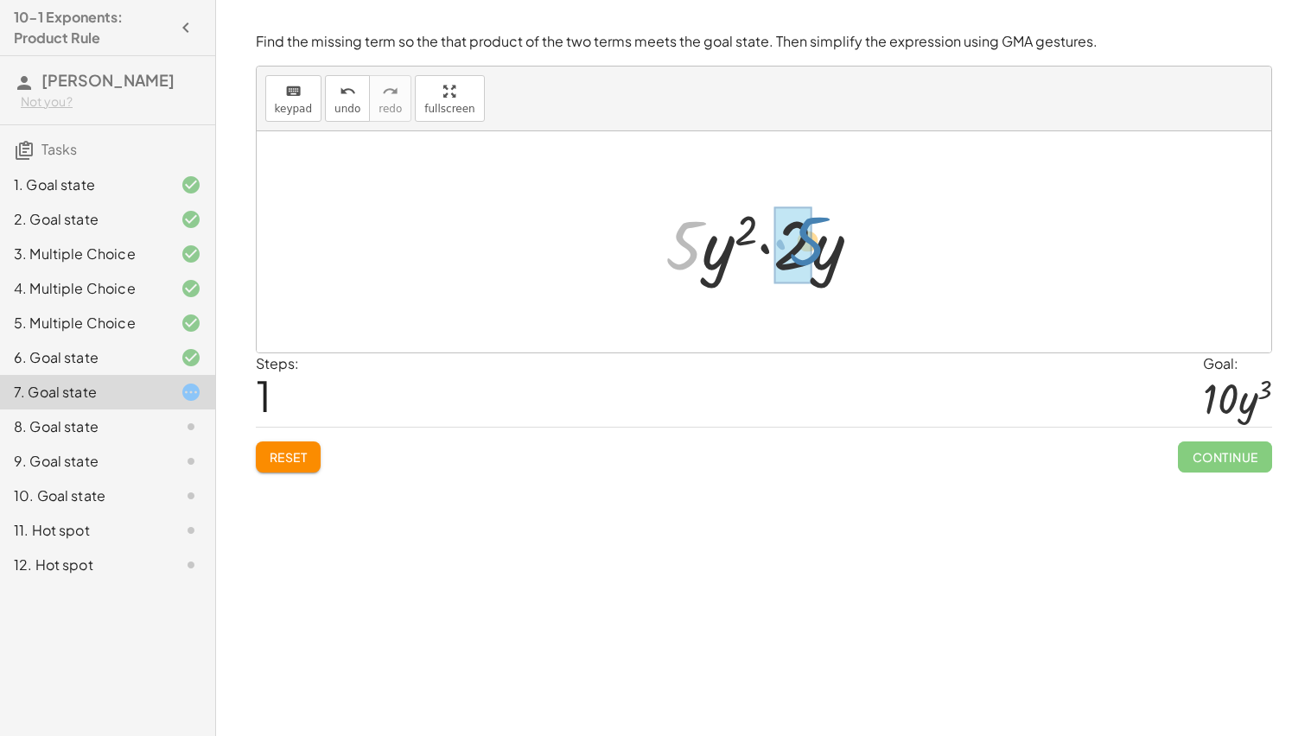
drag, startPoint x: 686, startPoint y: 253, endPoint x: 808, endPoint y: 249, distance: 121.9
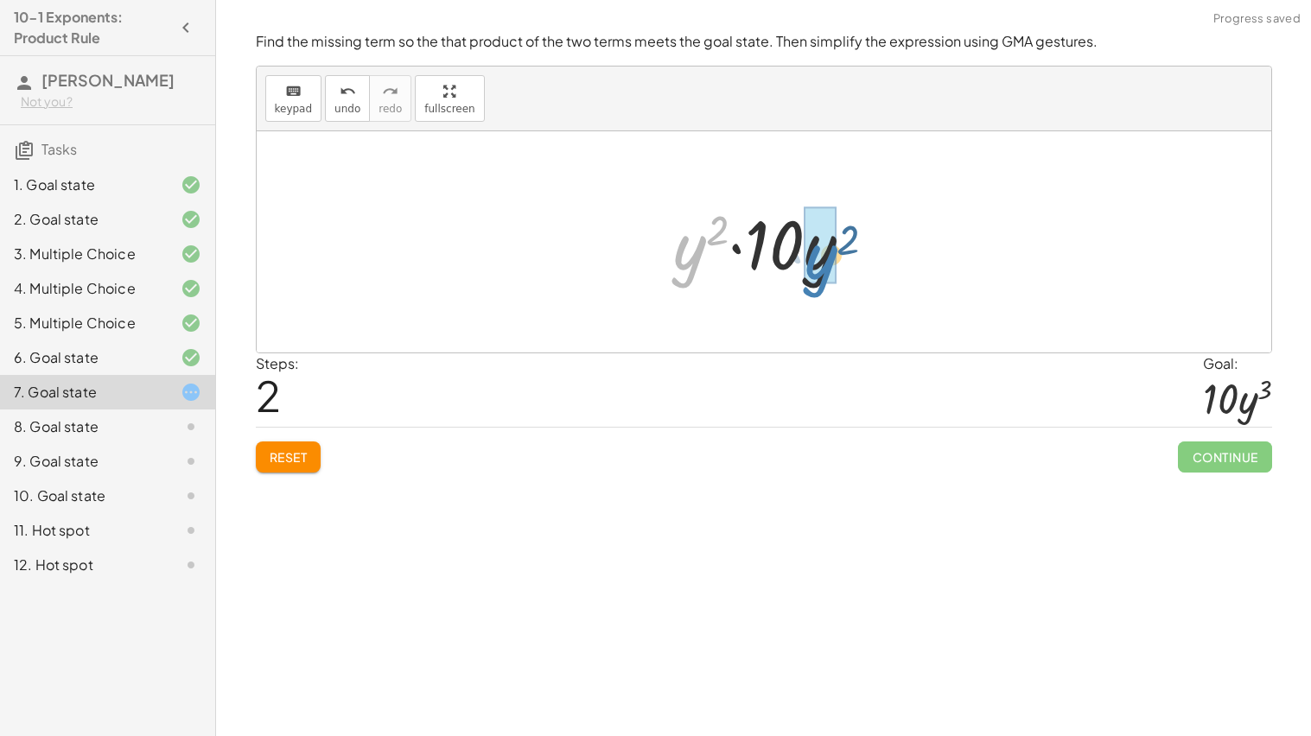
drag, startPoint x: 694, startPoint y: 251, endPoint x: 835, endPoint y: 266, distance: 141.6
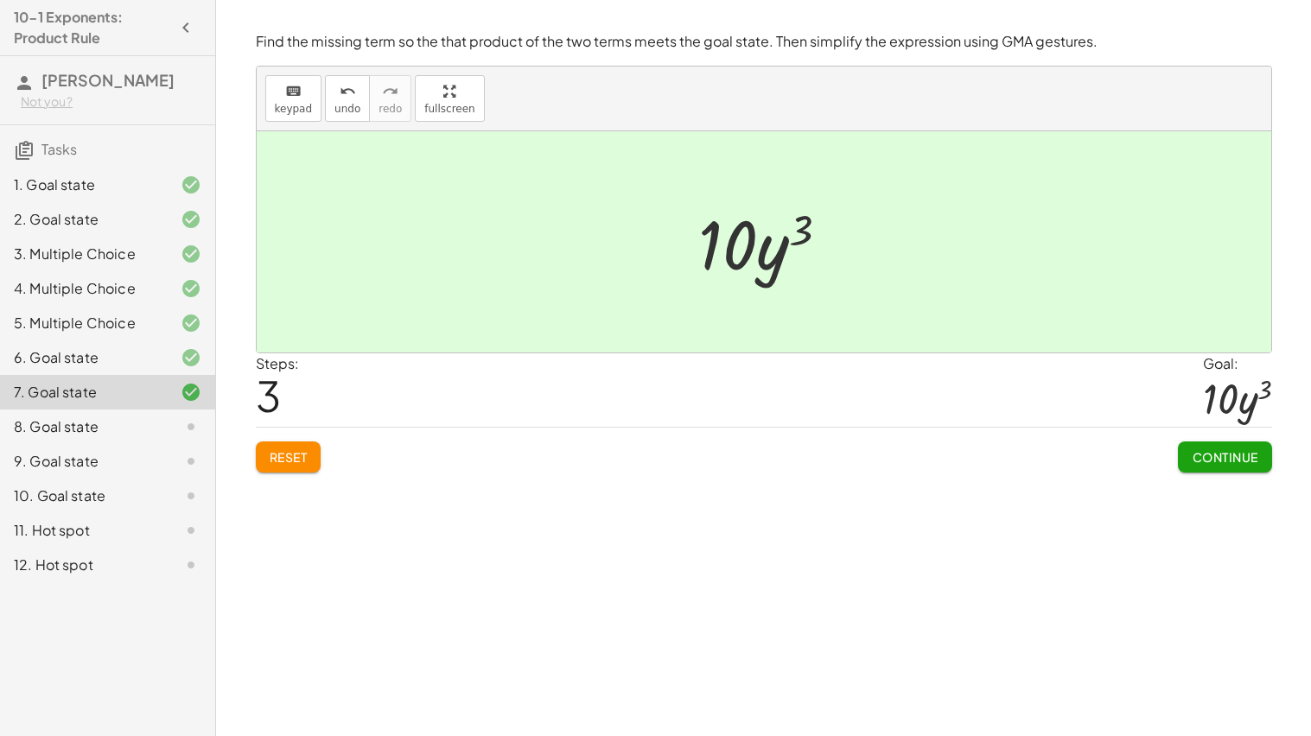
click at [1202, 449] on span "Continue" at bounding box center [1224, 457] width 66 height 16
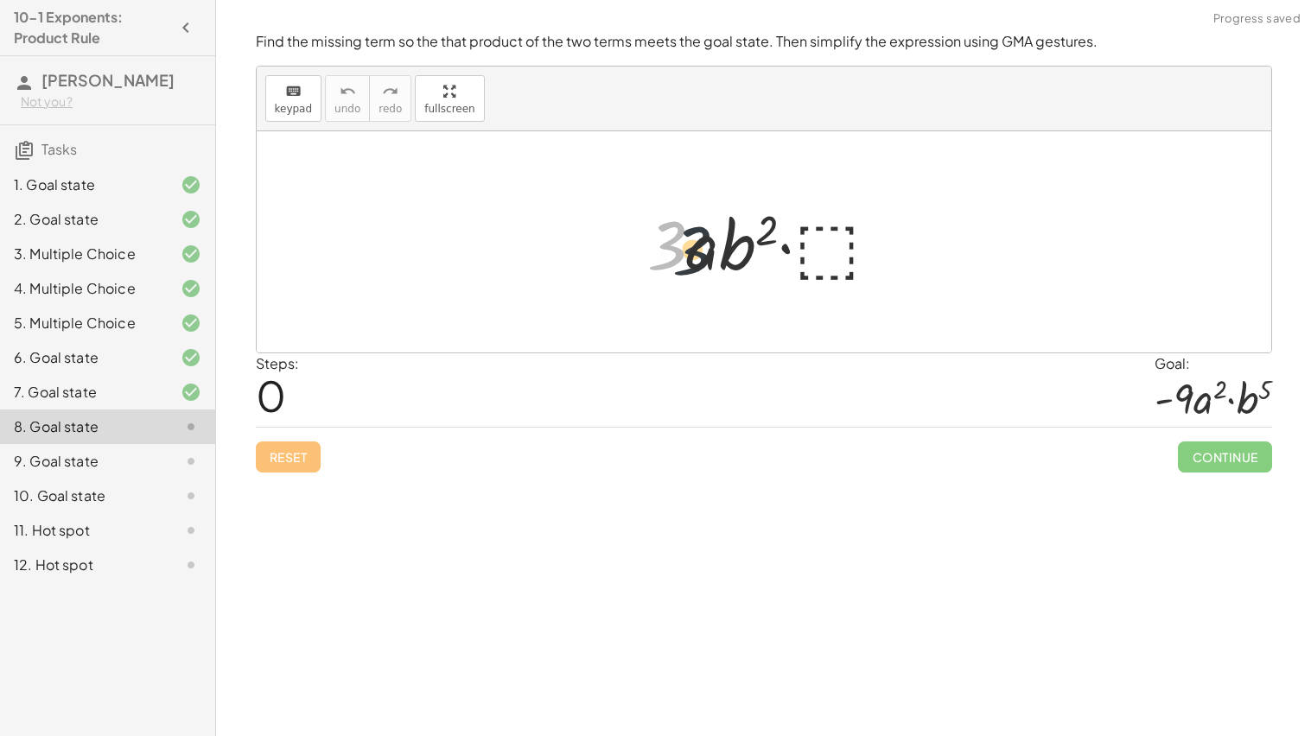
drag, startPoint x: 657, startPoint y: 250, endPoint x: 699, endPoint y: 257, distance: 42.9
click at [699, 257] on div at bounding box center [770, 242] width 264 height 89
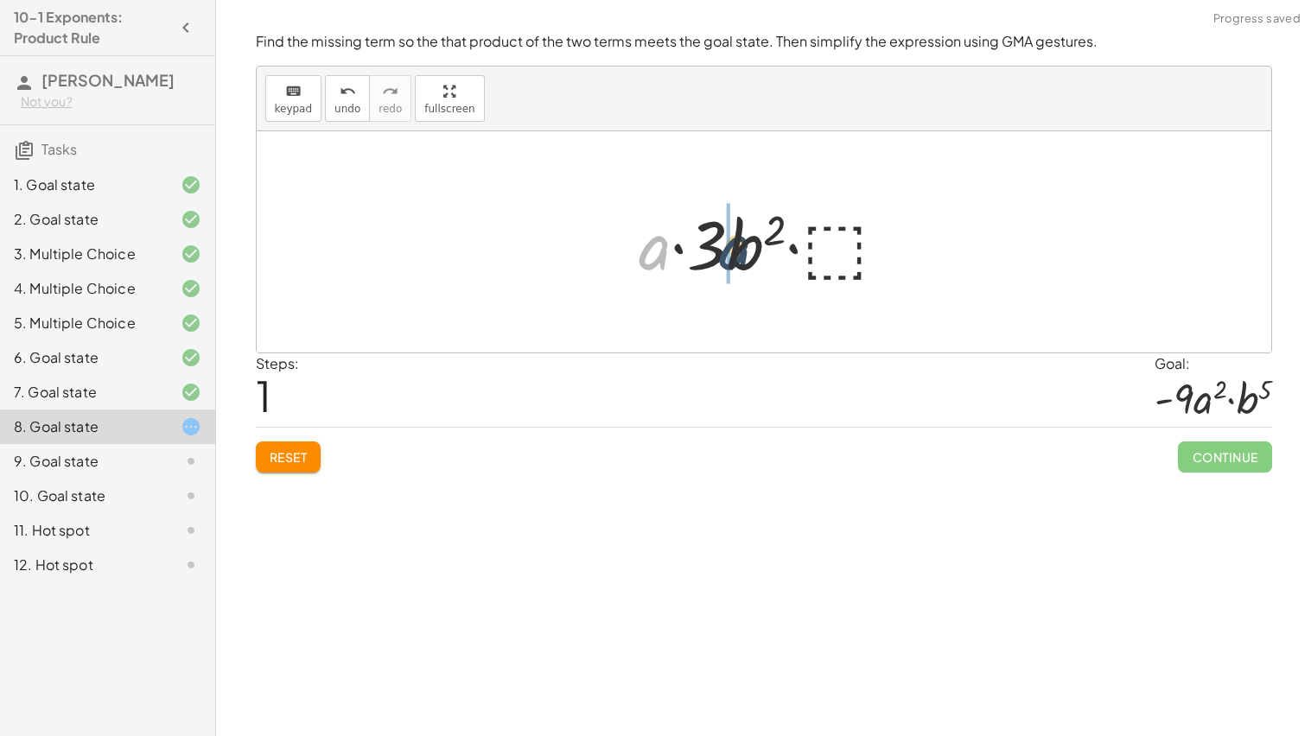
drag, startPoint x: 640, startPoint y: 254, endPoint x: 724, endPoint y: 254, distance: 83.8
click at [724, 254] on div at bounding box center [770, 242] width 280 height 89
drag, startPoint x: 732, startPoint y: 254, endPoint x: 714, endPoint y: 255, distance: 18.2
click at [714, 255] on div at bounding box center [770, 242] width 264 height 89
drag, startPoint x: 770, startPoint y: 223, endPoint x: 667, endPoint y: 244, distance: 104.9
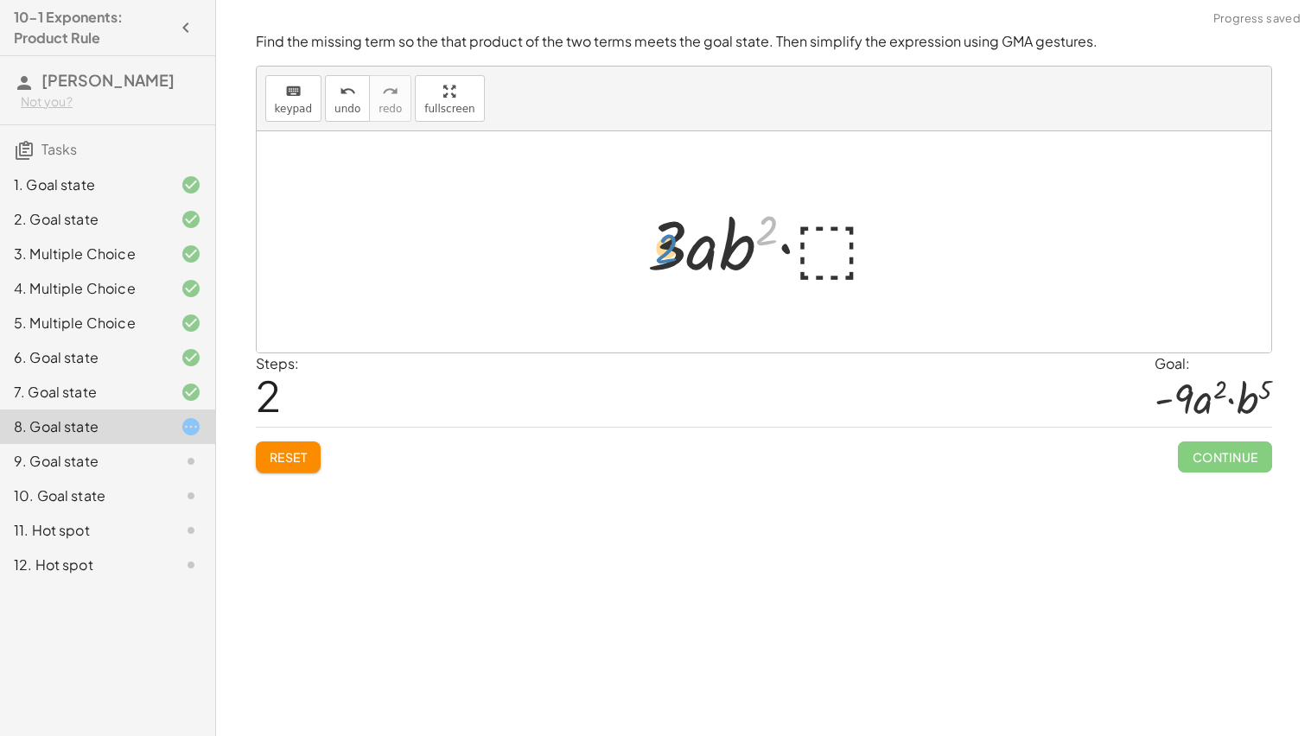
click at [667, 244] on div at bounding box center [770, 242] width 264 height 89
click at [270, 456] on span "Reset" at bounding box center [289, 457] width 38 height 16
click at [844, 238] on div at bounding box center [770, 242] width 264 height 89
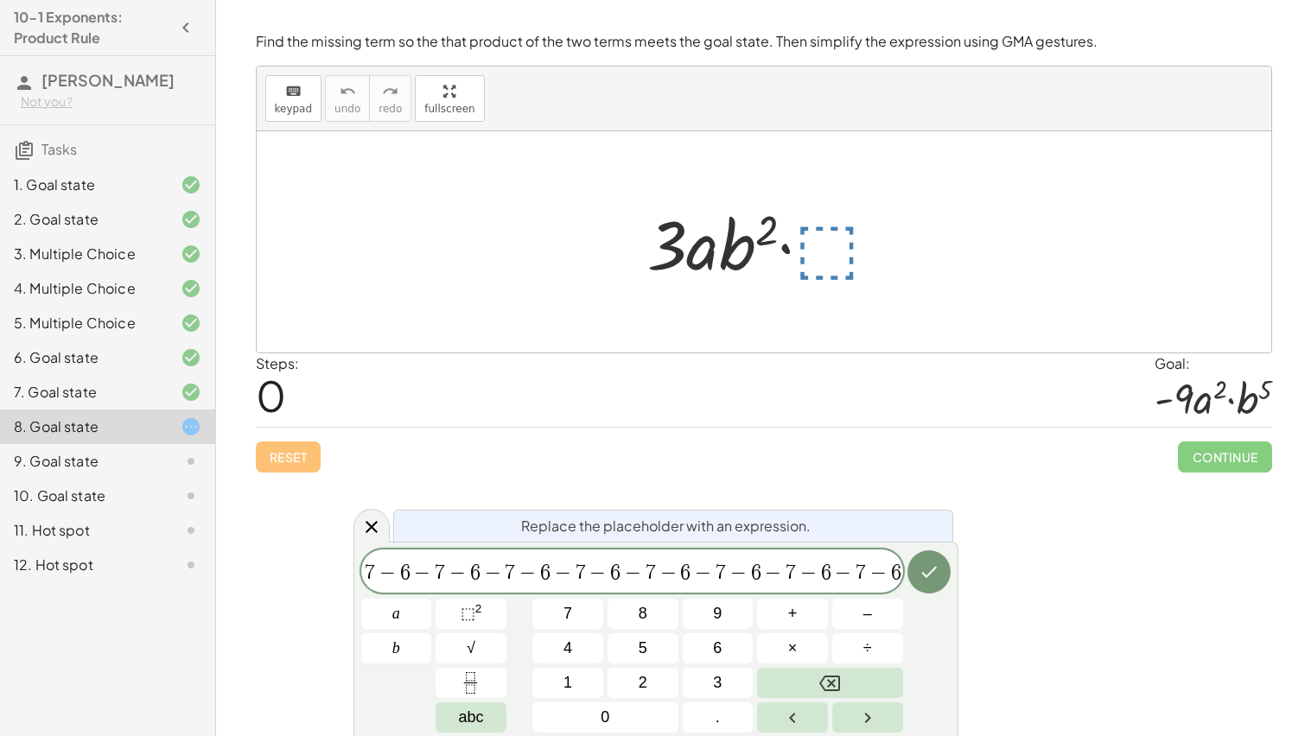
scroll to position [0, 914]
click at [929, 575] on icon "Done" at bounding box center [928, 572] width 21 height 21
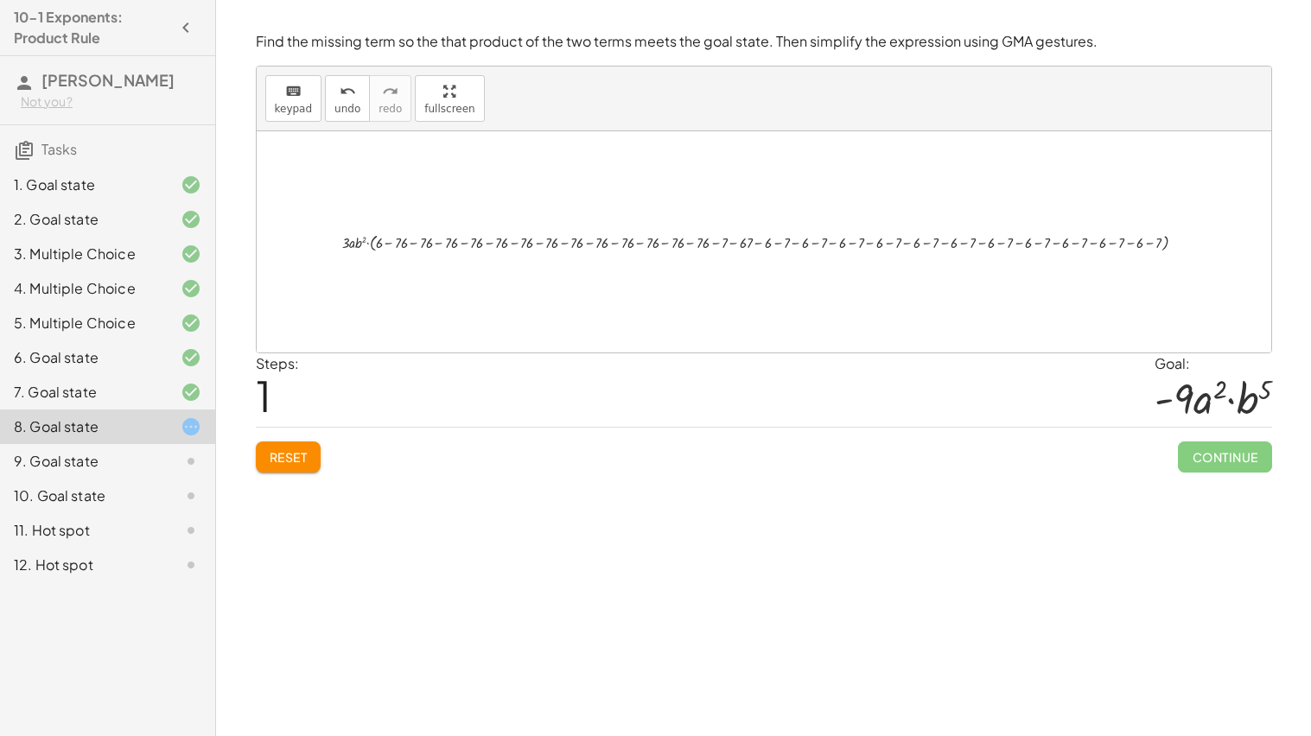
click at [296, 449] on button "Reset" at bounding box center [289, 456] width 66 height 31
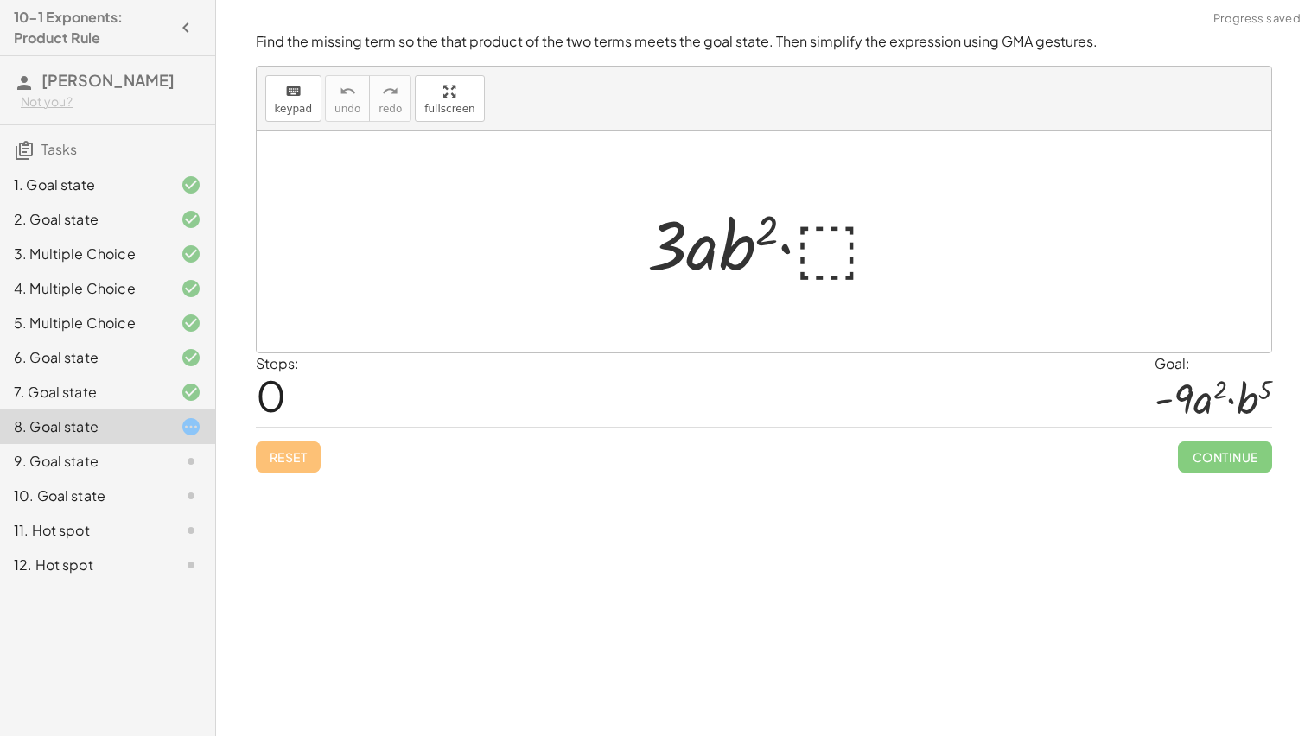
click at [829, 237] on div at bounding box center [770, 242] width 264 height 89
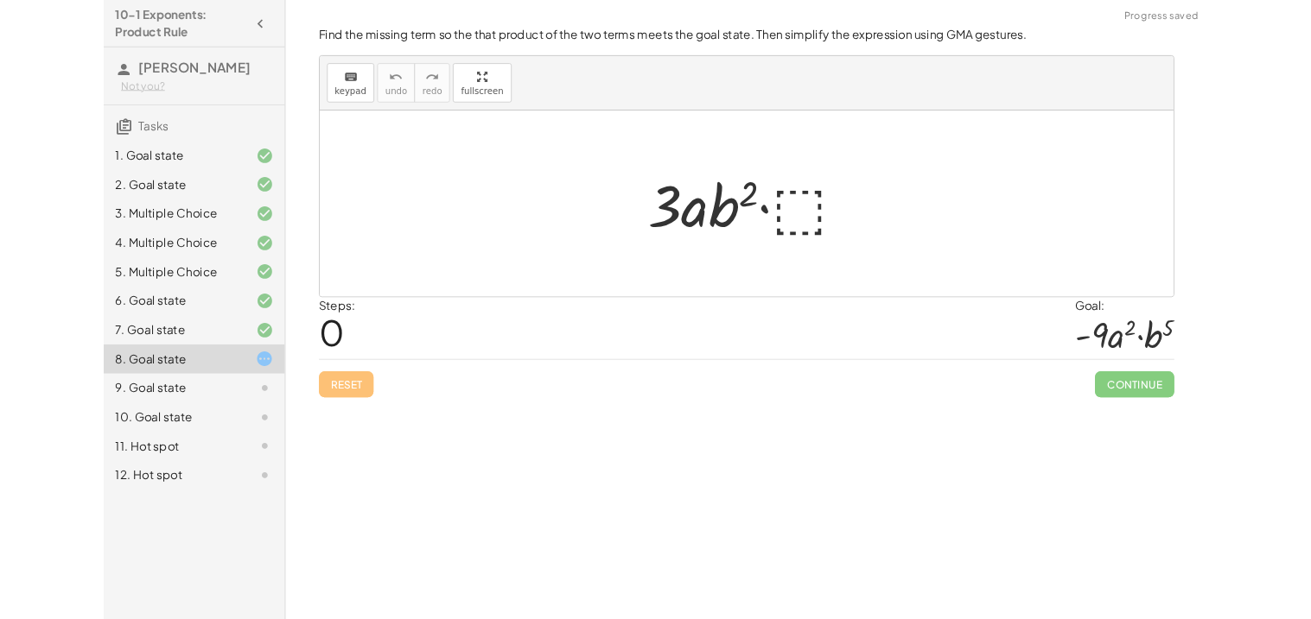
scroll to position [0, 0]
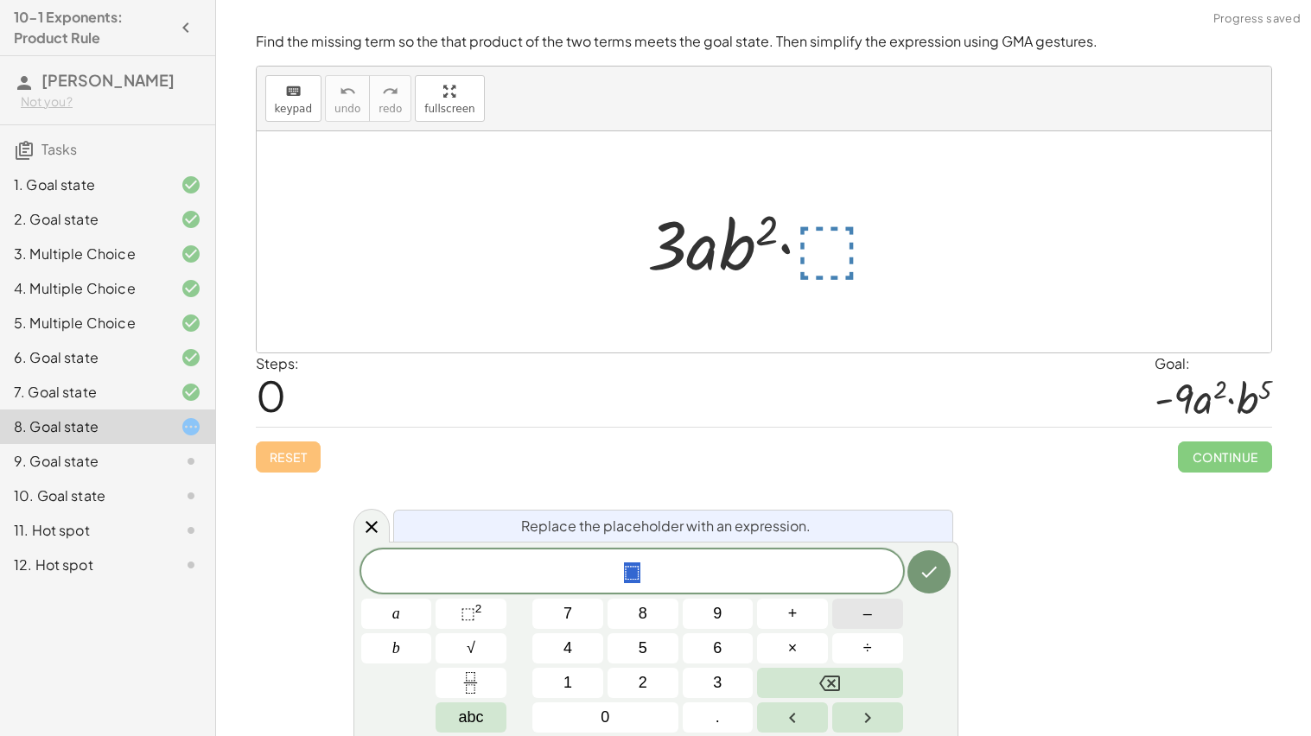
click at [869, 608] on span "–" at bounding box center [867, 613] width 9 height 23
click at [710, 650] on button "6" at bounding box center [718, 648] width 71 height 30
click at [924, 578] on icon "Done" at bounding box center [928, 572] width 21 height 21
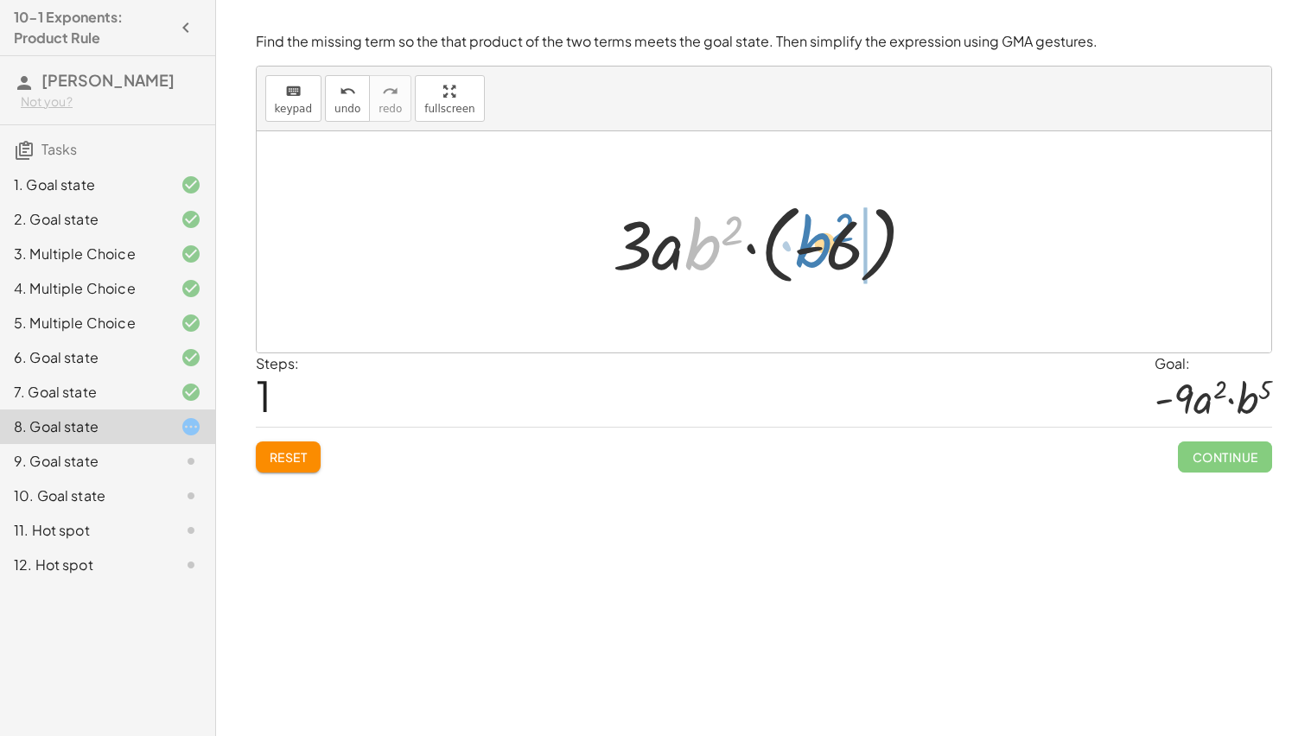
drag, startPoint x: 702, startPoint y: 252, endPoint x: 826, endPoint y: 251, distance: 123.6
click at [826, 251] on div at bounding box center [770, 242] width 333 height 96
drag, startPoint x: 746, startPoint y: 241, endPoint x: 615, endPoint y: 241, distance: 131.3
click at [615, 241] on div at bounding box center [770, 242] width 333 height 99
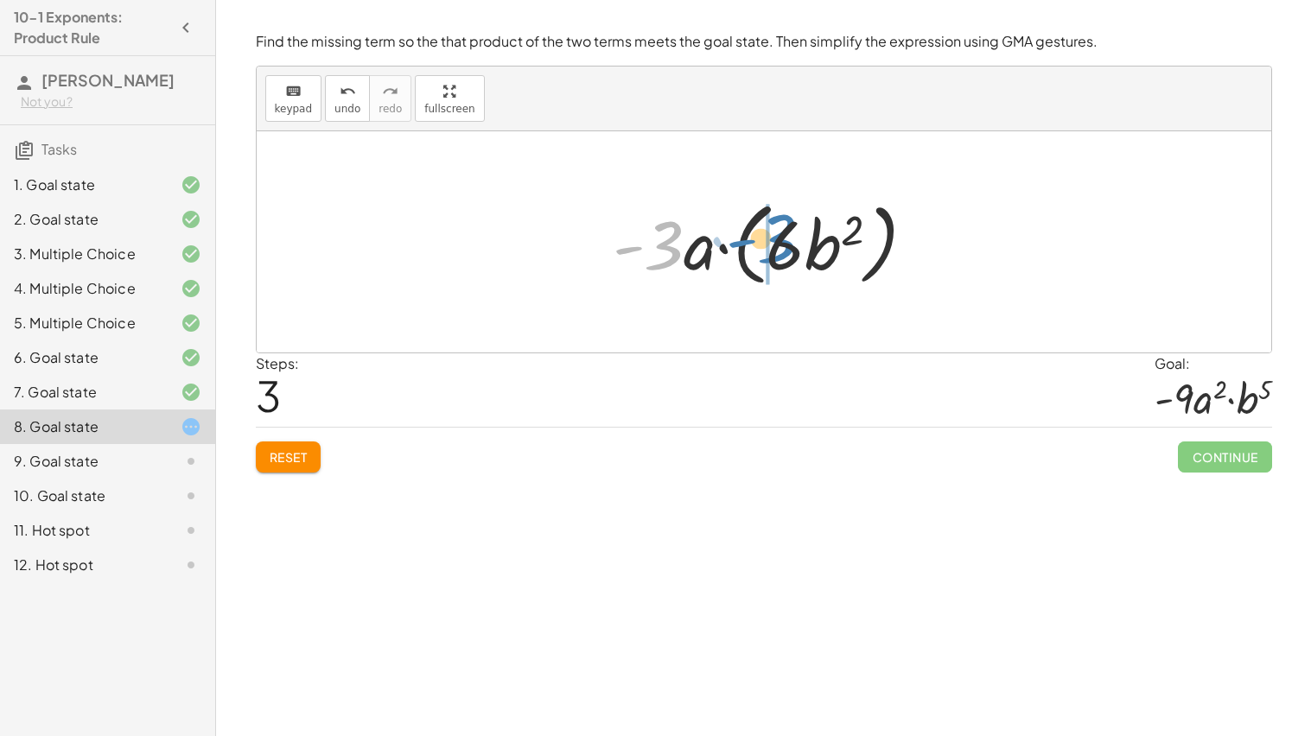
drag, startPoint x: 668, startPoint y: 251, endPoint x: 790, endPoint y: 244, distance: 122.0
click at [790, 244] on div at bounding box center [770, 242] width 333 height 99
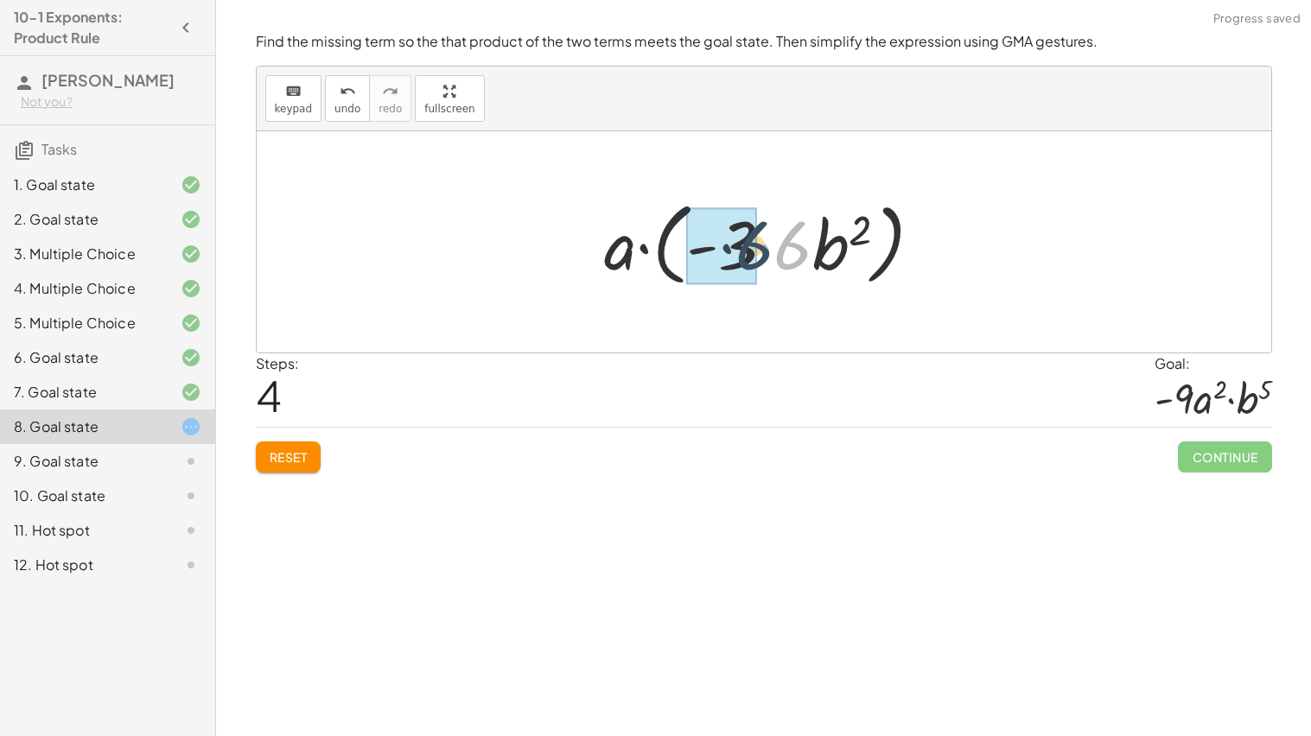
drag, startPoint x: 797, startPoint y: 249, endPoint x: 748, endPoint y: 247, distance: 49.3
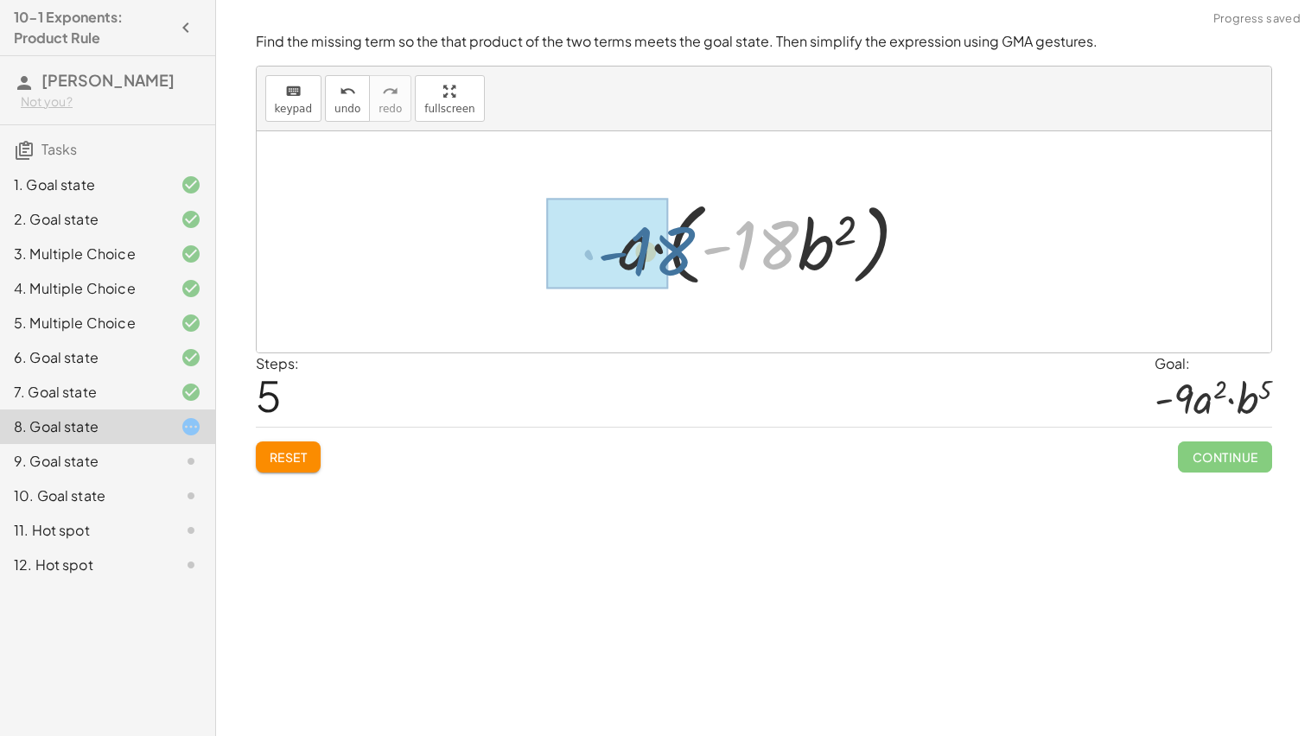
drag, startPoint x: 763, startPoint y: 248, endPoint x: 656, endPoint y: 254, distance: 107.3
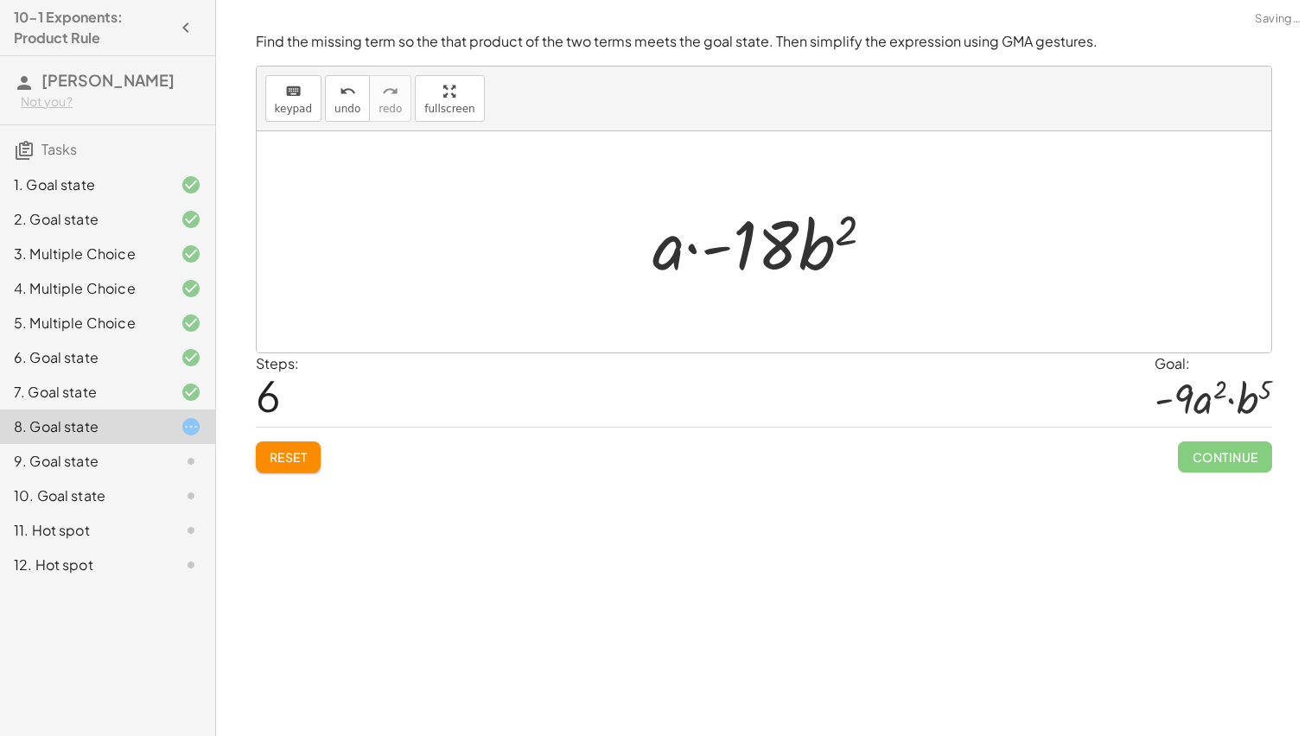
click at [268, 448] on button "Reset" at bounding box center [289, 456] width 66 height 31
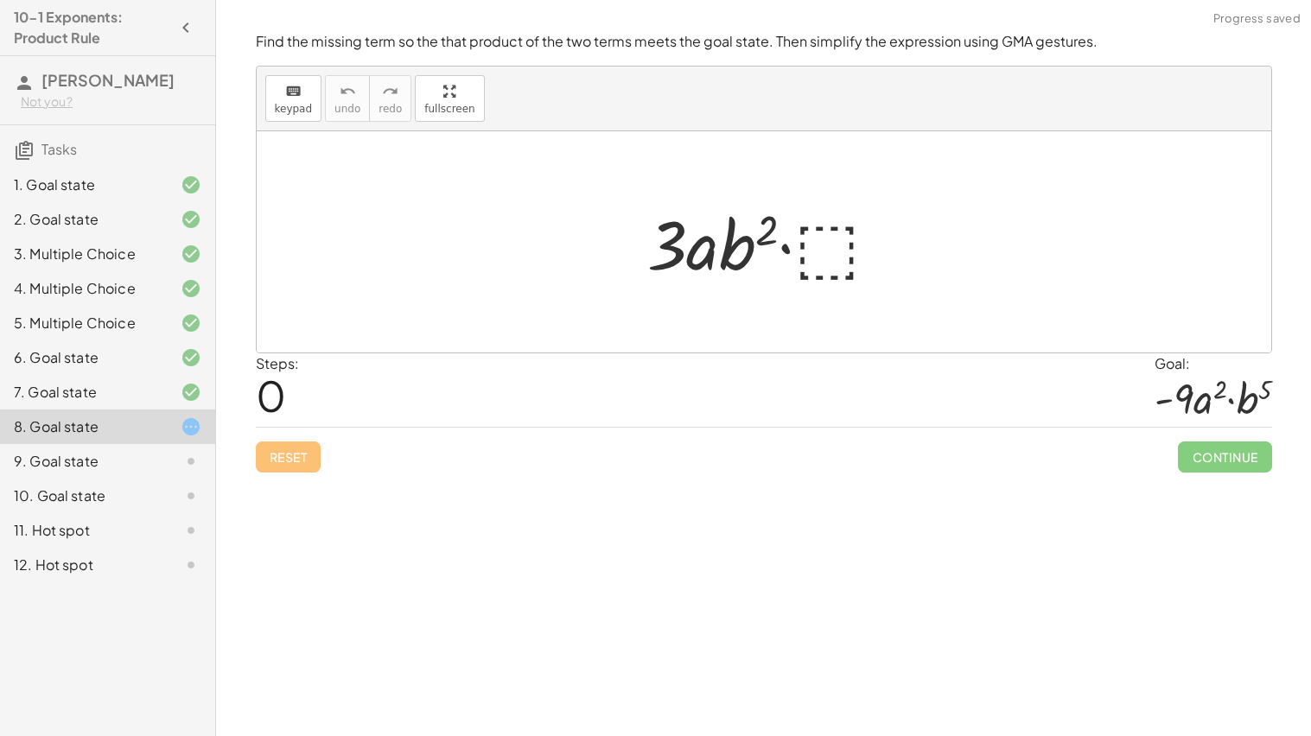
click at [821, 238] on div at bounding box center [770, 242] width 264 height 89
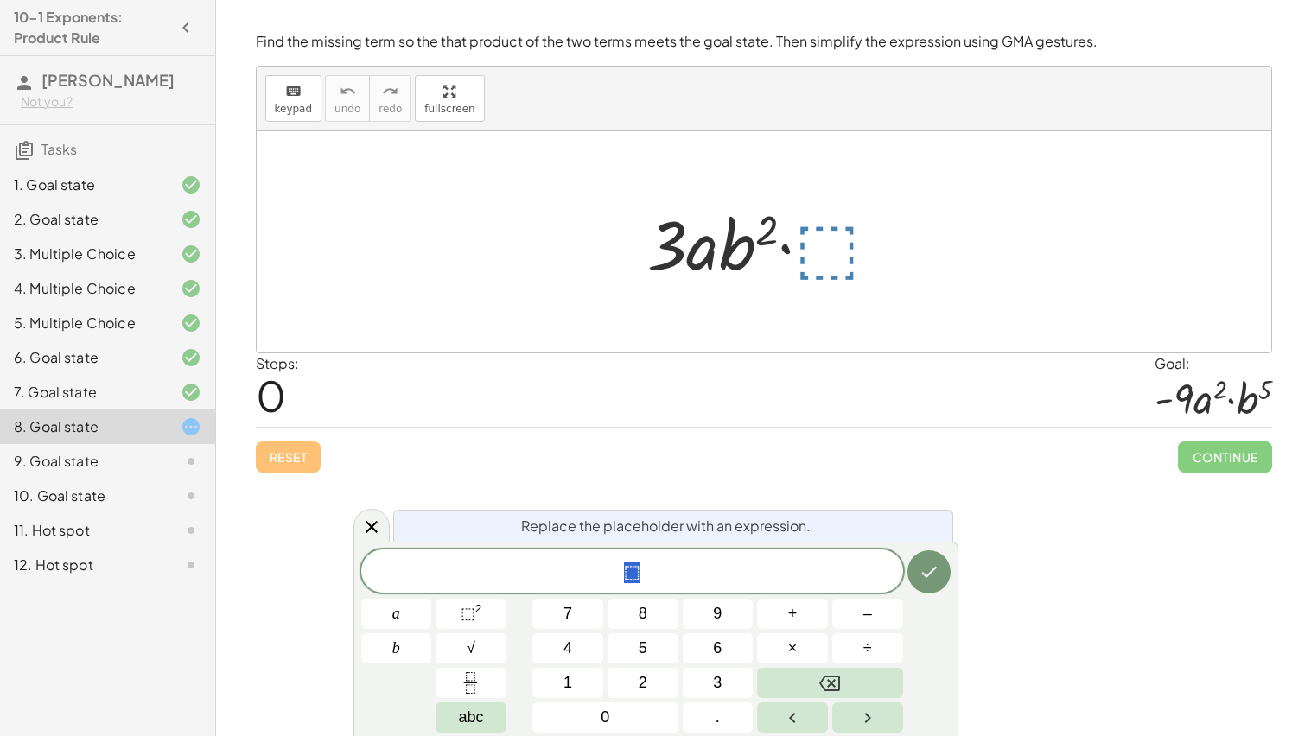
click at [653, 561] on span "⬚" at bounding box center [632, 573] width 542 height 24
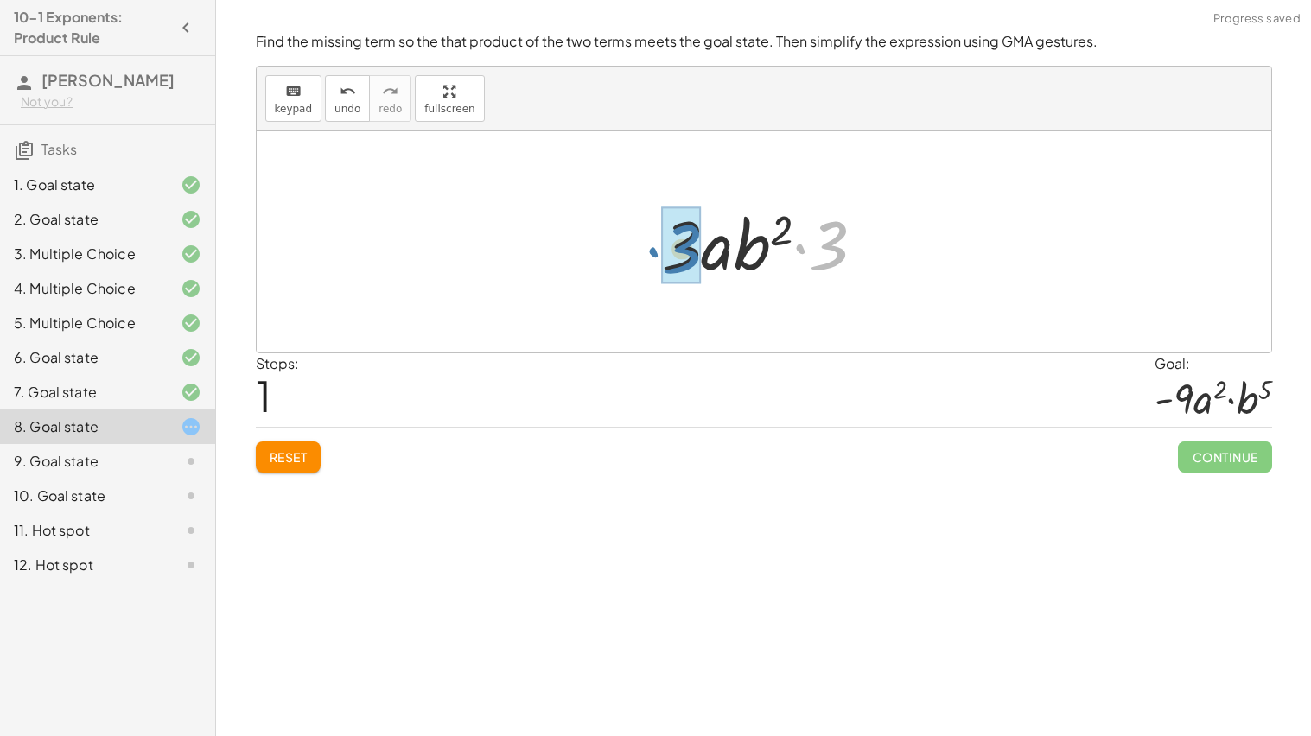
drag, startPoint x: 836, startPoint y: 250, endPoint x: 688, endPoint y: 253, distance: 148.6
drag, startPoint x: 807, startPoint y: 225, endPoint x: 753, endPoint y: 223, distance: 53.6
click at [753, 223] on div at bounding box center [770, 242] width 173 height 89
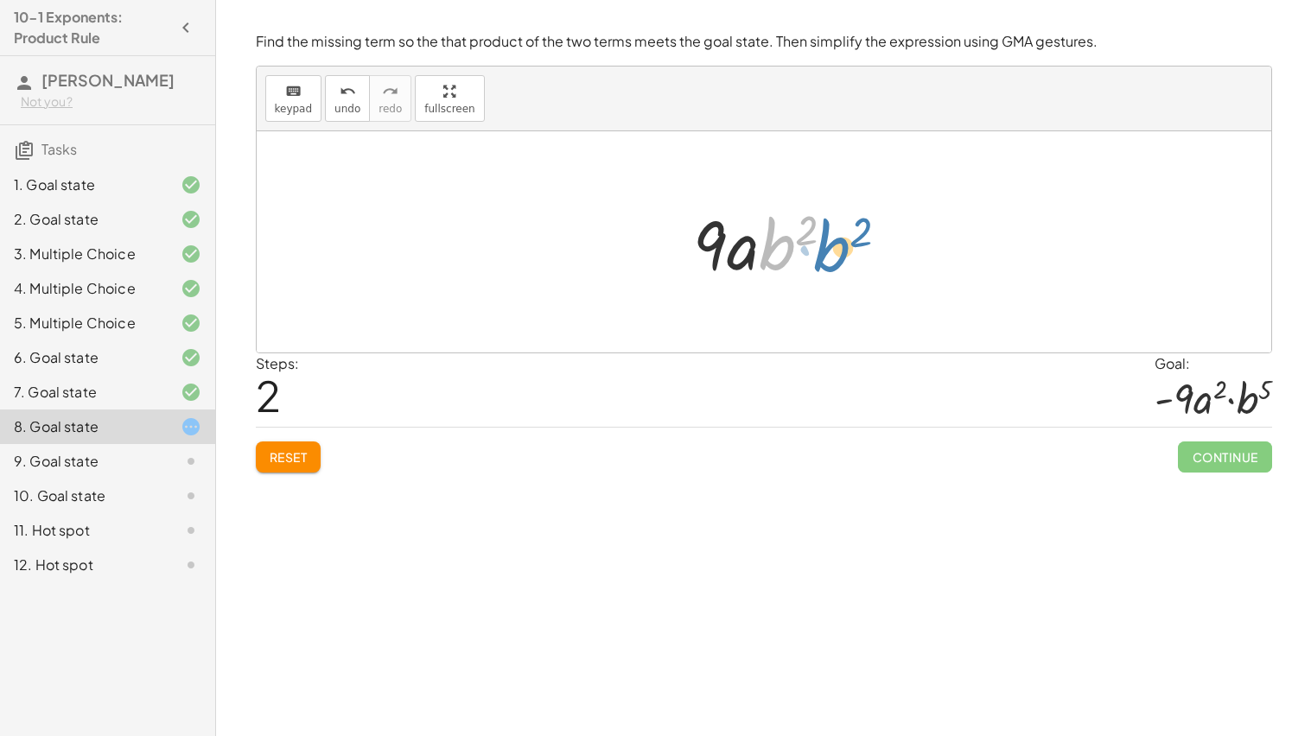
drag, startPoint x: 772, startPoint y: 240, endPoint x: 826, endPoint y: 242, distance: 54.5
click at [826, 242] on div at bounding box center [770, 242] width 173 height 89
drag, startPoint x: 732, startPoint y: 250, endPoint x: 816, endPoint y: 245, distance: 83.9
click at [816, 245] on div at bounding box center [770, 242] width 173 height 89
drag, startPoint x: 764, startPoint y: 225, endPoint x: 667, endPoint y: 213, distance: 97.5
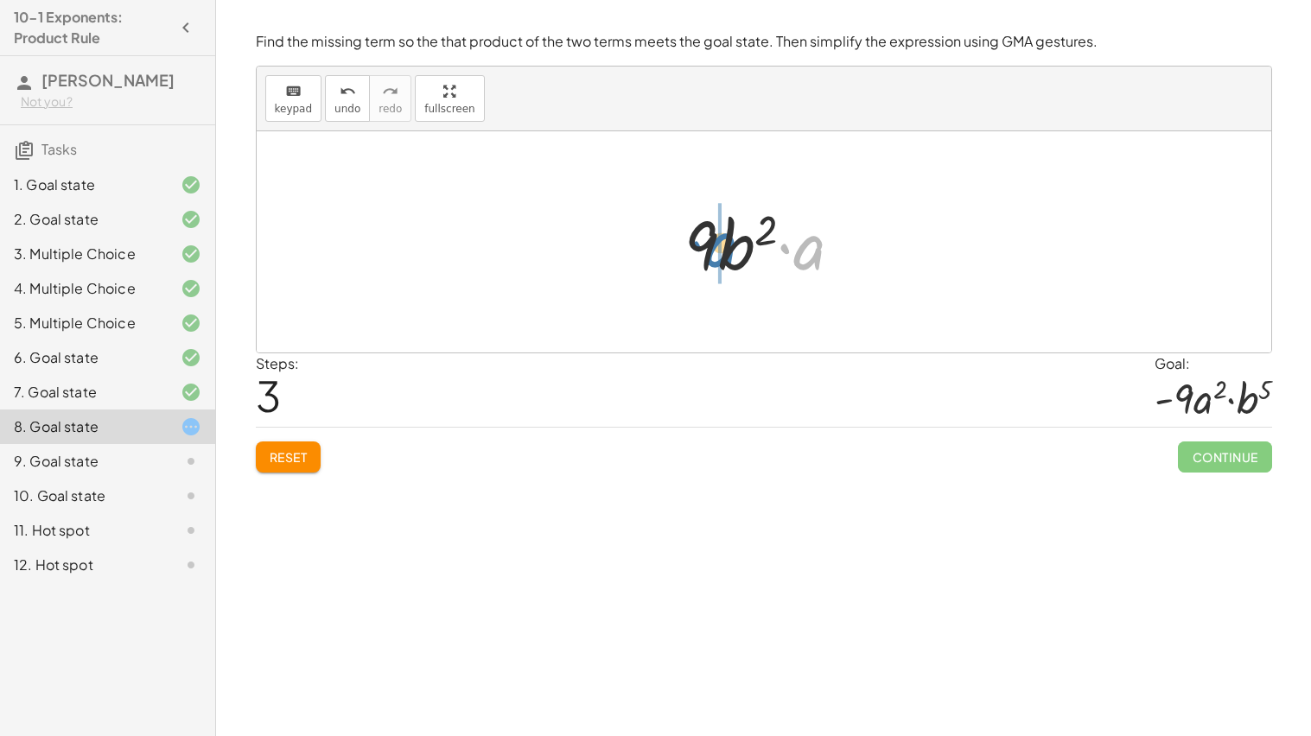
drag, startPoint x: 791, startPoint y: 251, endPoint x: 702, endPoint y: 249, distance: 89.0
click at [702, 249] on div at bounding box center [770, 242] width 189 height 89
click at [275, 448] on button "Reset" at bounding box center [289, 456] width 66 height 31
click at [811, 247] on div at bounding box center [770, 242] width 264 height 89
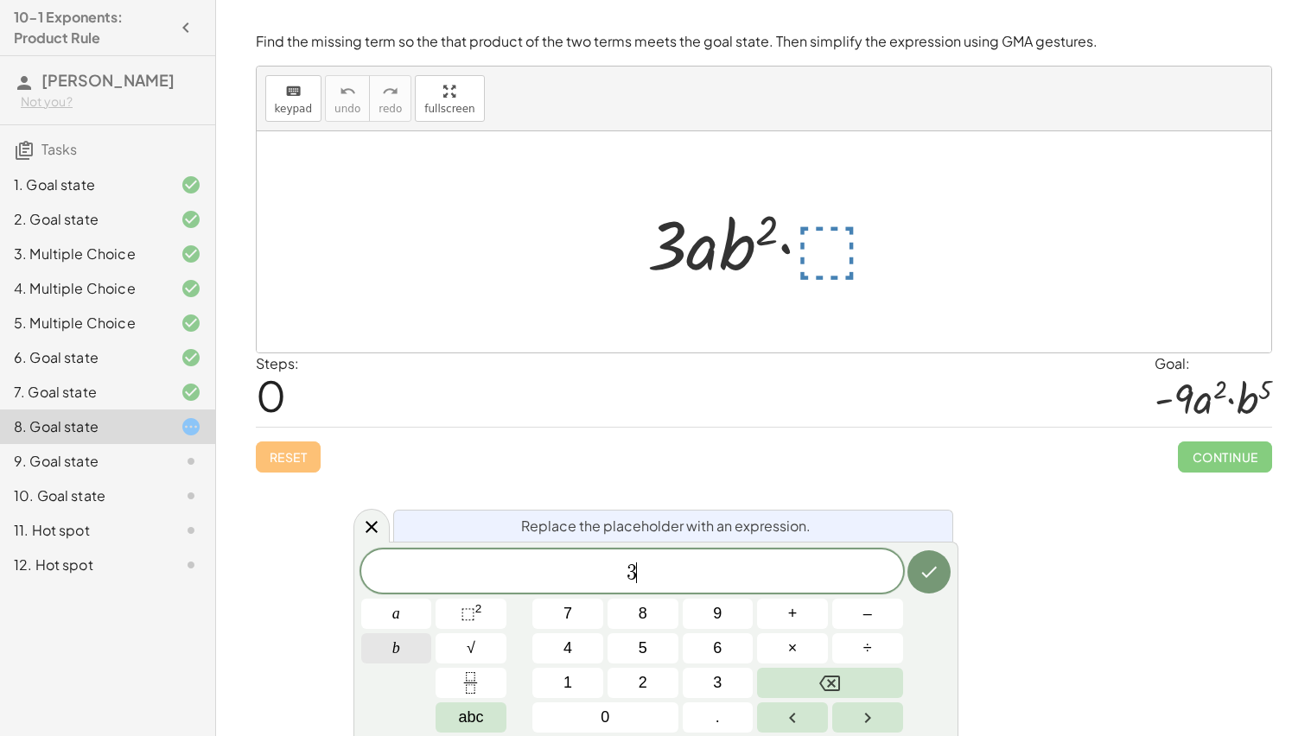
click at [393, 639] on span "b" at bounding box center [396, 648] width 8 height 23
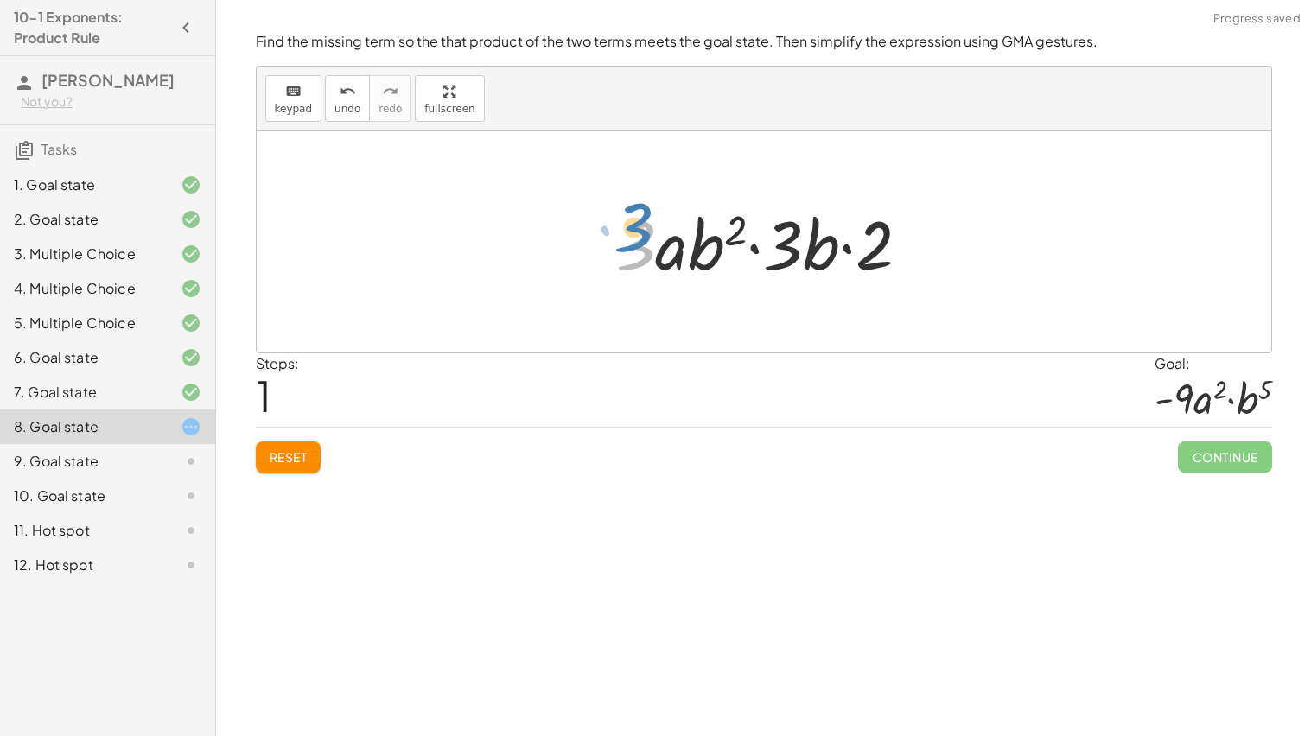
drag, startPoint x: 632, startPoint y: 264, endPoint x: 613, endPoint y: 251, distance: 24.2
click at [613, 251] on div at bounding box center [769, 242] width 325 height 89
drag, startPoint x: 782, startPoint y: 238, endPoint x: 648, endPoint y: 236, distance: 133.9
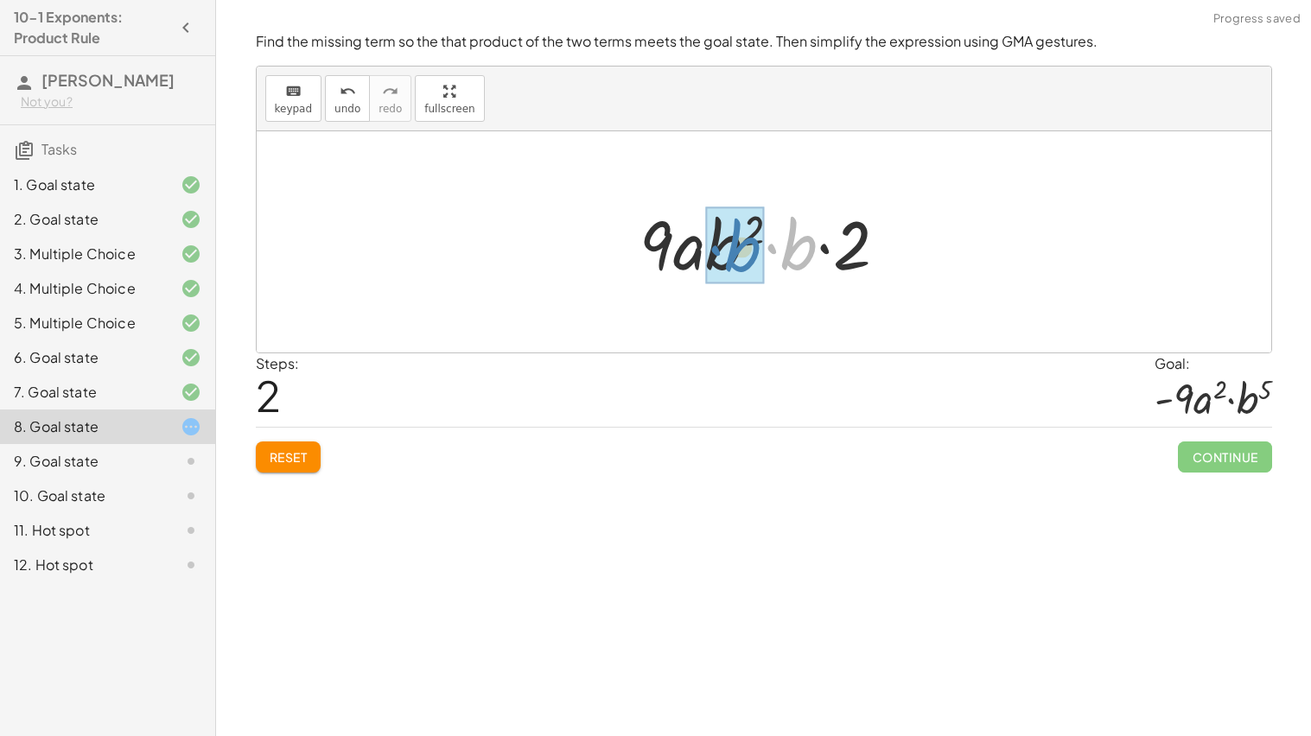
drag, startPoint x: 796, startPoint y: 246, endPoint x: 737, endPoint y: 248, distance: 58.8
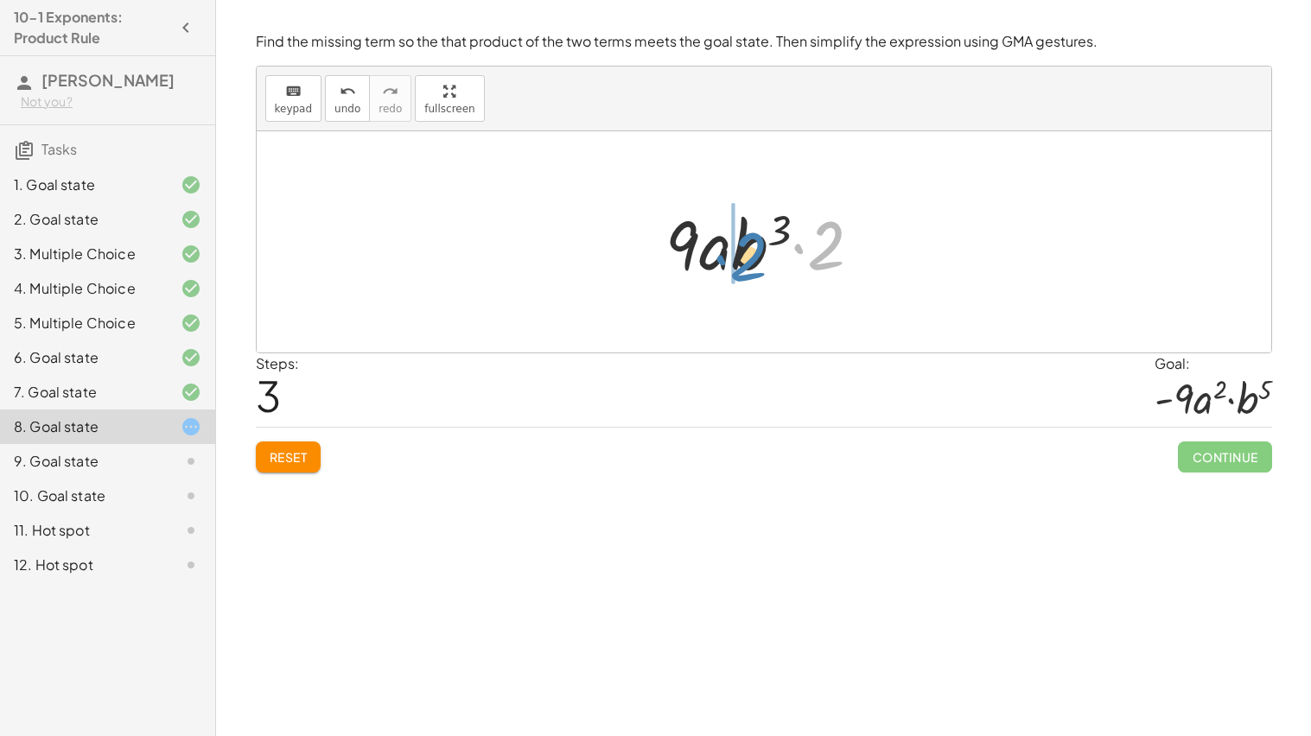
drag, startPoint x: 825, startPoint y: 253, endPoint x: 747, endPoint y: 264, distance: 78.6
click at [747, 264] on div at bounding box center [771, 242] width 228 height 89
drag, startPoint x: 802, startPoint y: 251, endPoint x: 746, endPoint y: 251, distance: 56.2
click at [746, 251] on div at bounding box center [771, 242] width 228 height 89
drag, startPoint x: 740, startPoint y: 251, endPoint x: 805, endPoint y: 253, distance: 64.8
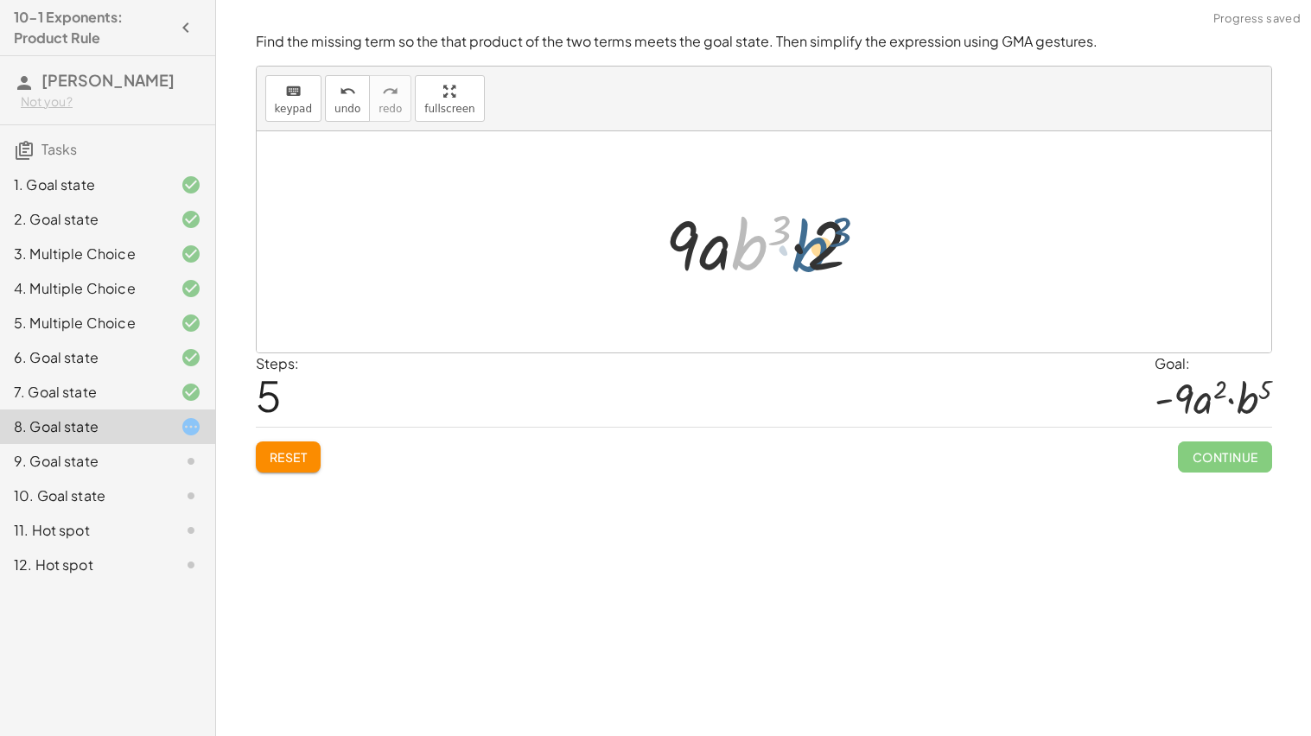
click at [805, 253] on div at bounding box center [771, 242] width 228 height 89
drag, startPoint x: 783, startPoint y: 232, endPoint x: 721, endPoint y: 227, distance: 62.4
click at [721, 227] on div at bounding box center [771, 242] width 228 height 89
drag, startPoint x: 842, startPoint y: 245, endPoint x: 745, endPoint y: 245, distance: 96.8
click at [745, 245] on div at bounding box center [771, 242] width 228 height 89
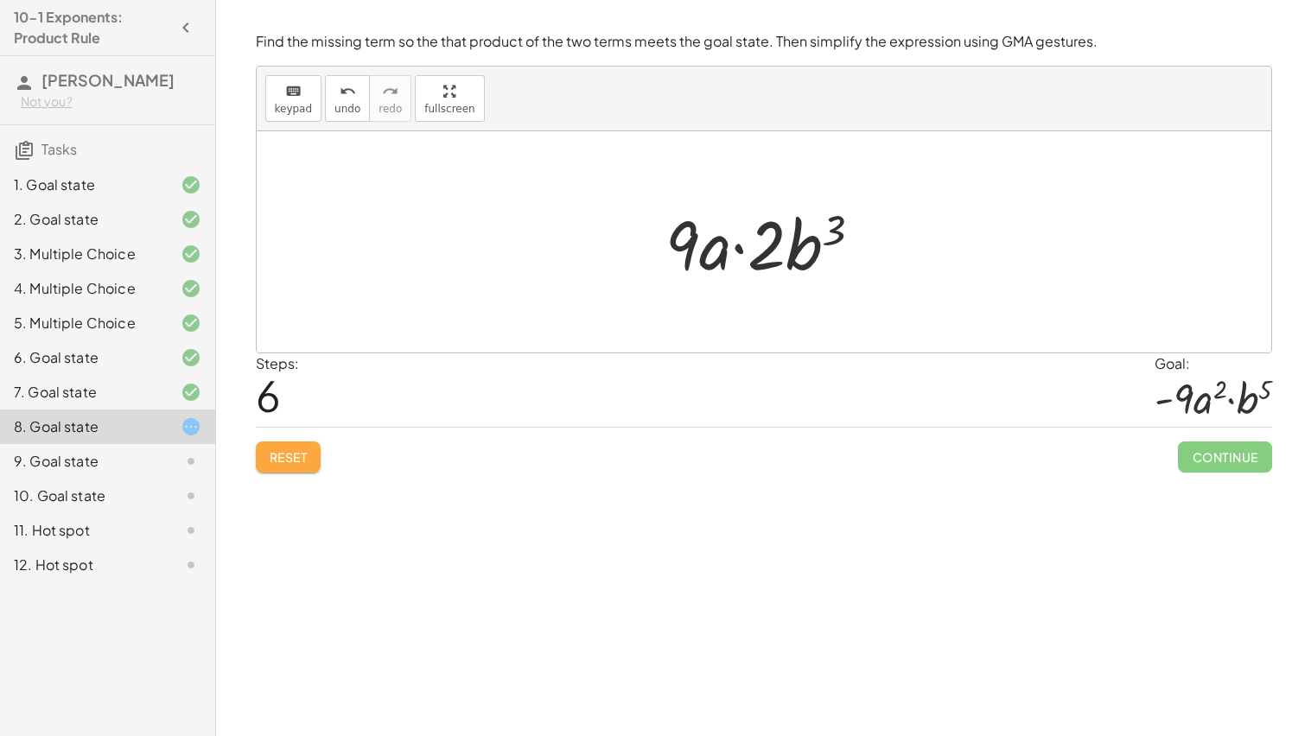
click at [315, 461] on button "Reset" at bounding box center [289, 456] width 66 height 31
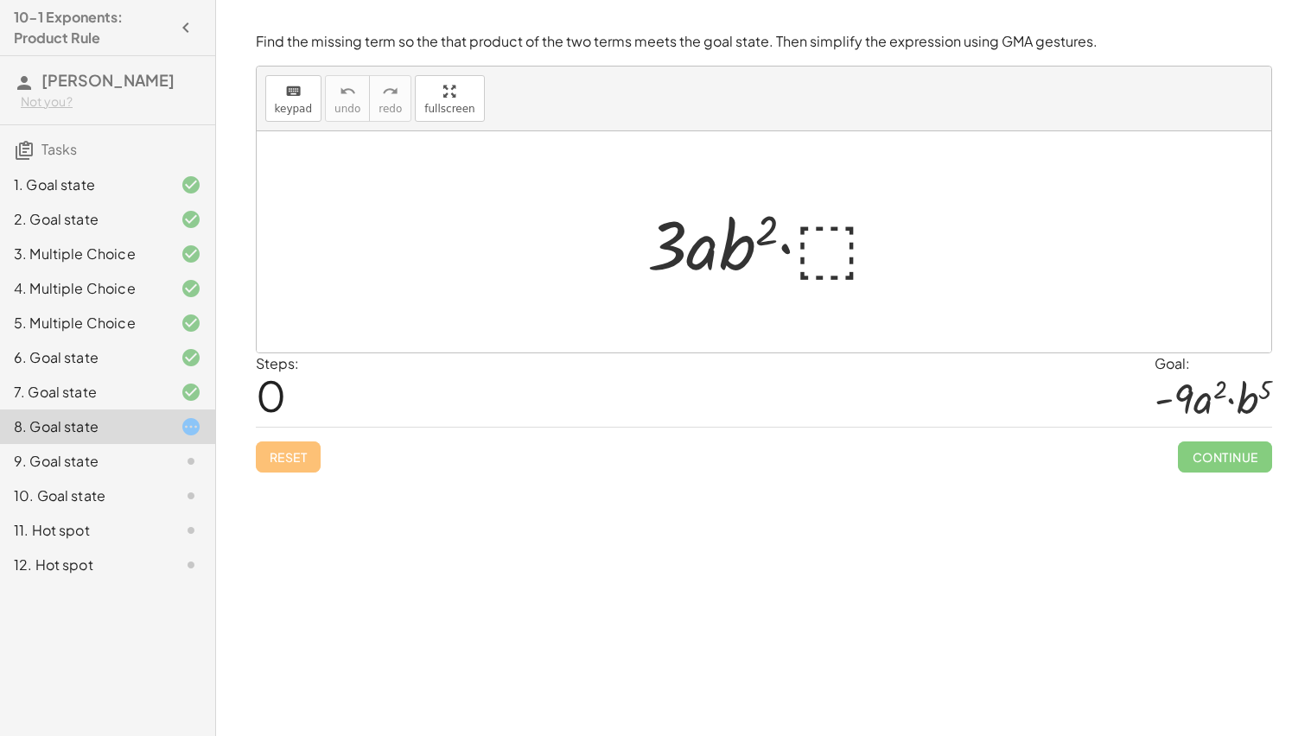
click at [825, 255] on div at bounding box center [770, 242] width 264 height 89
